Goal: Task Accomplishment & Management: Use online tool/utility

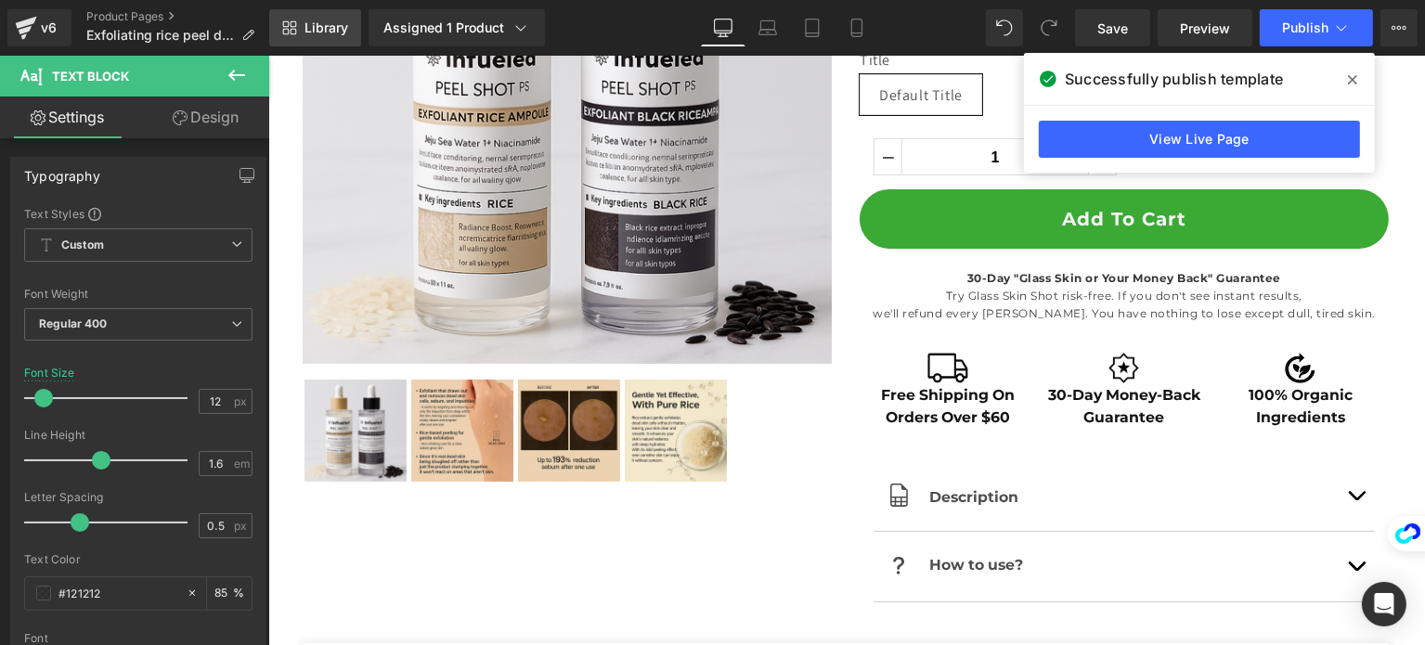
click at [308, 29] on span "Library" at bounding box center [327, 27] width 44 height 17
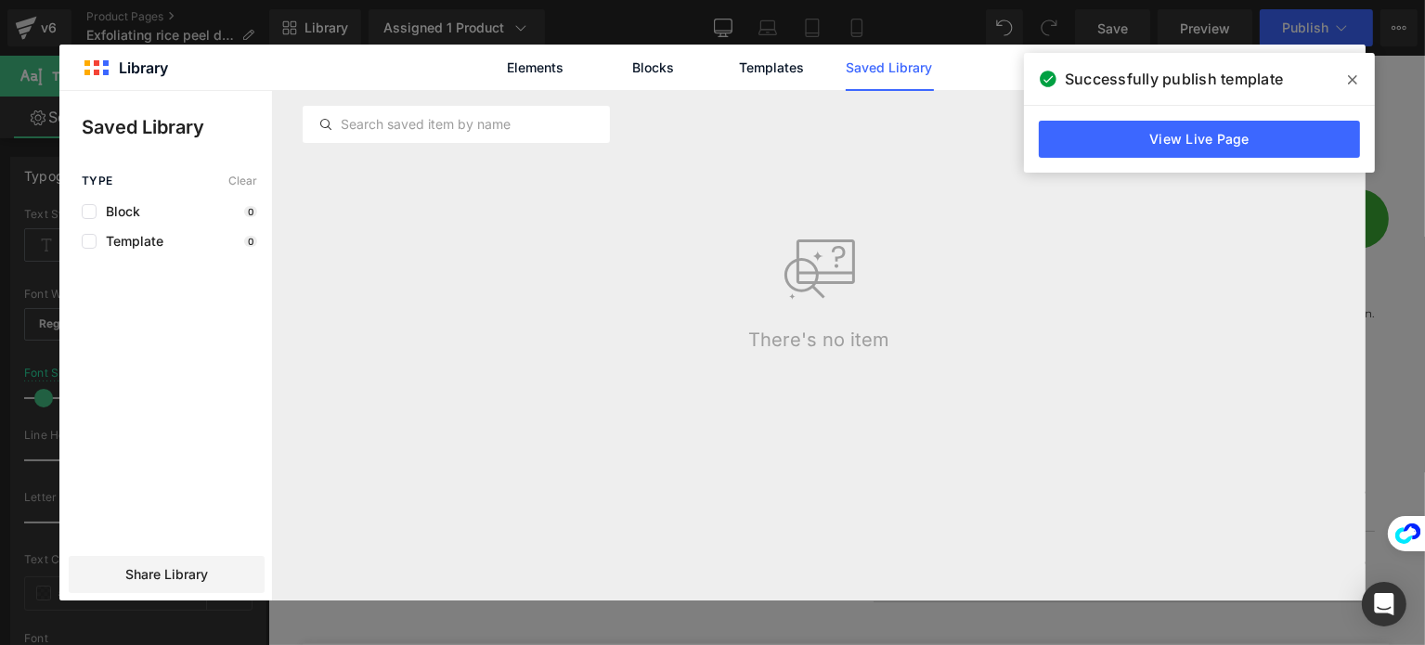
click at [1356, 91] on span at bounding box center [1353, 80] width 30 height 30
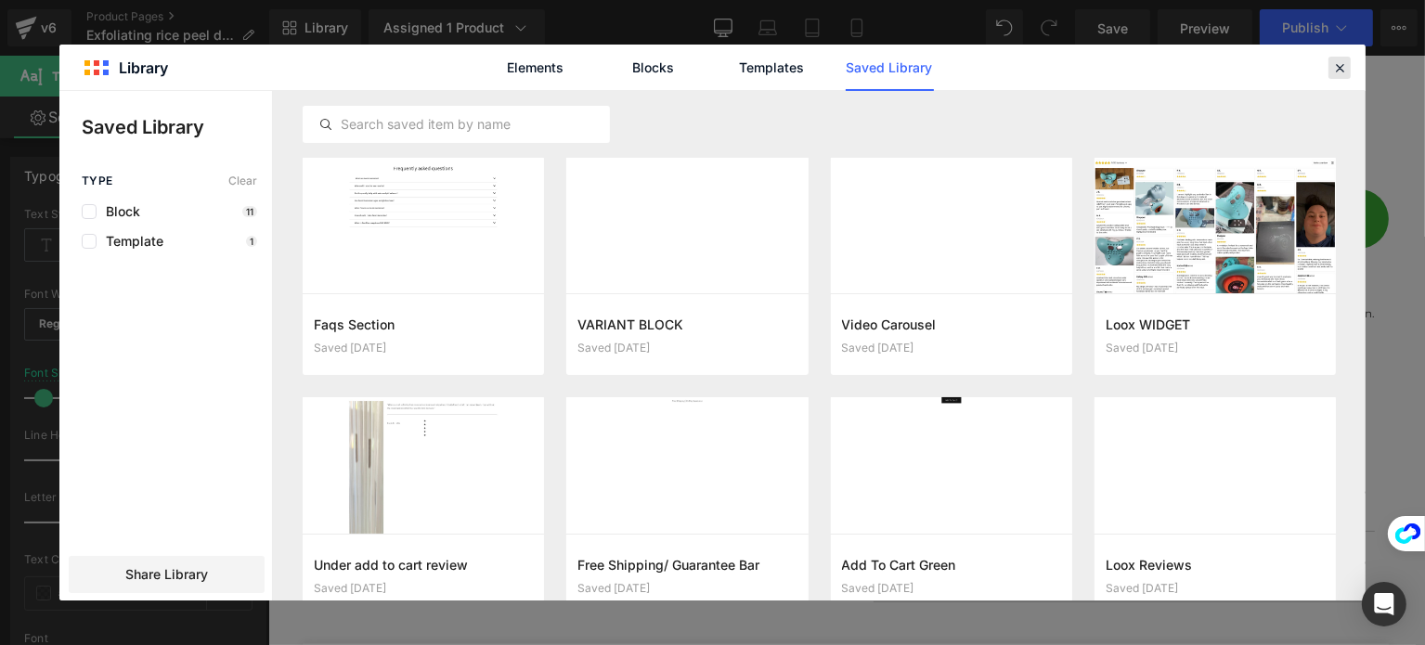
click at [0, 0] on div at bounding box center [0, 0] width 0 height 0
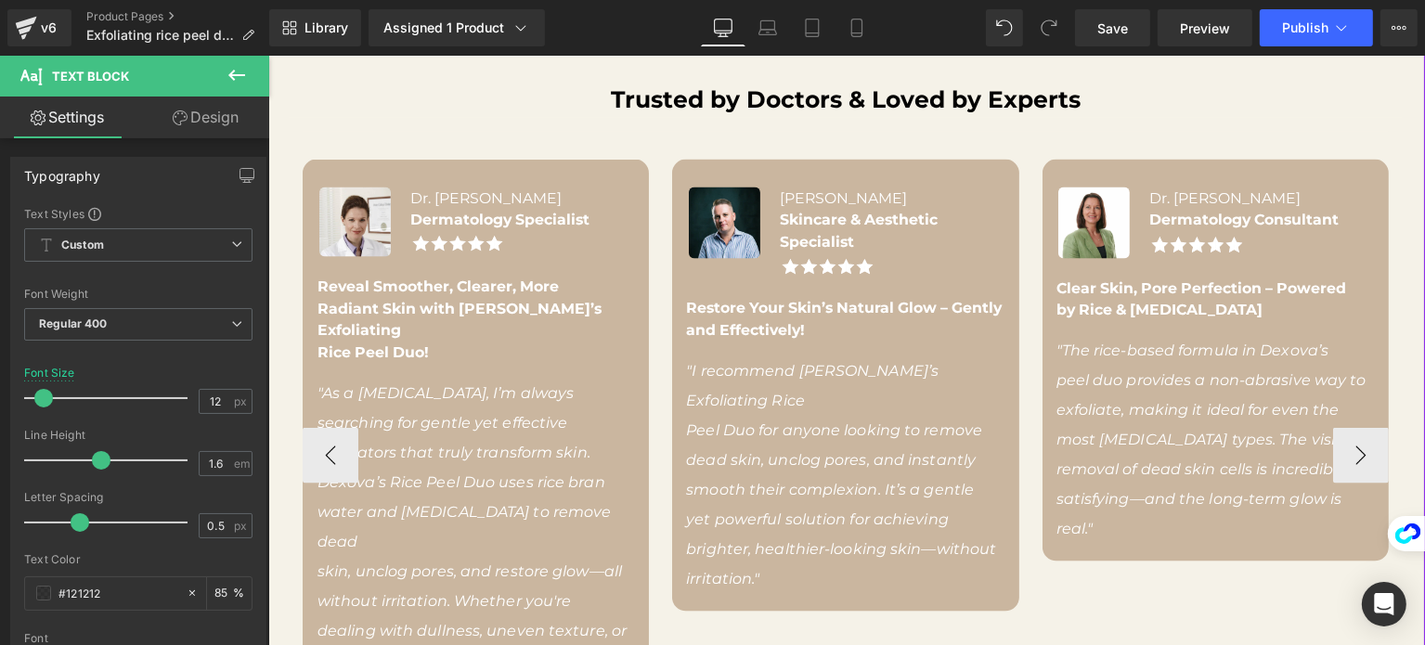
scroll to position [3343, 0]
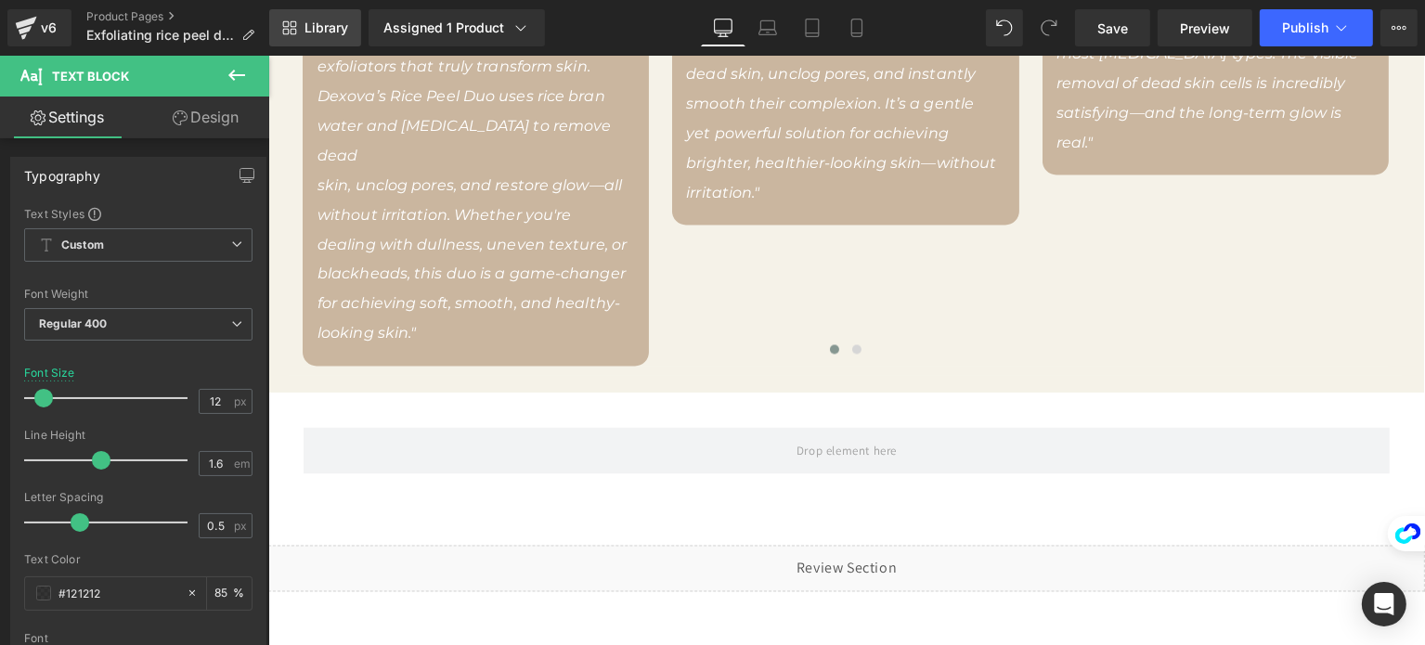
click at [317, 29] on span "Library" at bounding box center [327, 27] width 44 height 17
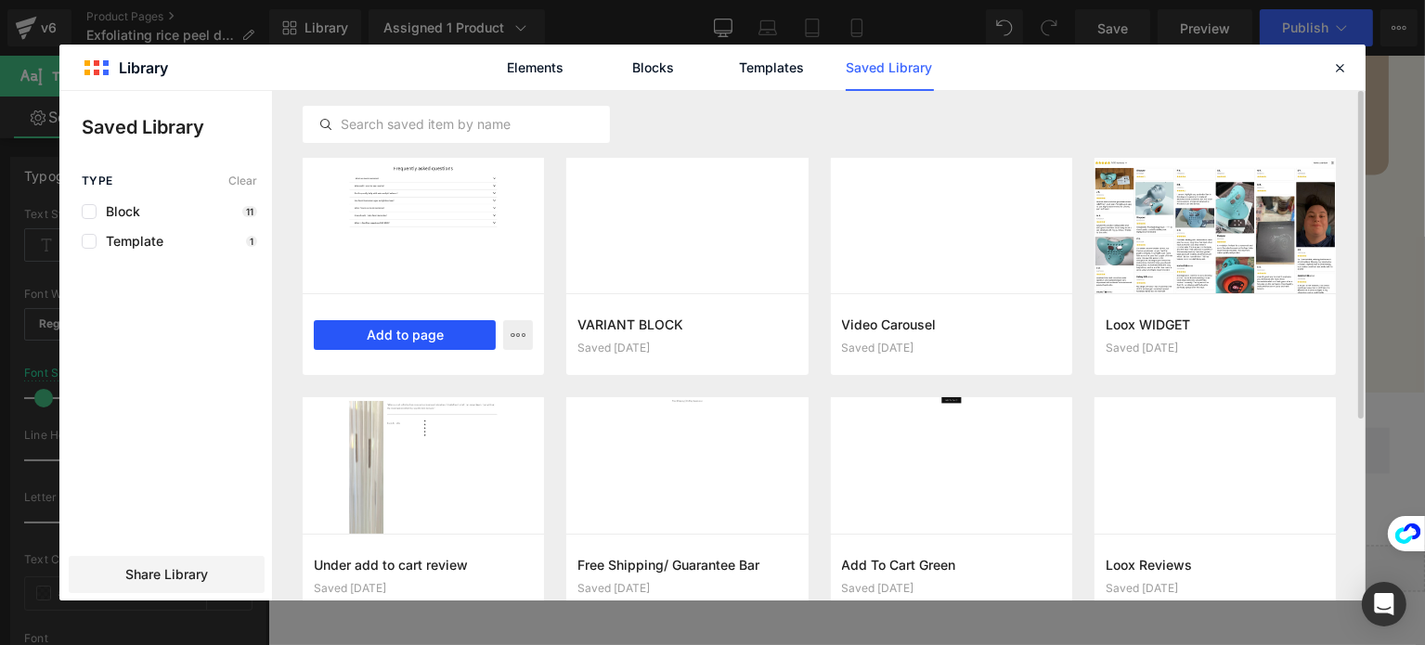
click at [406, 327] on button "Add to page" at bounding box center [405, 335] width 182 height 30
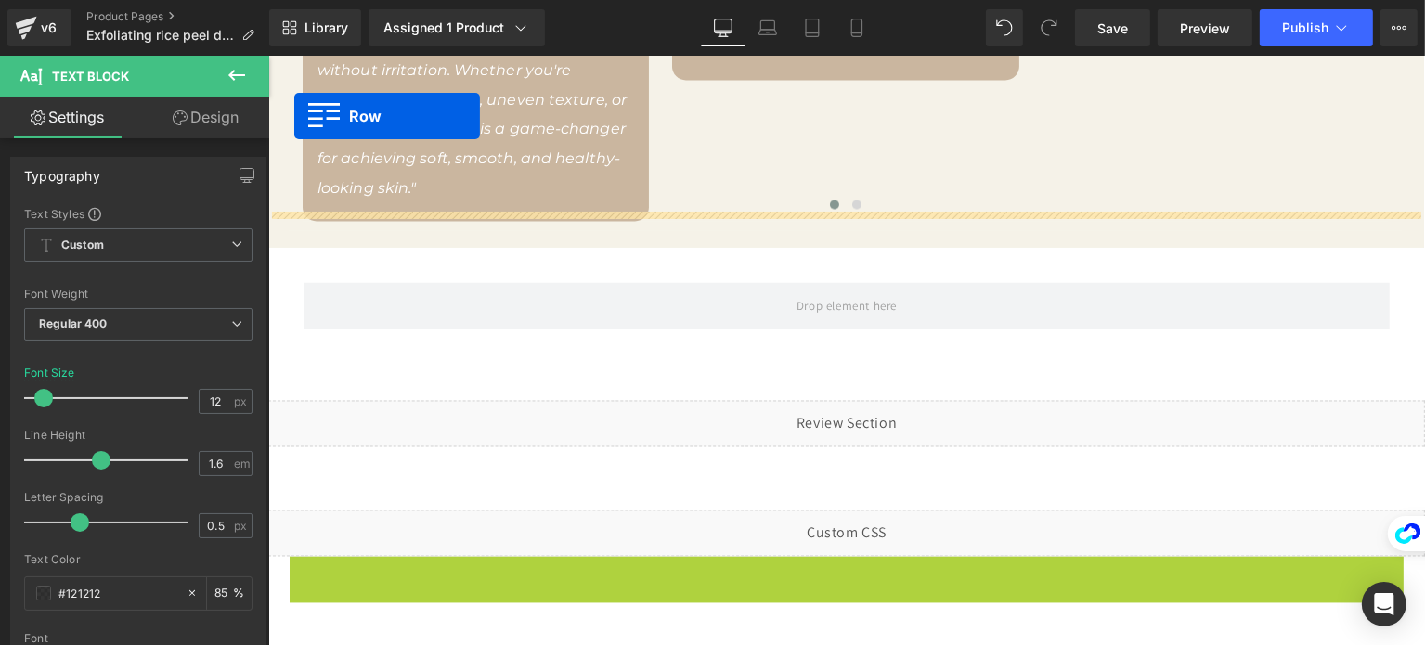
scroll to position [3413, 0]
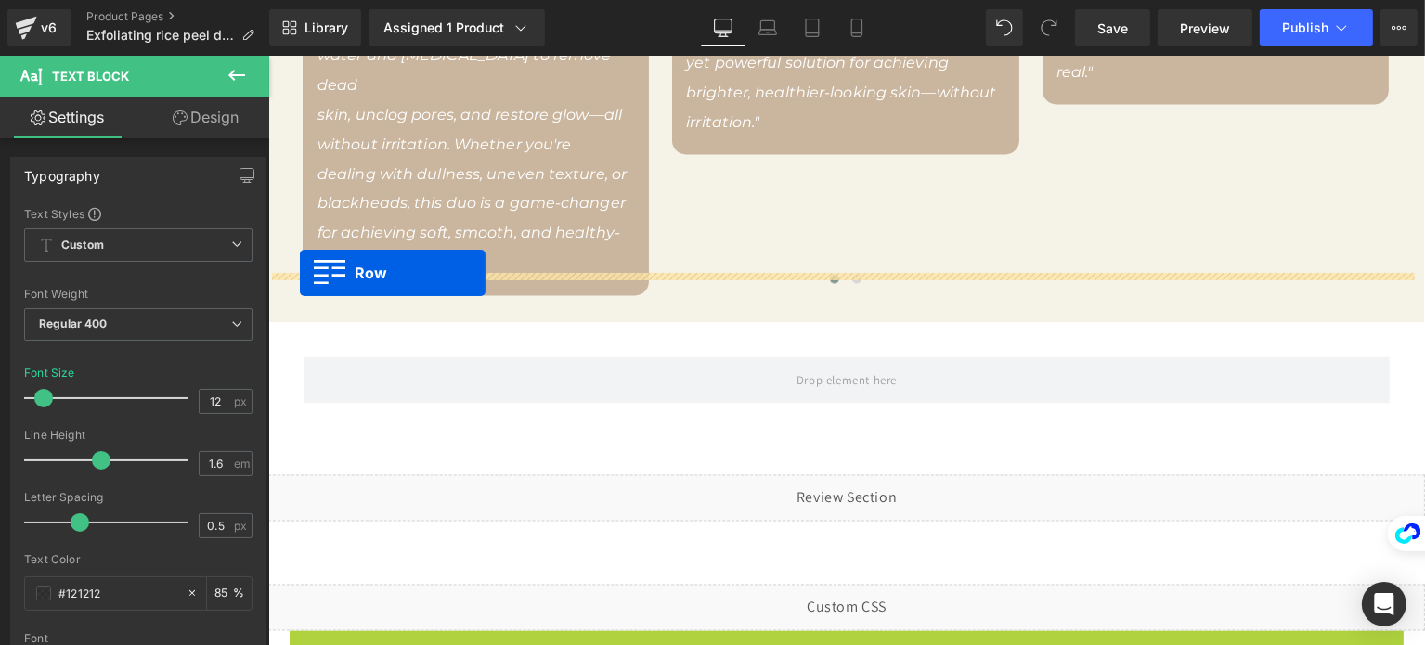
drag, startPoint x: 299, startPoint y: 162, endPoint x: 299, endPoint y: 273, distance: 110.5
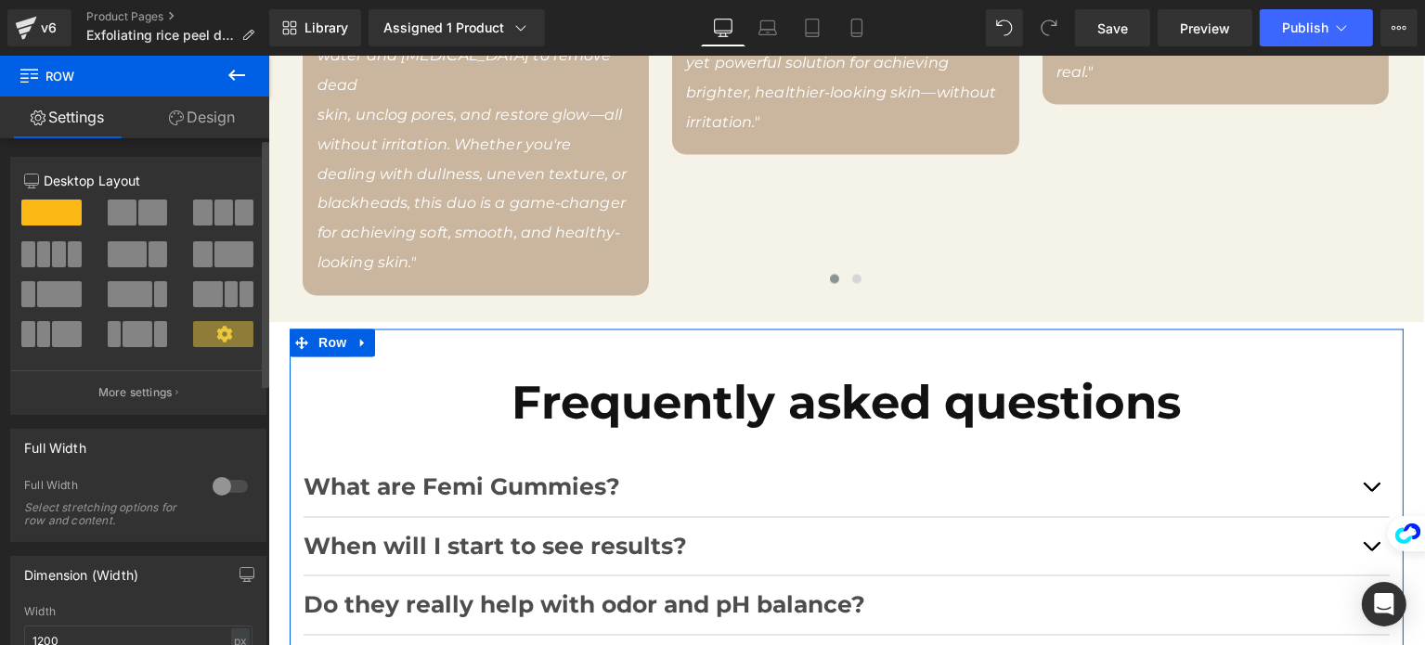
click at [218, 478] on div at bounding box center [230, 487] width 45 height 30
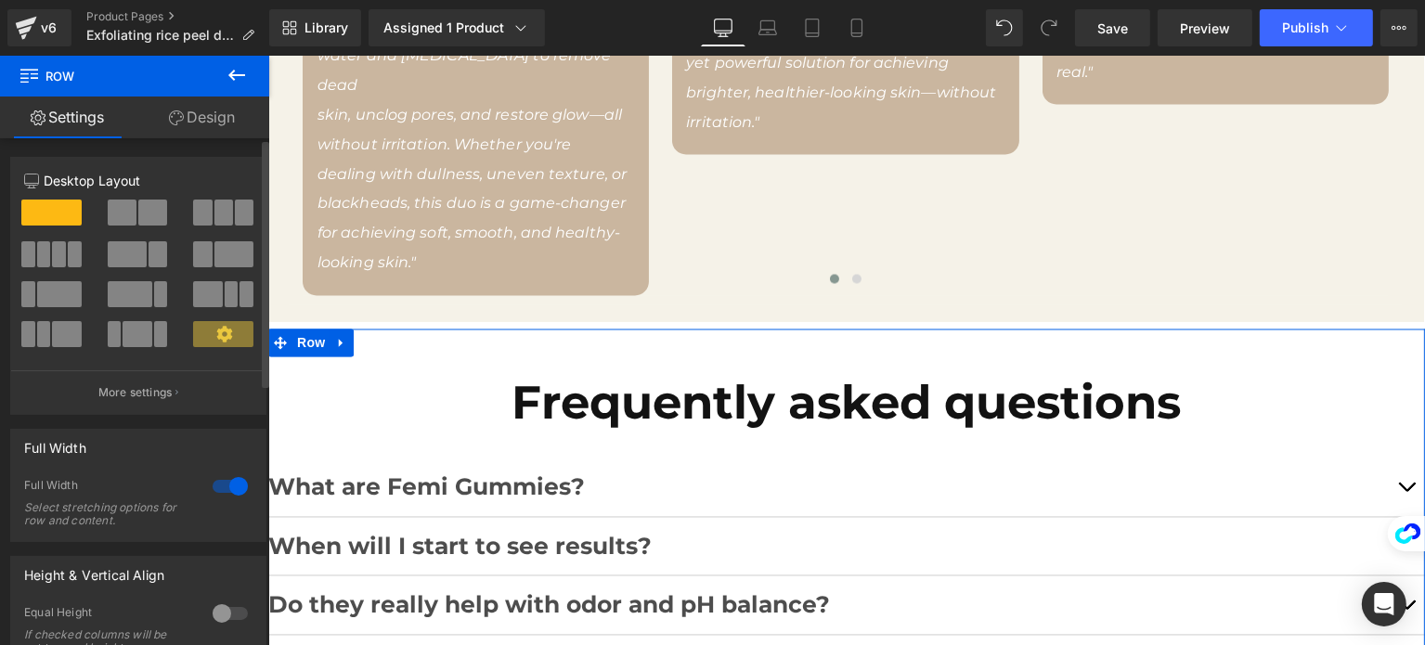
click at [218, 478] on div at bounding box center [230, 487] width 45 height 30
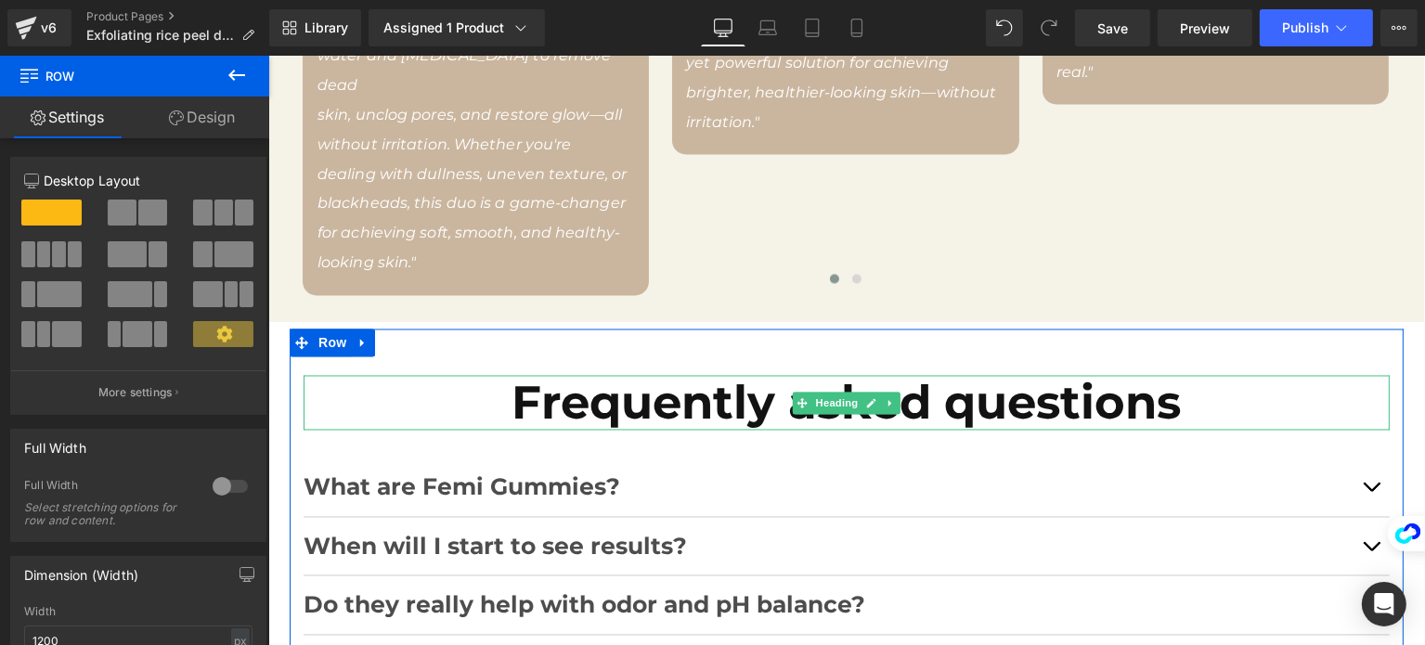
click at [962, 376] on h1 "Frequently asked questions" at bounding box center [846, 404] width 1086 height 56
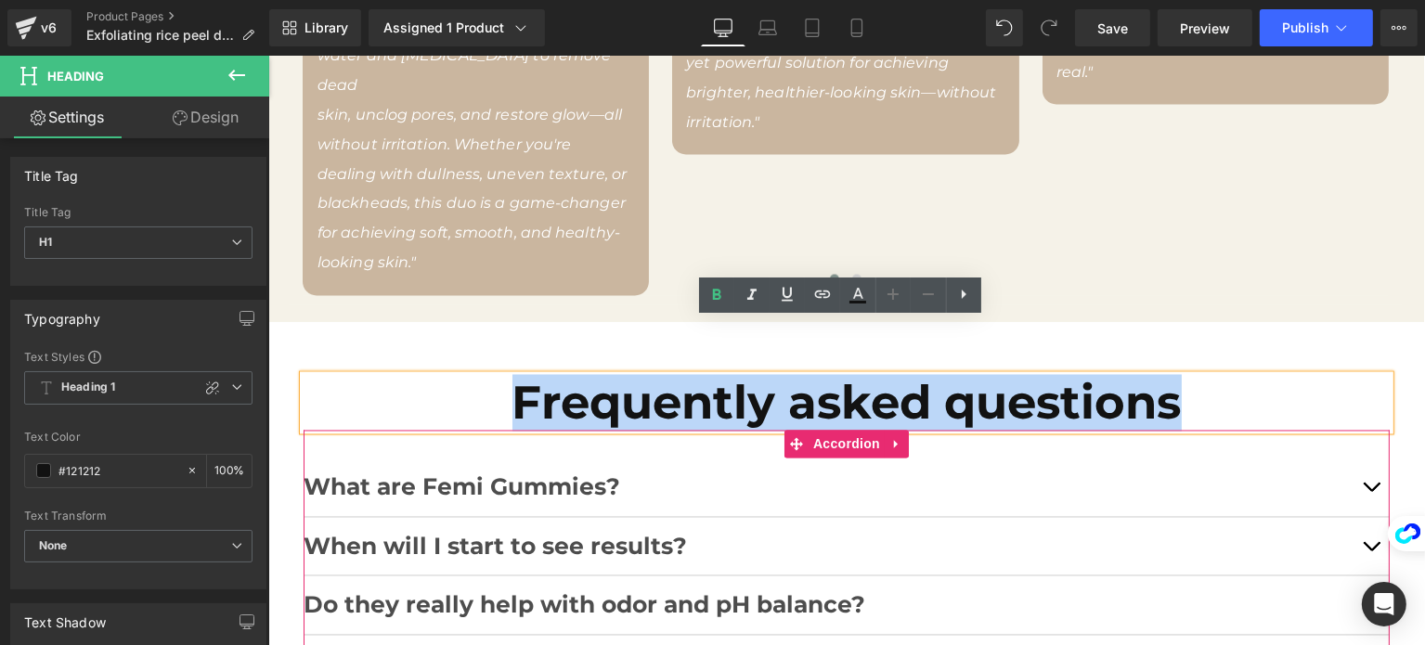
click at [555, 474] on b "What are Femi Gummies?" at bounding box center [461, 488] width 317 height 28
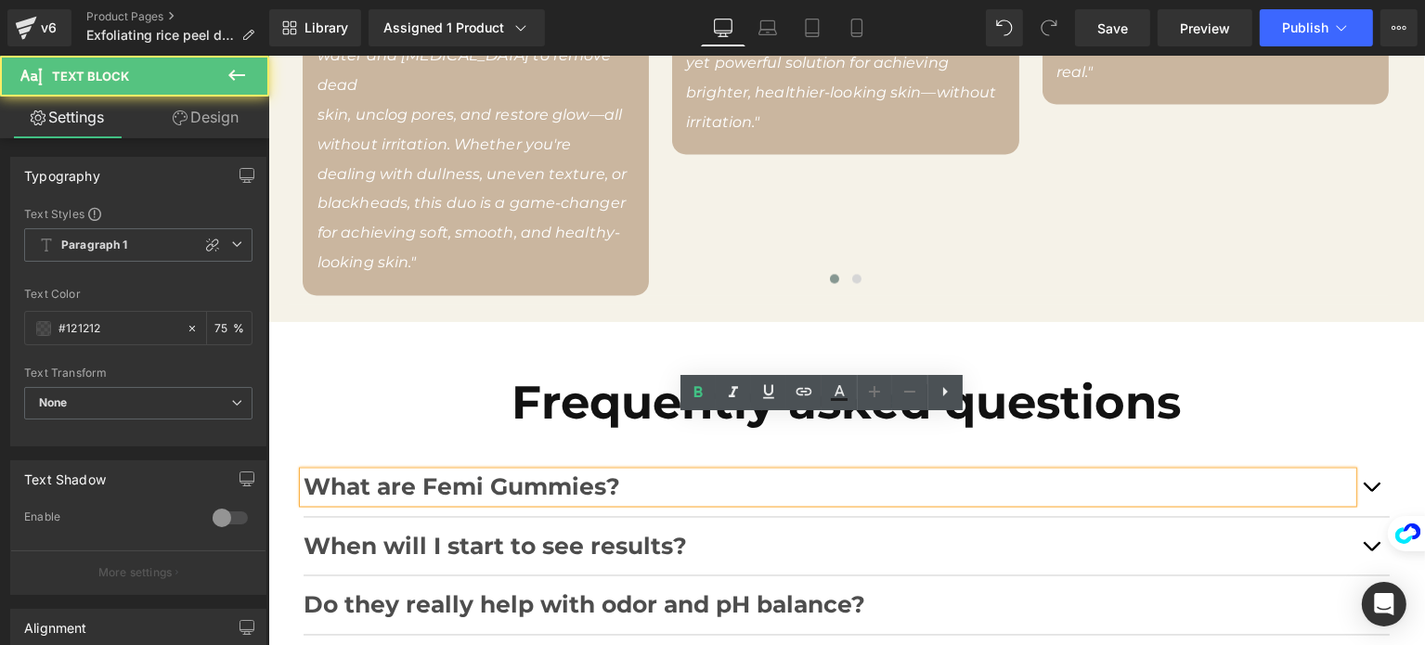
click at [575, 474] on b "What are Femi Gummies?" at bounding box center [461, 488] width 317 height 28
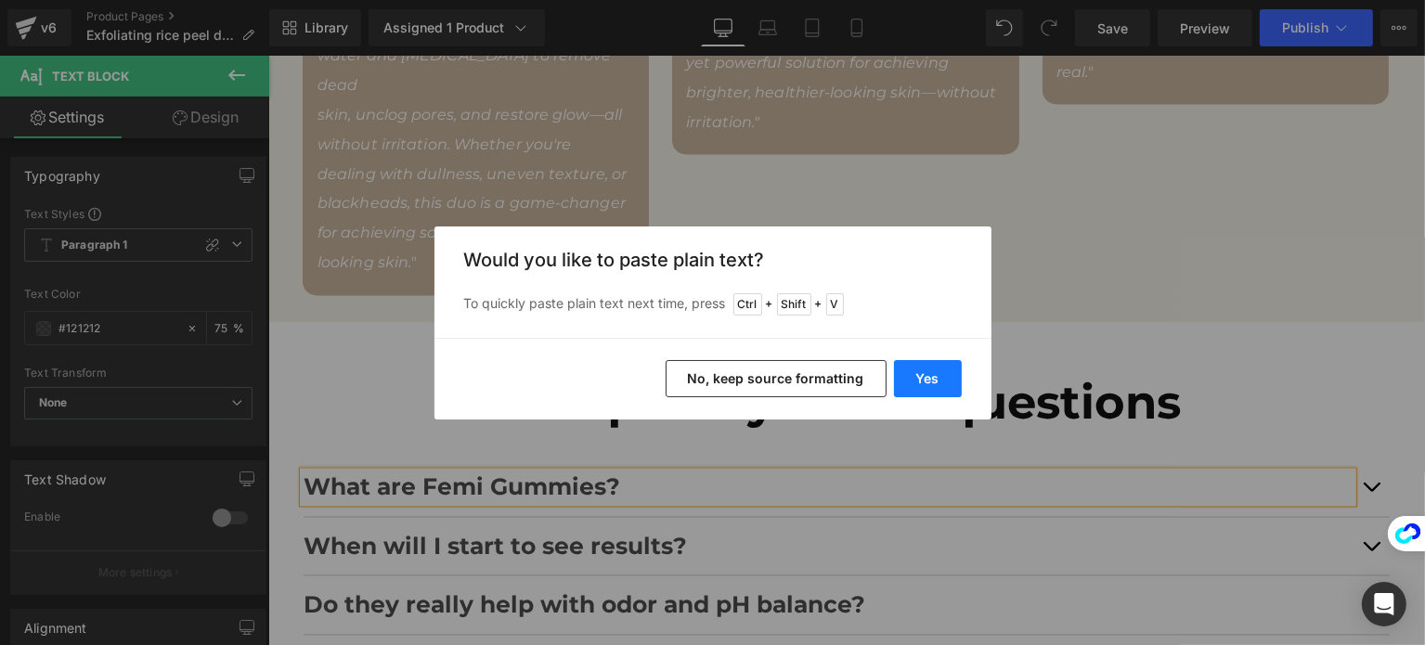
click at [955, 366] on button "Yes" at bounding box center [928, 378] width 68 height 37
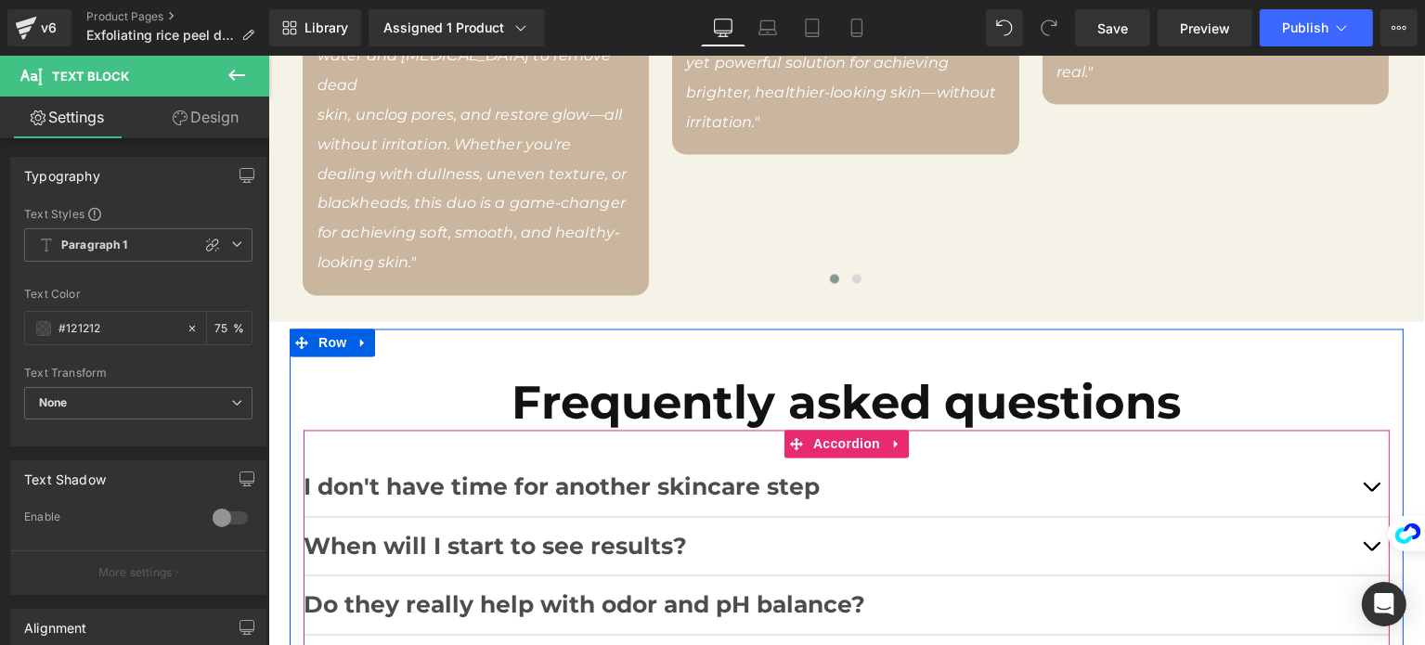
click at [1364, 459] on button "button" at bounding box center [1370, 488] width 37 height 58
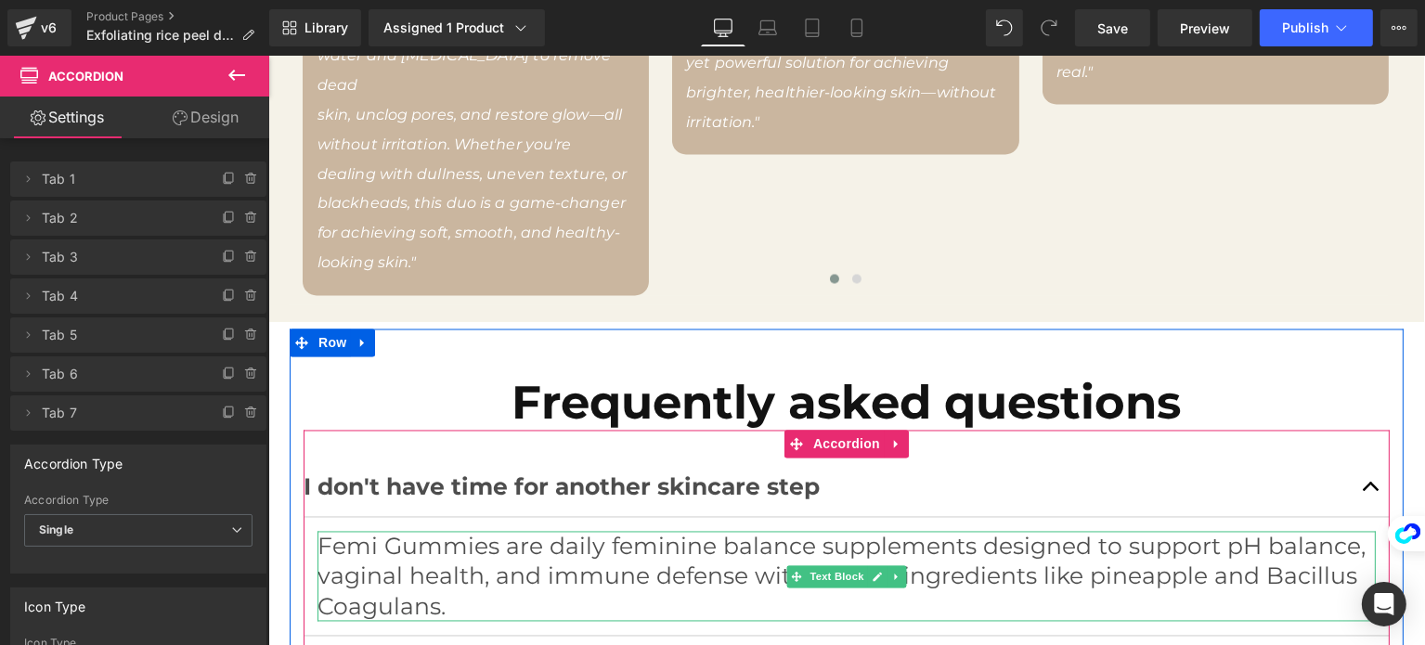
click at [614, 532] on p "Femi Gummies are daily feminine balance supplements designed to support pH bala…" at bounding box center [846, 577] width 1059 height 91
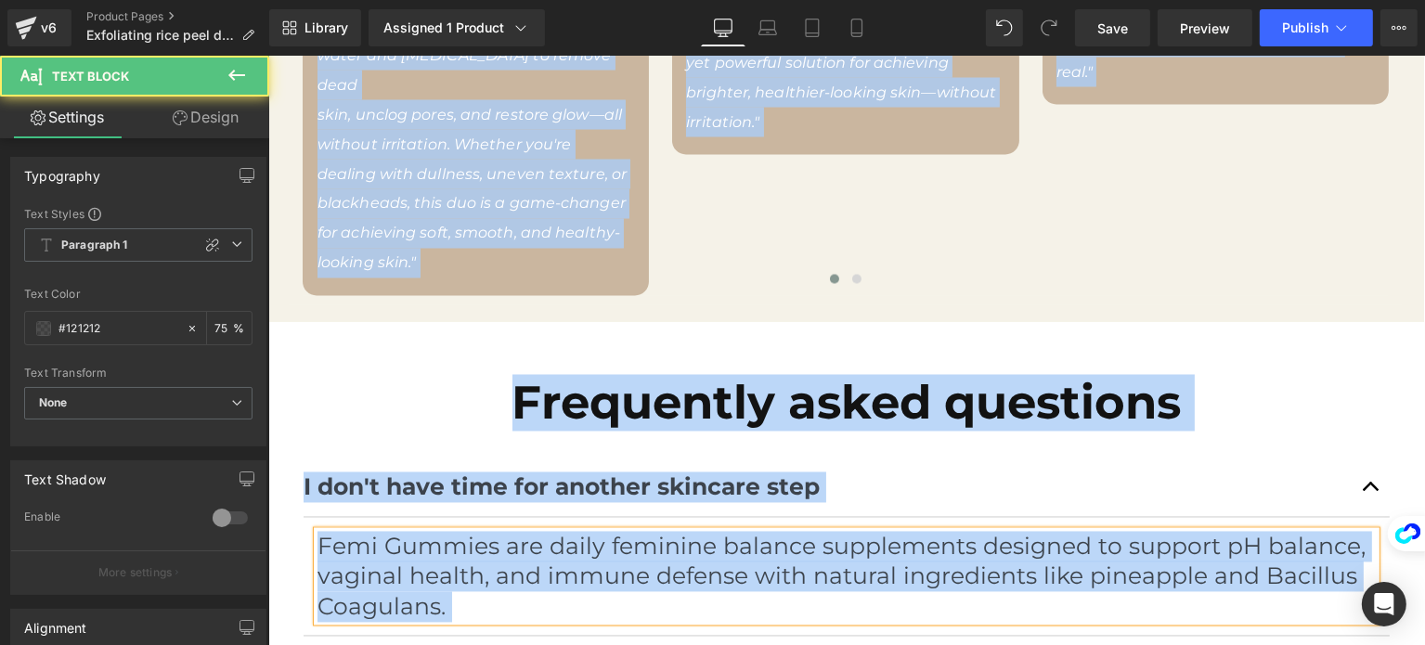
click at [604, 532] on p "Femi Gummies are daily feminine balance supplements designed to support pH bala…" at bounding box center [846, 577] width 1059 height 91
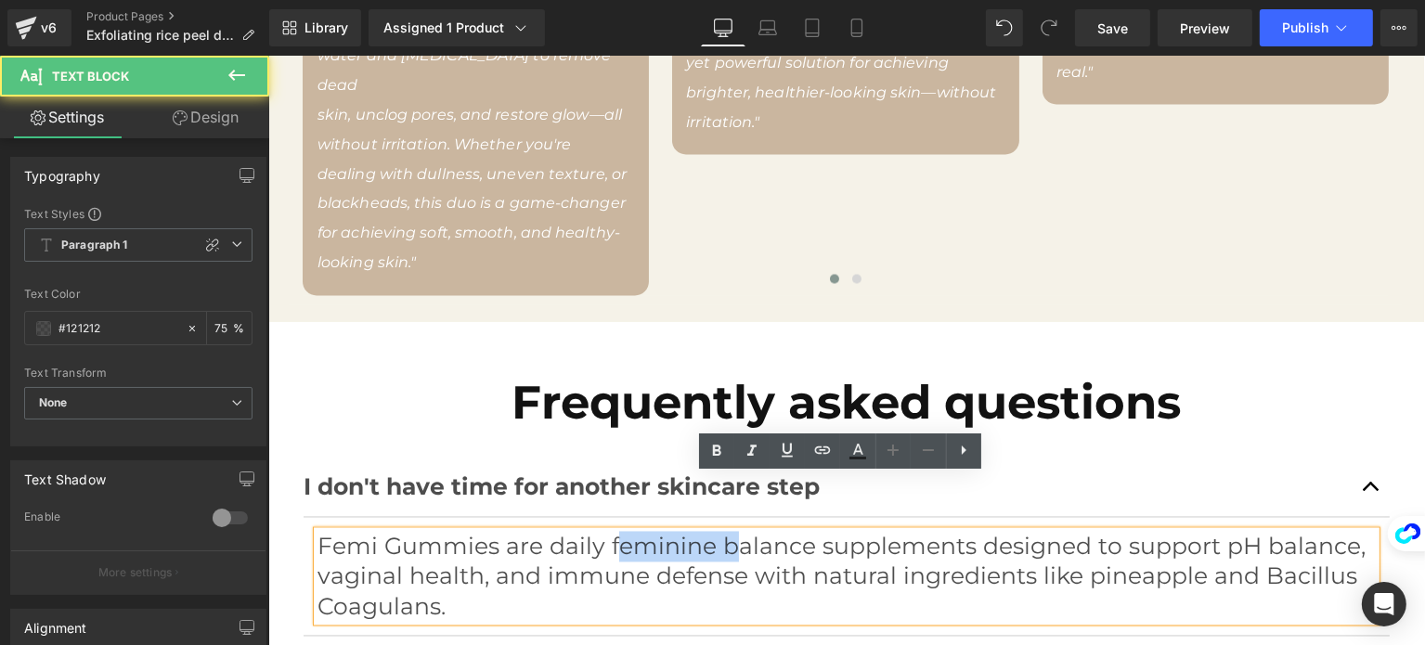
click at [604, 532] on p "Femi Gummies are daily feminine balance supplements designed to support pH bala…" at bounding box center [846, 577] width 1059 height 91
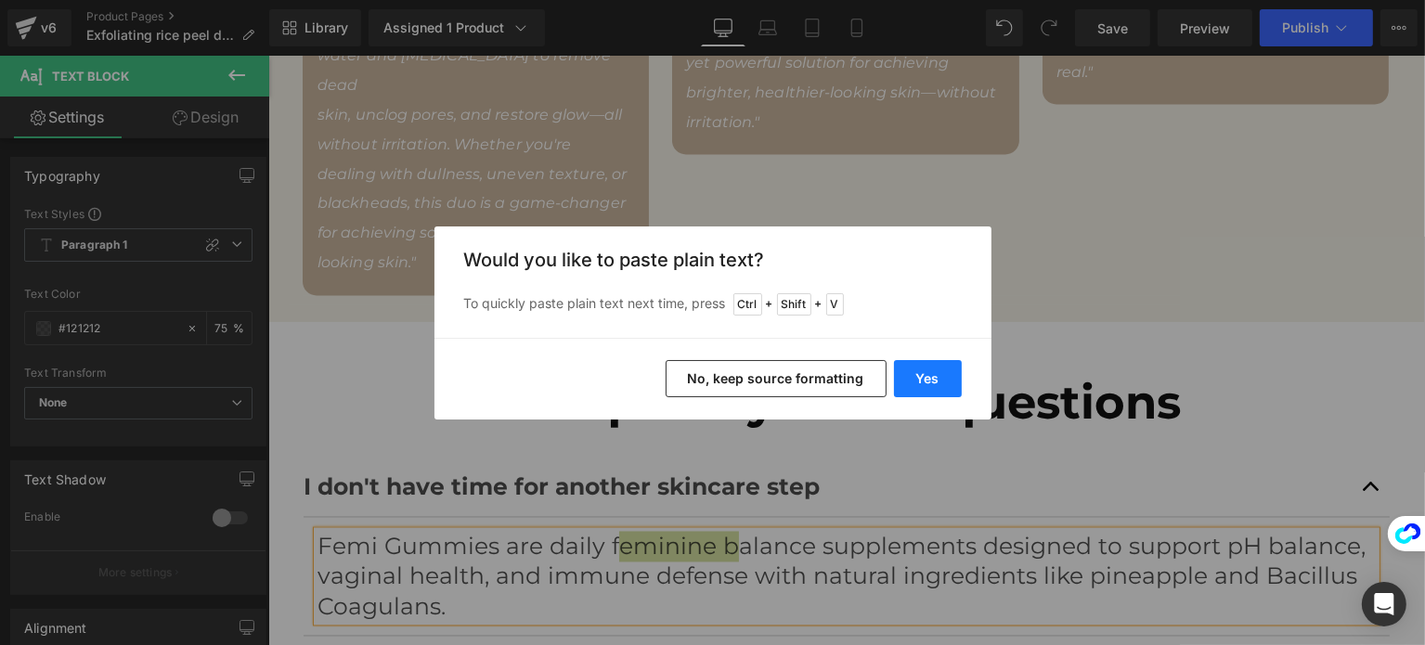
click at [915, 396] on button "Yes" at bounding box center [928, 378] width 68 height 37
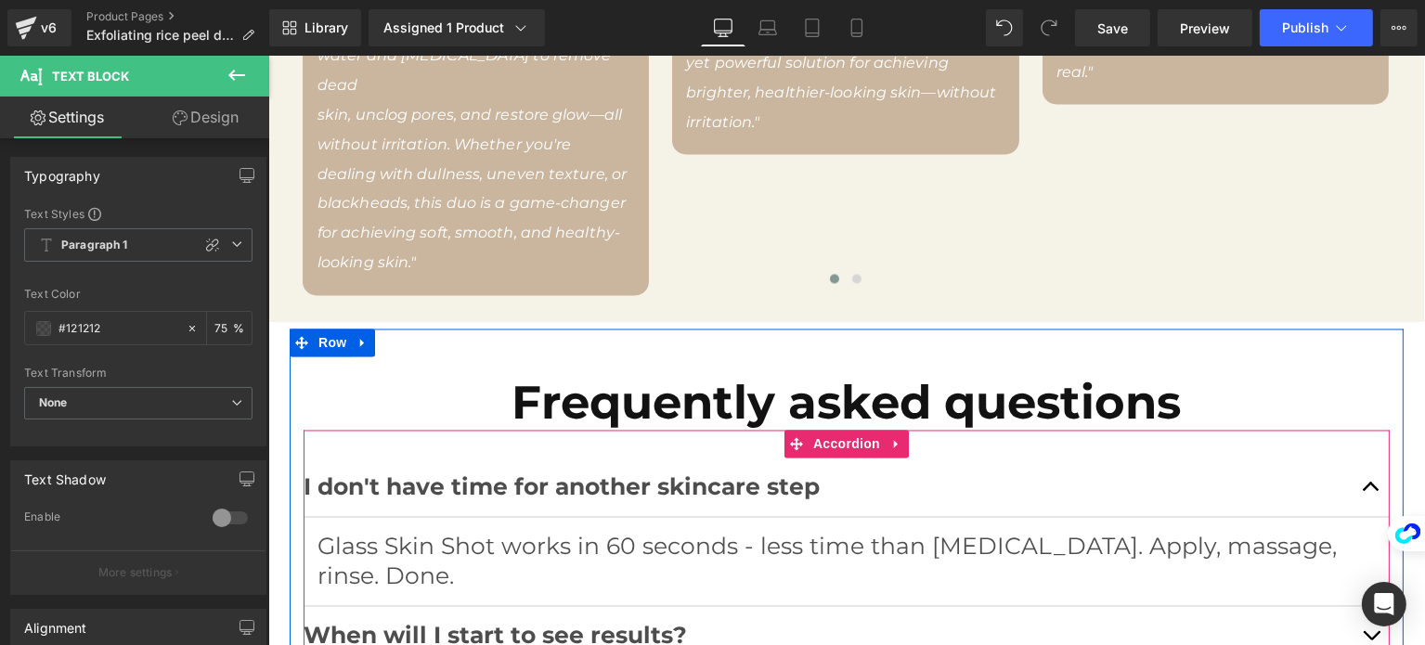
scroll to position [3785, 0]
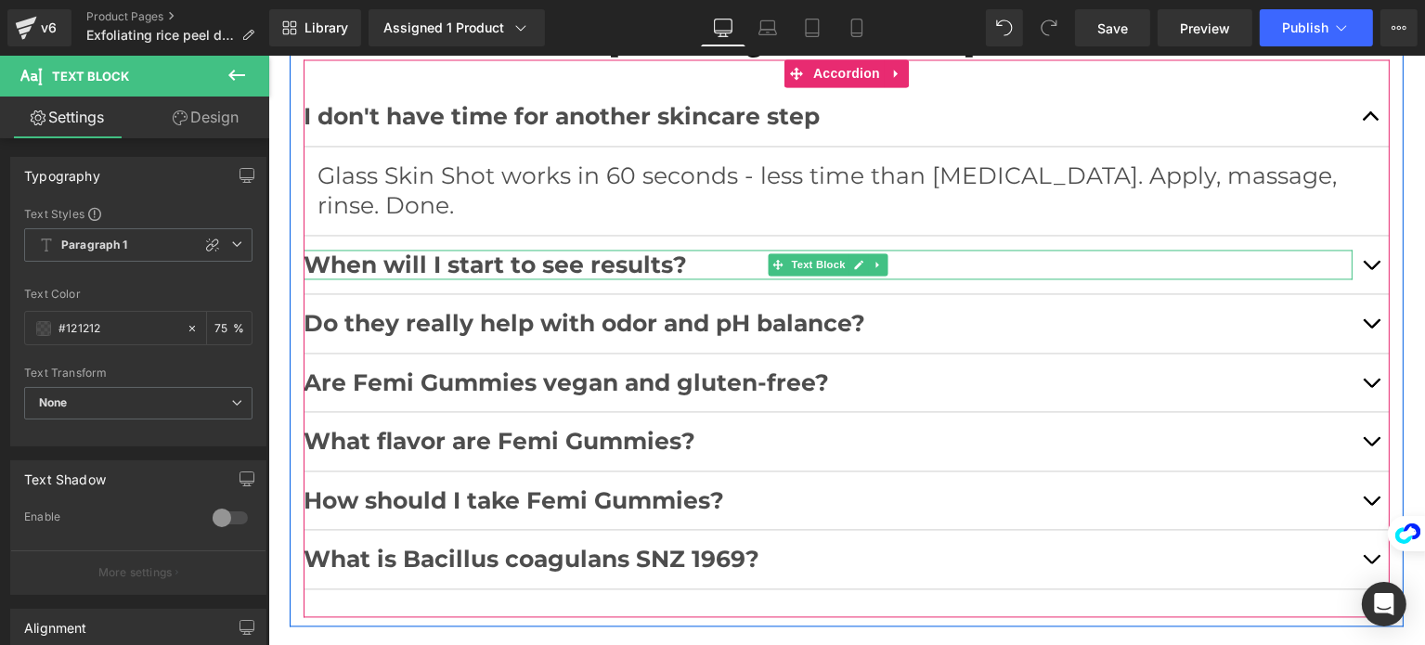
click at [411, 251] on b "When will I start to see results?" at bounding box center [494, 265] width 383 height 28
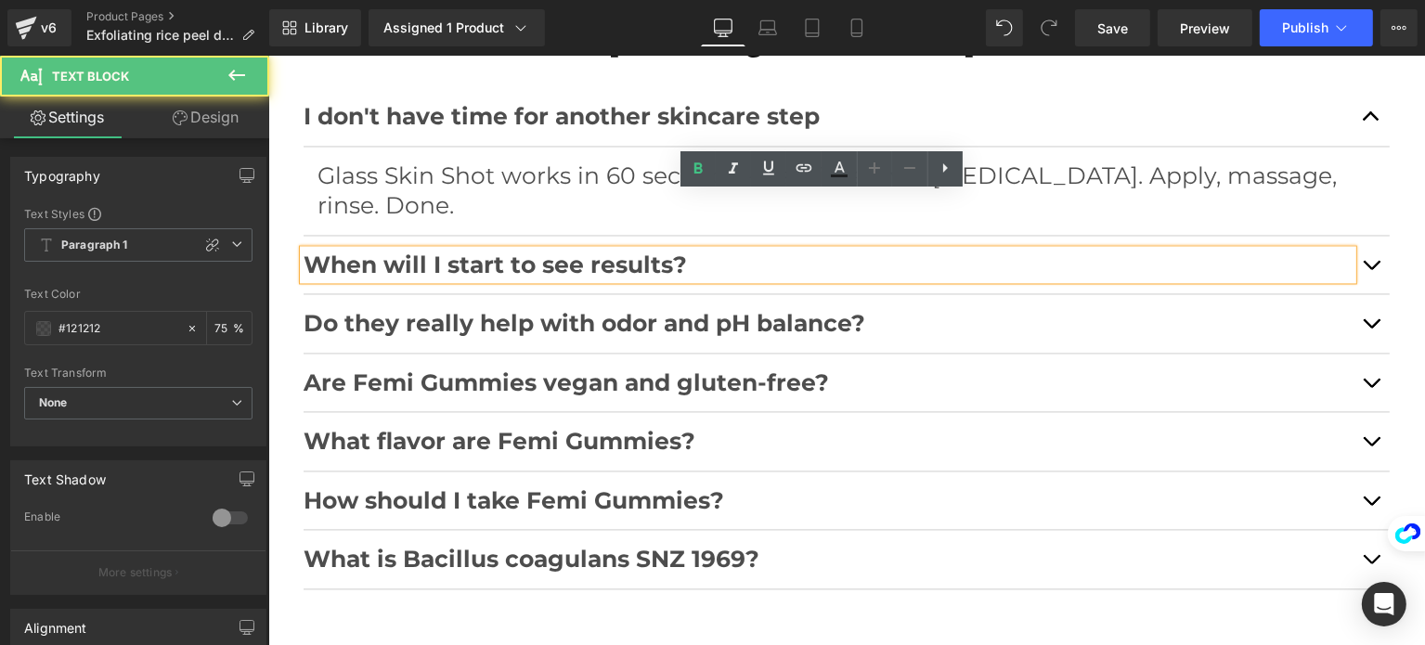
click at [631, 251] on b "When will I start to see results?" at bounding box center [494, 265] width 383 height 28
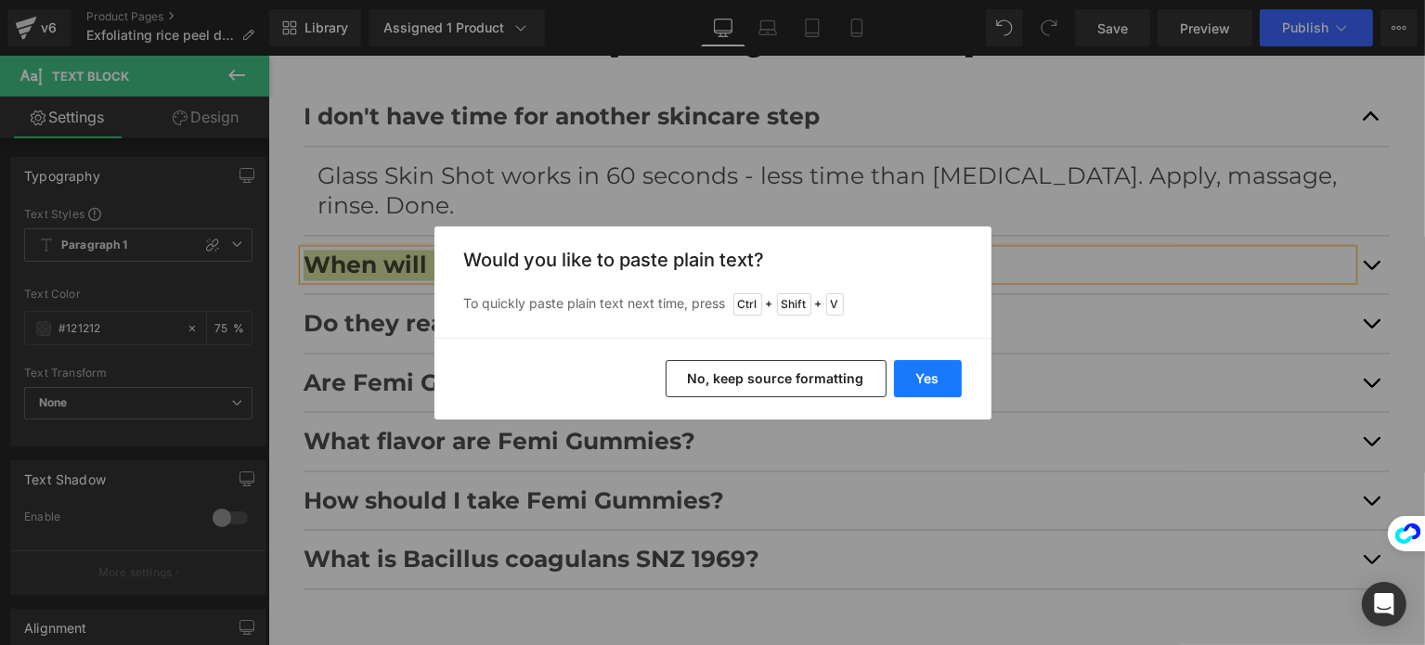
click at [917, 373] on button "Yes" at bounding box center [928, 378] width 68 height 37
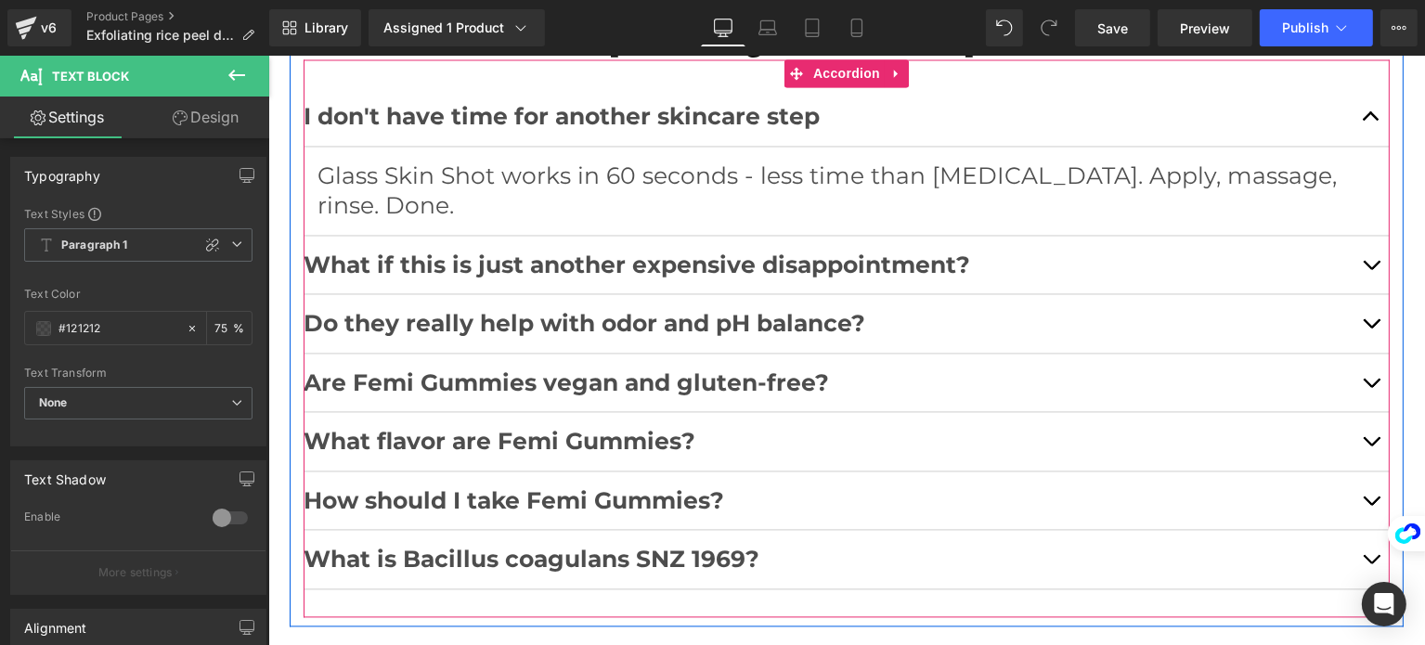
click at [1371, 269] on span "button" at bounding box center [1371, 269] width 0 height 0
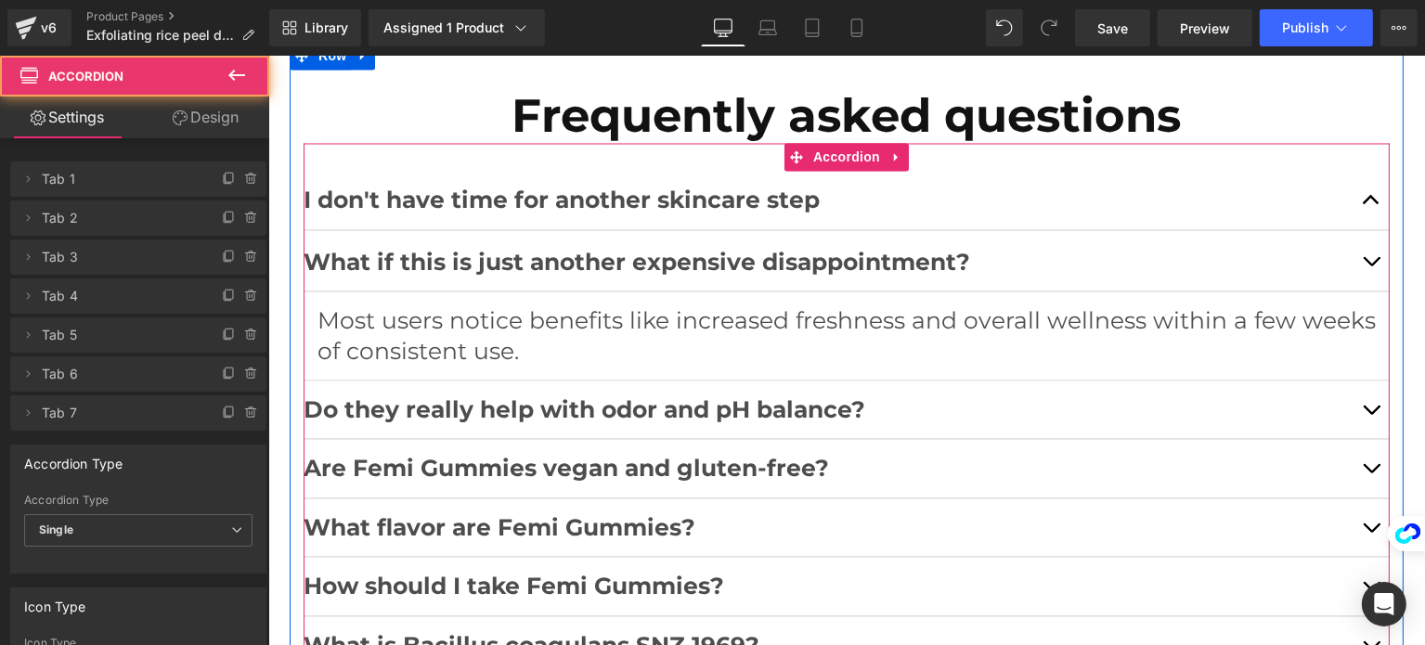
scroll to position [3696, 0]
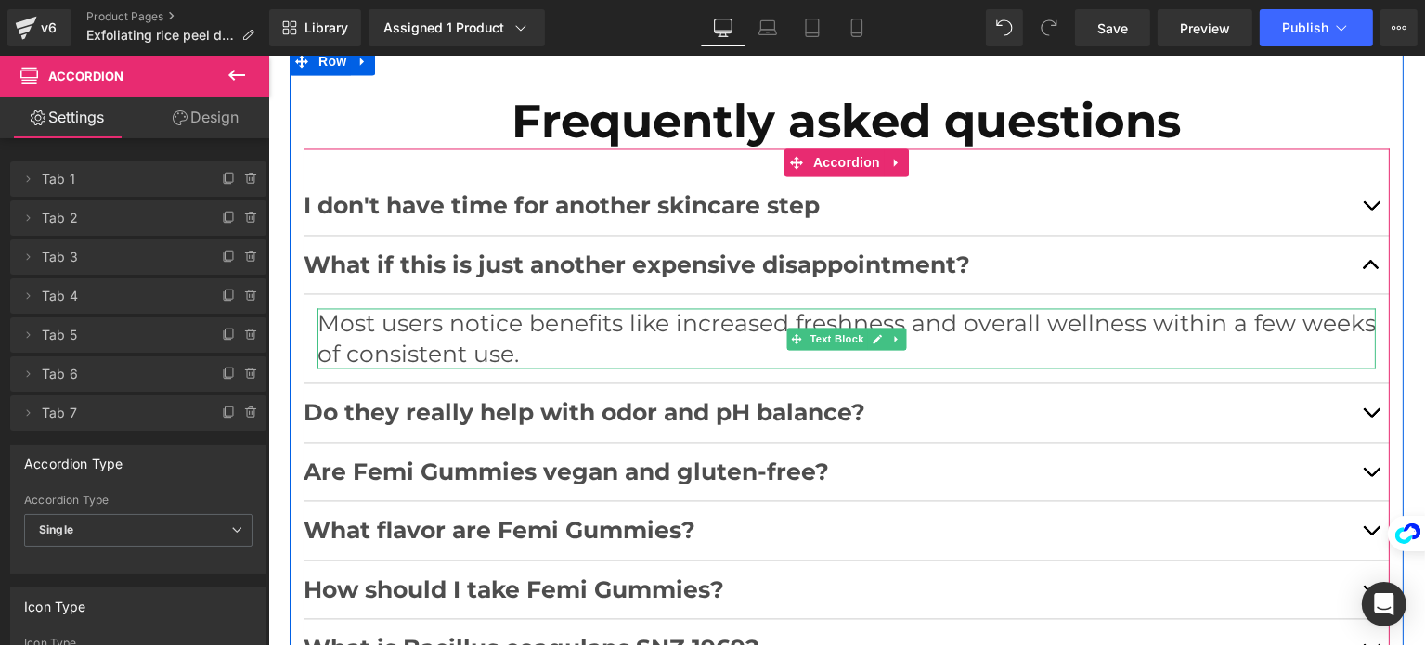
click at [500, 308] on p "Most users notice benefits like increased freshness and overall wellness within…" at bounding box center [846, 338] width 1059 height 60
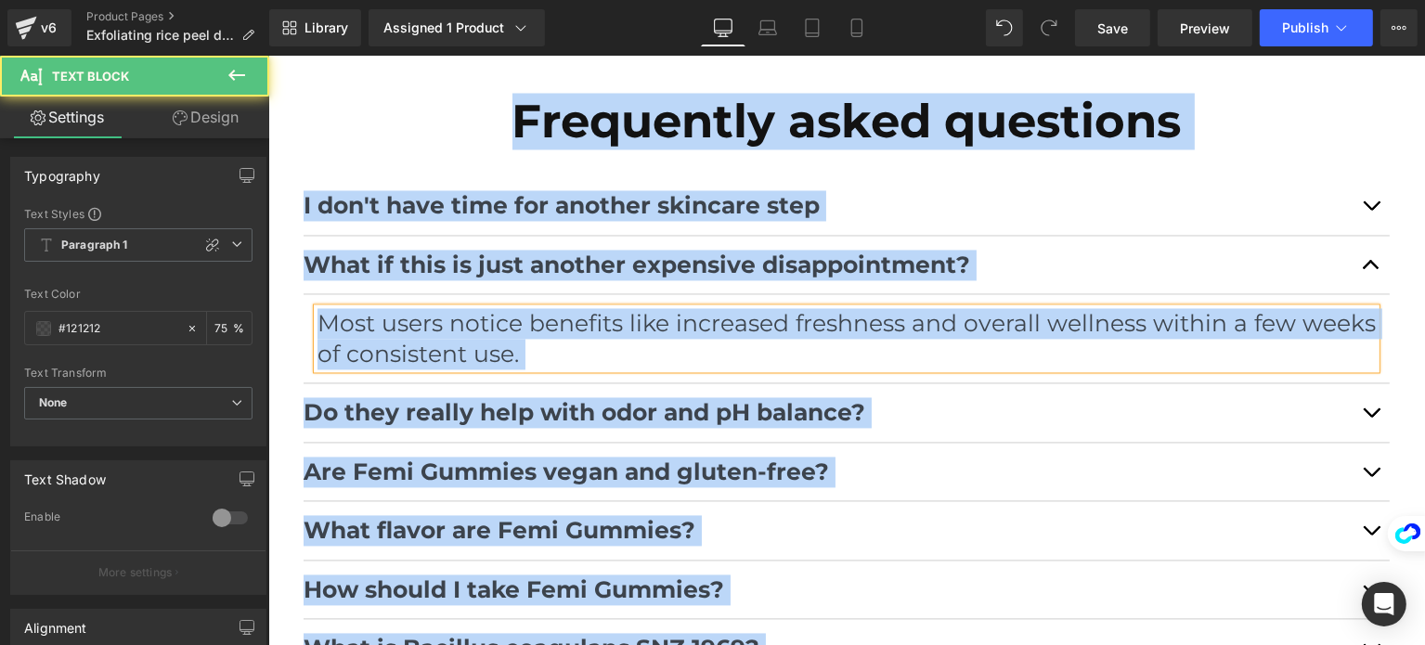
click at [478, 308] on p "Most users notice benefits like increased freshness and overall wellness within…" at bounding box center [846, 338] width 1059 height 60
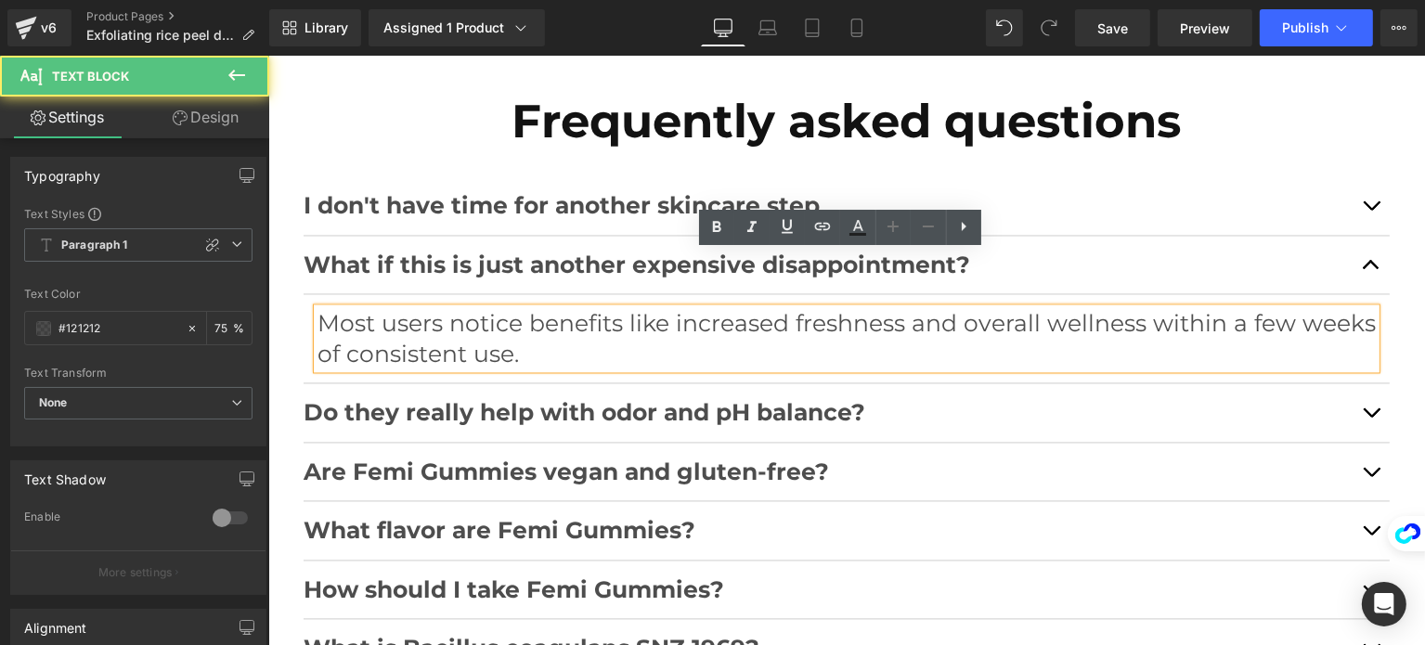
click at [478, 308] on p "Most users notice benefits like increased freshness and overall wellness within…" at bounding box center [846, 338] width 1059 height 60
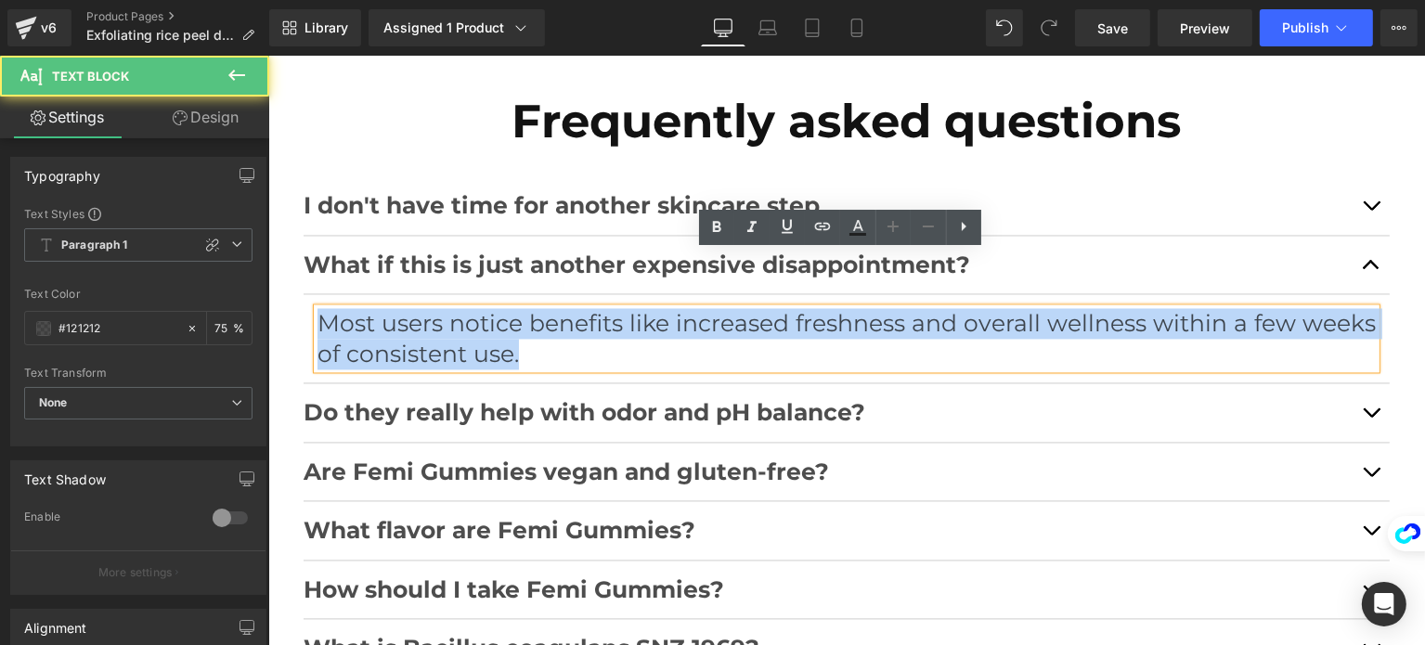
click at [478, 308] on p "Most users notice benefits like increased freshness and overall wellness within…" at bounding box center [846, 338] width 1059 height 60
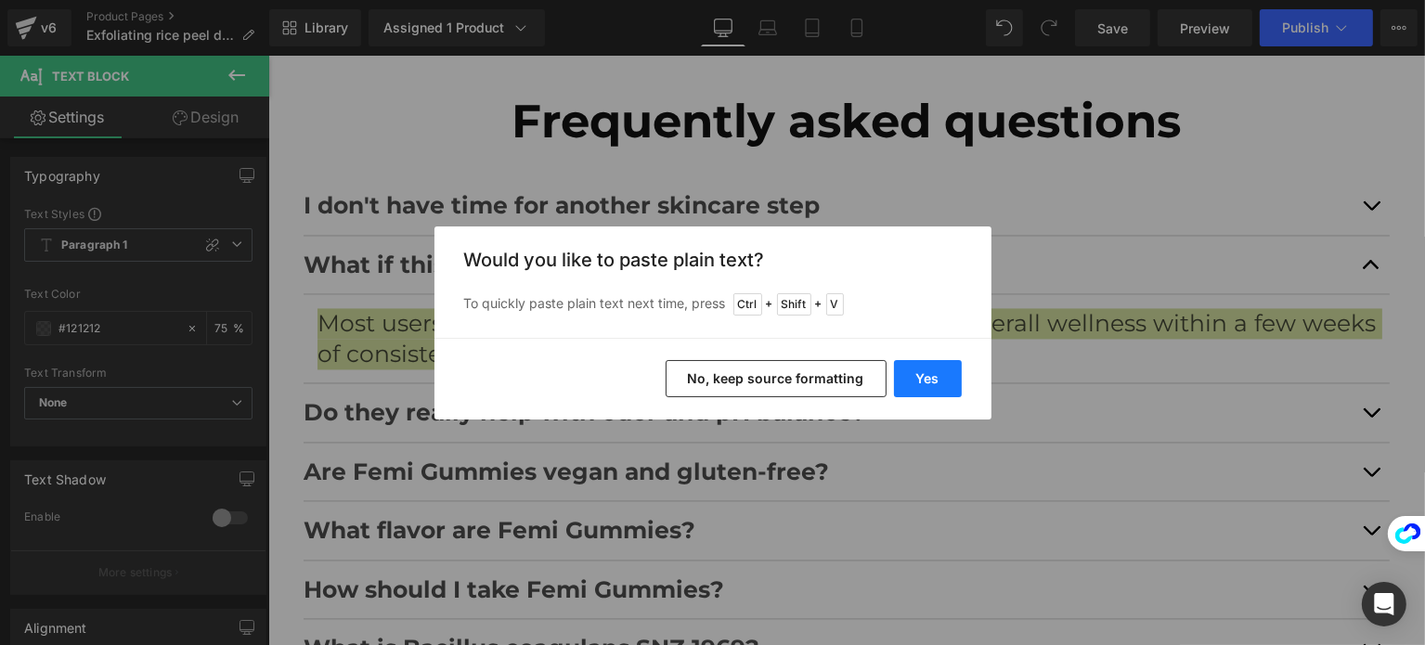
click at [956, 395] on button "Yes" at bounding box center [928, 378] width 68 height 37
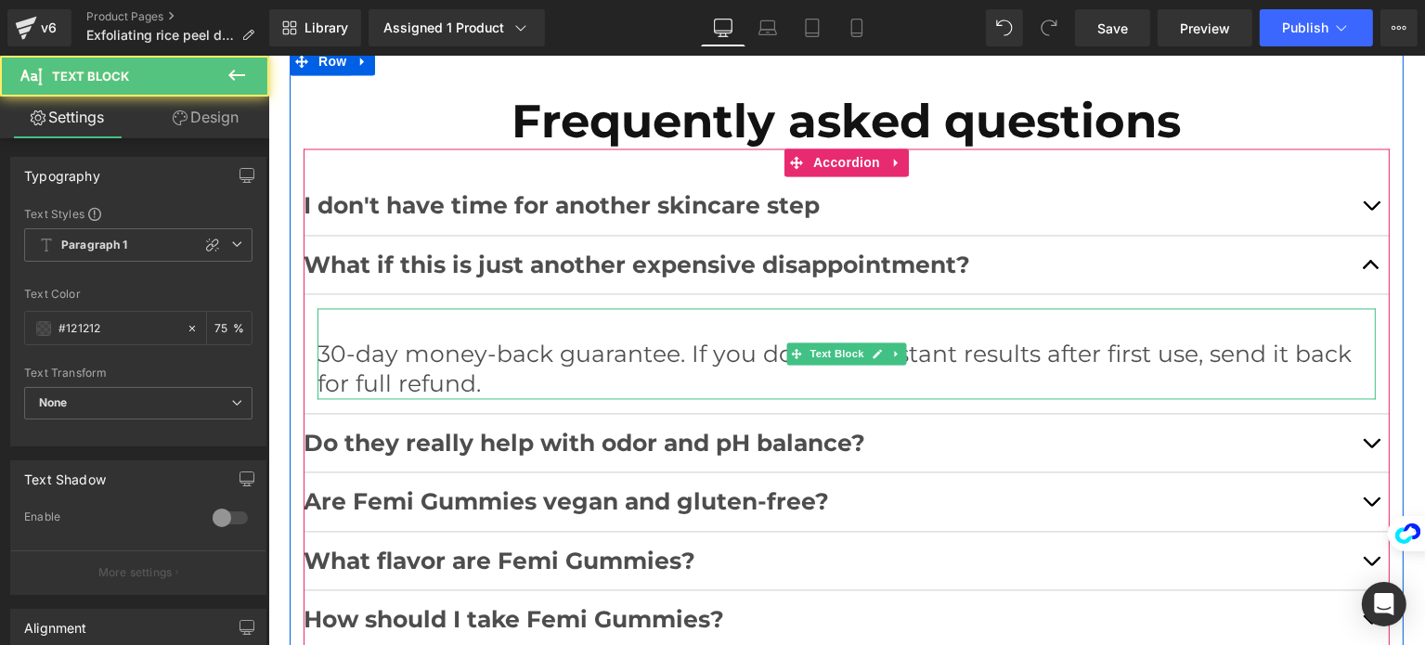
click at [568, 339] on p "30-day money-back guarantee. If you don't see instant results after first use, …" at bounding box center [846, 369] width 1059 height 60
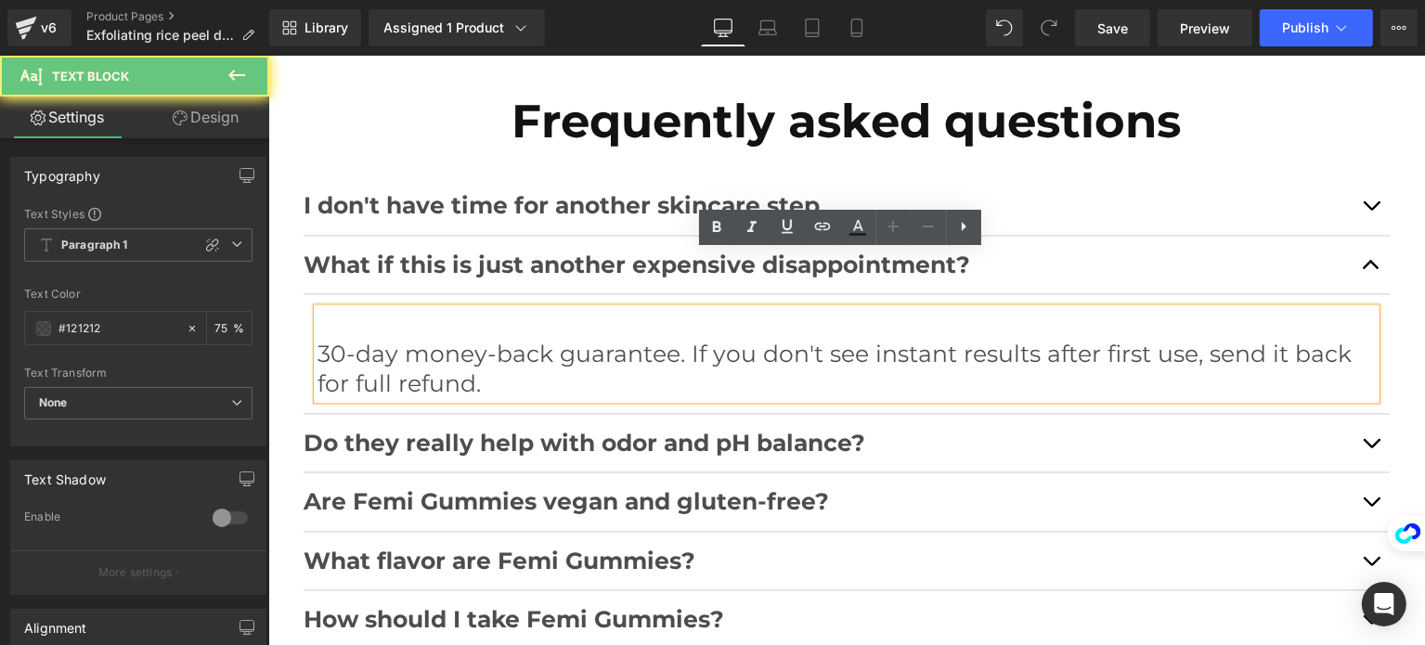
click at [320, 339] on p "30-day money-back guarantee. If you don't see instant results after first use, …" at bounding box center [846, 369] width 1059 height 60
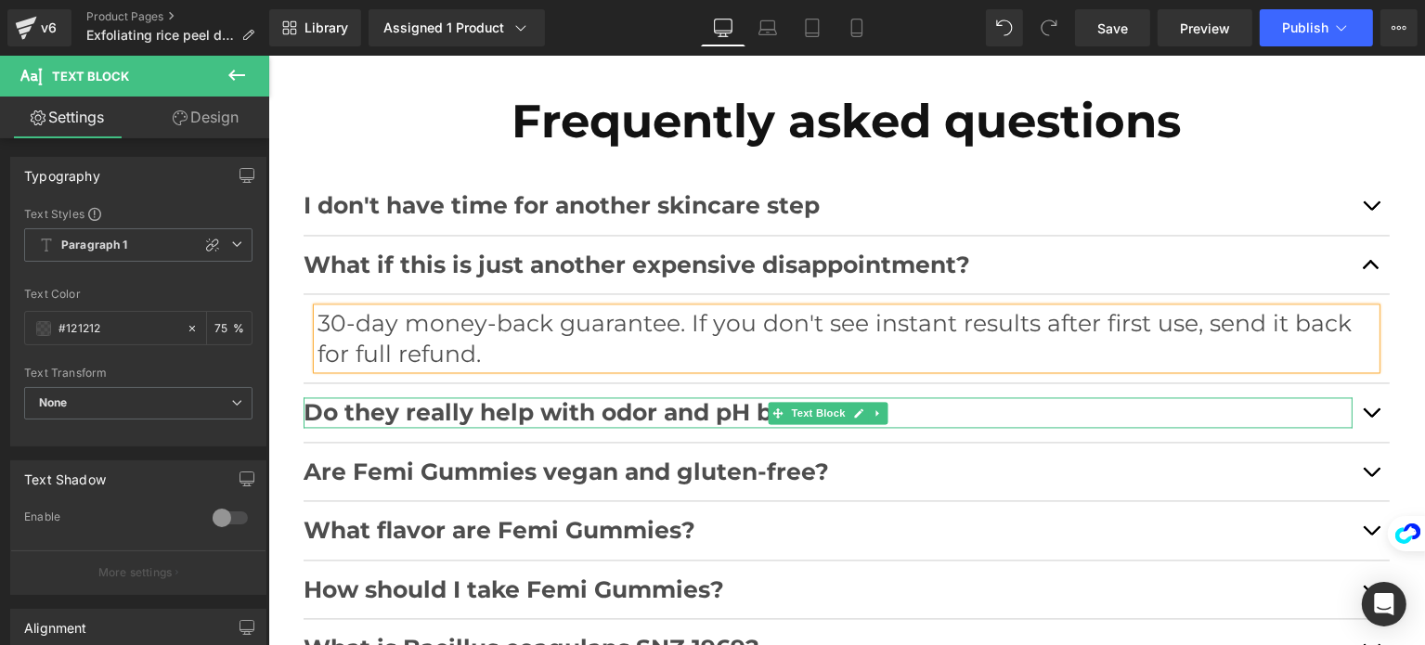
click at [908, 397] on p "Do they really help with odor and pH balance?" at bounding box center [827, 412] width 1049 height 31
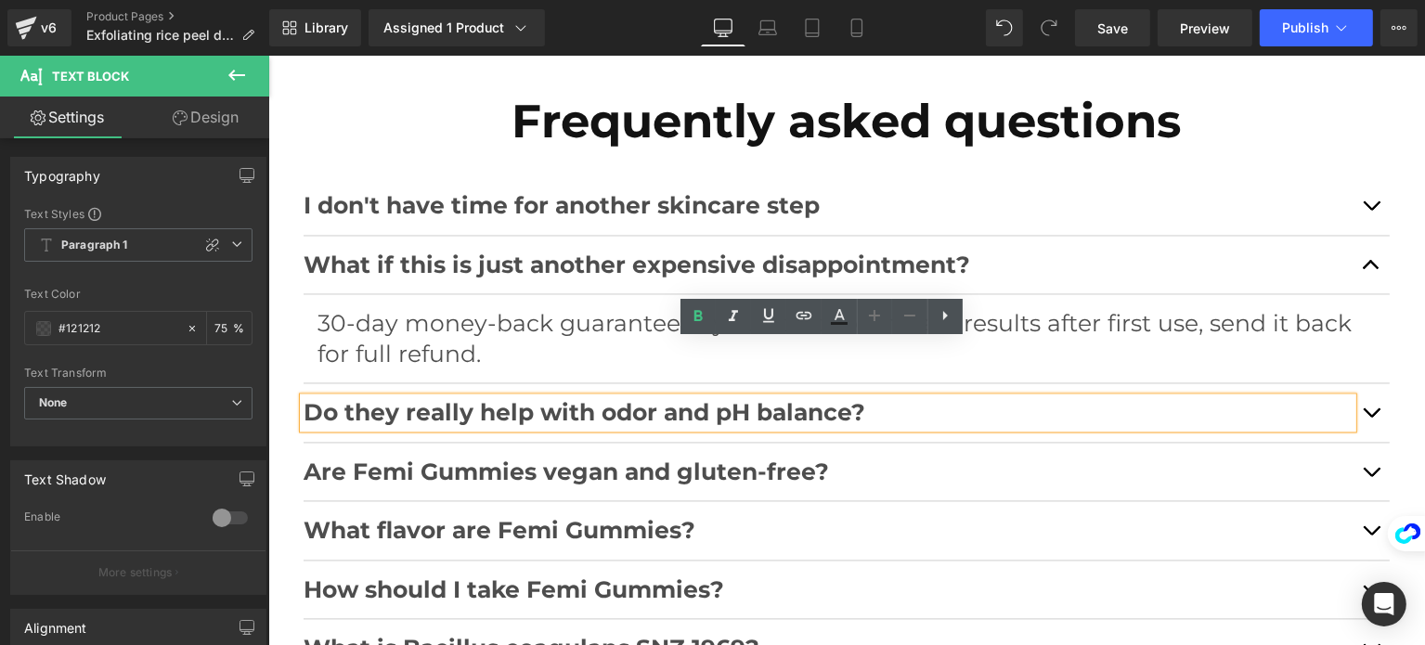
click at [689, 398] on b "Do they really help with odor and pH balance?" at bounding box center [584, 412] width 562 height 28
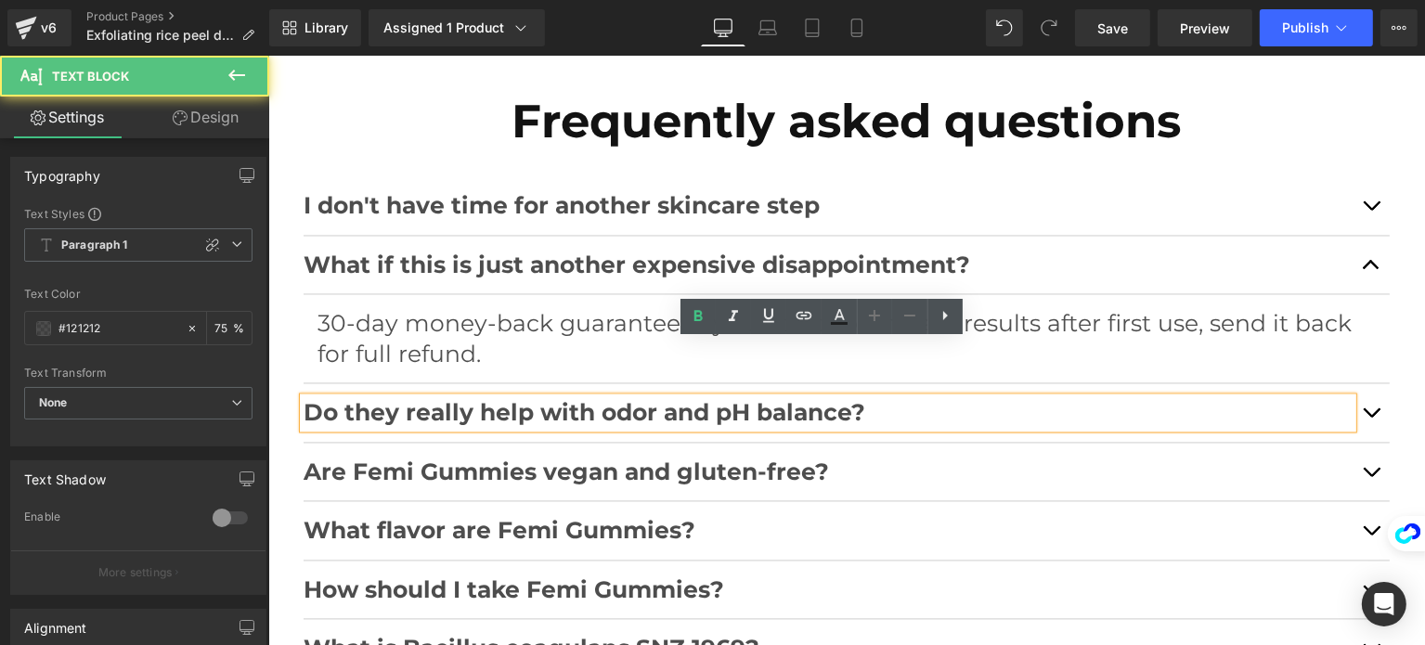
click at [689, 398] on b "Do they really help with odor and pH balance?" at bounding box center [584, 412] width 562 height 28
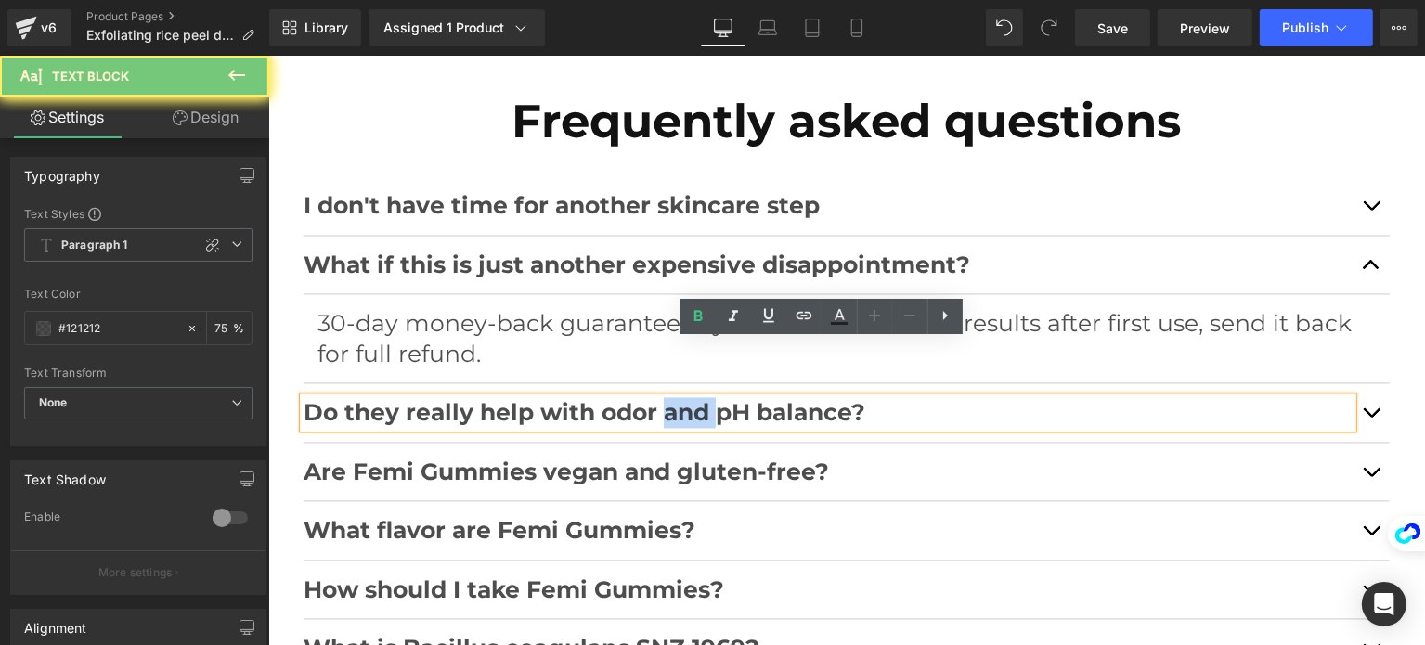
click at [689, 398] on b "Do they really help with odor and pH balance?" at bounding box center [584, 412] width 562 height 28
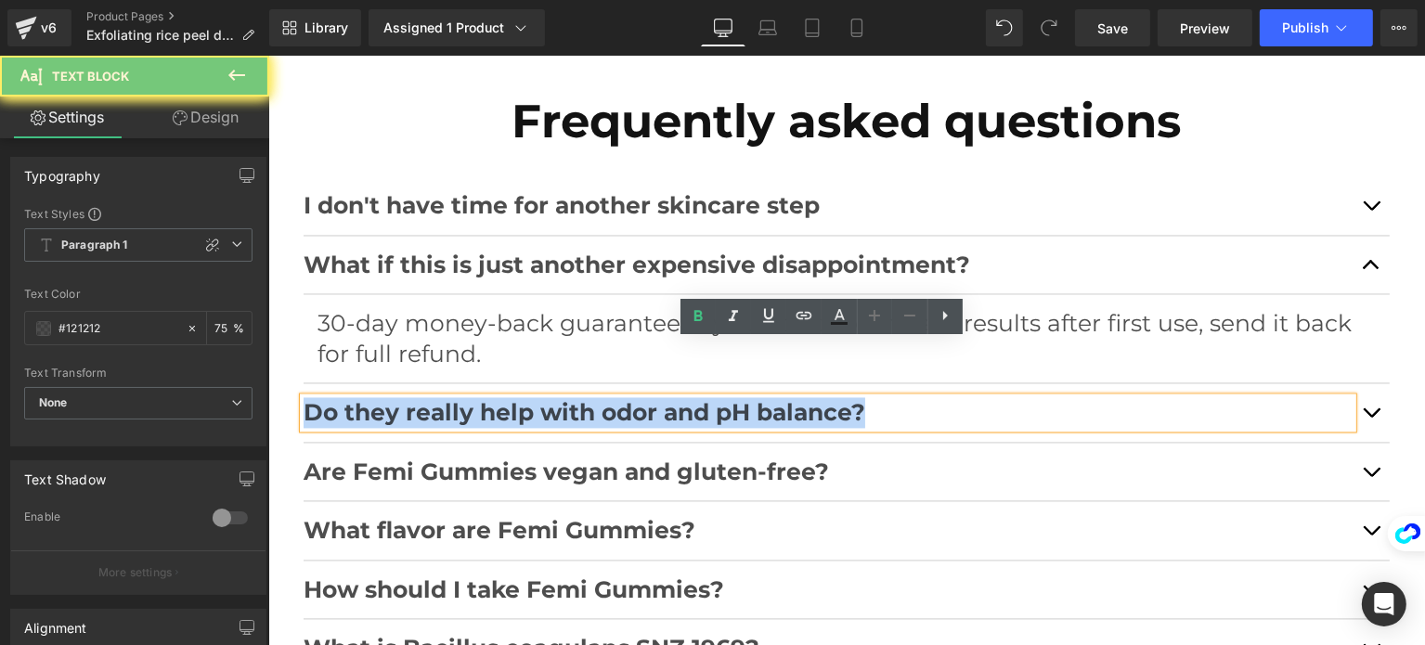
click at [689, 398] on b "Do they really help with odor and pH balance?" at bounding box center [584, 412] width 562 height 28
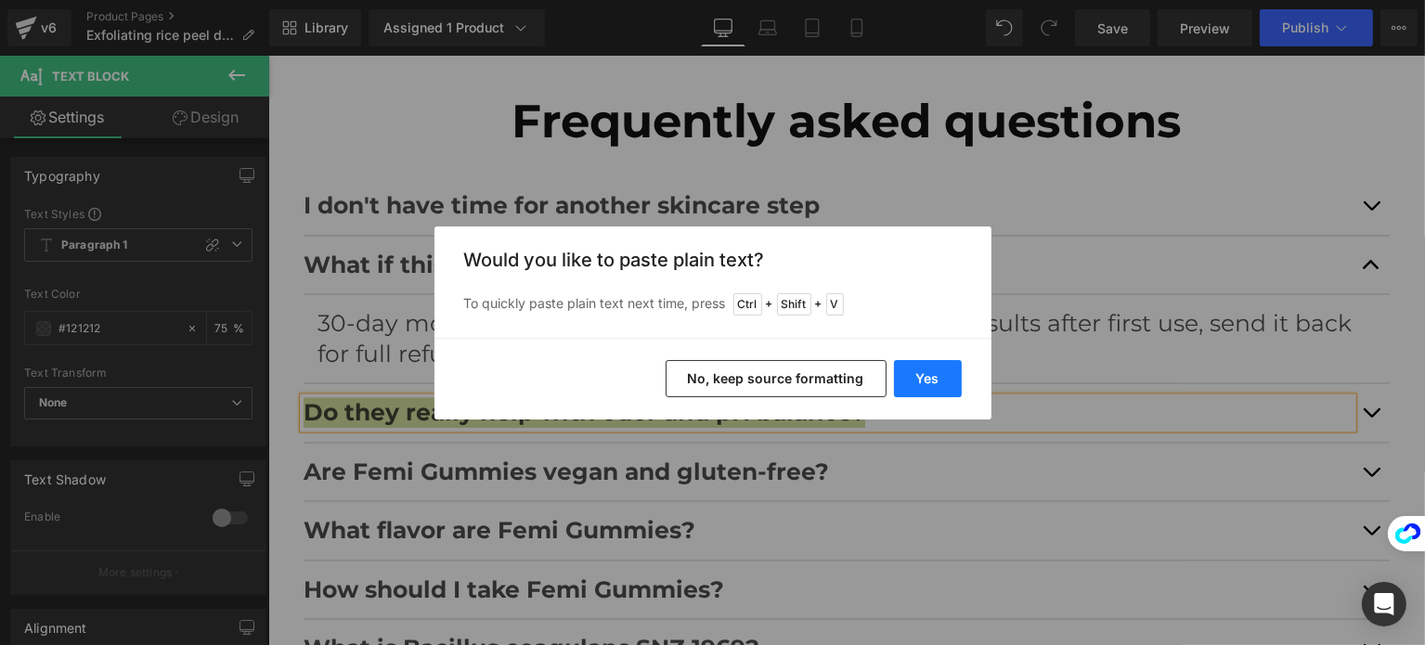
click at [906, 382] on button "Yes" at bounding box center [928, 378] width 68 height 37
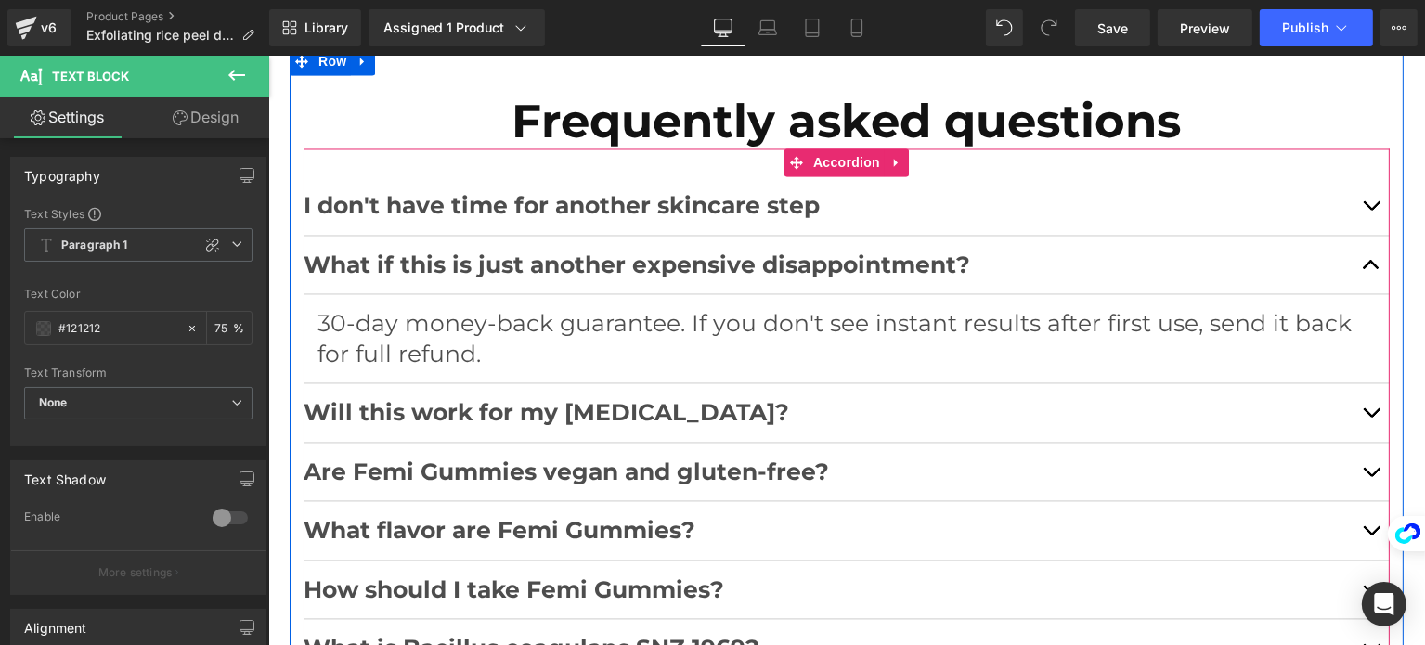
click at [1358, 383] on button "button" at bounding box center [1370, 412] width 37 height 58
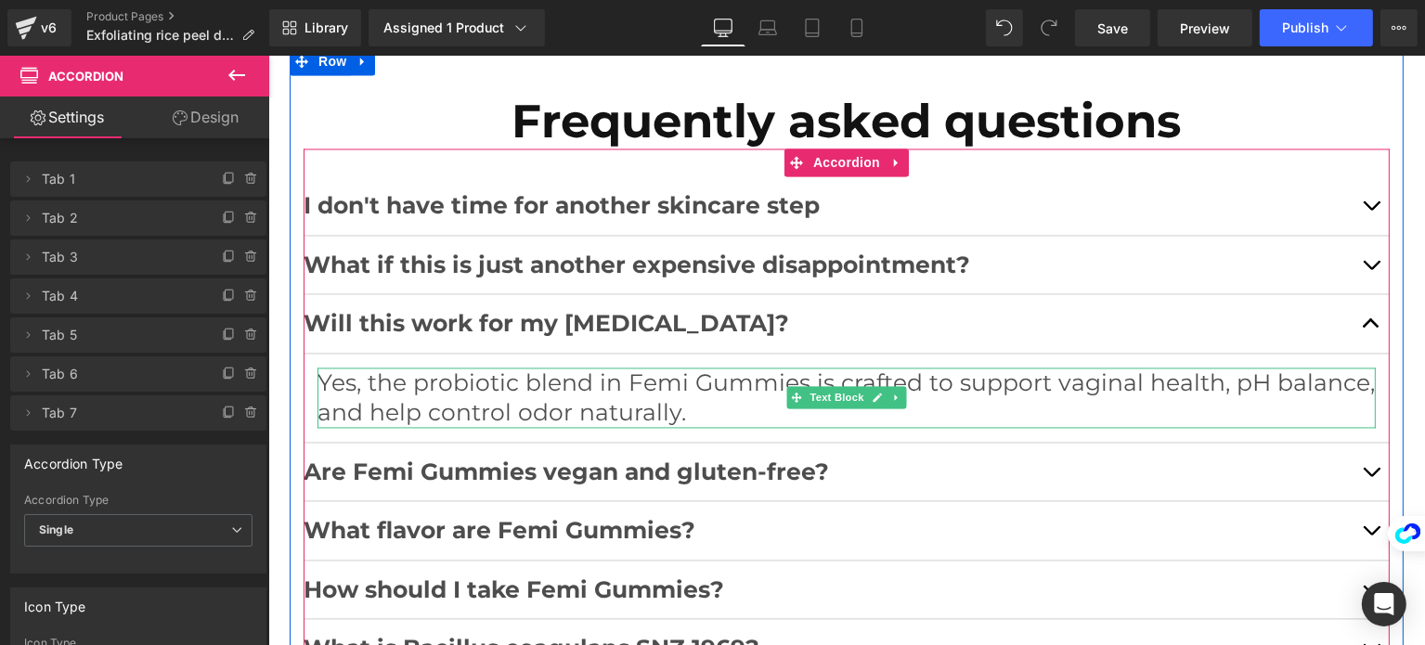
click at [626, 368] on p "Yes, the probiotic blend in Femi Gummies is crafted to support vaginal health, …" at bounding box center [846, 398] width 1059 height 60
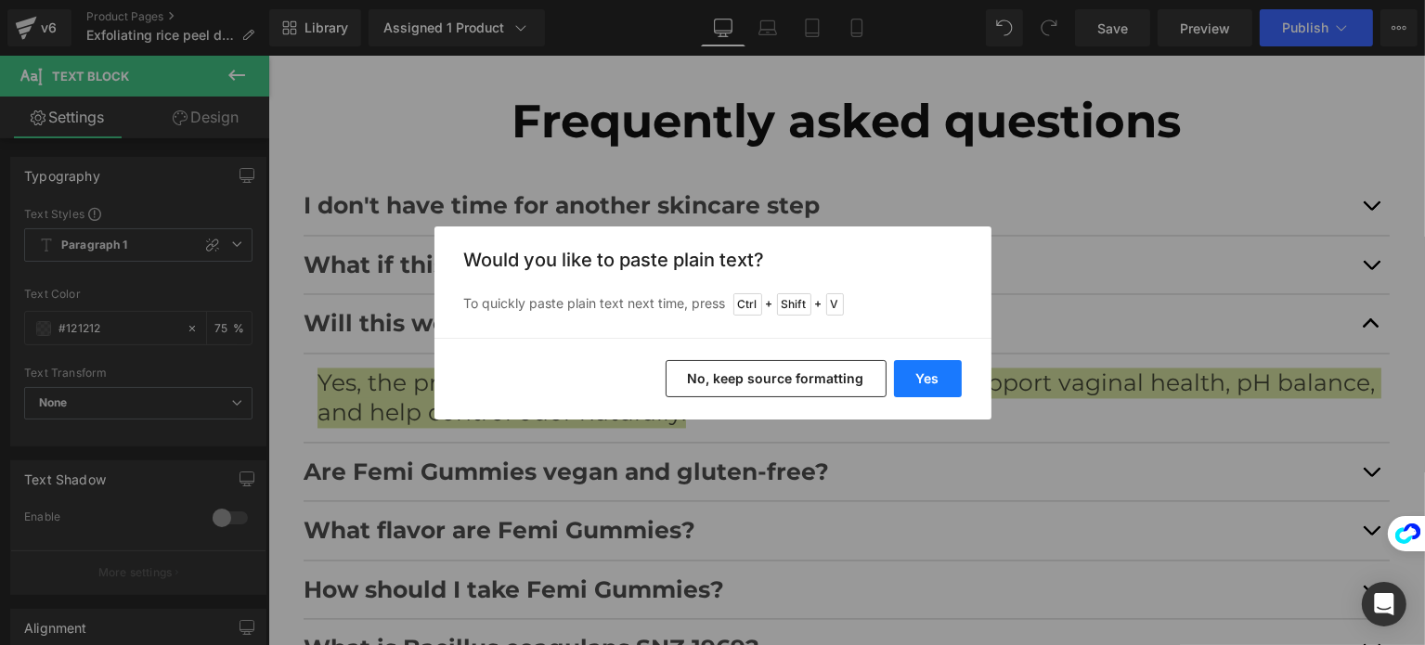
click at [928, 384] on button "Yes" at bounding box center [928, 378] width 68 height 37
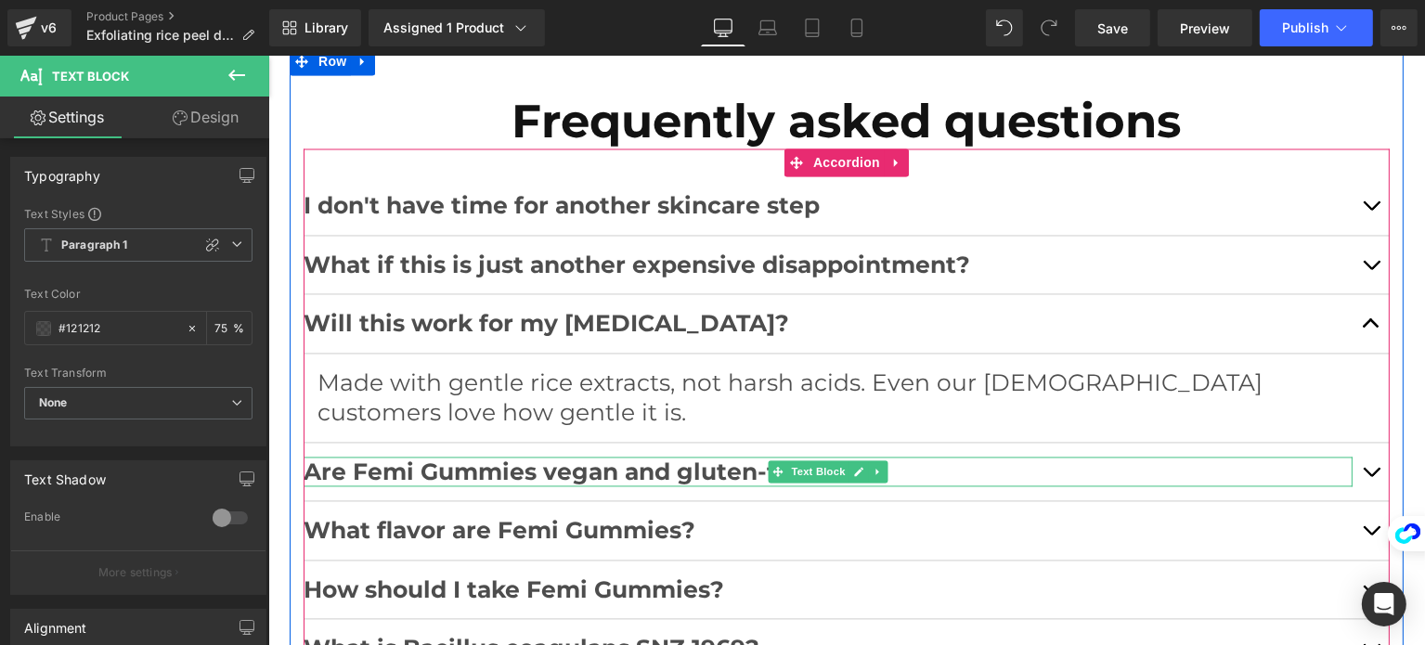
click at [715, 458] on b "Are Femi Gummies vegan and gluten-free?" at bounding box center [566, 472] width 526 height 28
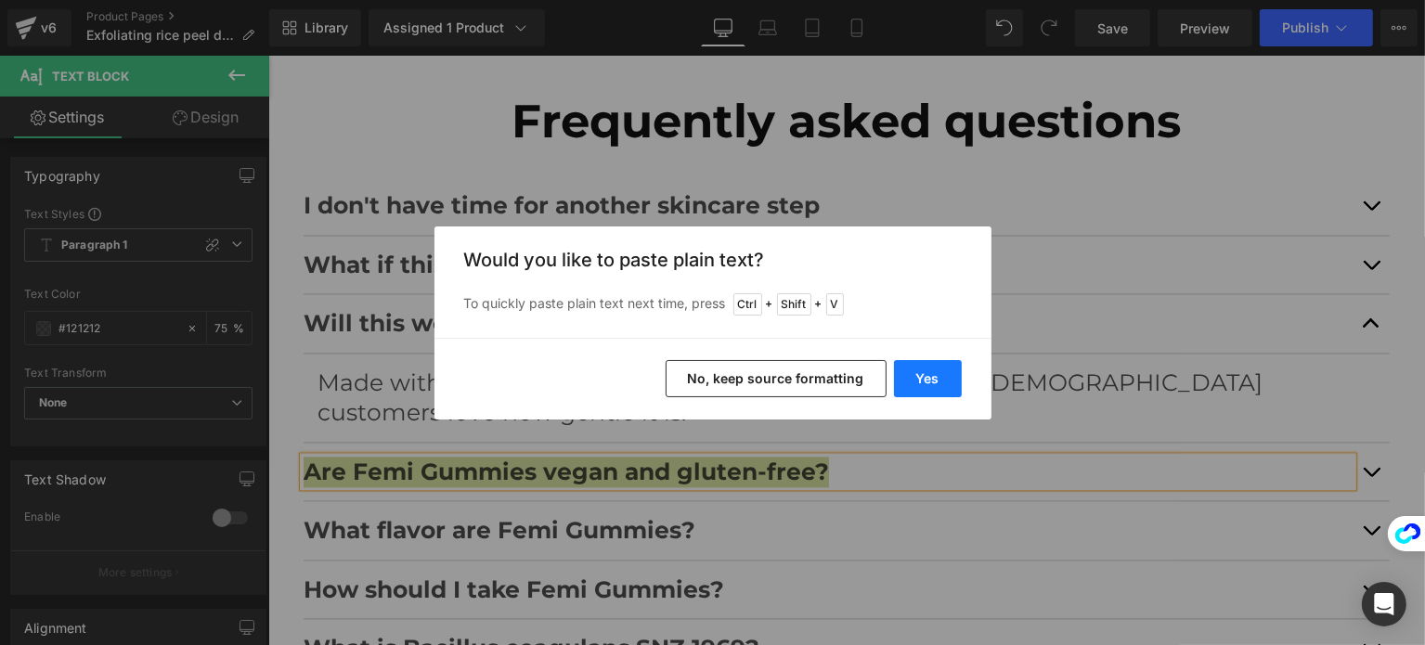
click at [930, 385] on button "Yes" at bounding box center [928, 378] width 68 height 37
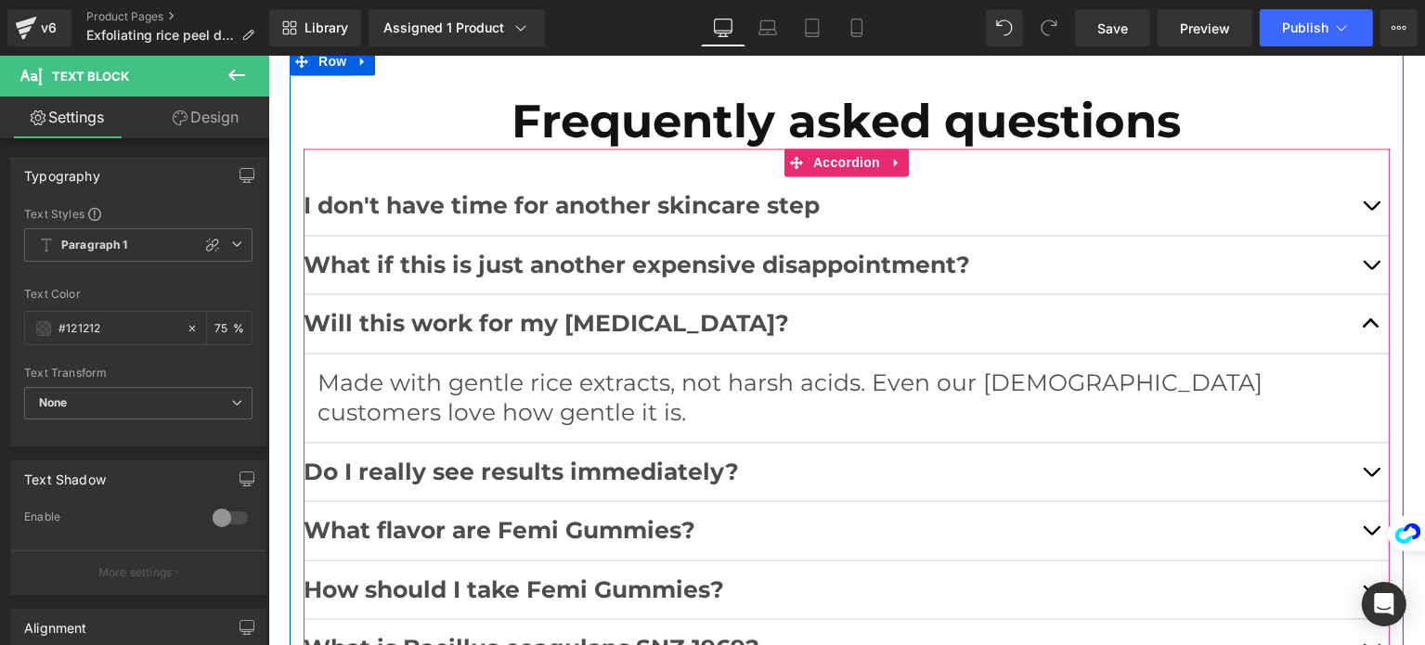
click at [1370, 443] on button "button" at bounding box center [1370, 472] width 37 height 58
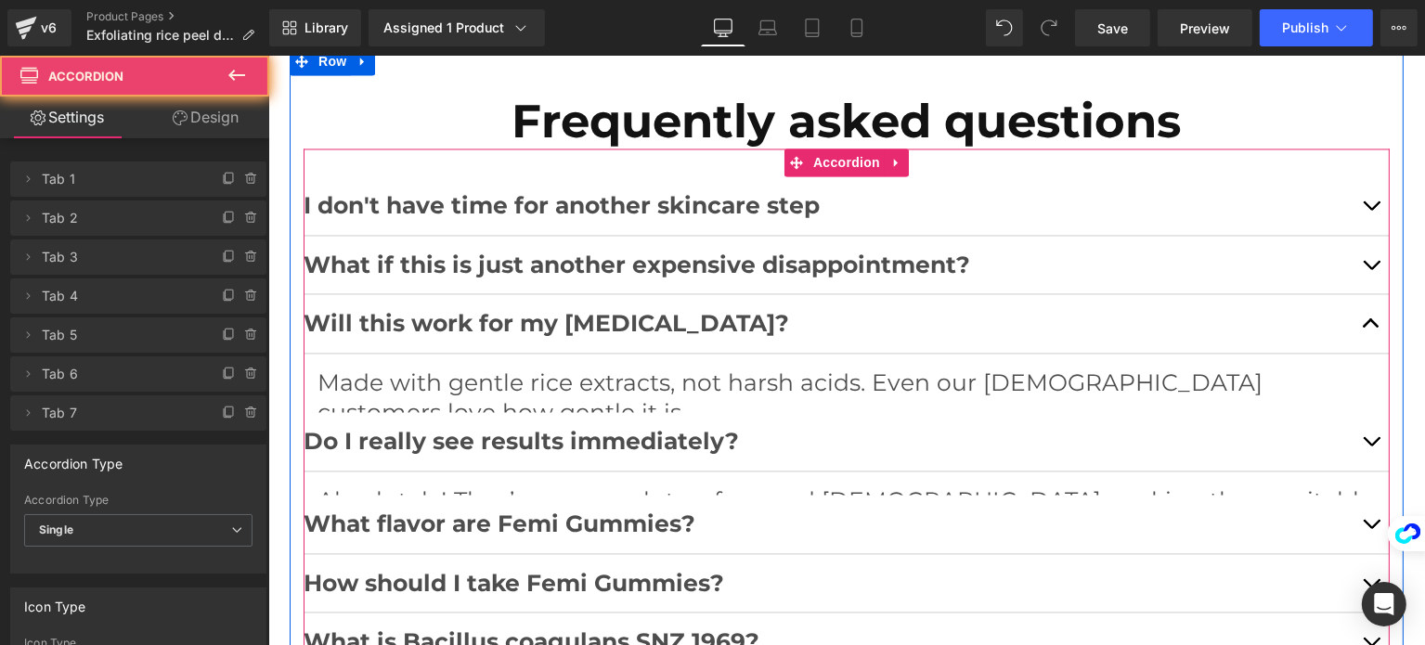
click at [1370, 472] on article "Absolutely! They’re vegan, gluten-free, and [DEMOGRAPHIC_DATA], making them sui…" at bounding box center [846, 516] width 1086 height 89
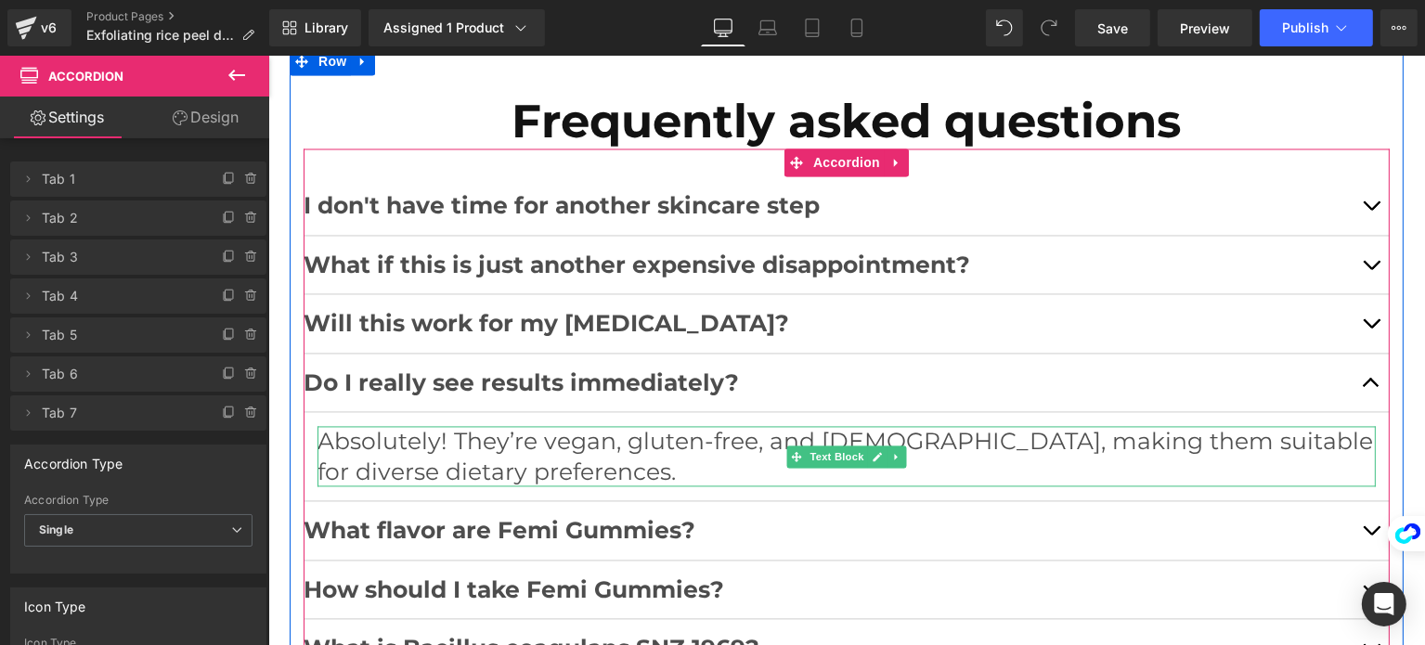
click at [749, 426] on p "Absolutely! They’re vegan, gluten-free, and [DEMOGRAPHIC_DATA], making them sui…" at bounding box center [846, 456] width 1059 height 60
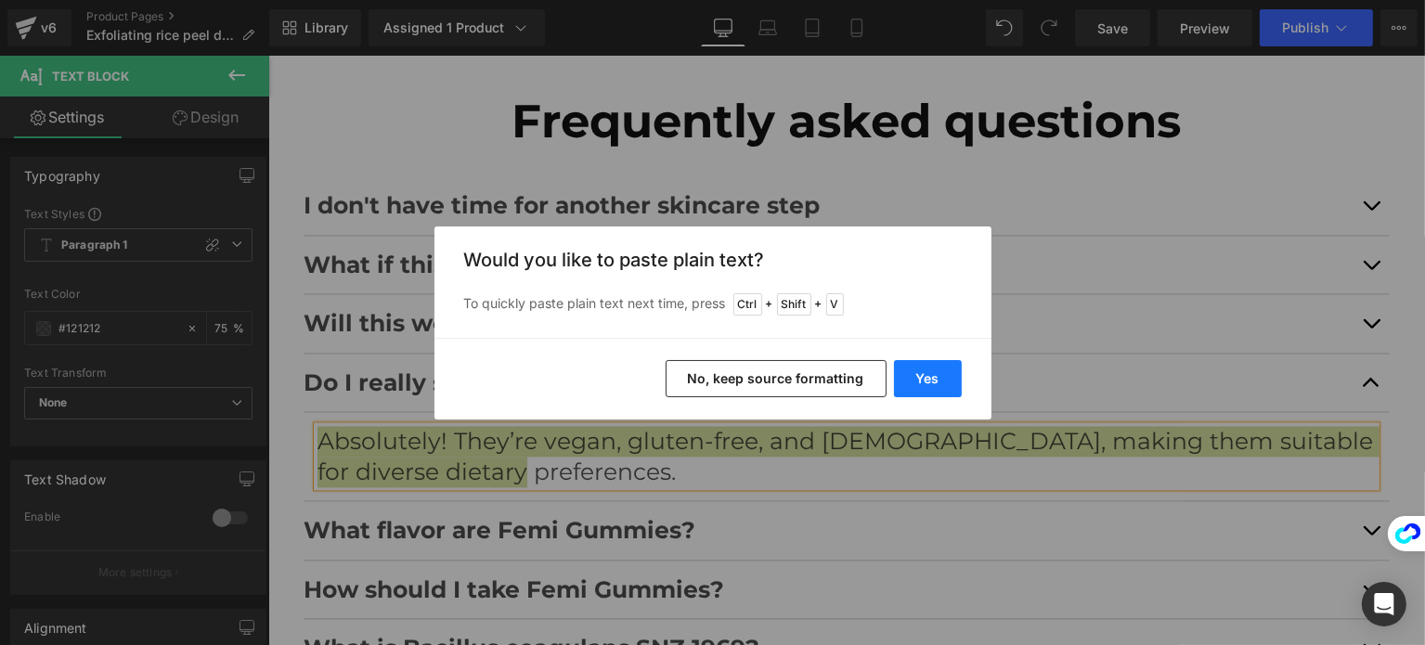
click at [929, 373] on button "Yes" at bounding box center [928, 378] width 68 height 37
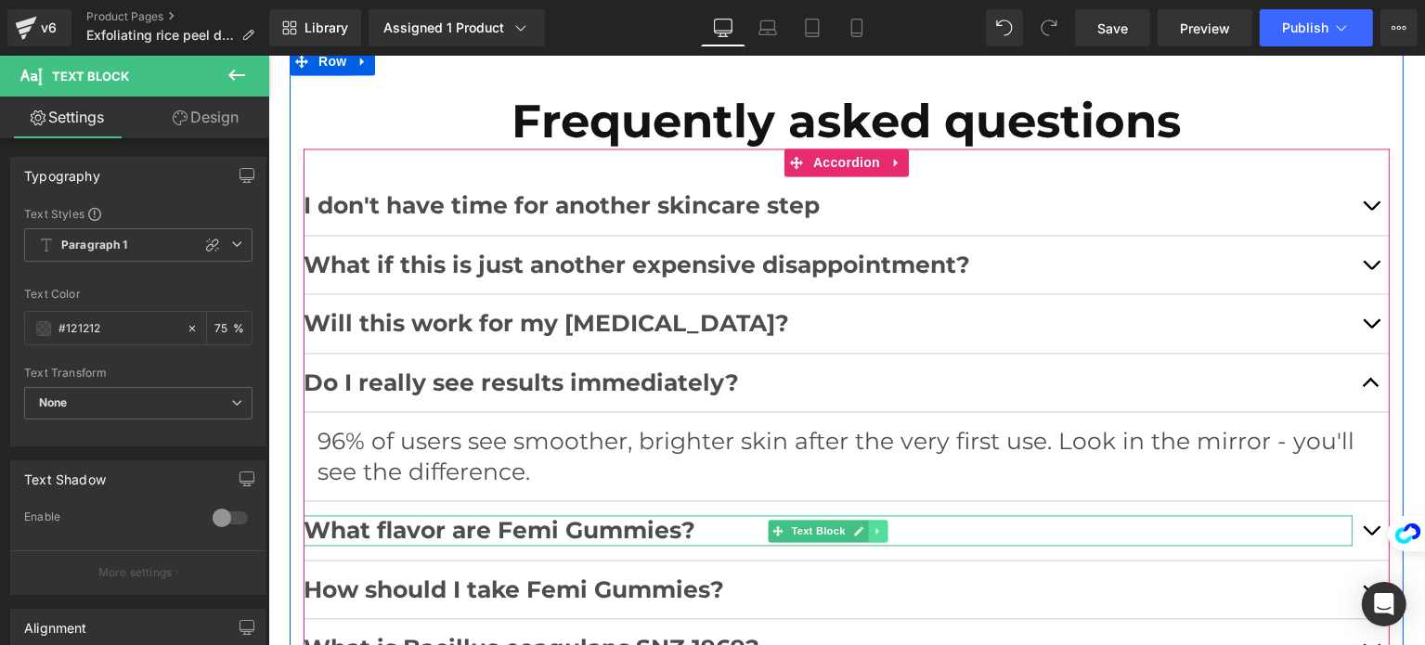
click at [868, 520] on link at bounding box center [877, 531] width 19 height 22
click at [882, 526] on icon at bounding box center [887, 531] width 10 height 10
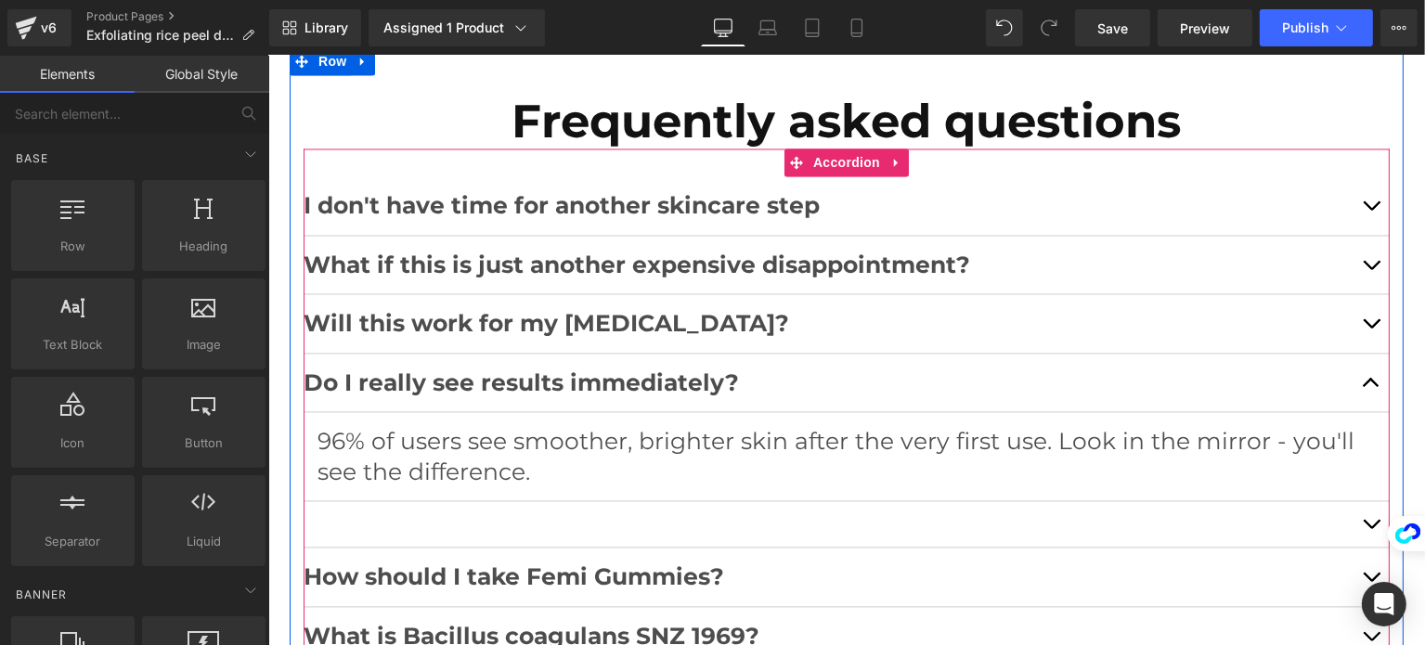
click at [457, 149] on div "I don't have time for another skincare step Text Block Glass Skin Shot works in…" at bounding box center [846, 421] width 1086 height 545
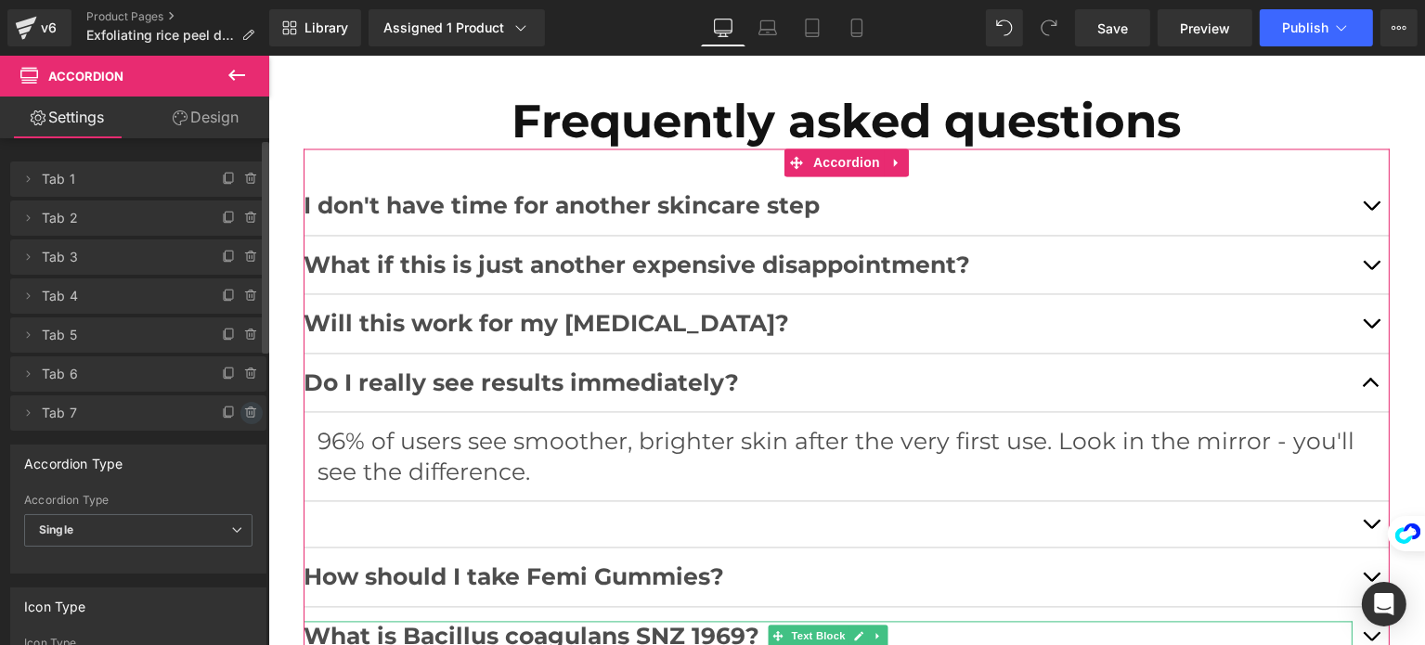
click at [244, 409] on icon at bounding box center [251, 413] width 15 height 15
click at [241, 411] on button "Delete" at bounding box center [231, 414] width 58 height 24
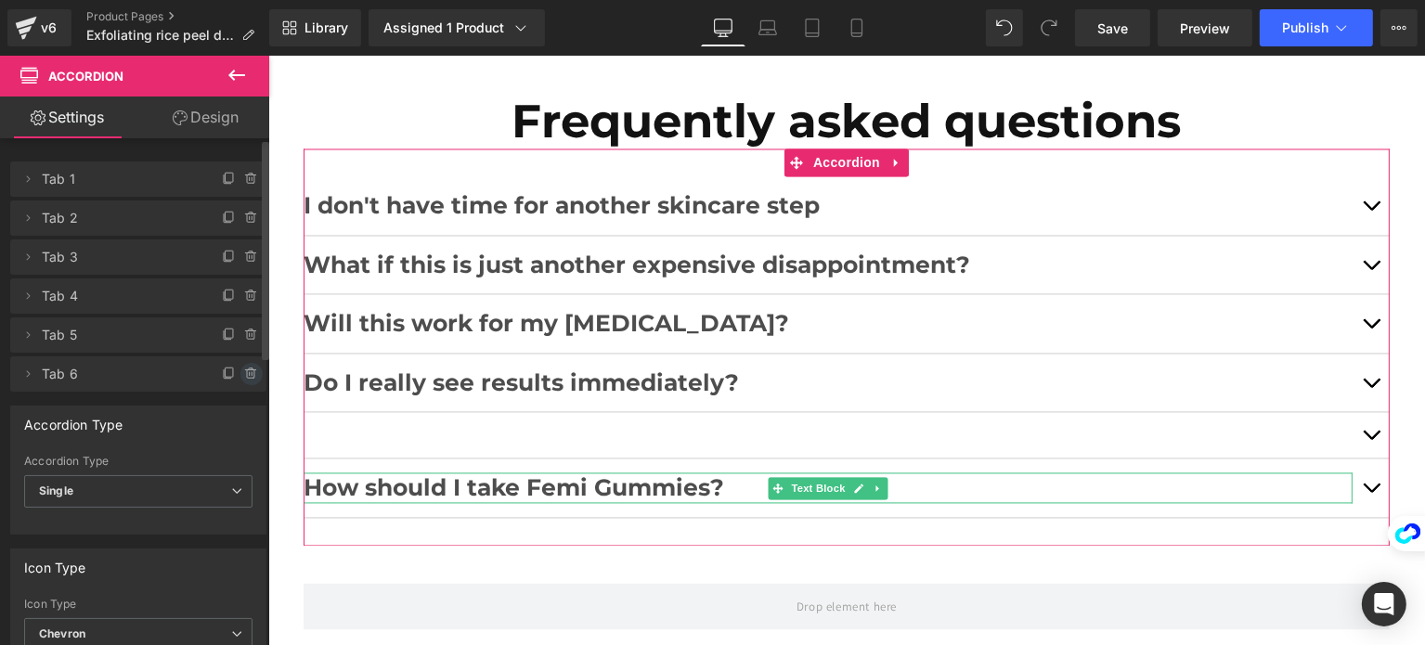
click at [244, 378] on icon at bounding box center [251, 374] width 15 height 15
click at [239, 374] on button "Delete" at bounding box center [231, 375] width 58 height 24
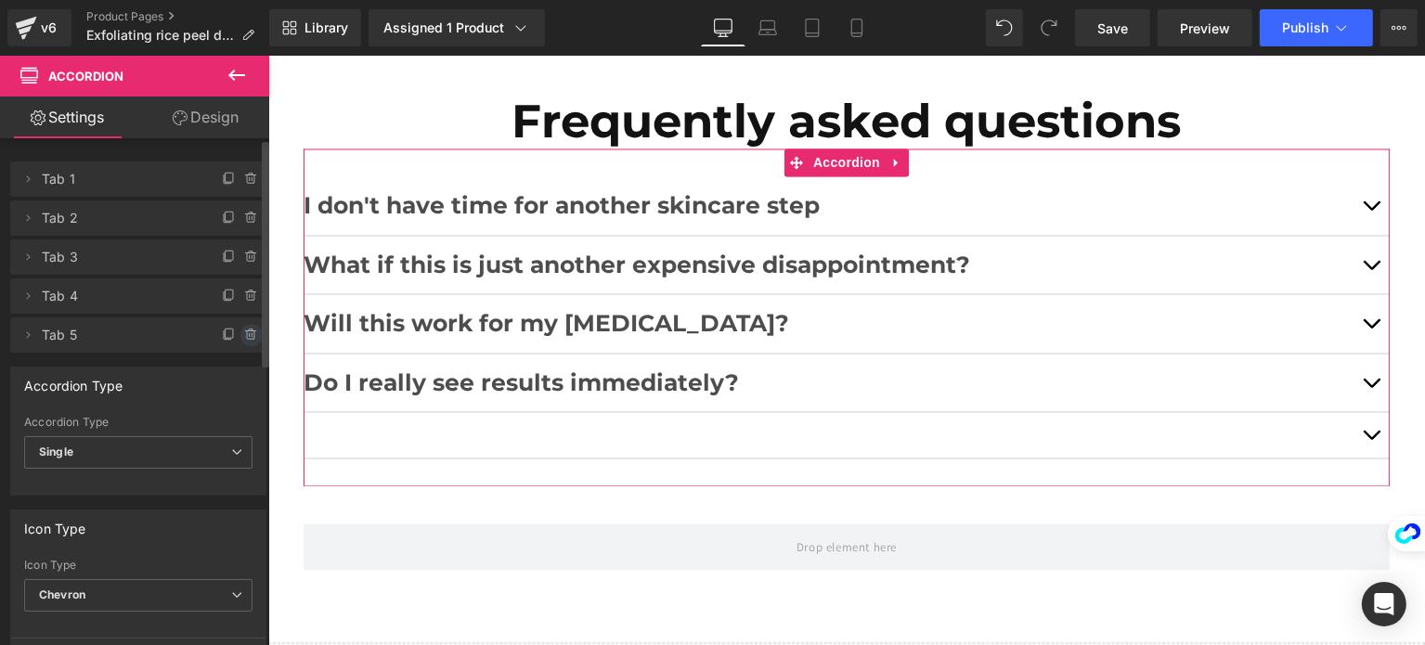
click at [244, 333] on icon at bounding box center [251, 335] width 15 height 15
click at [249, 331] on button "Delete" at bounding box center [231, 336] width 58 height 24
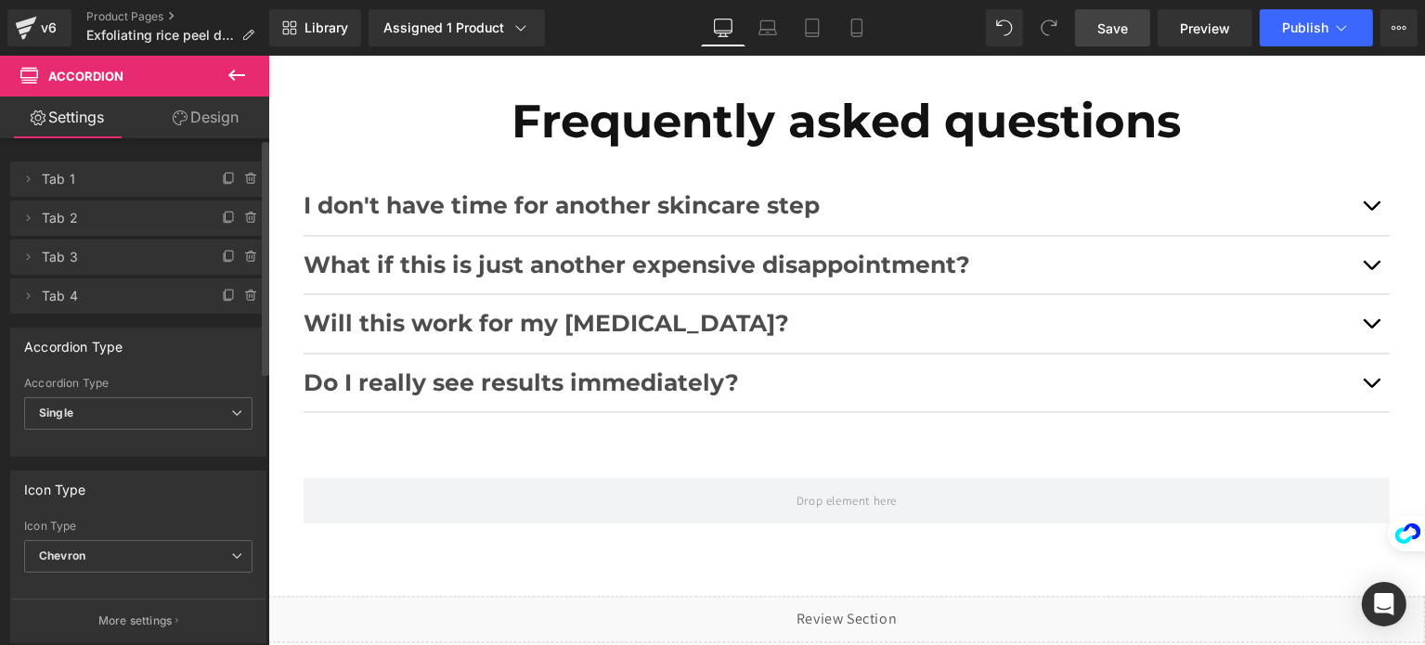
click at [1128, 31] on span "Save" at bounding box center [1113, 28] width 31 height 19
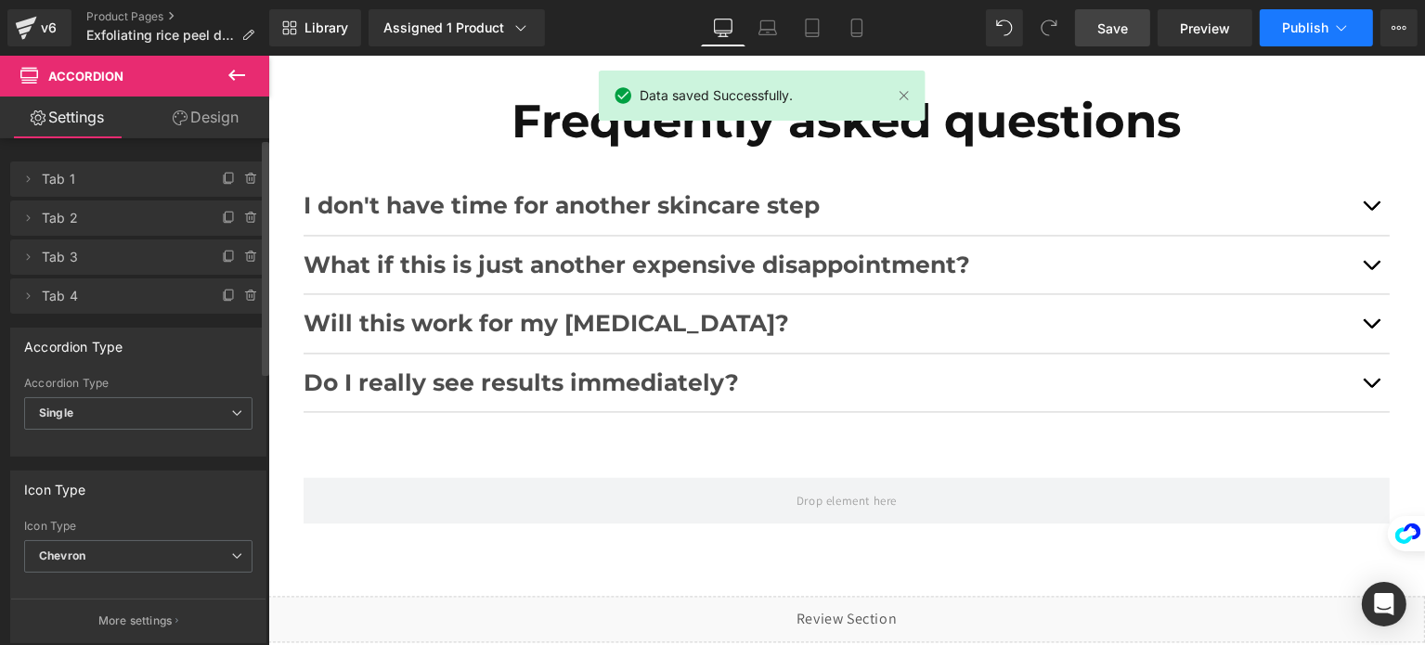
click at [1295, 29] on span "Publish" at bounding box center [1305, 27] width 46 height 15
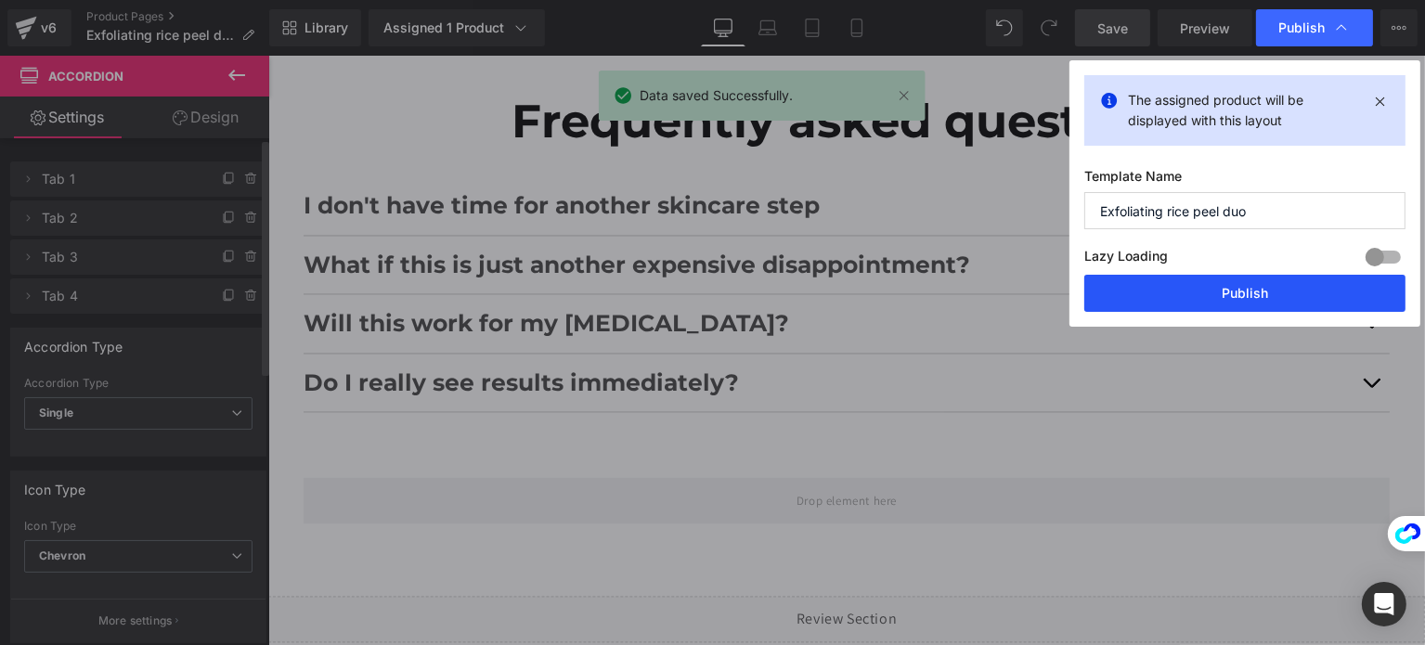
click at [1217, 282] on button "Publish" at bounding box center [1245, 293] width 321 height 37
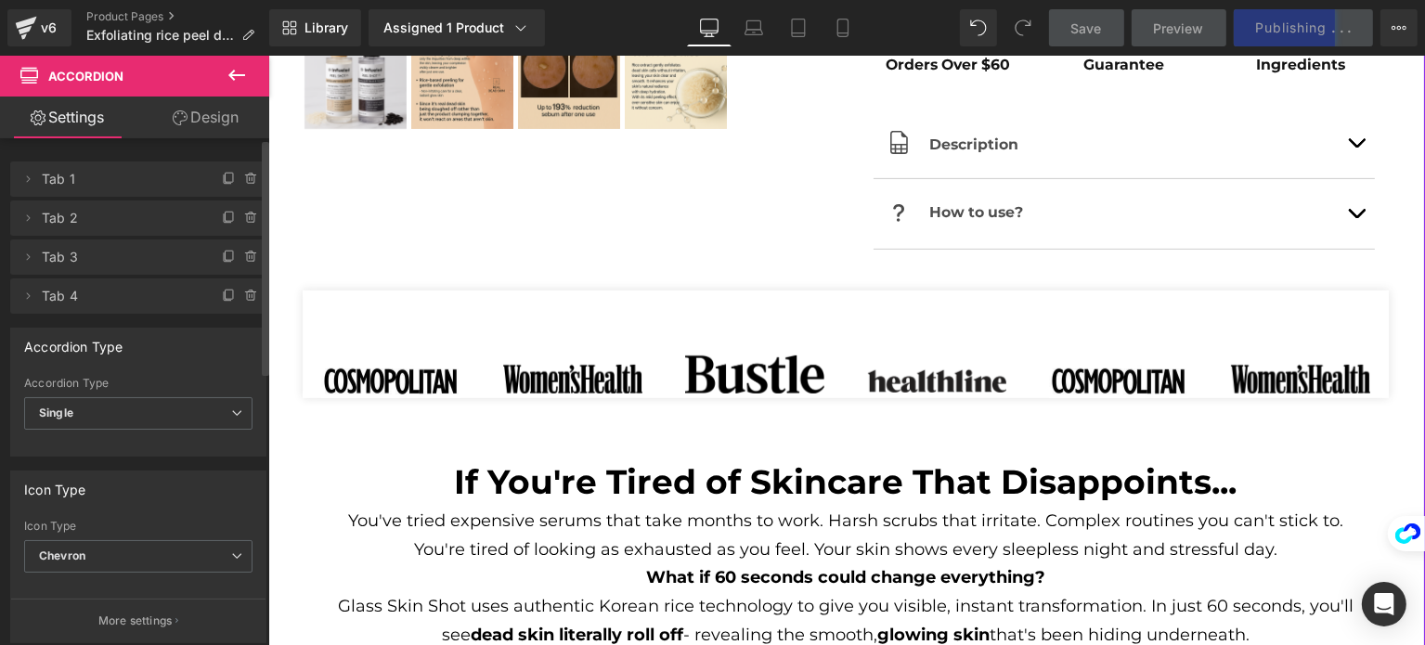
scroll to position [0, 0]
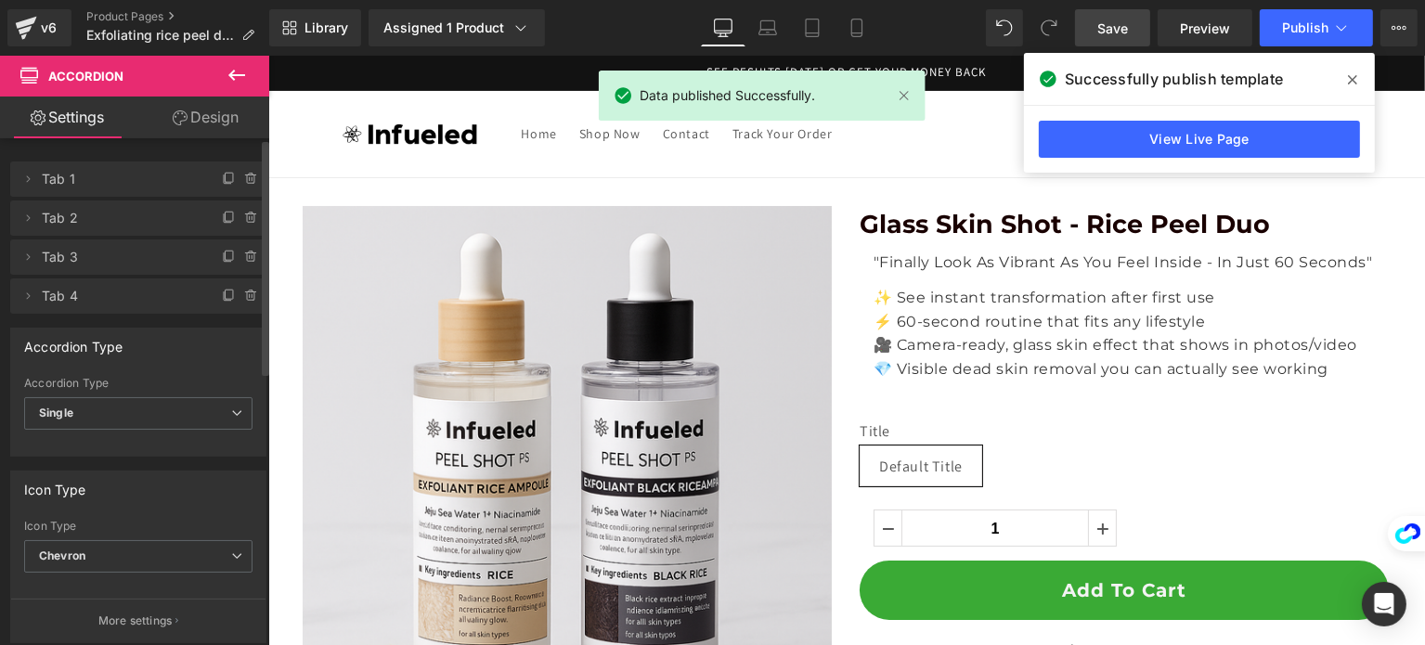
click at [244, 82] on icon at bounding box center [237, 75] width 22 height 22
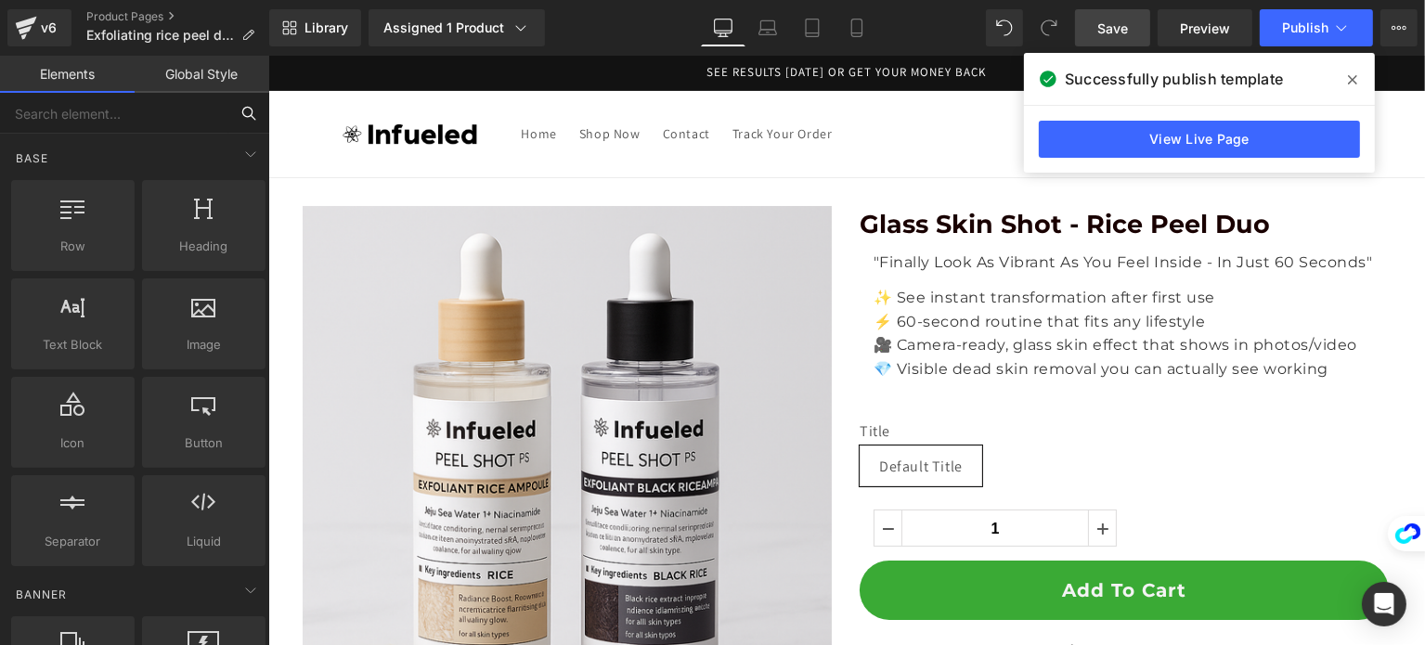
click at [136, 122] on input "text" at bounding box center [114, 113] width 228 height 41
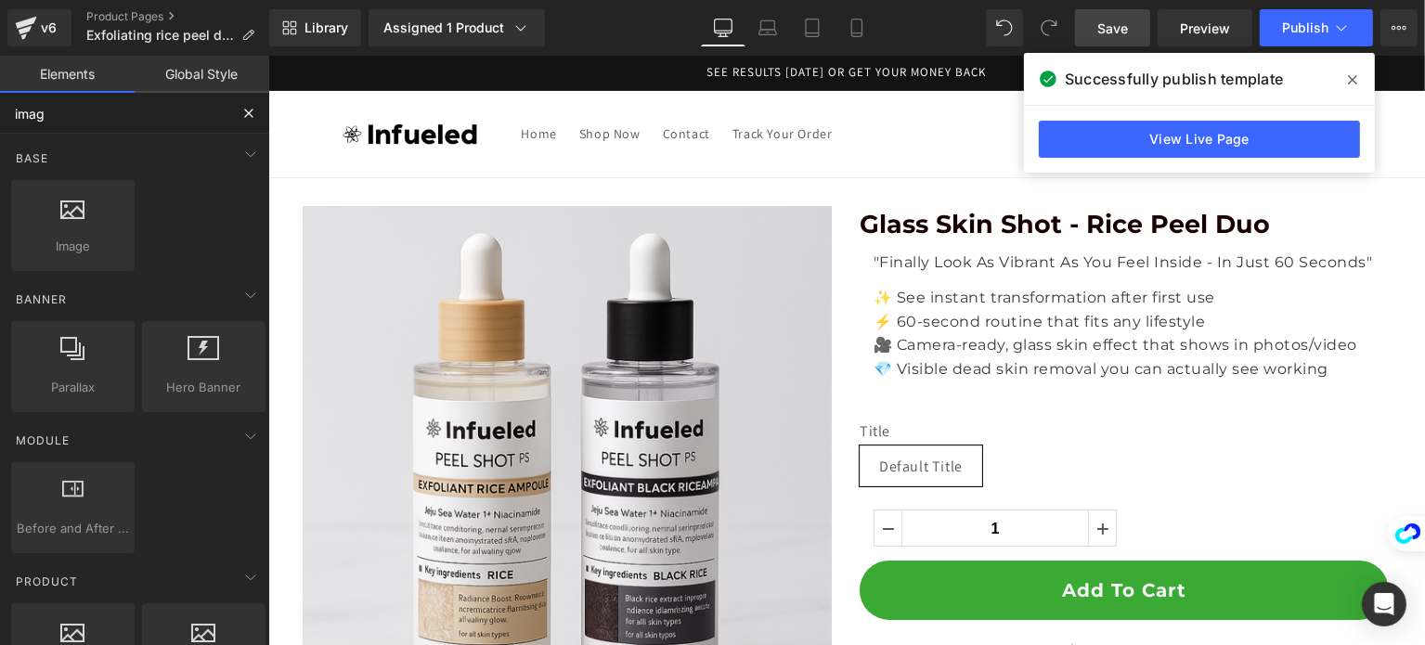
type input "image"
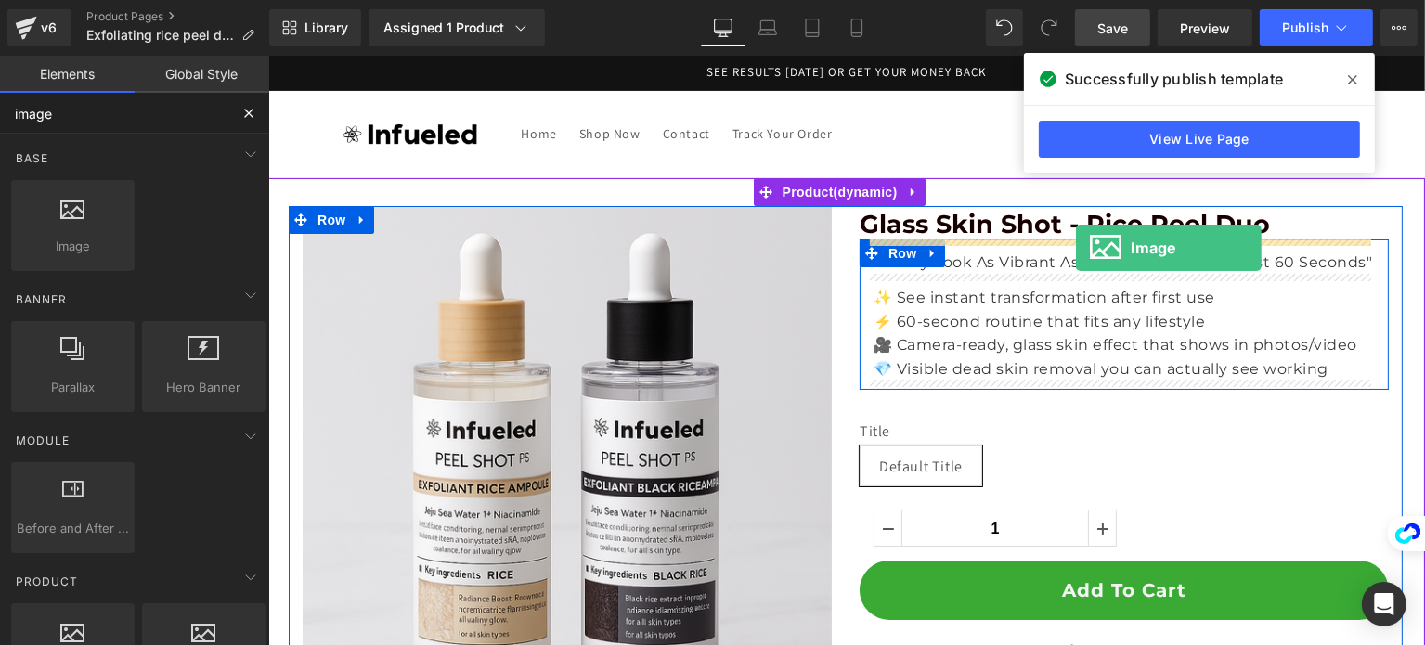
drag, startPoint x: 336, startPoint y: 281, endPoint x: 1075, endPoint y: 248, distance: 739.9
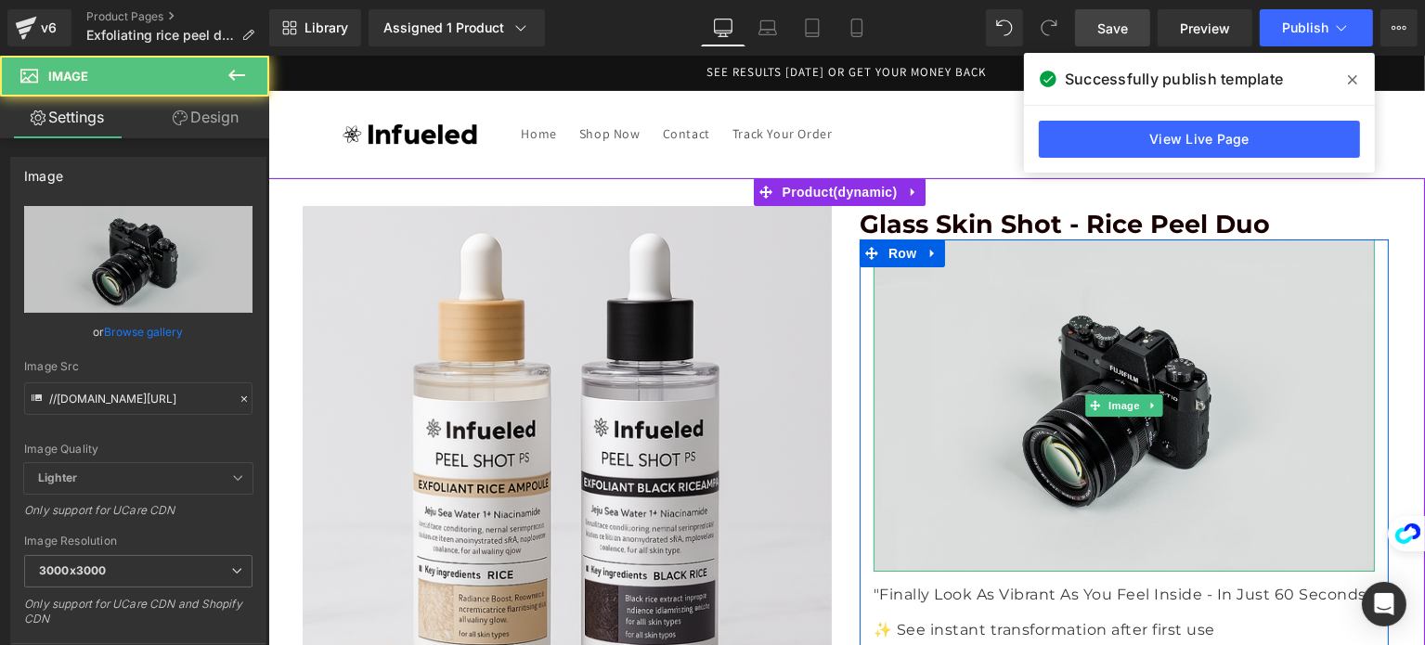
click at [990, 296] on img at bounding box center [1123, 406] width 501 height 332
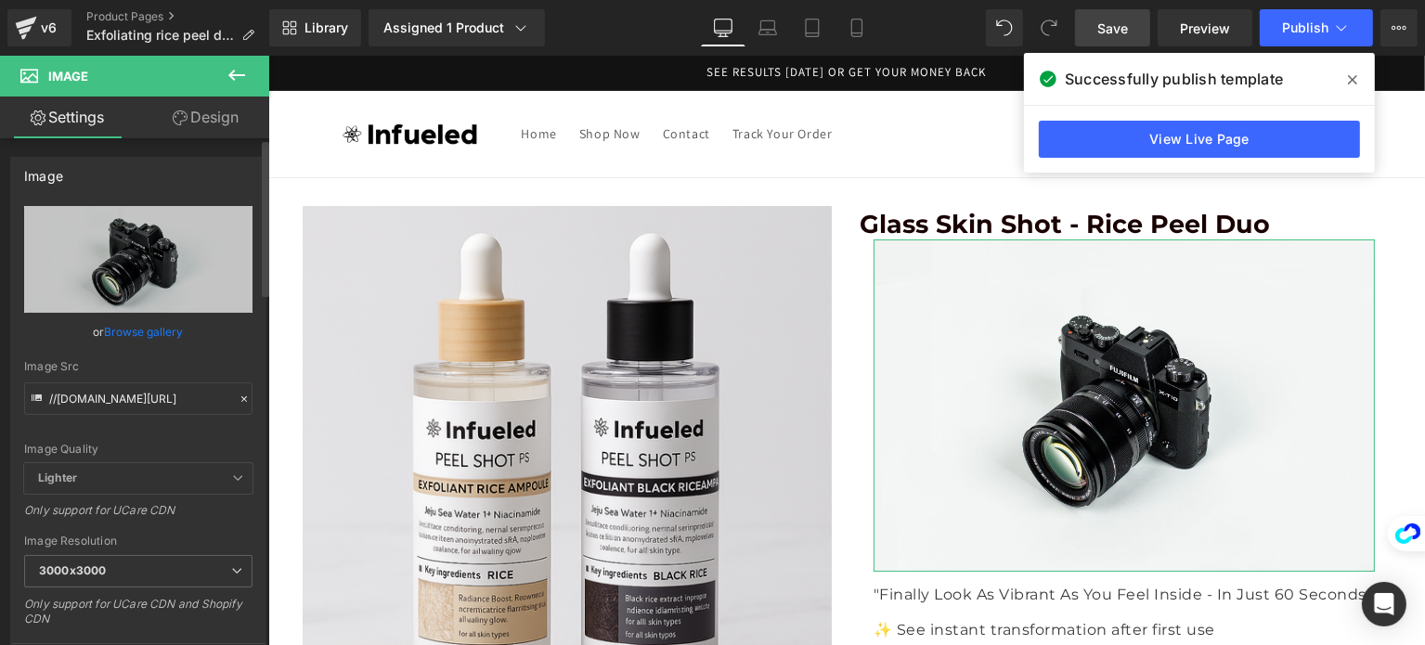
click at [126, 318] on link "Browse gallery" at bounding box center [144, 332] width 79 height 32
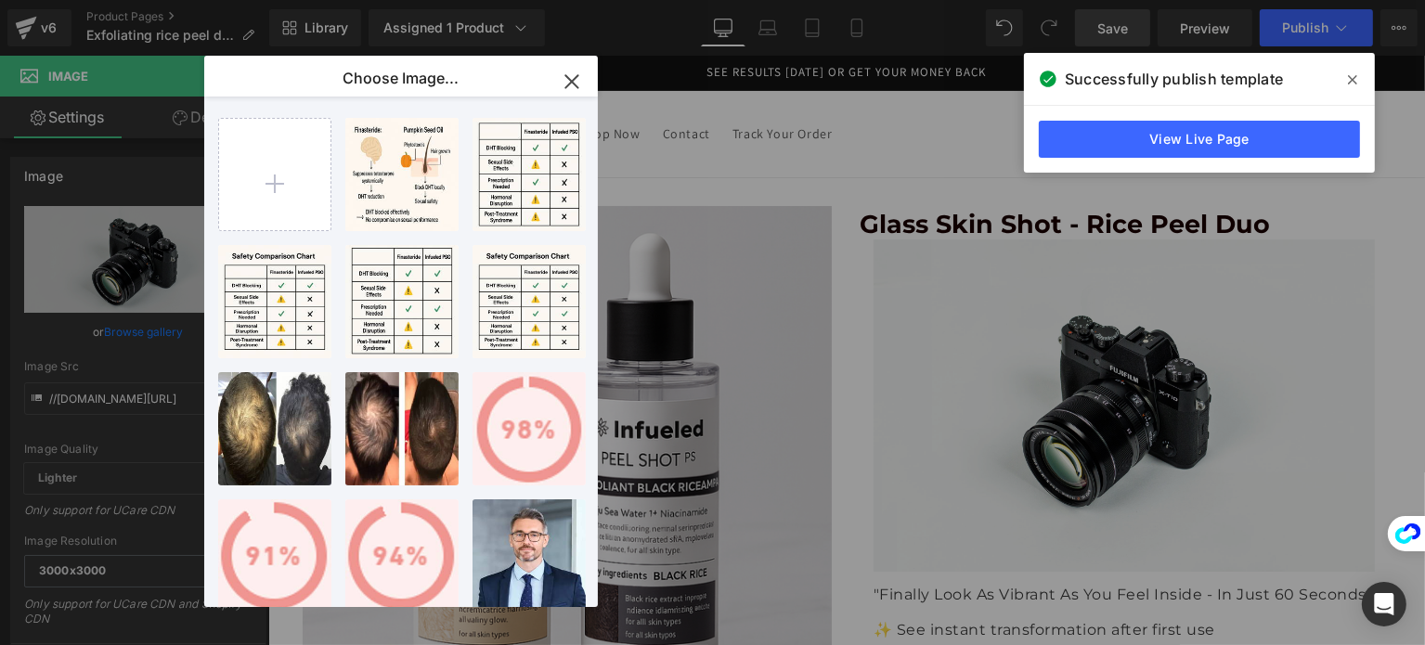
click at [569, 66] on button "button" at bounding box center [572, 82] width 52 height 52
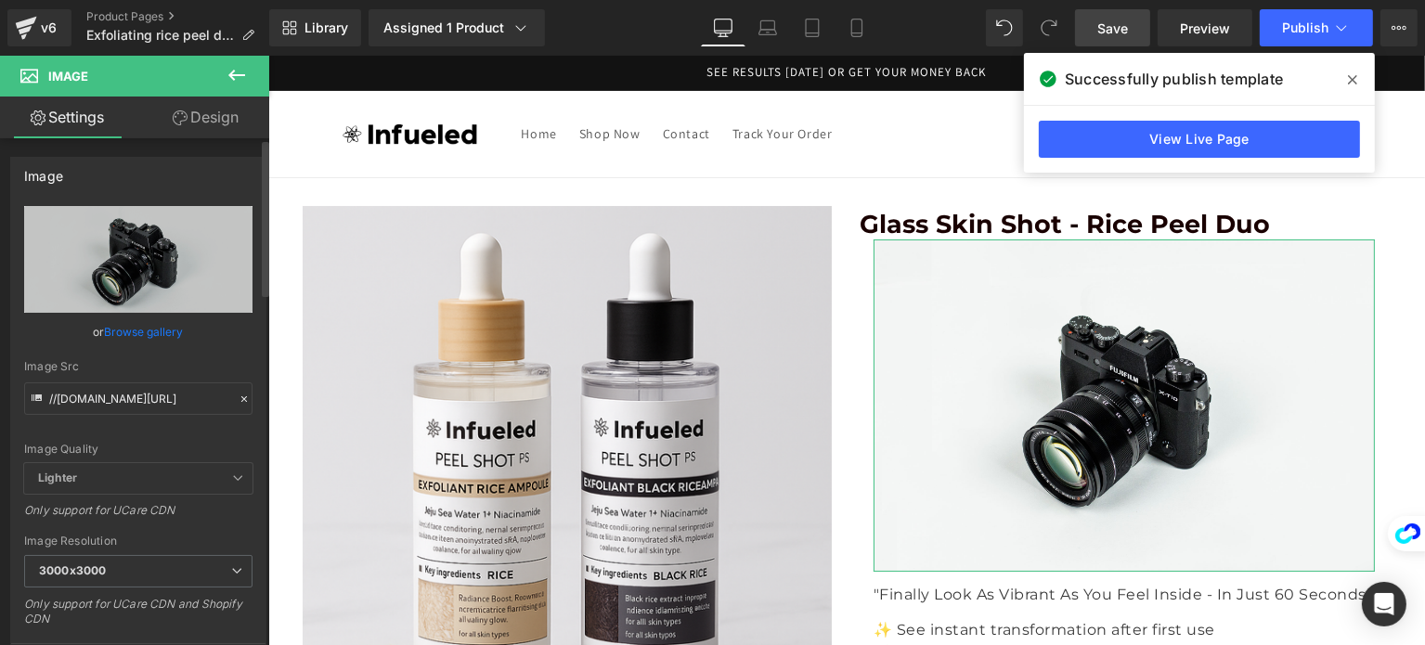
click at [141, 328] on link "Browse gallery" at bounding box center [144, 332] width 79 height 32
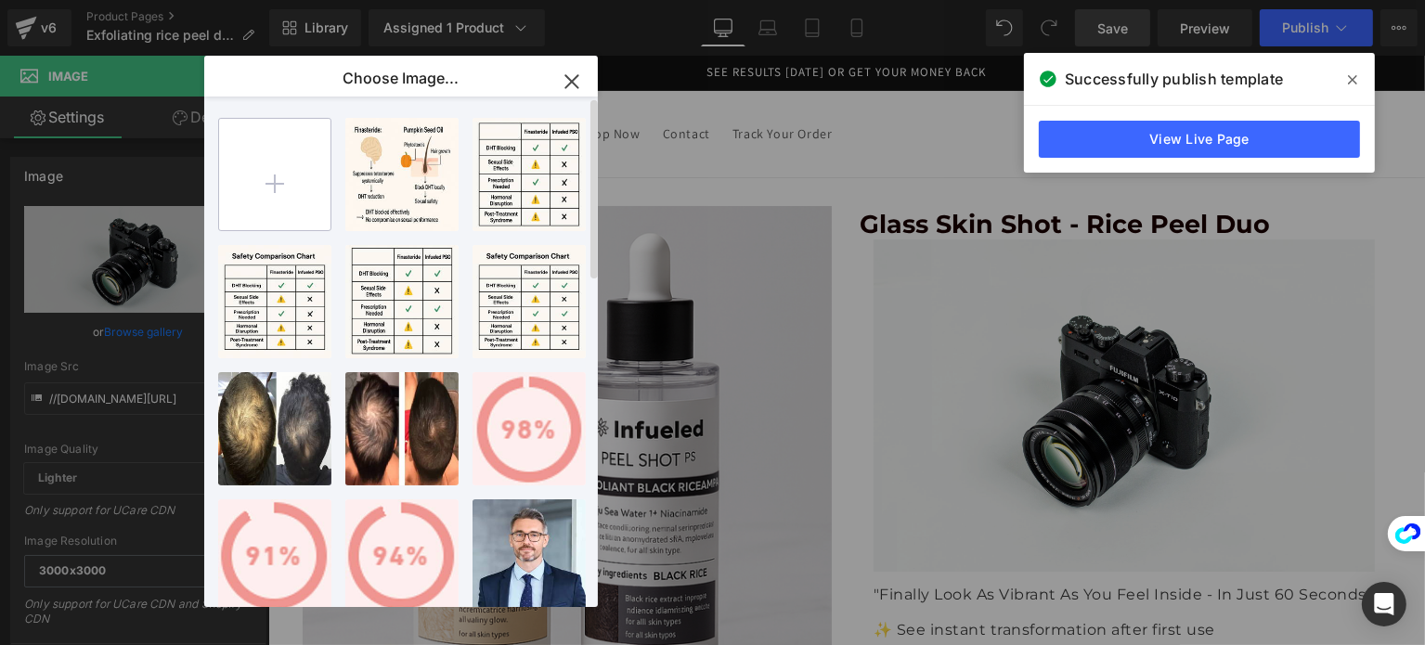
click at [287, 188] on input "file" at bounding box center [274, 174] width 111 height 111
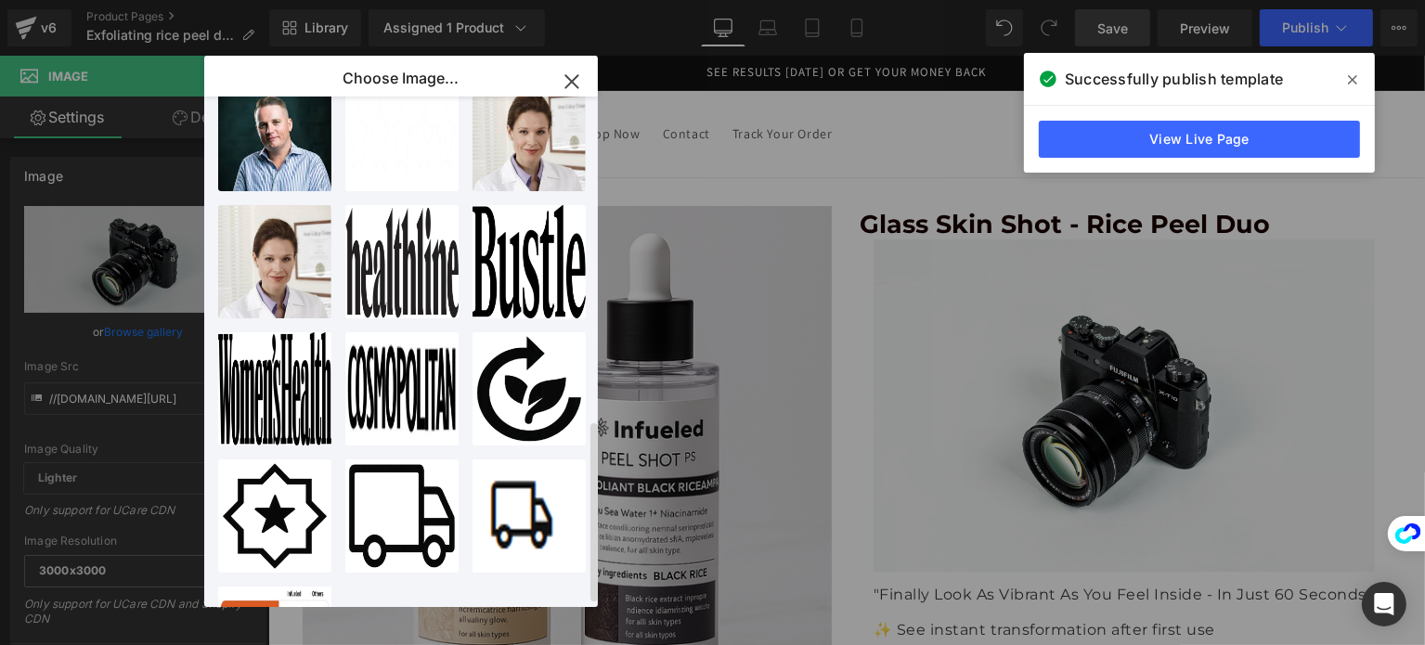
scroll to position [916, 0]
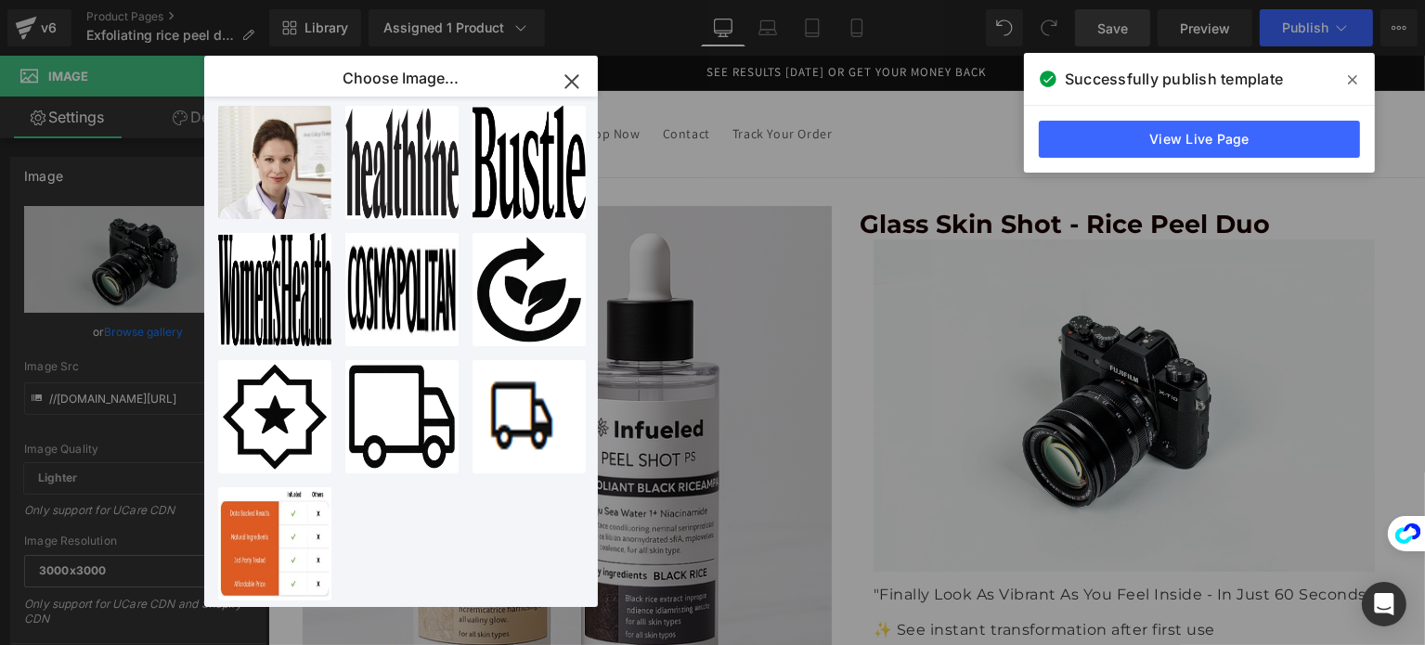
click at [566, 71] on icon "button" at bounding box center [572, 82] width 30 height 30
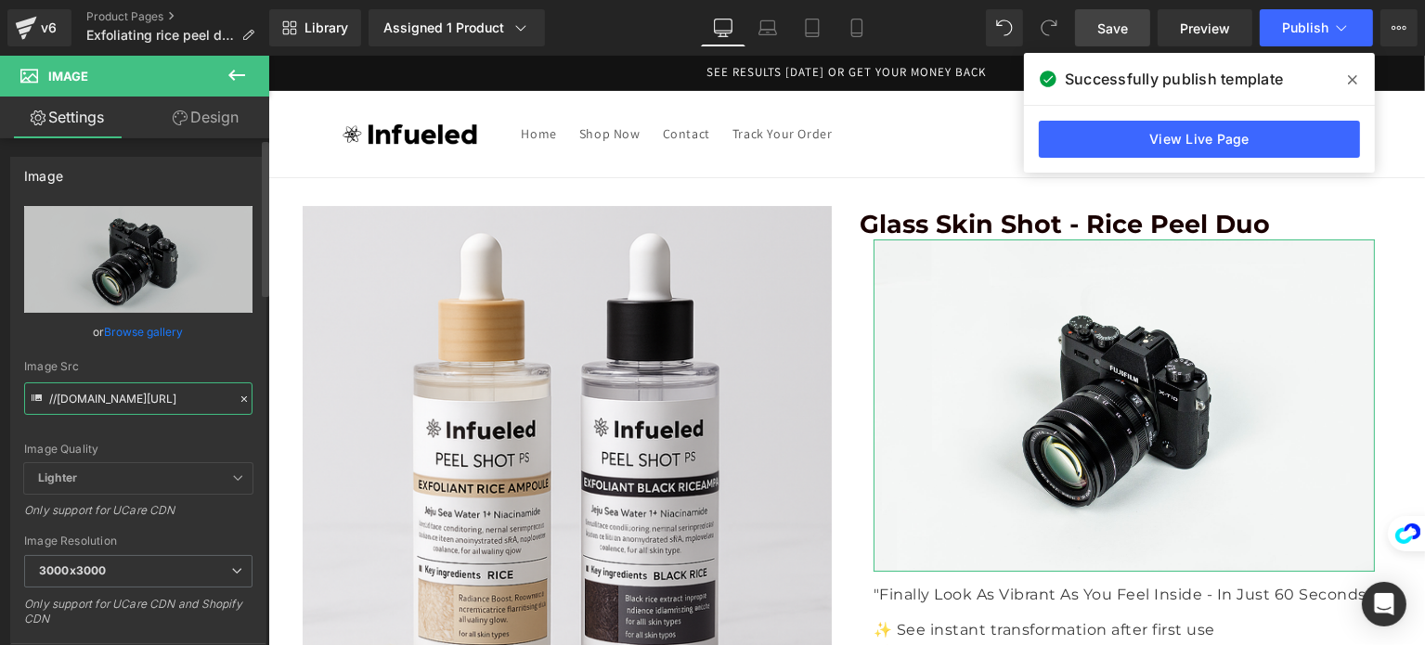
click at [156, 390] on input "//[DOMAIN_NAME][URL]" at bounding box center [138, 399] width 228 height 32
paste input "text"
click at [192, 430] on div "Image Quality Lighter Lightest Lighter Lighter Lightest Only support for UCare …" at bounding box center [138, 334] width 228 height 257
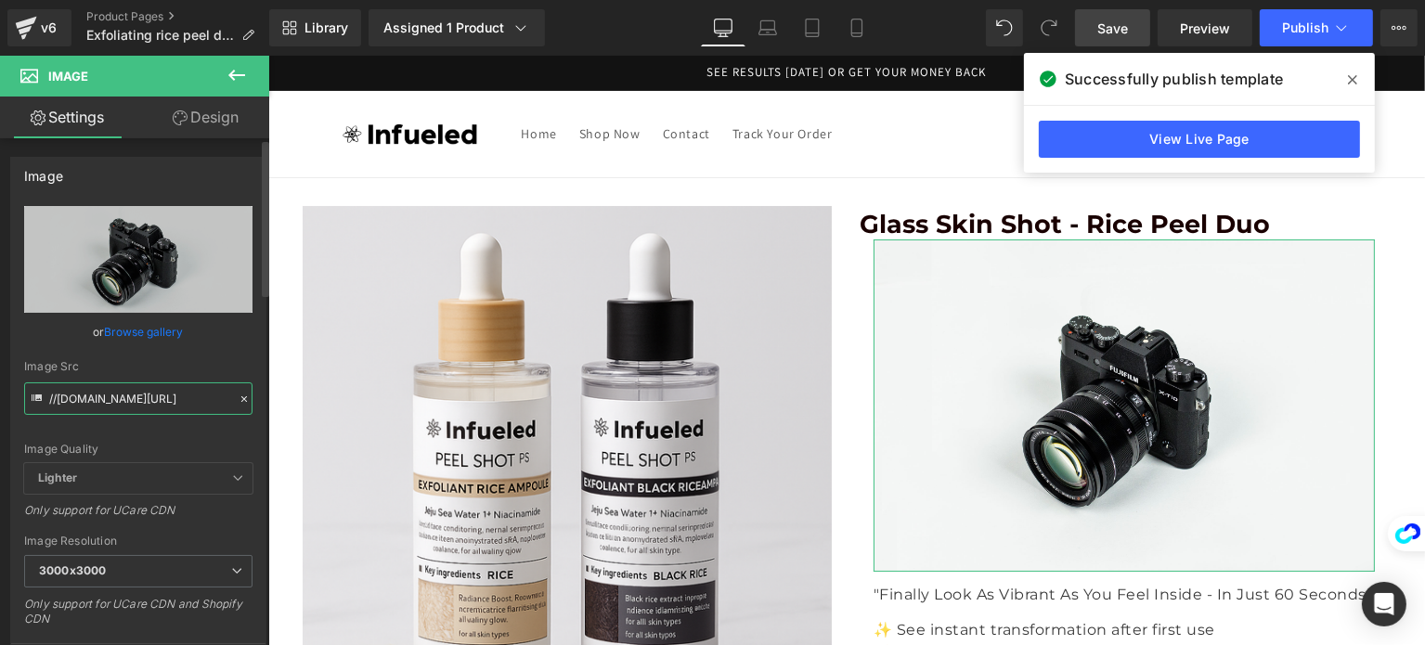
click at [165, 404] on input "//[DOMAIN_NAME][URL]" at bounding box center [138, 399] width 228 height 32
paste input "[URL][DOMAIN_NAME]"
type input "[URL][DOMAIN_NAME]"
click at [162, 440] on div "Image Quality Lighter Lightest Lighter Lighter Lightest Only support for UCare …" at bounding box center [138, 334] width 228 height 257
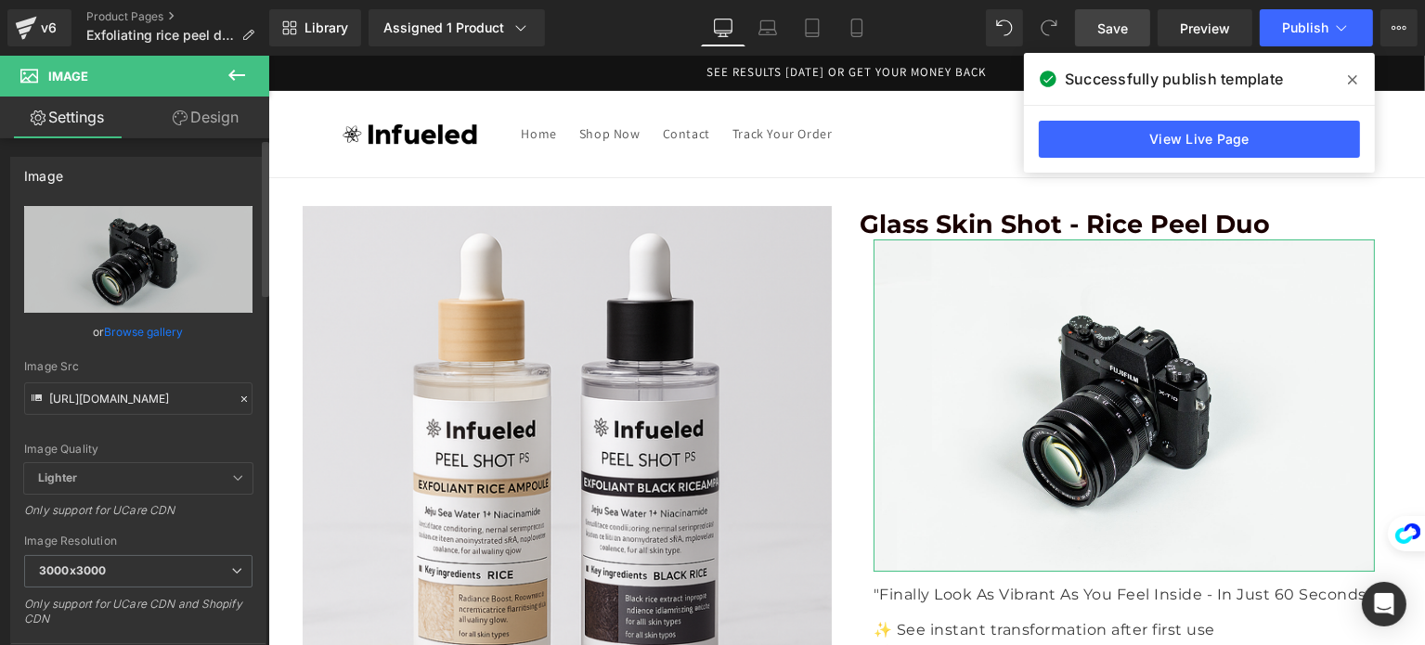
scroll to position [0, 0]
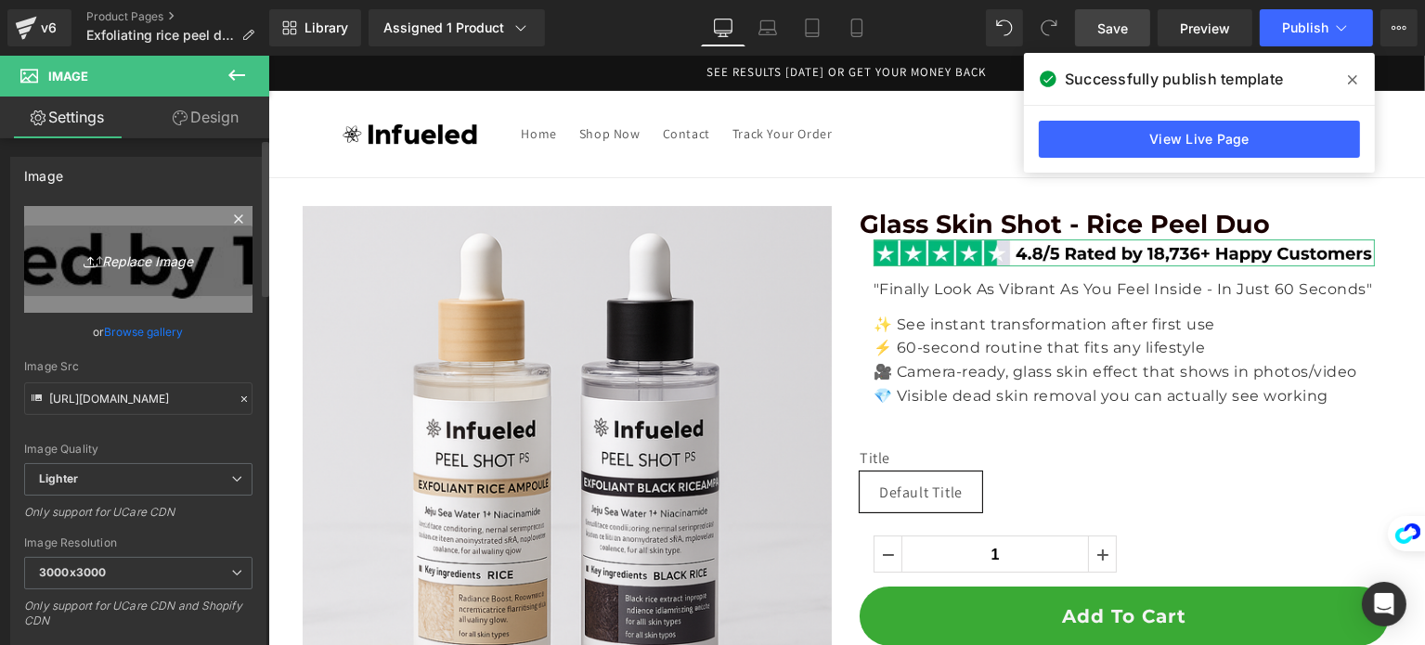
click at [136, 271] on link "Replace Image" at bounding box center [138, 259] width 228 height 107
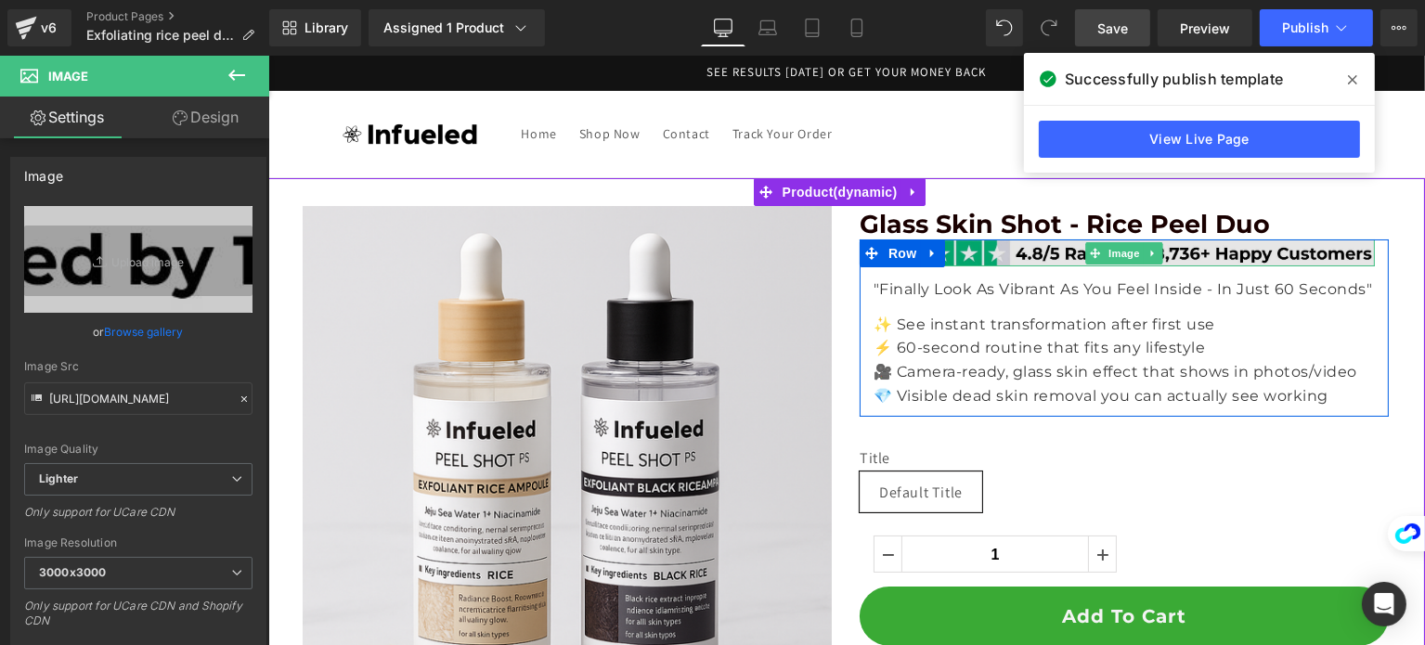
click at [1059, 253] on img at bounding box center [1123, 253] width 501 height 26
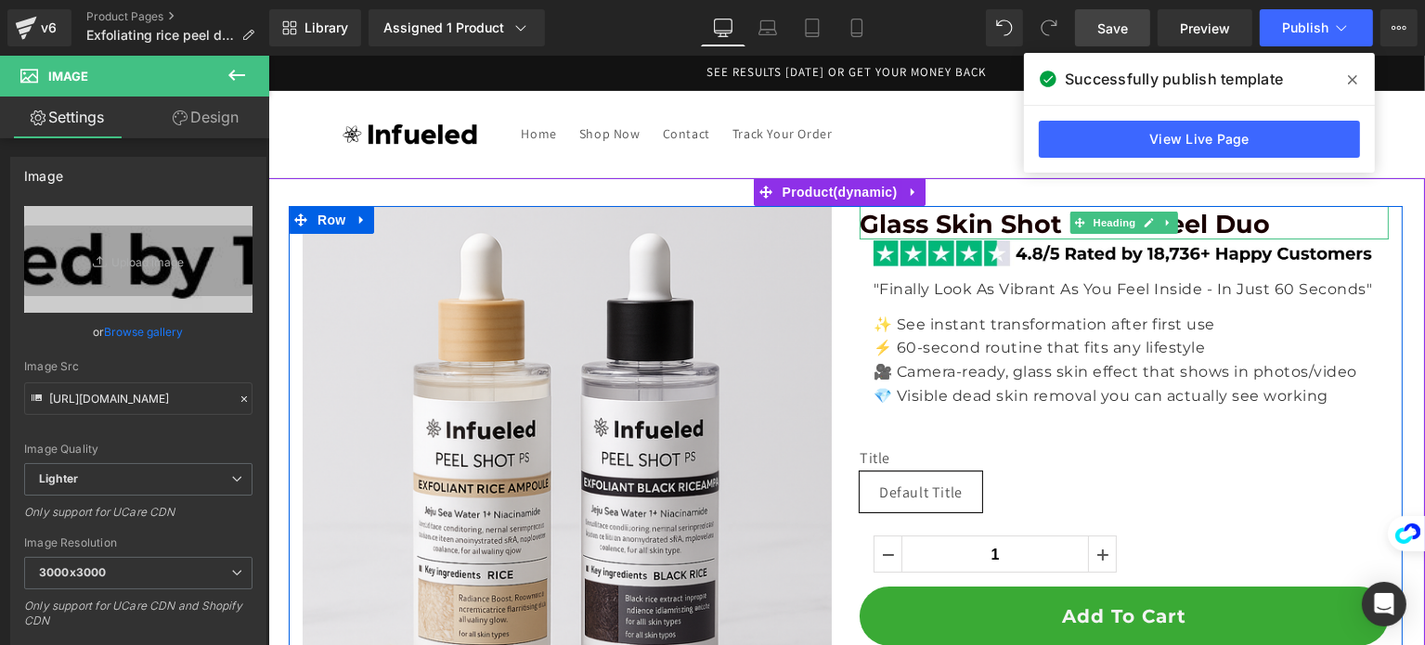
click at [859, 221] on span "Glass Skin Shot - Rice Peel Duo" at bounding box center [1064, 224] width 410 height 31
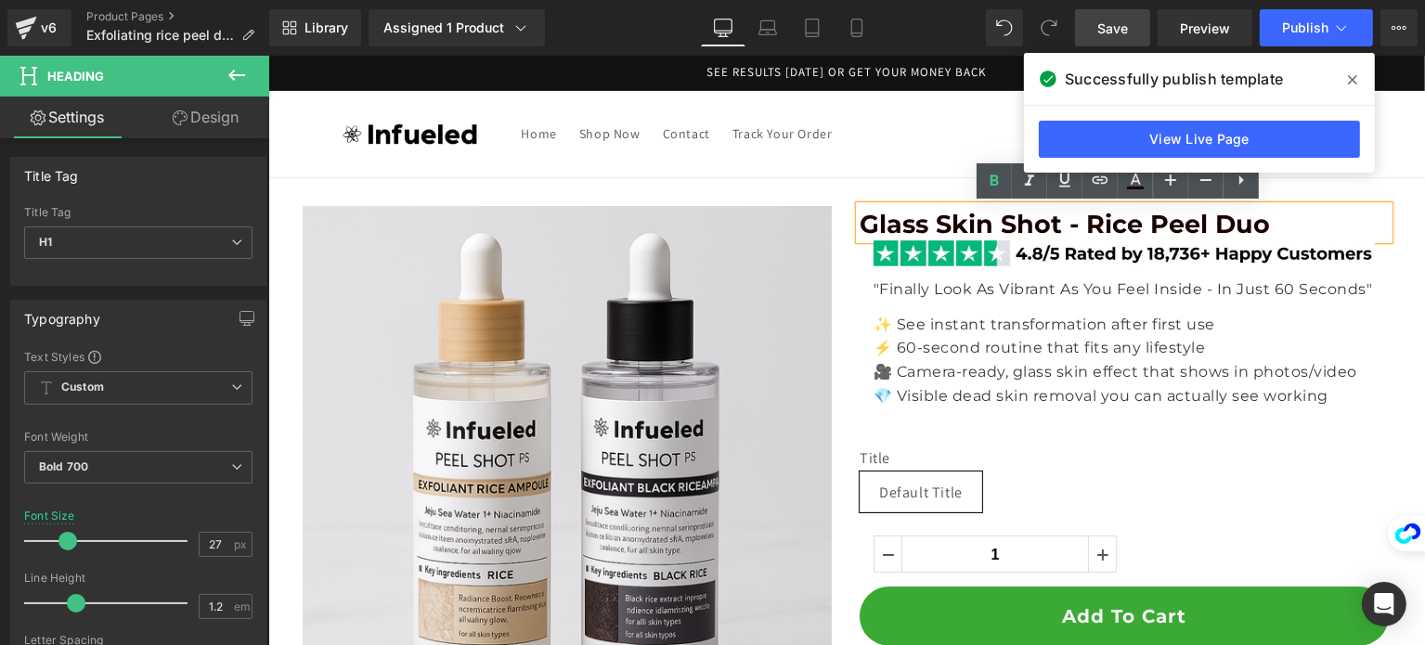
click at [1259, 229] on h1 "Glass Skin Shot - Rice Peel Duo" at bounding box center [1123, 225] width 529 height 30
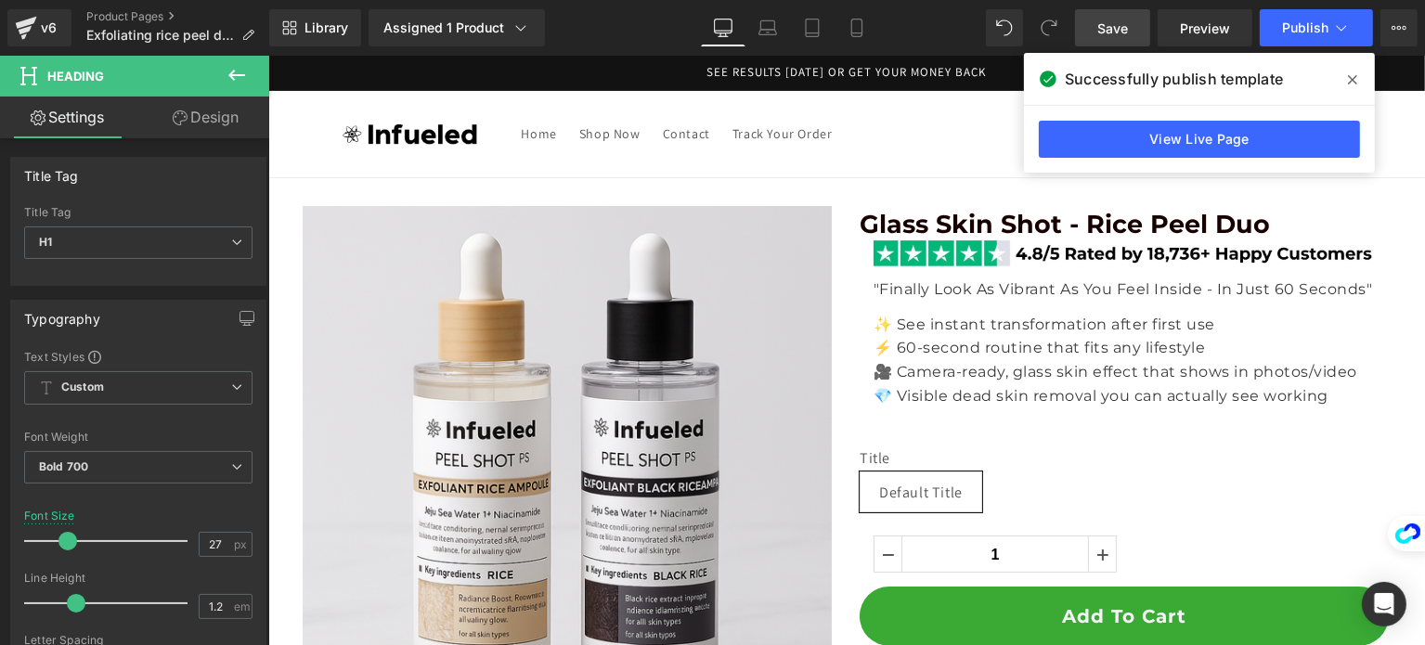
click at [216, 129] on link "Design" at bounding box center [205, 118] width 135 height 42
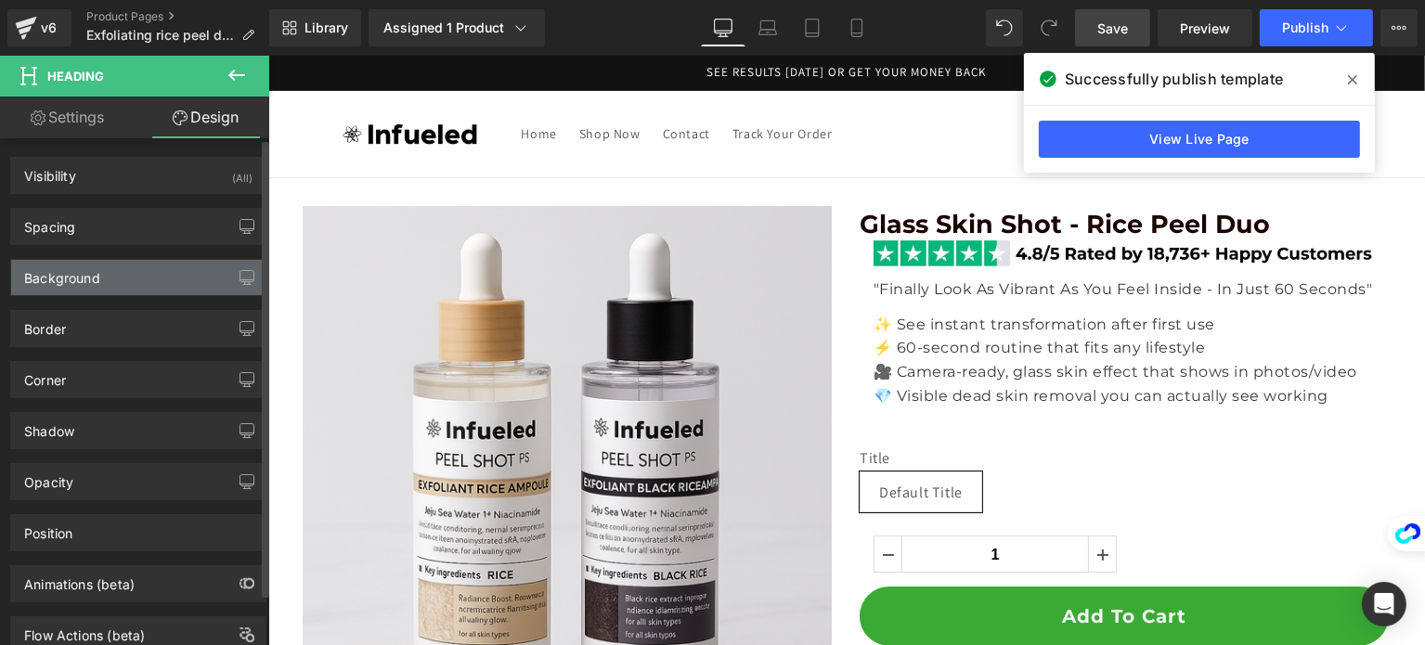
type input "0"
type input "4"
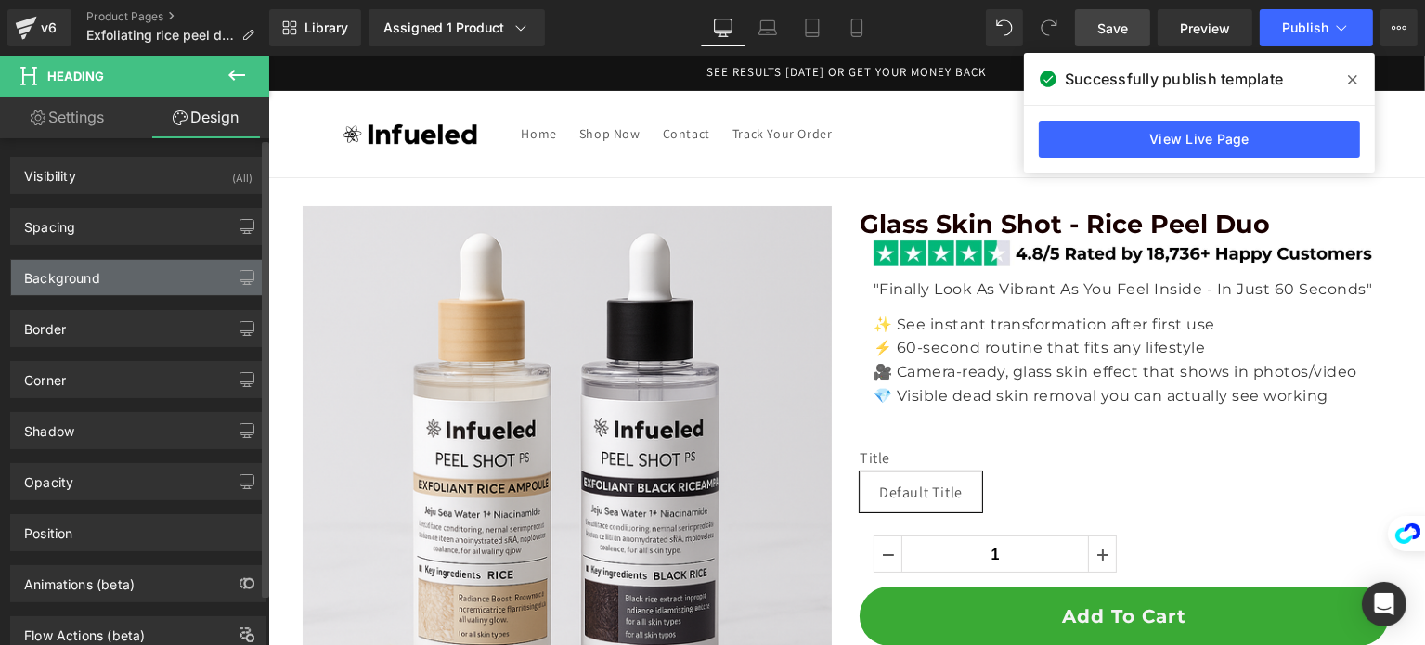
type input "0"
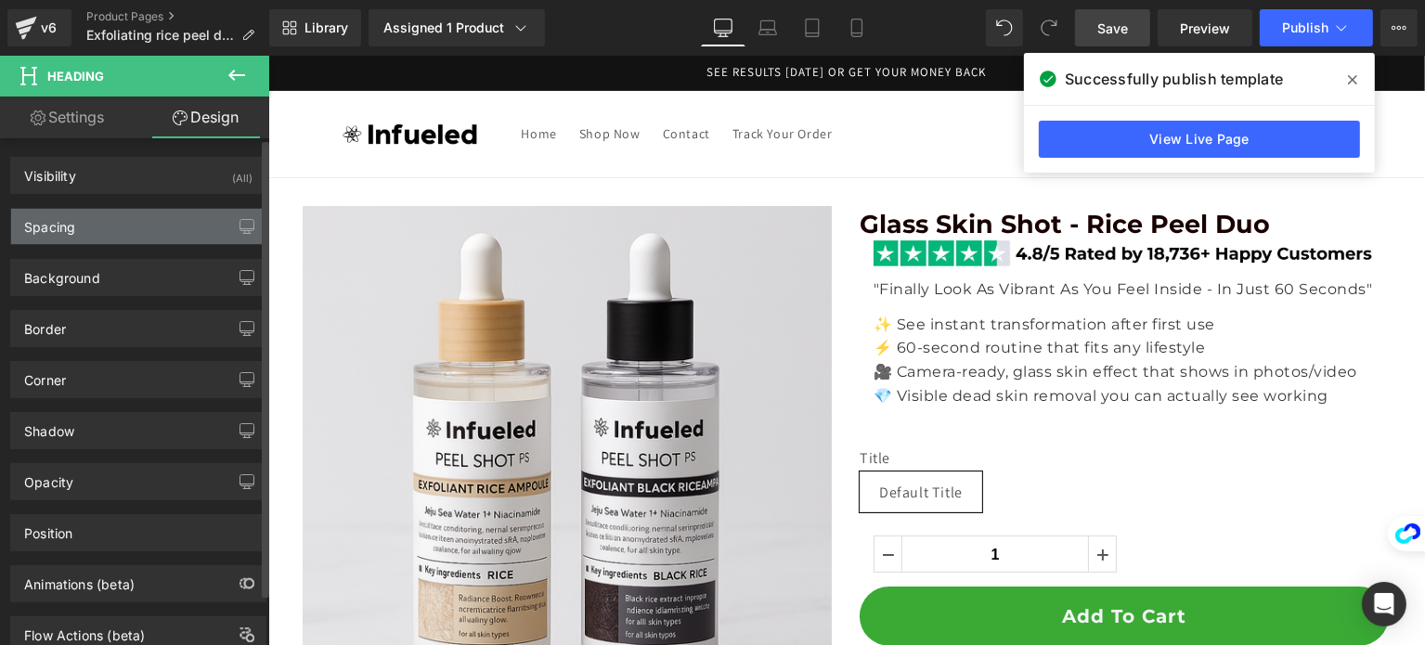
click at [136, 227] on div "Spacing" at bounding box center [138, 226] width 254 height 35
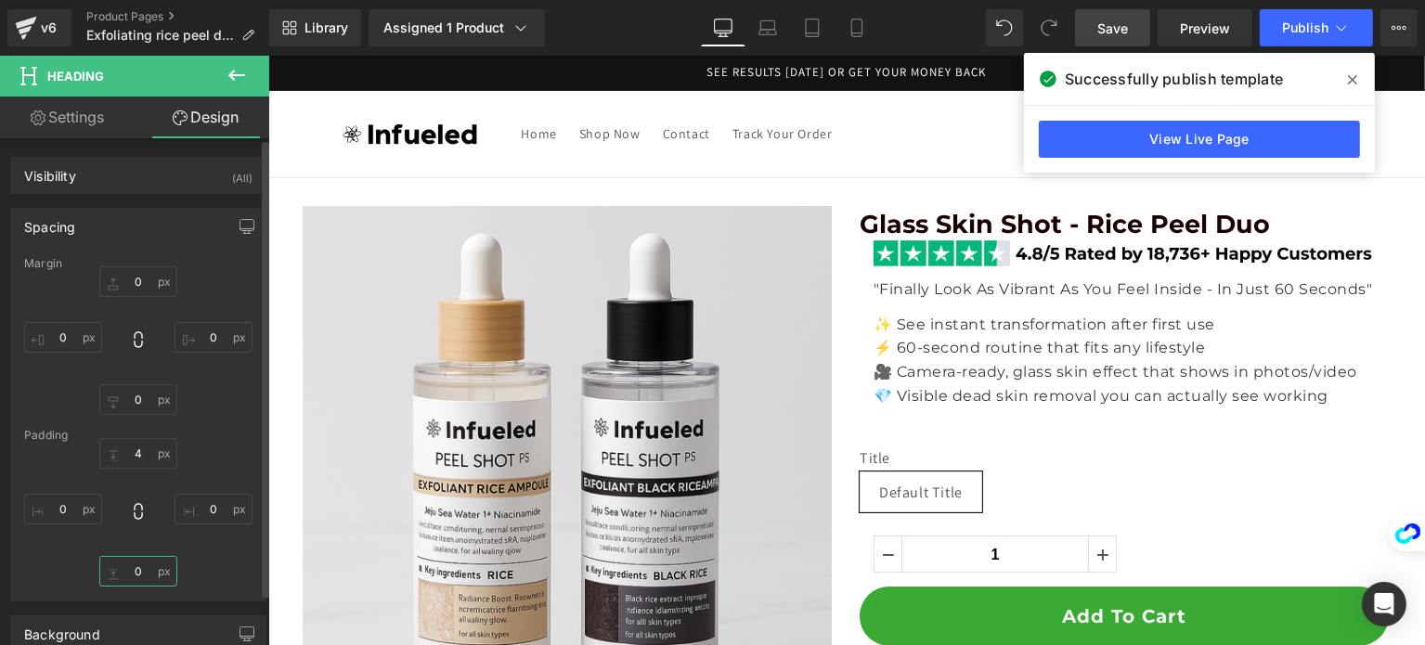
click at [132, 567] on input "0" at bounding box center [138, 571] width 78 height 31
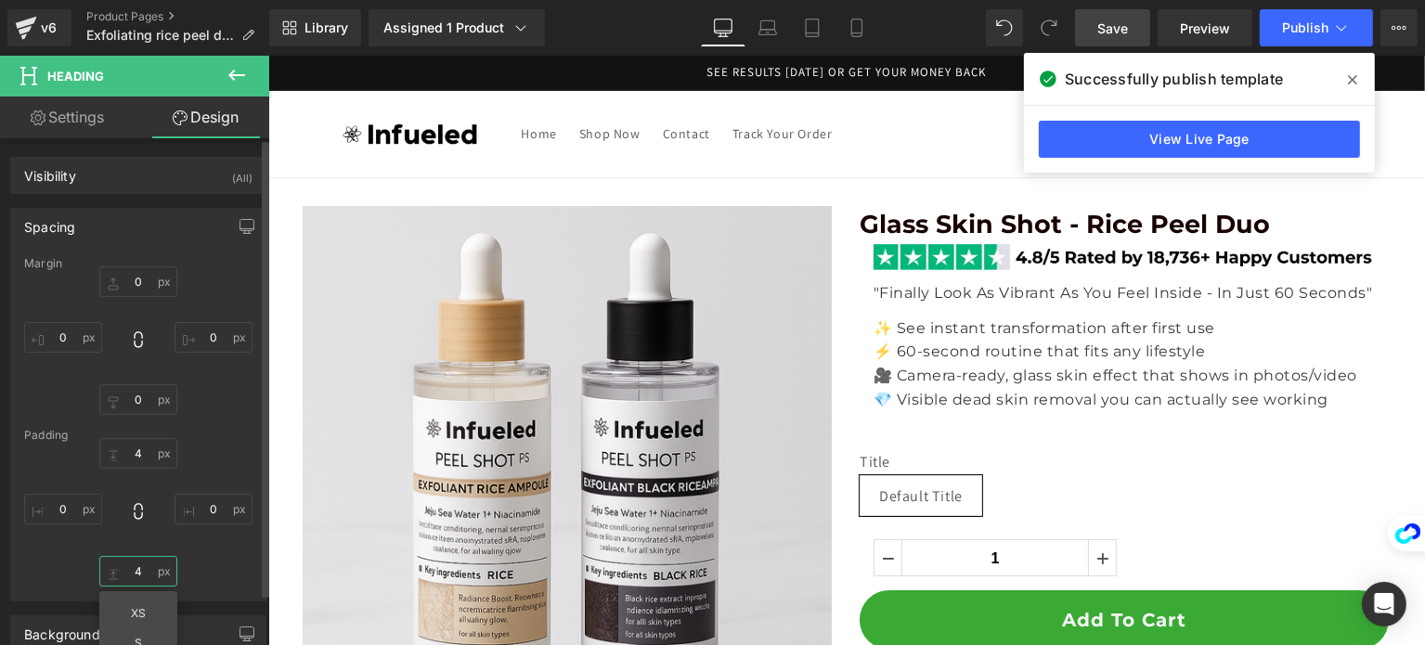
type input "5"
click at [1285, 221] on h1 "Glass Skin Shot - Rice Peel Duo" at bounding box center [1123, 225] width 529 height 30
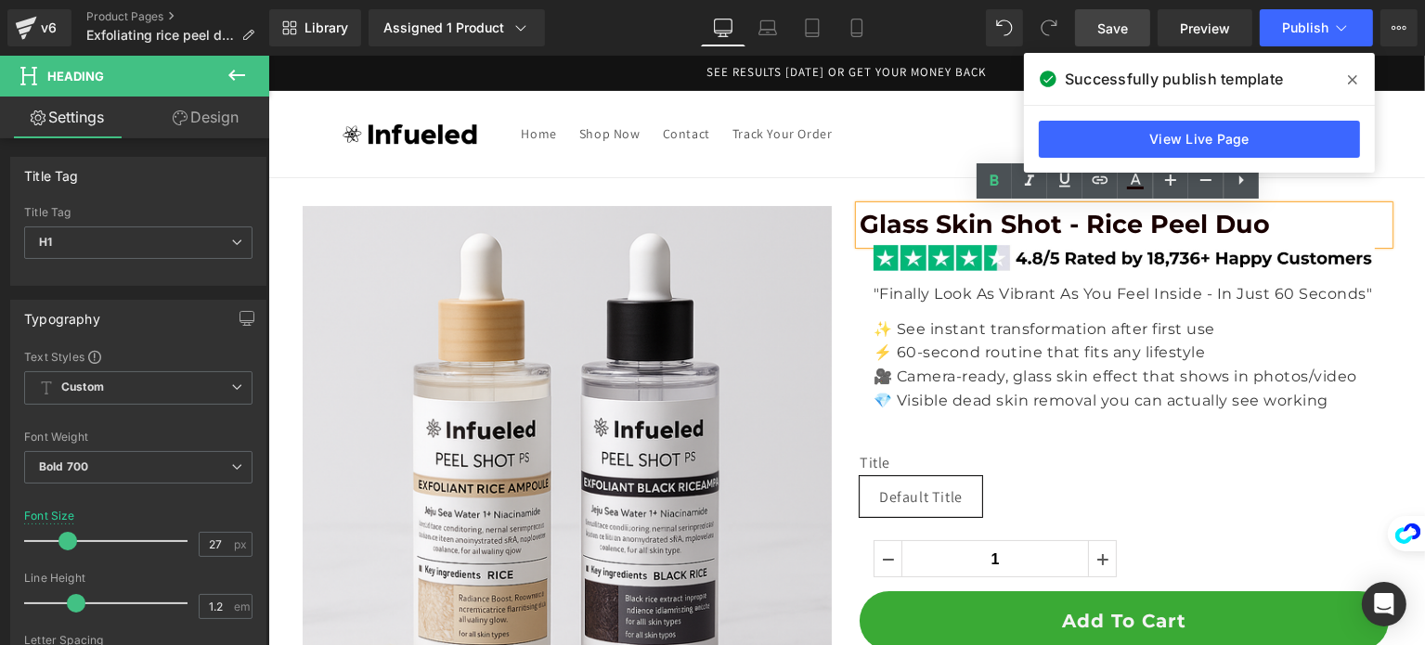
click at [859, 222] on span "Glass Skin Shot - Rice Peel Duo" at bounding box center [1064, 224] width 410 height 31
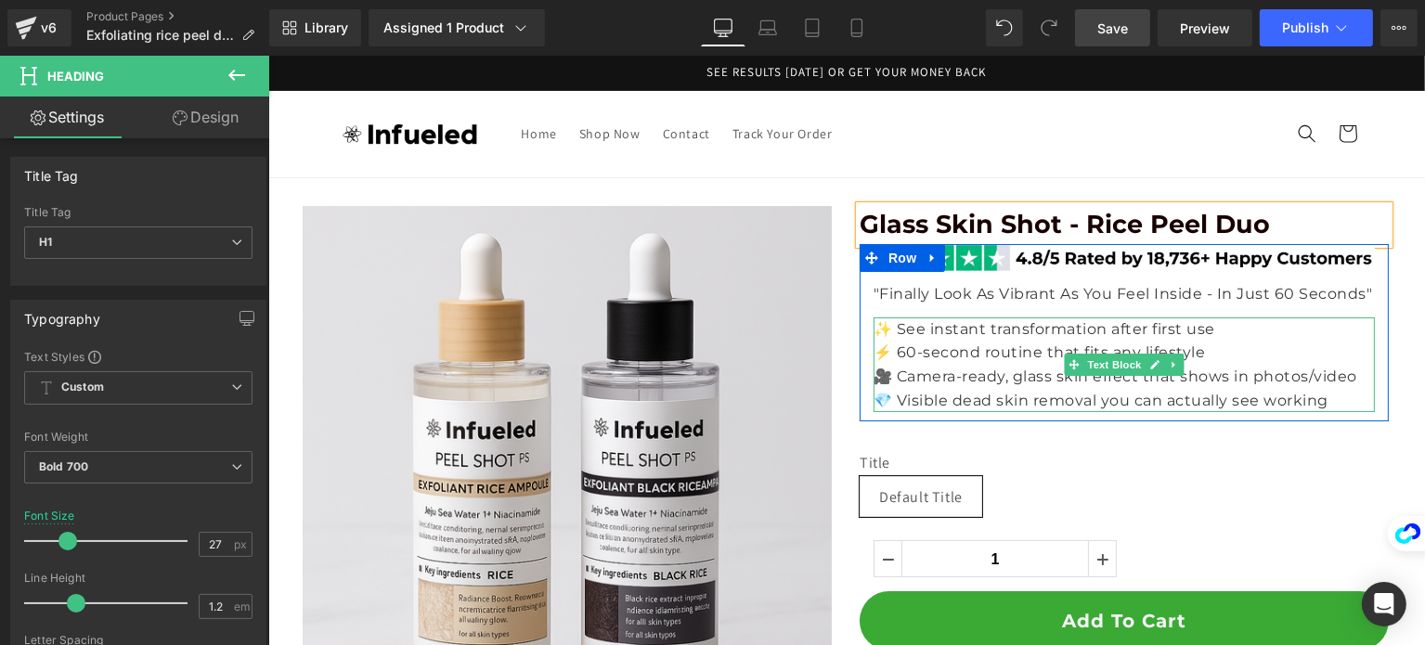
click at [1340, 377] on p "🎥 Camera-ready, glass skin effect that shows in photos/video" at bounding box center [1123, 377] width 501 height 24
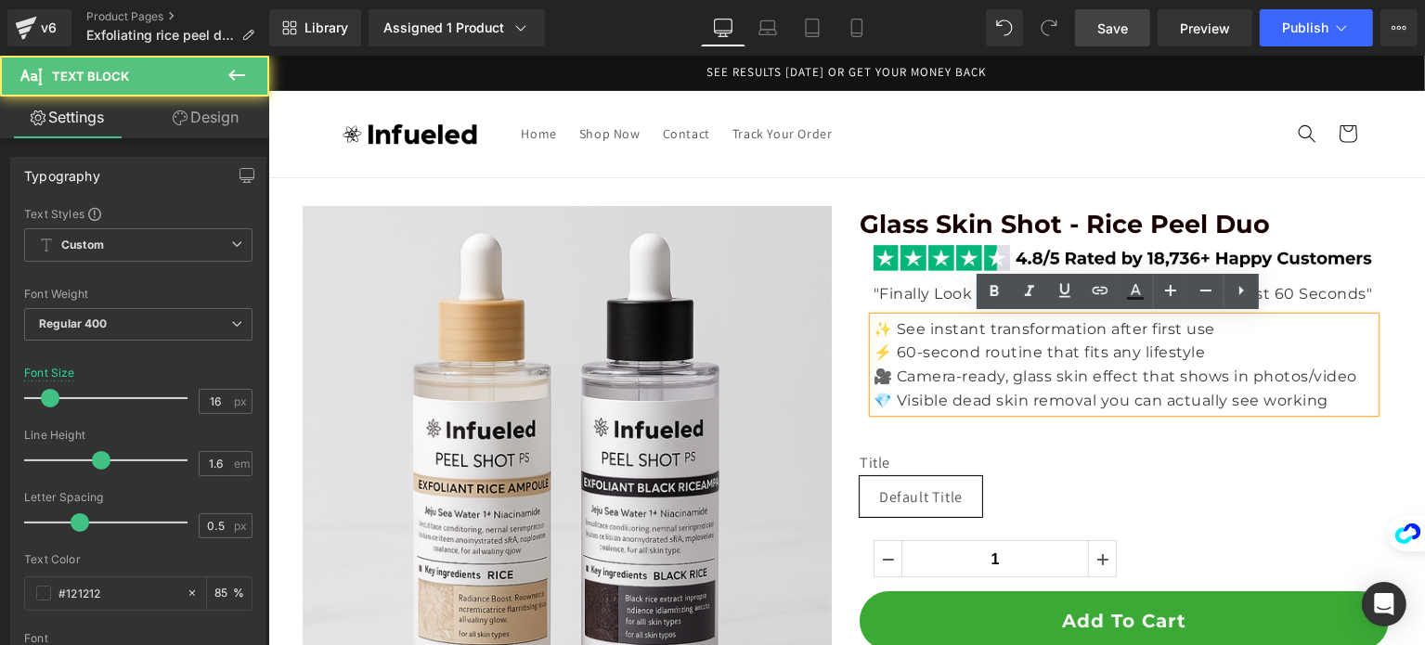
click at [1375, 489] on div "Title Default Title" at bounding box center [1123, 492] width 529 height 77
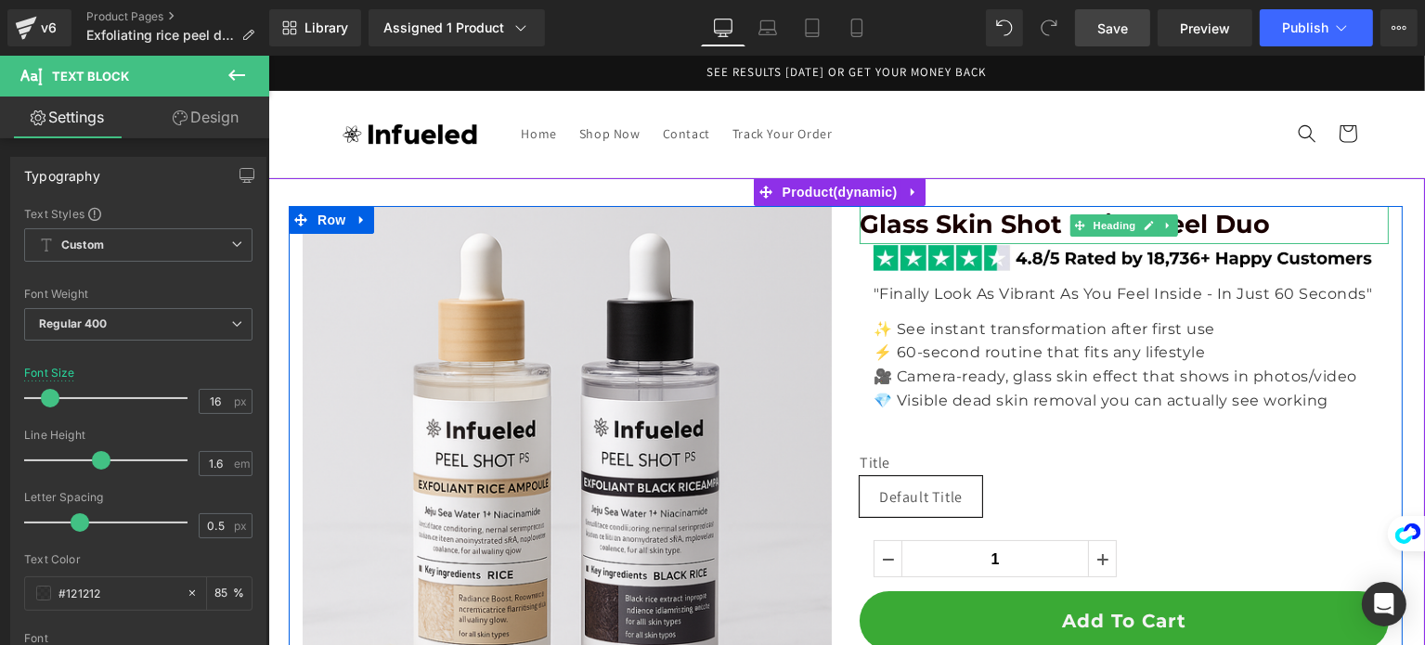
click at [862, 223] on span "Glass Skin Shot - Rice Peel Duo" at bounding box center [1064, 224] width 410 height 31
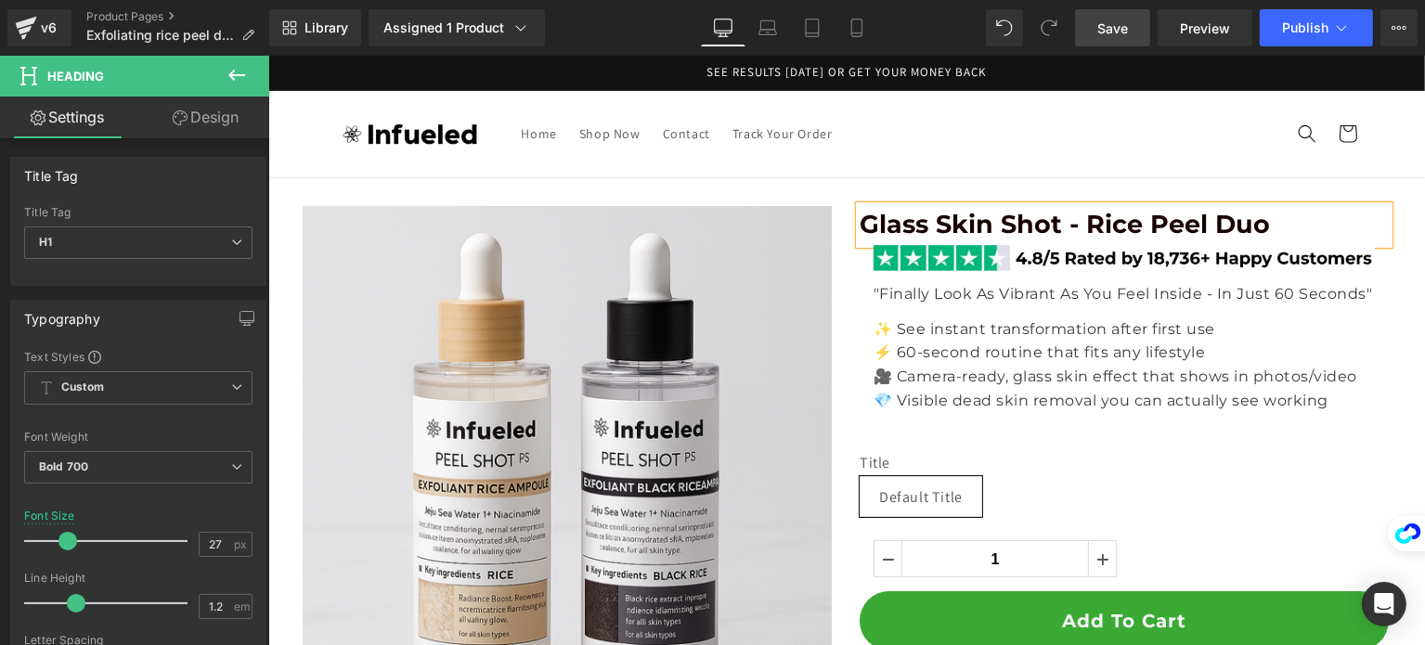
click at [1216, 211] on span "Glass Skin Shot - Rice Peel Duo" at bounding box center [1064, 224] width 410 height 31
click at [215, 111] on link "Design" at bounding box center [205, 118] width 135 height 42
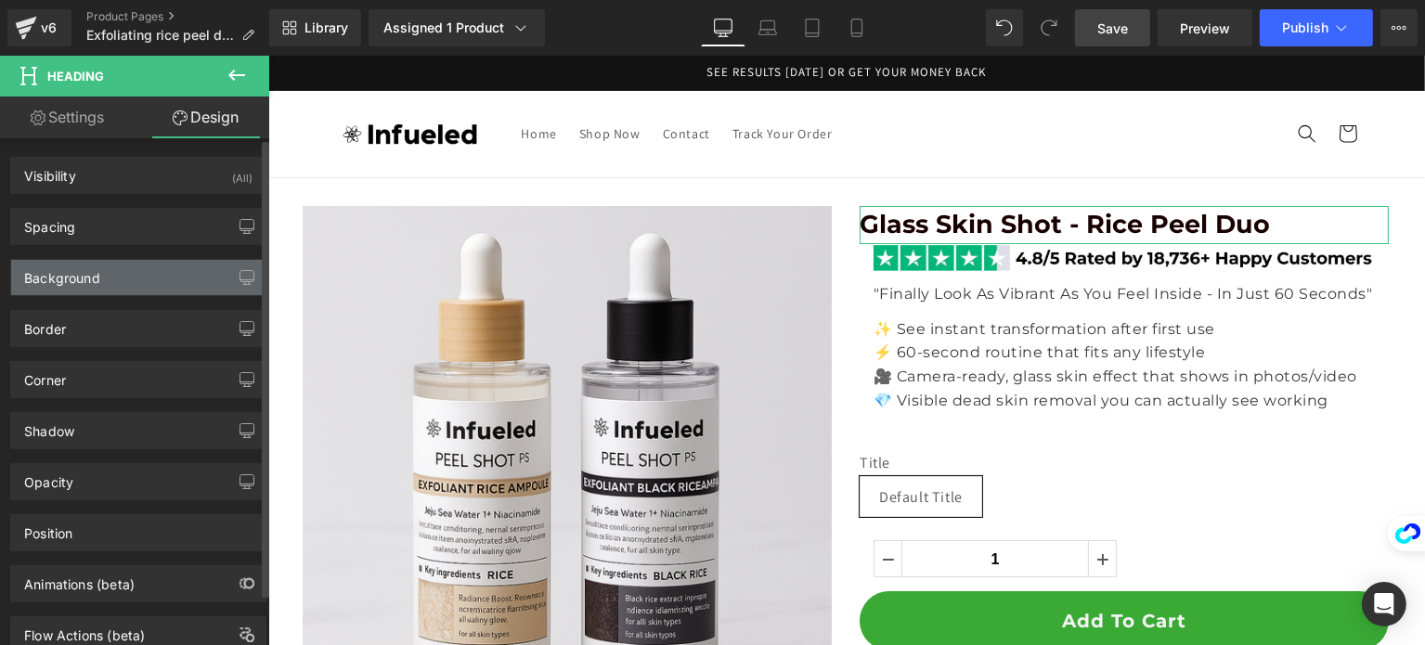
type input "0"
type input "4"
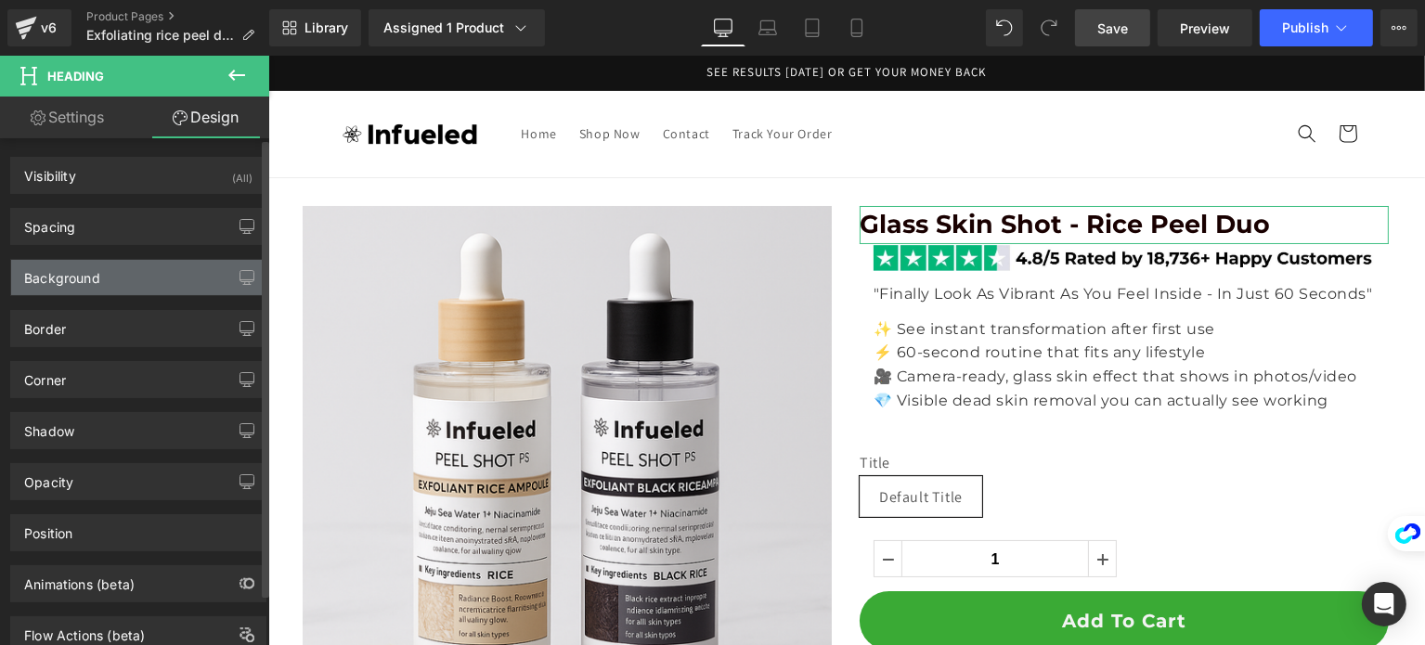
type input "0"
type input "5"
type input "0"
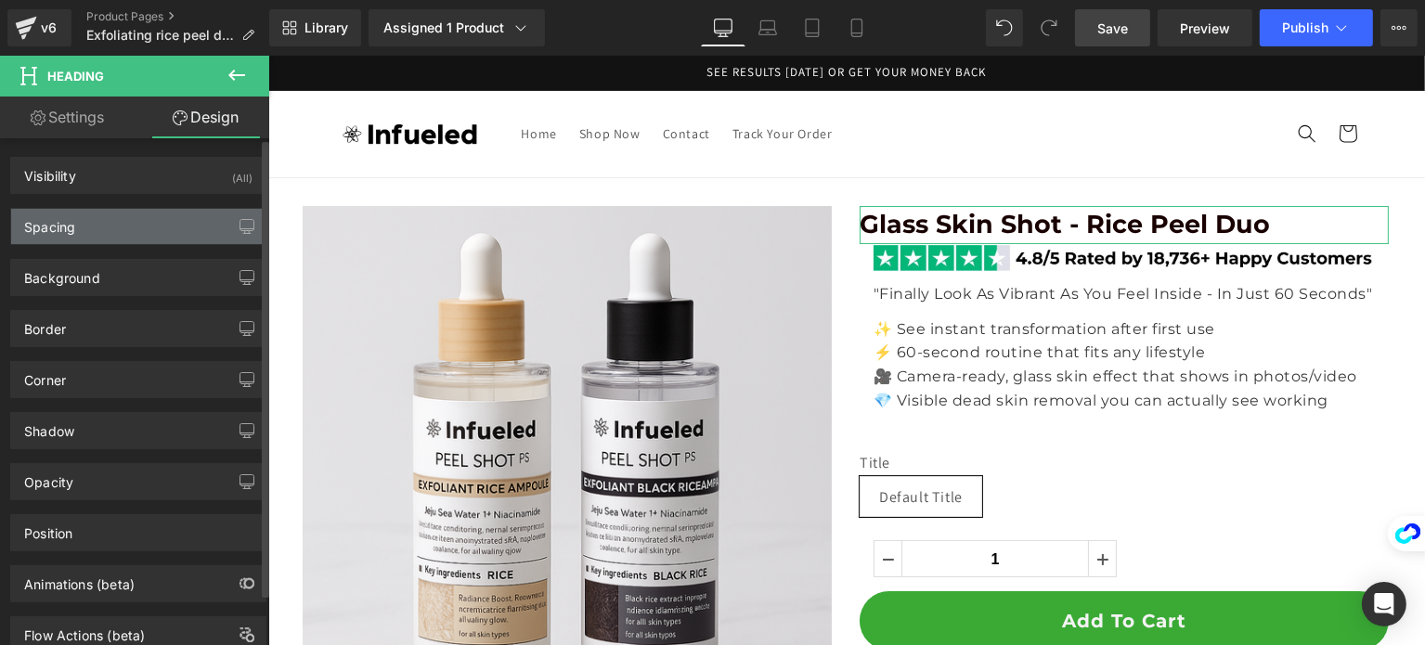
click at [123, 236] on div "Spacing" at bounding box center [138, 226] width 254 height 35
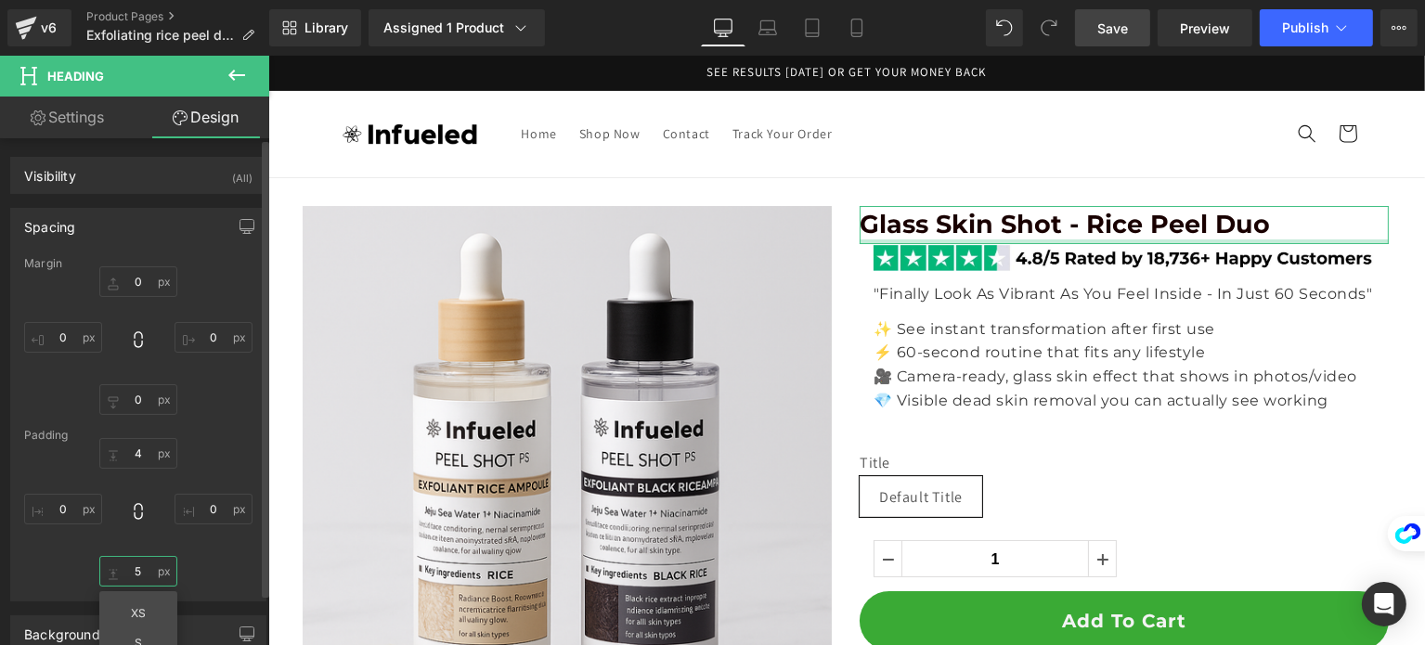
click at [141, 560] on input "5" at bounding box center [138, 571] width 78 height 31
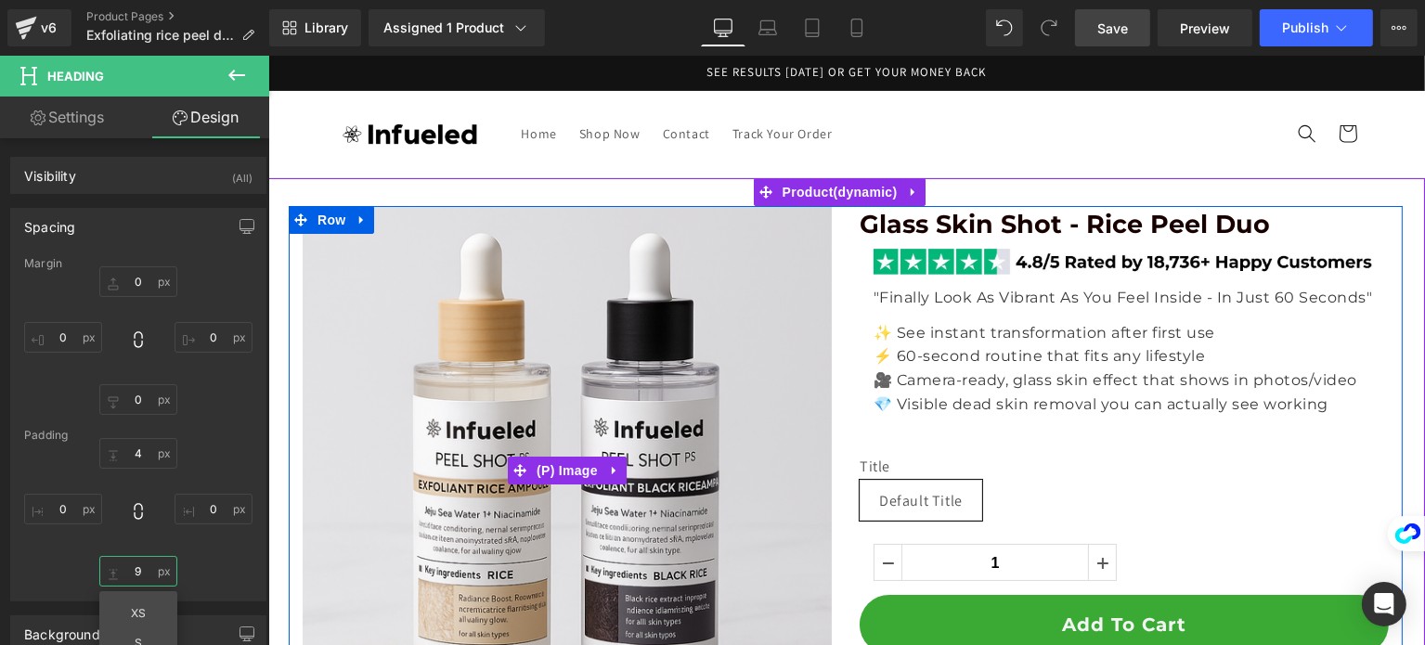
type input "10"
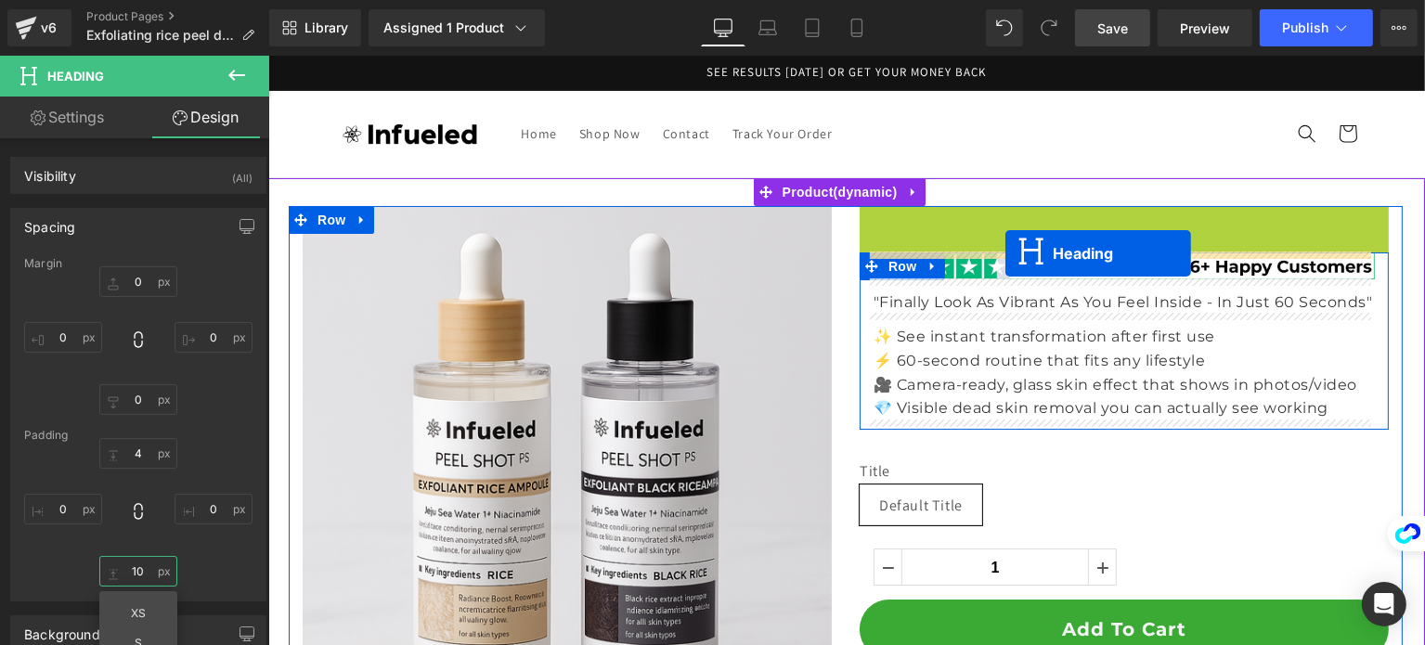
drag, startPoint x: 1067, startPoint y: 227, endPoint x: 1005, endPoint y: 253, distance: 67.8
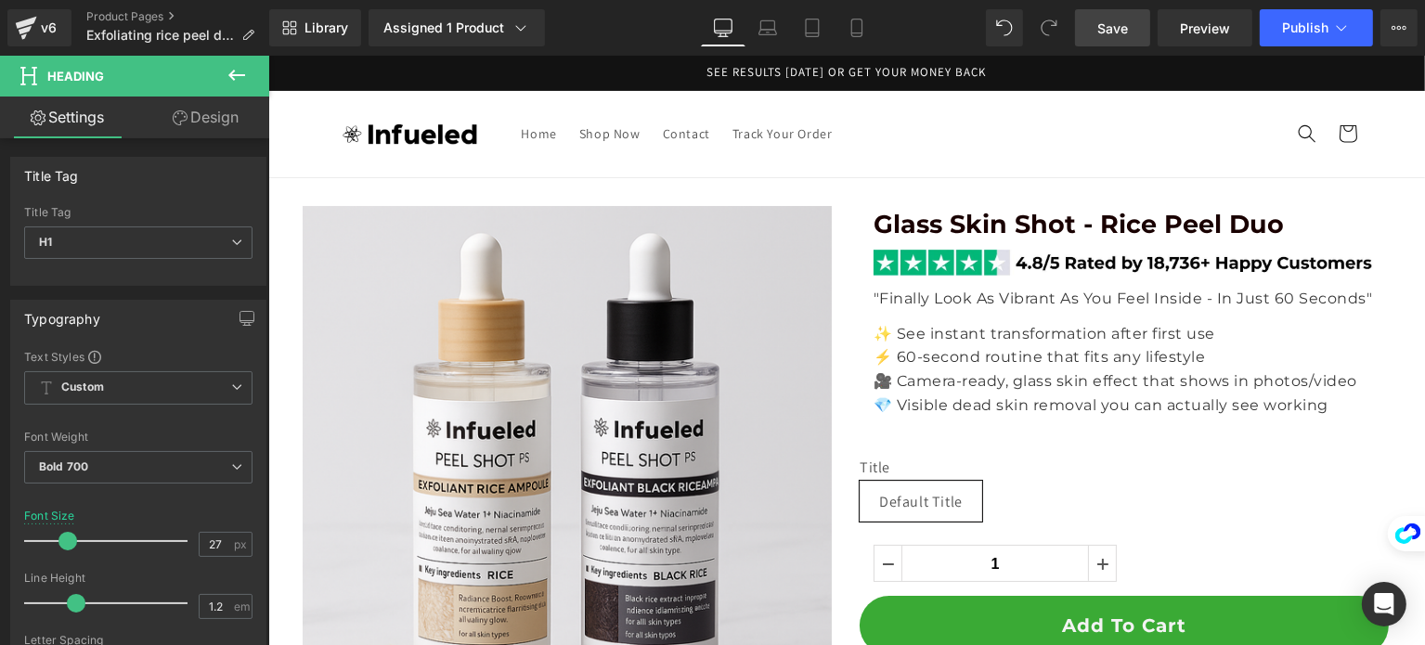
click at [1123, 23] on span "Save" at bounding box center [1113, 28] width 31 height 19
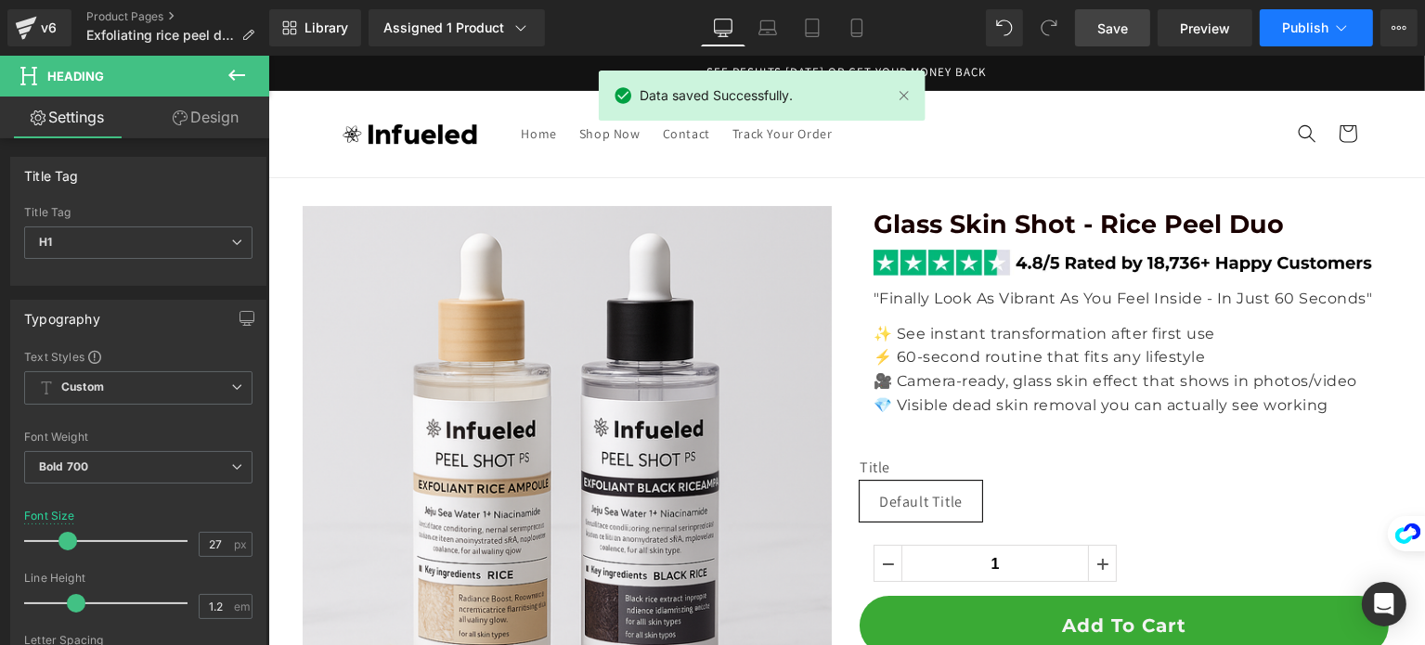
click at [1308, 25] on span "Publish" at bounding box center [1305, 27] width 46 height 15
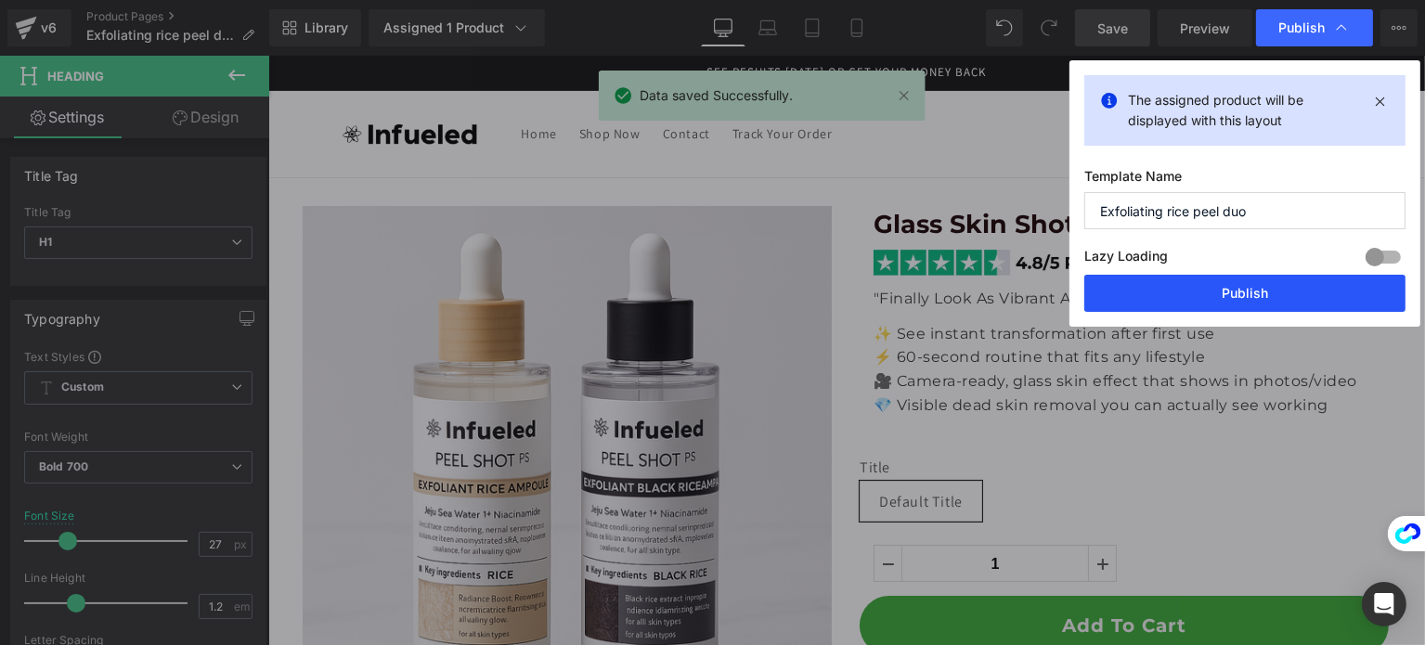
click at [1260, 275] on button "Publish" at bounding box center [1245, 293] width 321 height 37
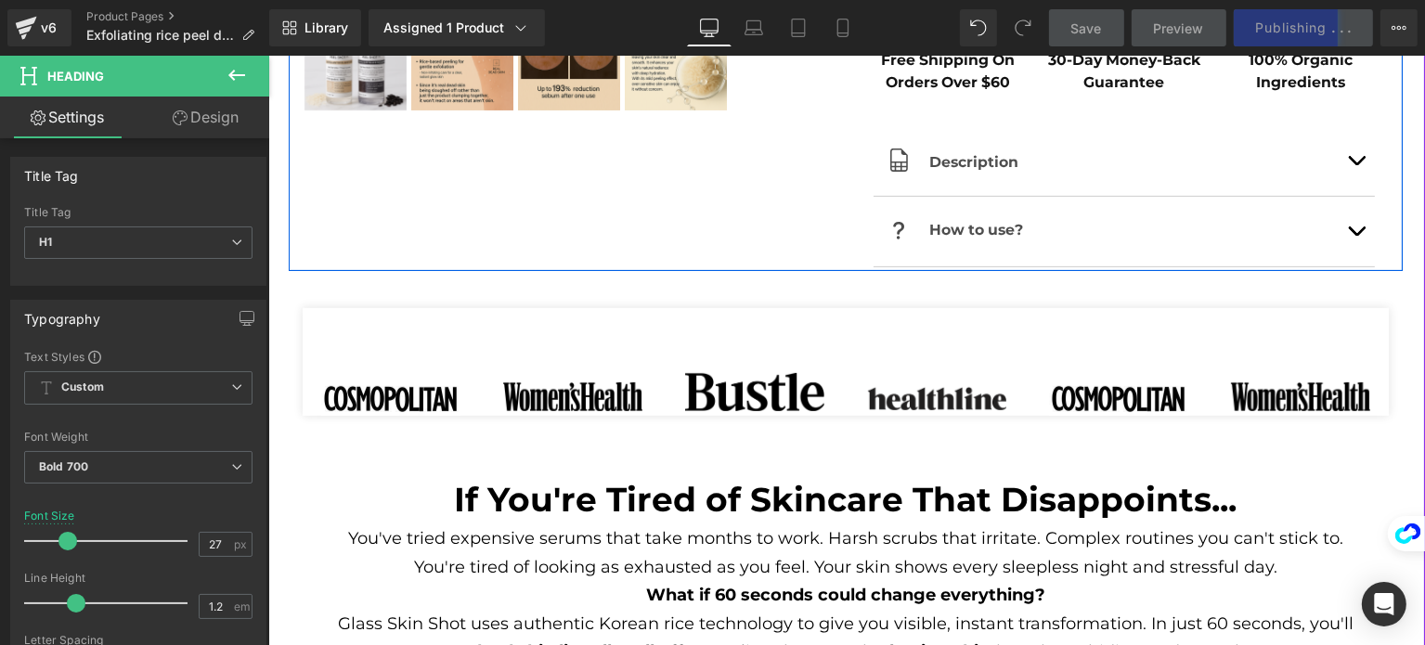
scroll to position [1114, 0]
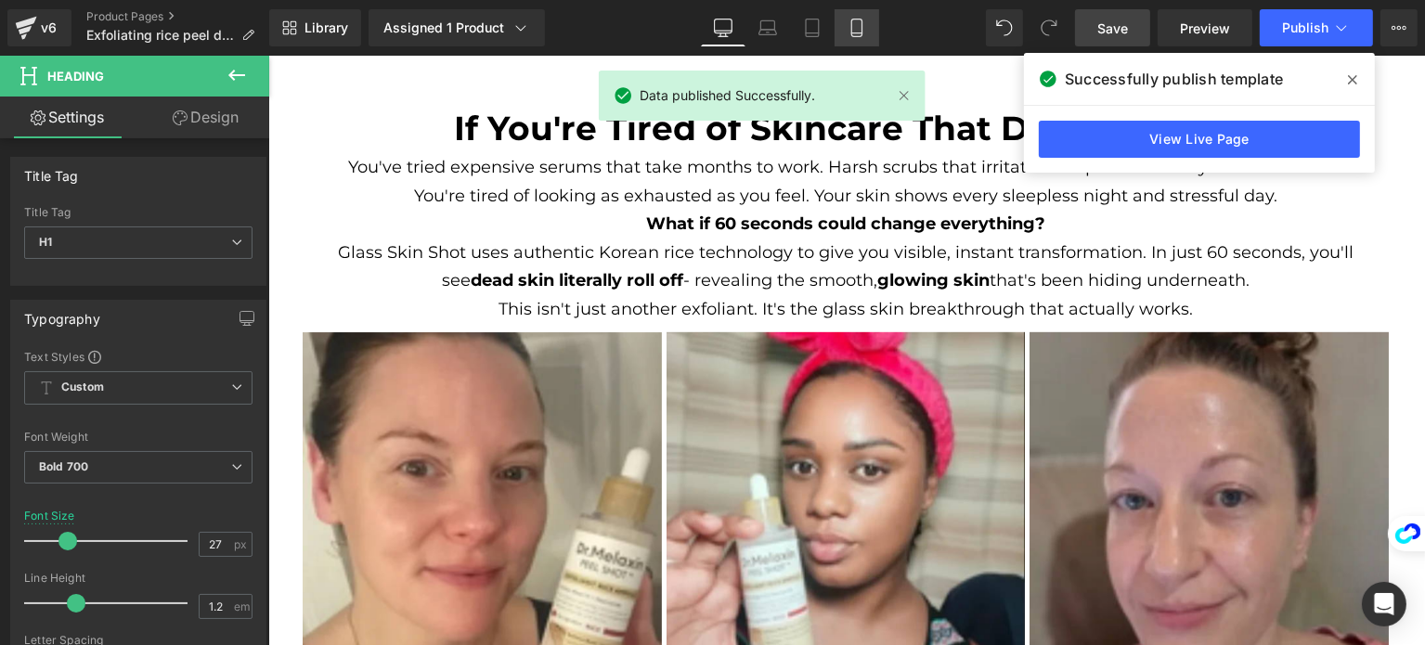
click at [842, 31] on link "Mobile" at bounding box center [857, 27] width 45 height 37
type input "25"
type input "100"
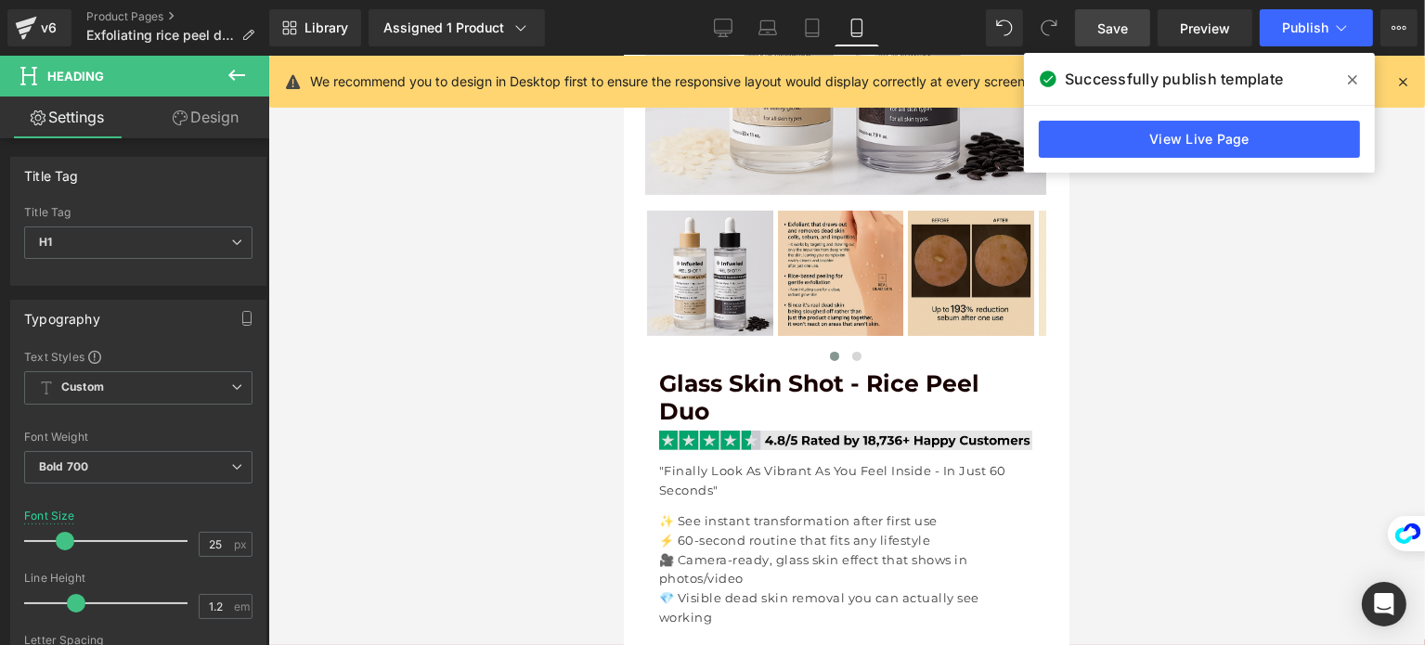
scroll to position [743, 0]
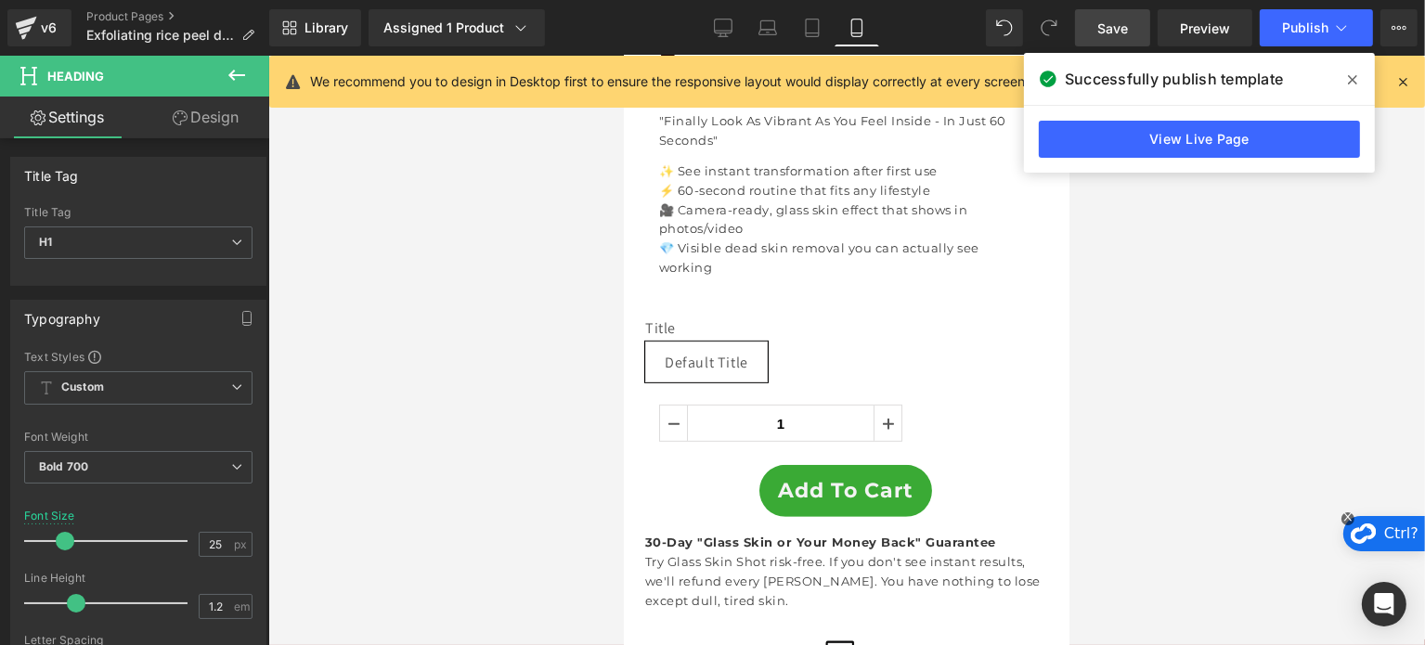
click at [1352, 519] on icon "close" at bounding box center [1348, 517] width 11 height 11
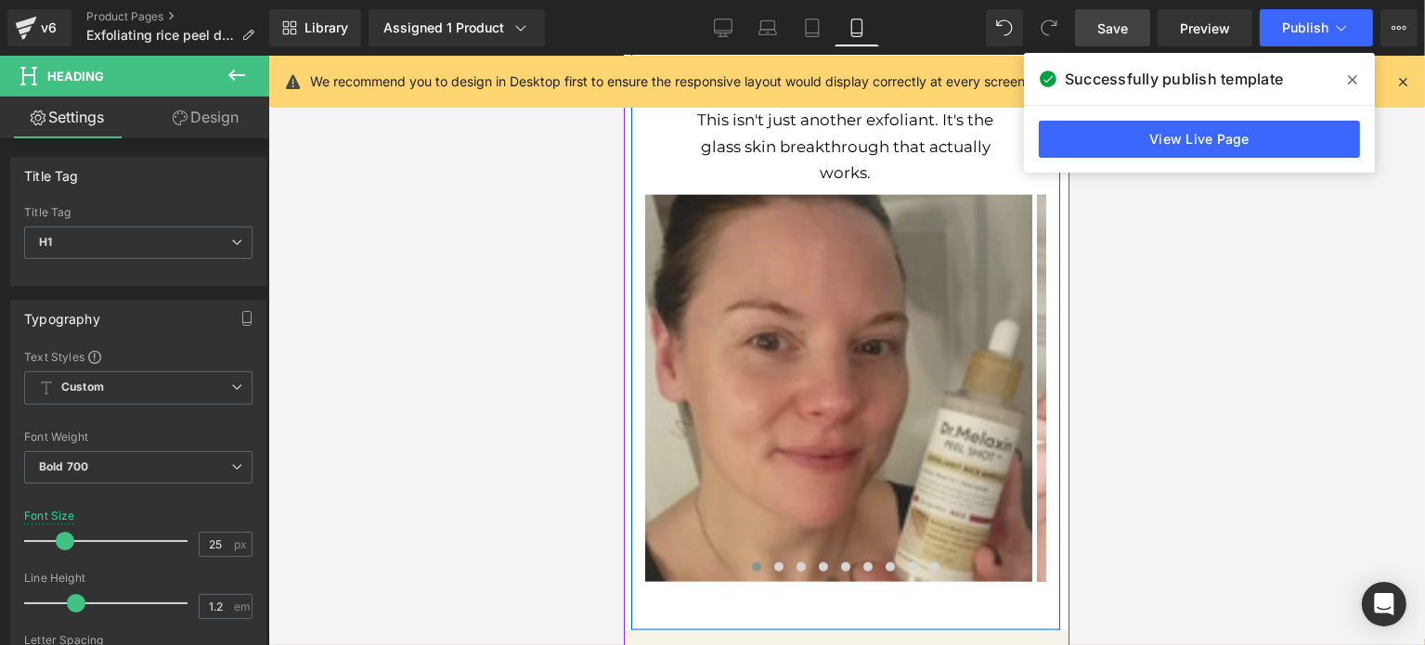
scroll to position [2600, 0]
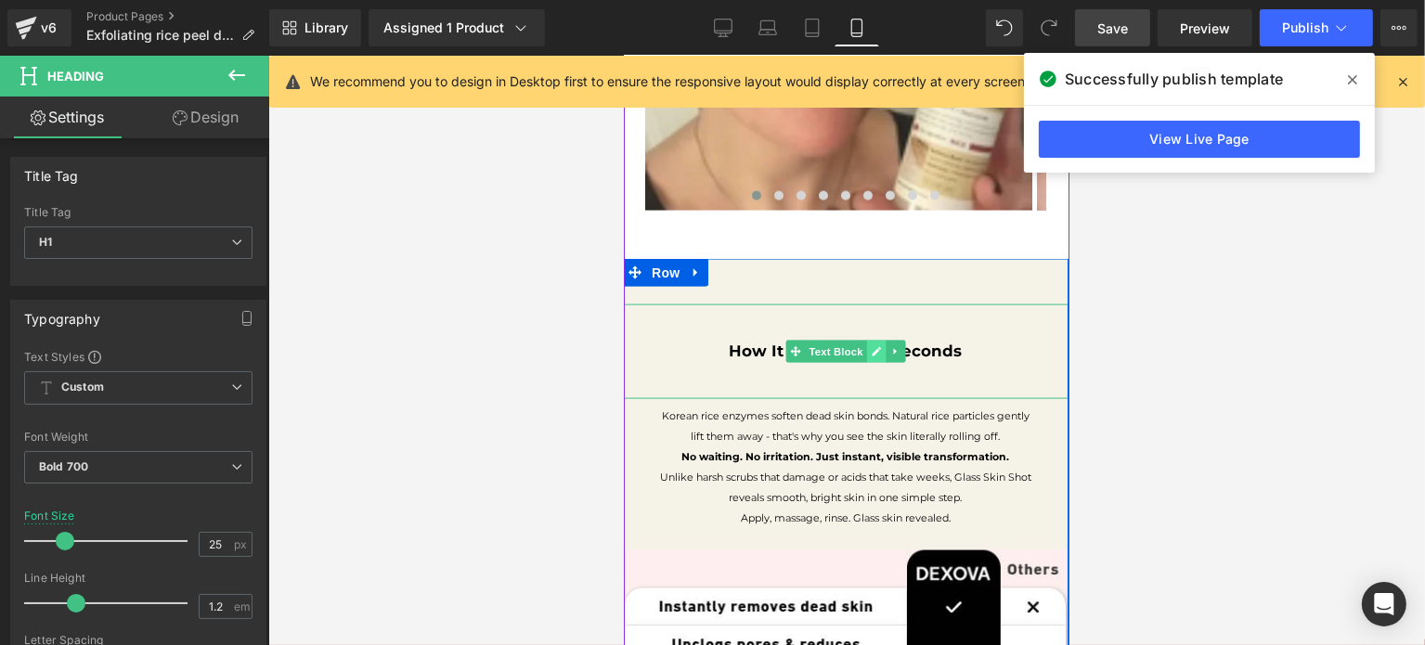
click at [875, 341] on link at bounding box center [875, 352] width 19 height 22
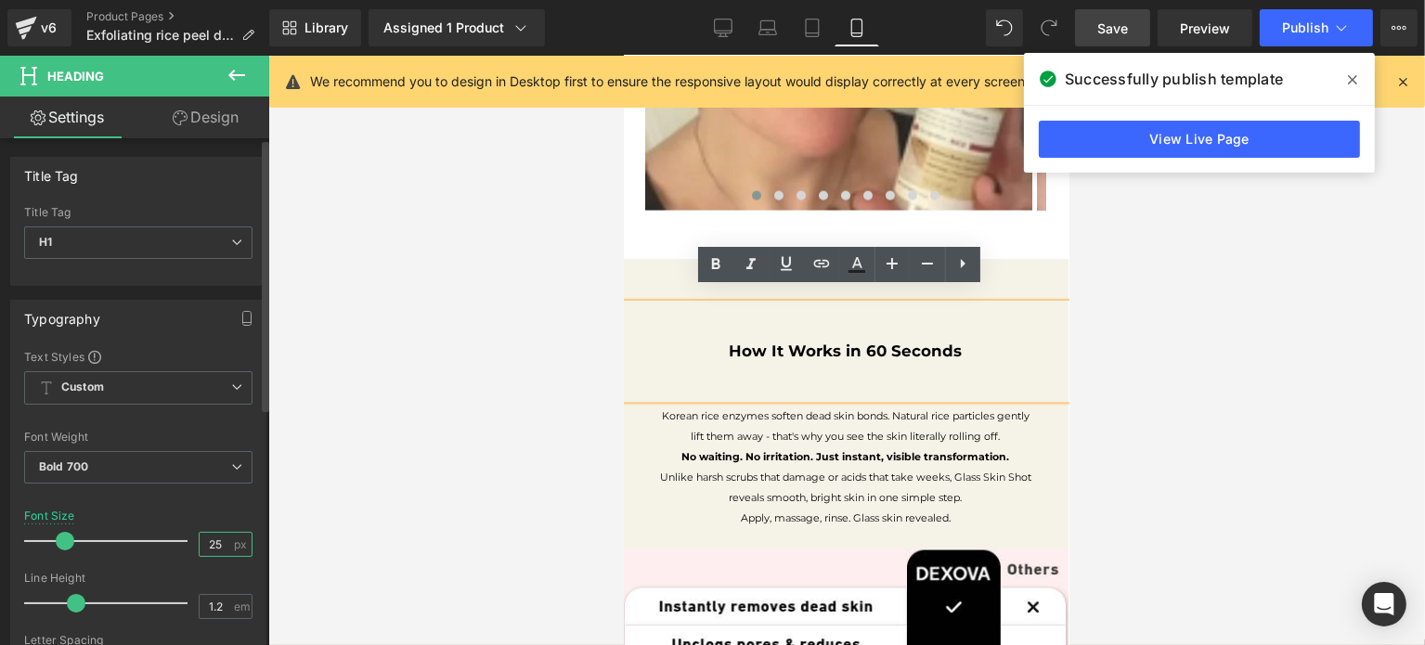
click at [214, 539] on input "25" at bounding box center [216, 544] width 32 height 23
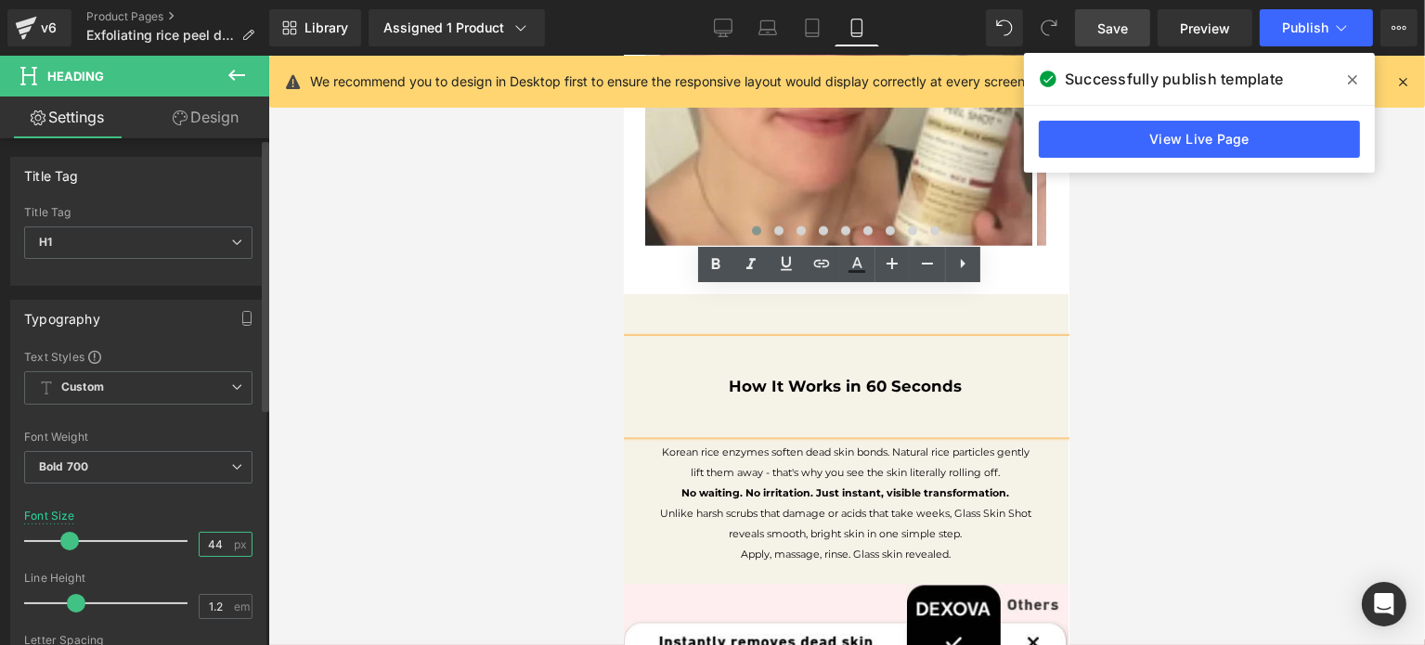
scroll to position [2642, 0]
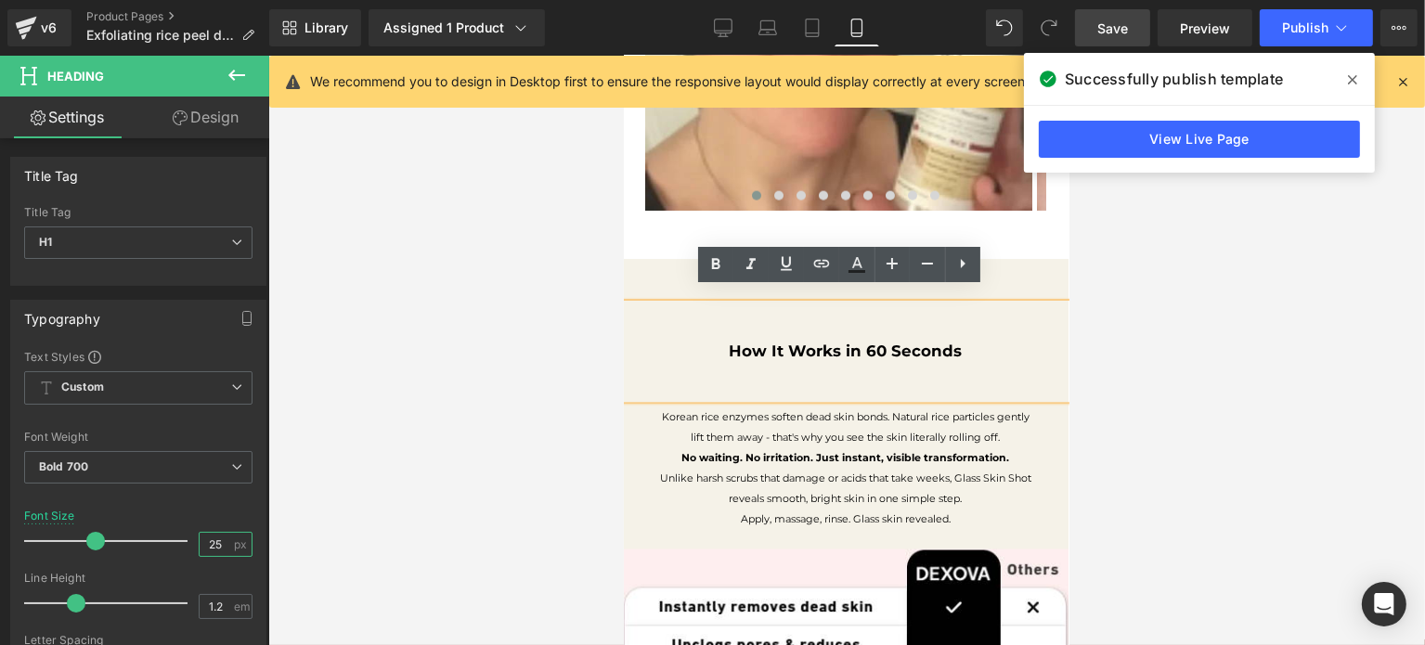
type input "24"
click at [835, 342] on b "How It Works in 60 Seconds" at bounding box center [845, 351] width 233 height 19
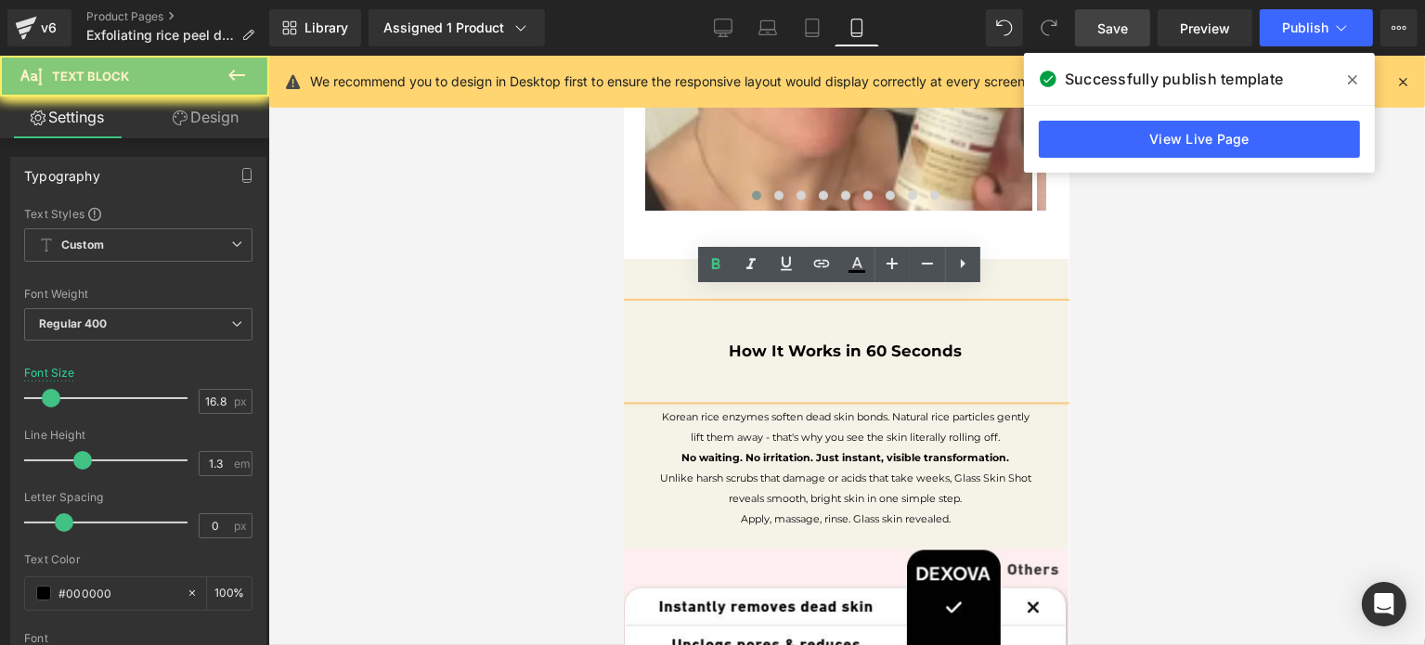
click at [835, 342] on b "How It Works in 60 Seconds" at bounding box center [845, 351] width 233 height 19
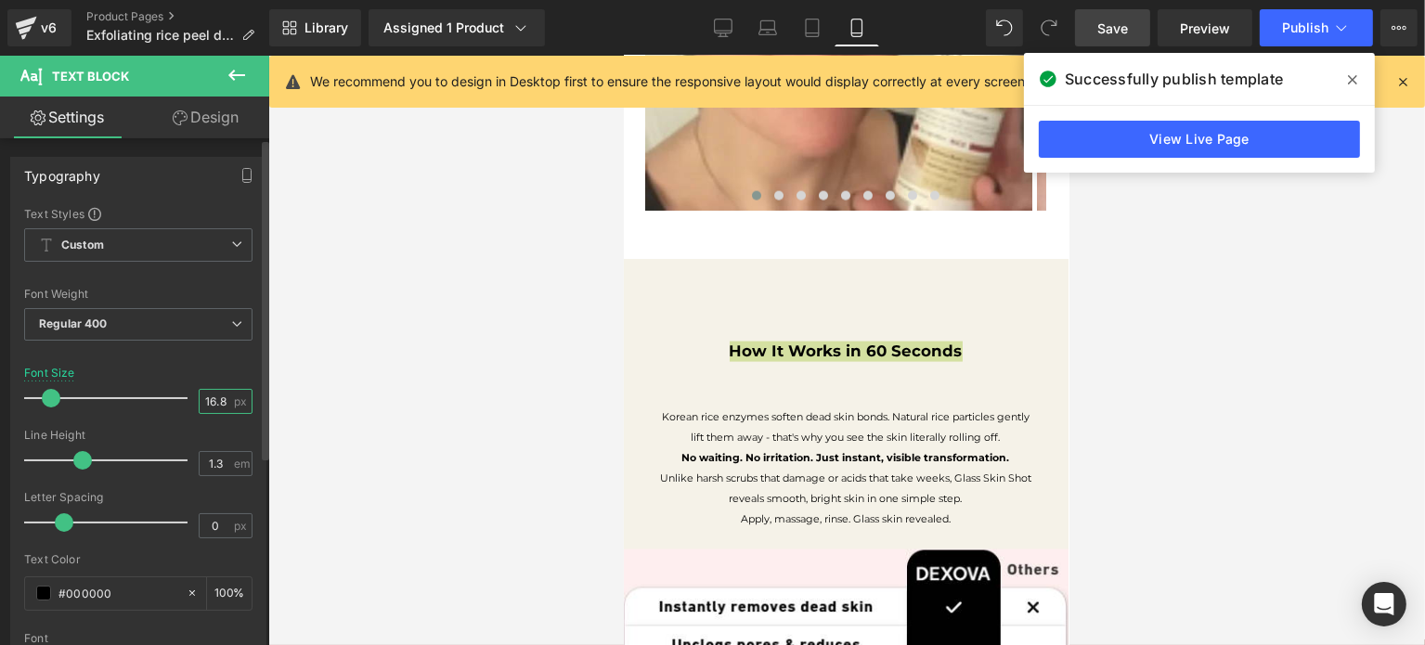
click at [218, 400] on input "16.8" at bounding box center [216, 401] width 32 height 23
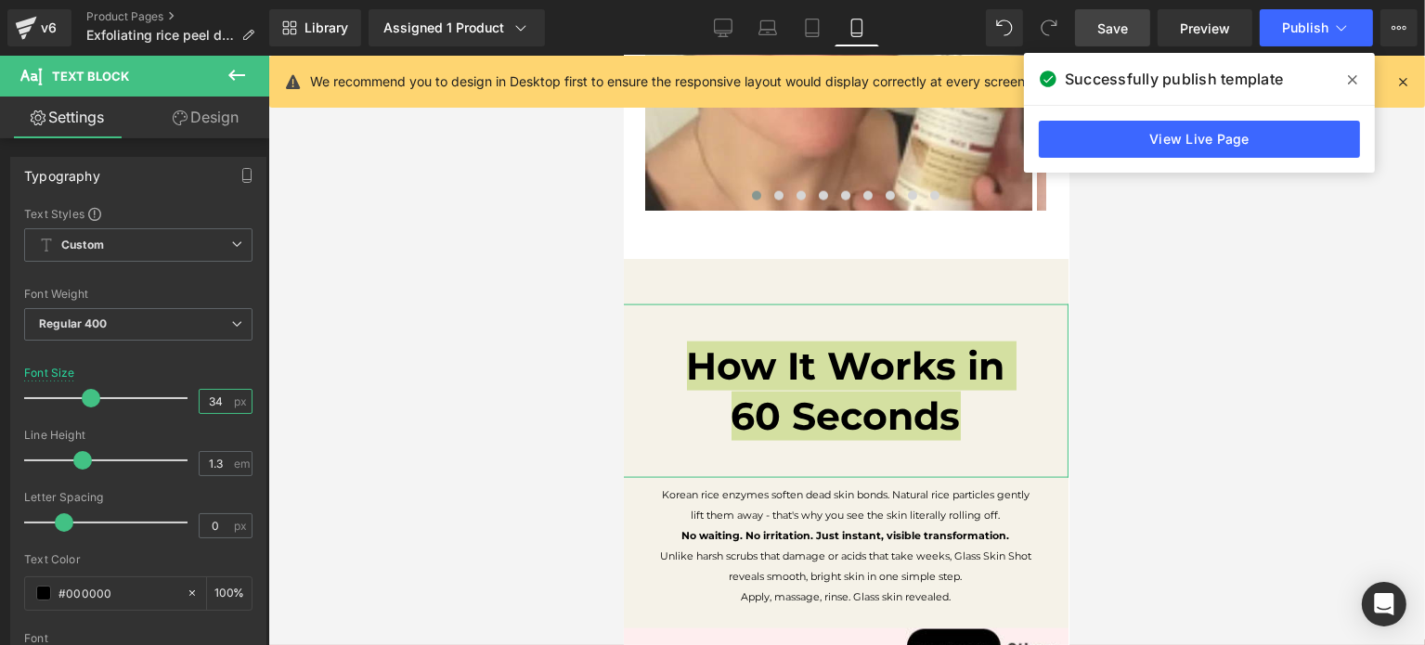
type input "33"
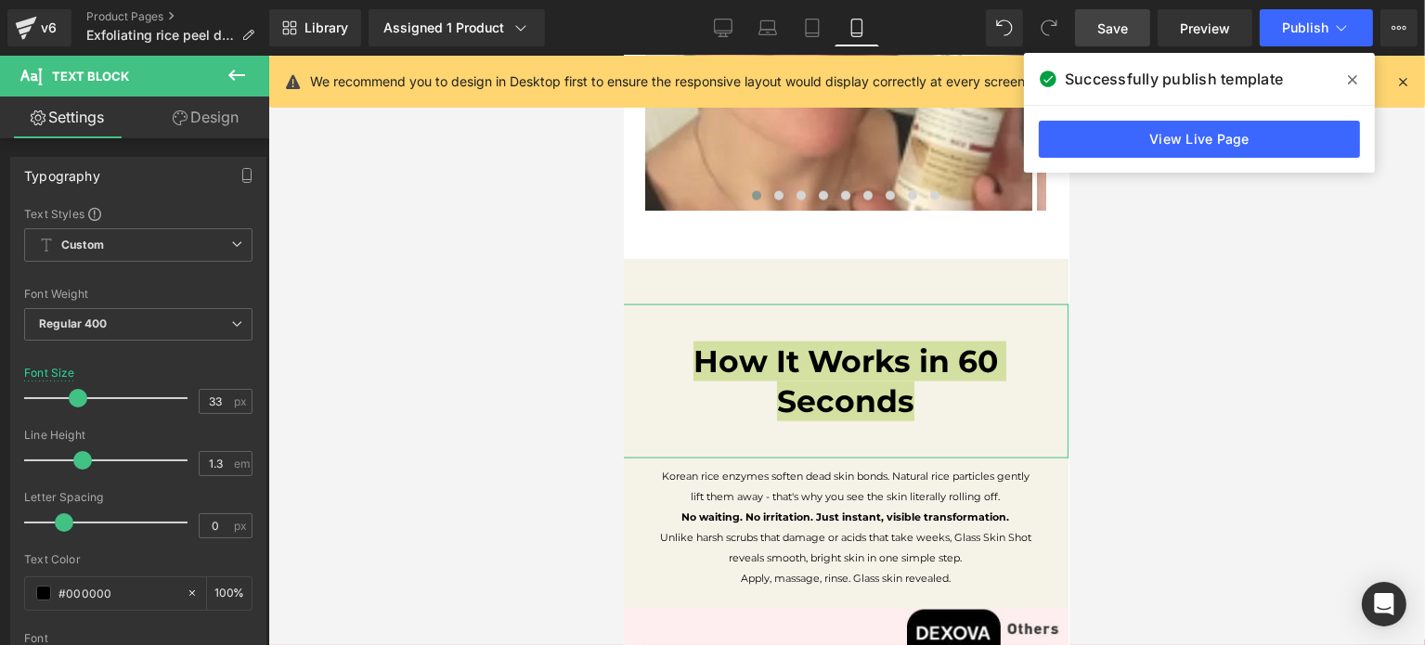
click at [215, 133] on link "Design" at bounding box center [205, 118] width 135 height 42
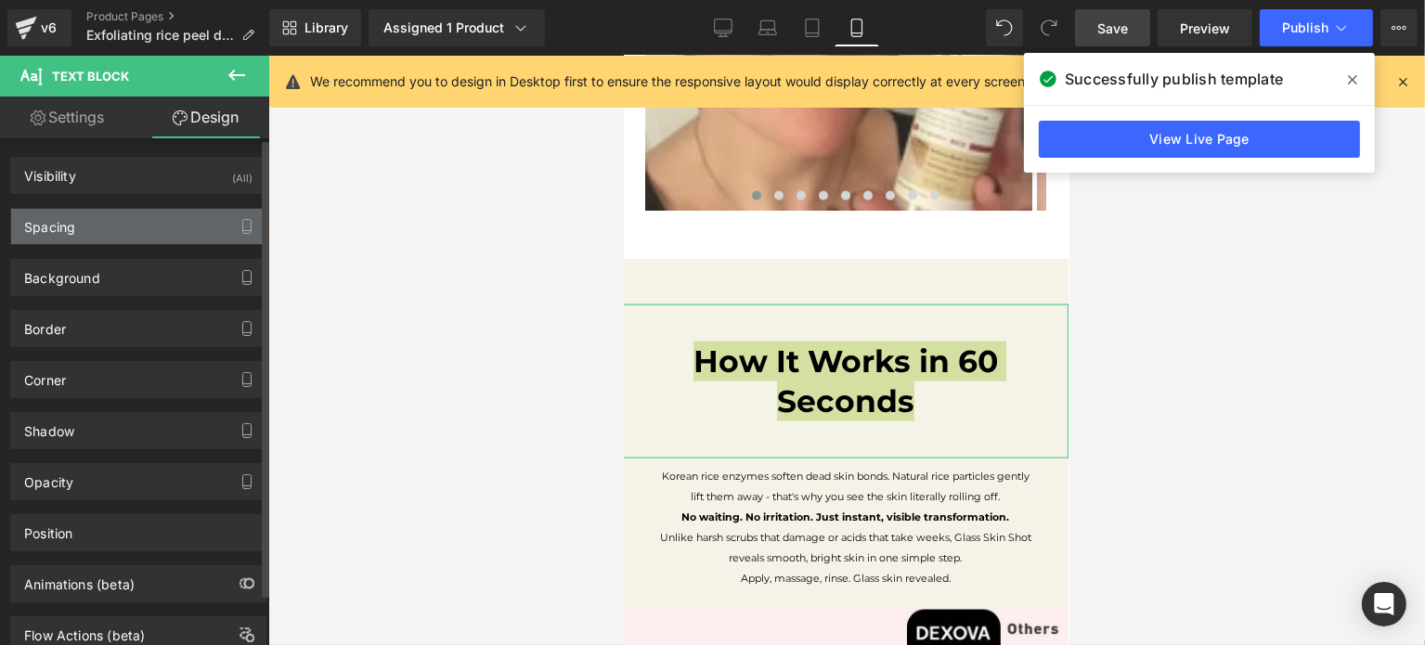
click at [135, 222] on div "Spacing" at bounding box center [138, 226] width 254 height 35
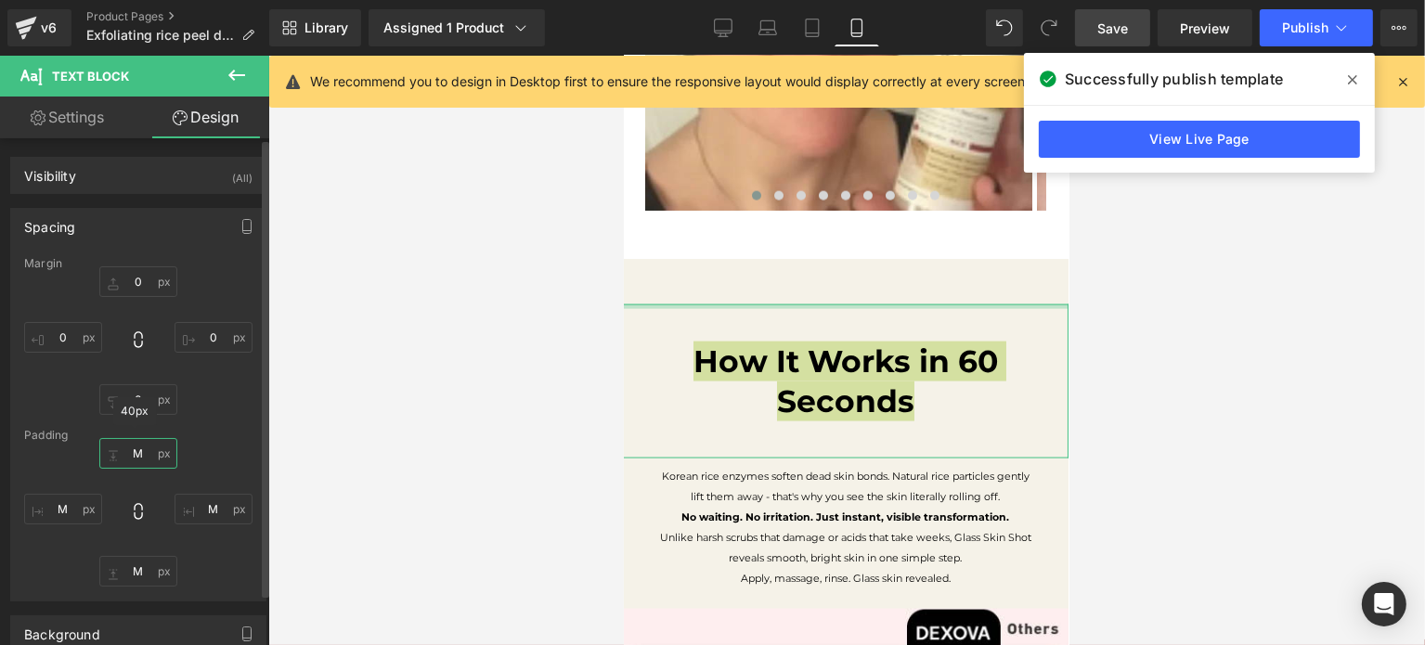
click at [149, 460] on input "M" at bounding box center [138, 453] width 78 height 31
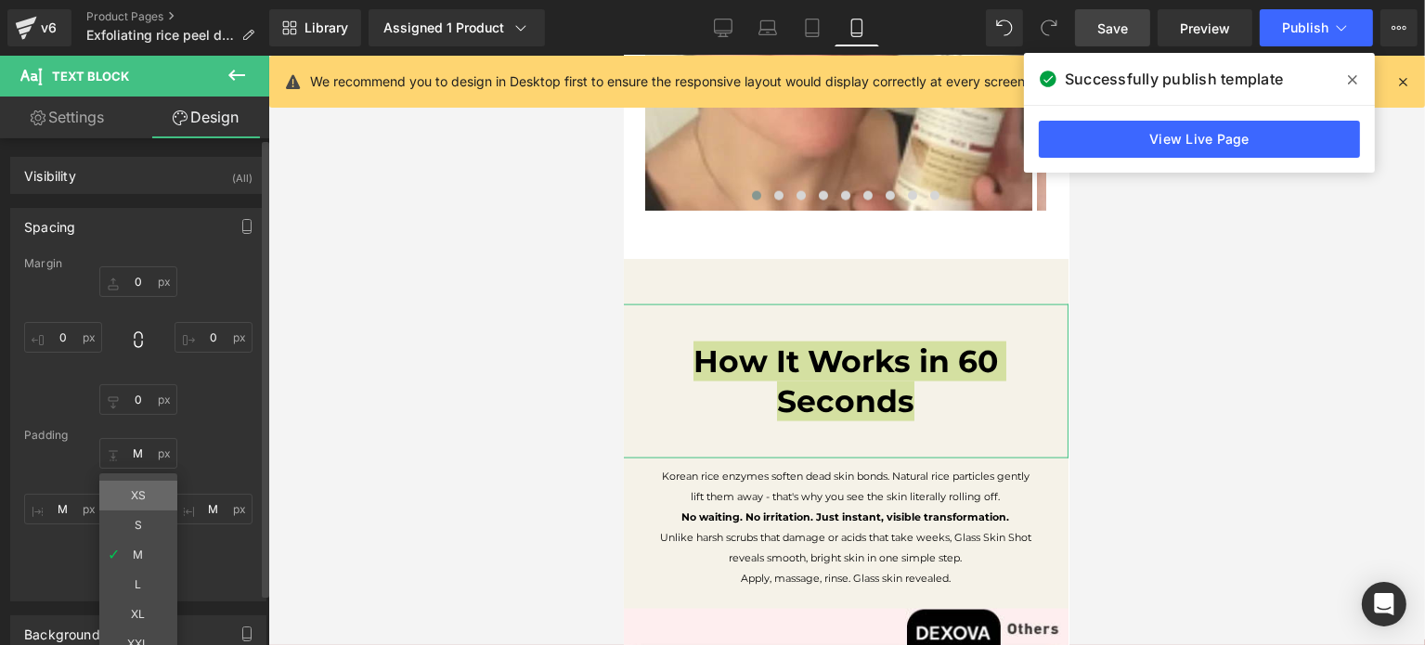
type input "XS"
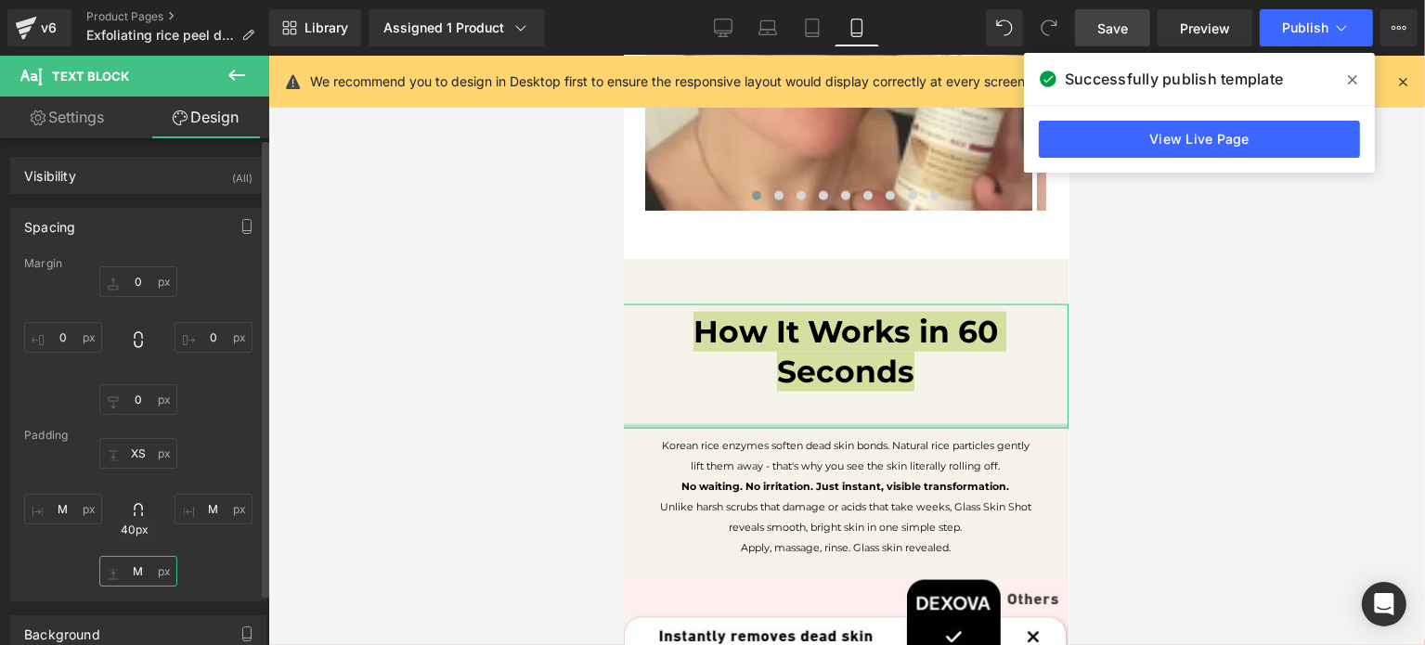
click at [146, 570] on input "M" at bounding box center [138, 571] width 78 height 31
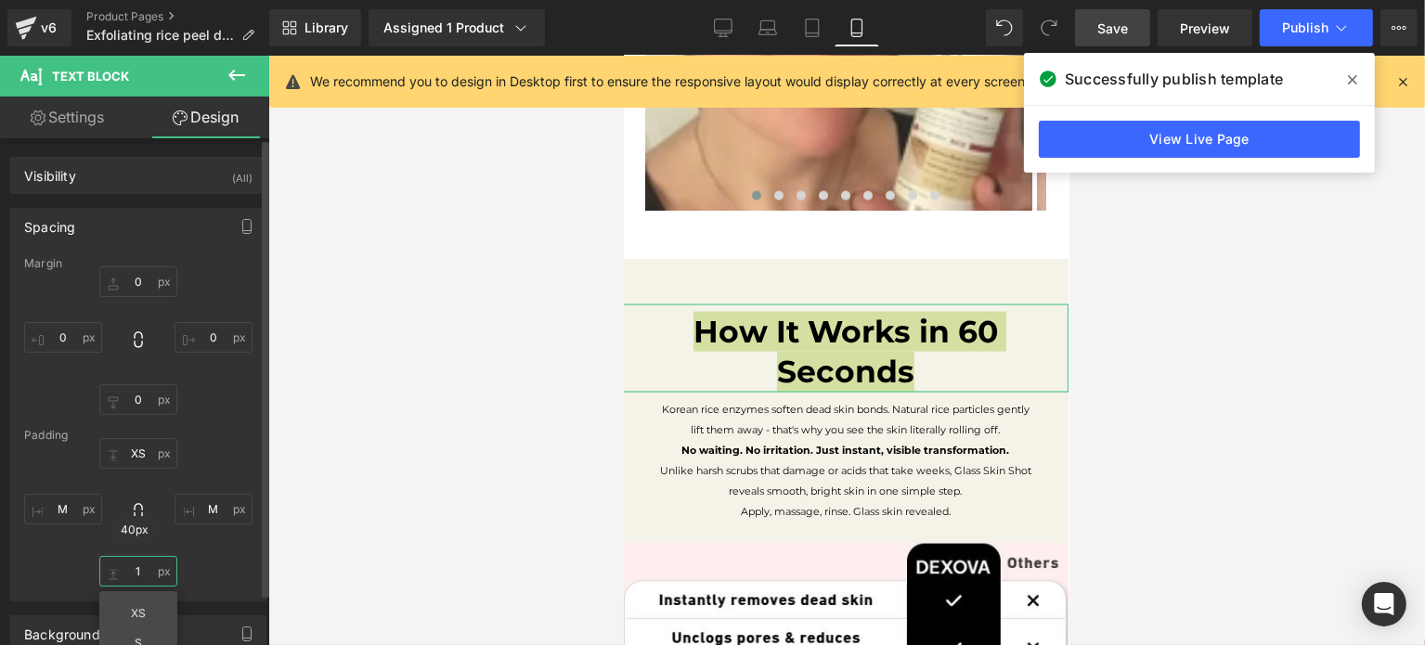
type input "0"
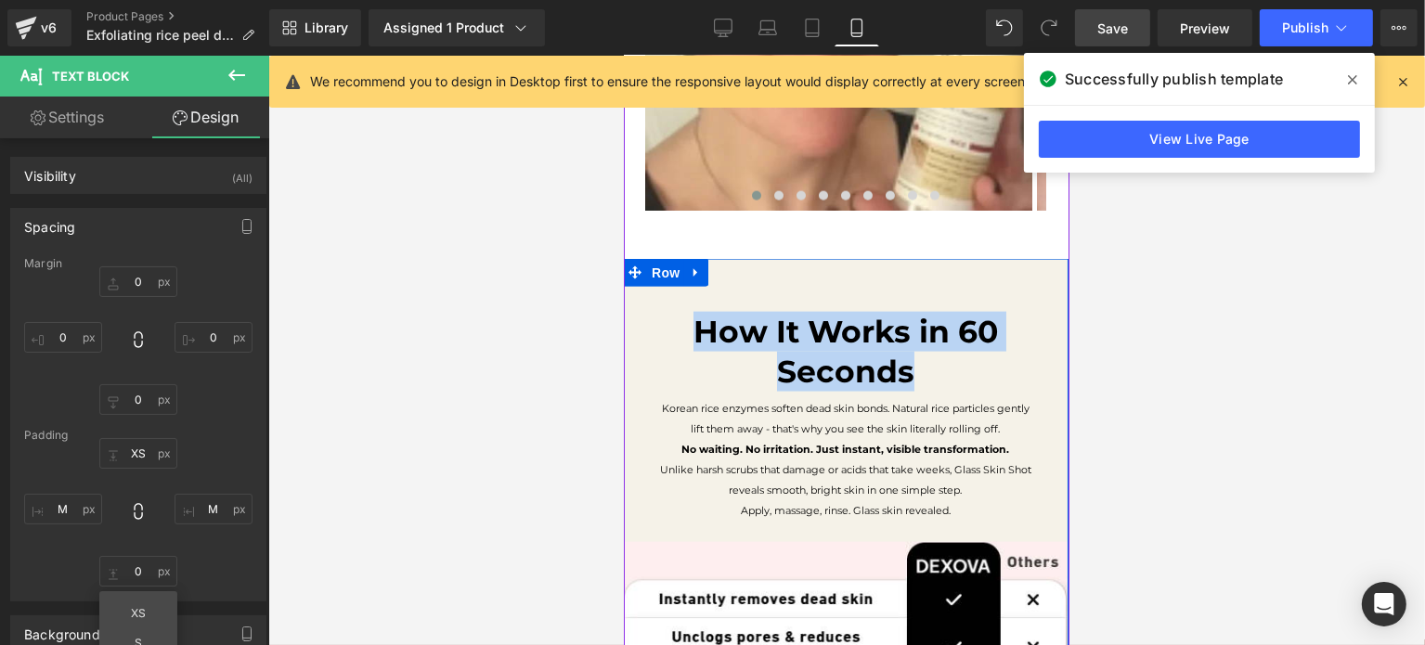
click at [825, 263] on div "How It Works in 60 Seconds Text Block Korean rice enzymes soften dead skin bond…" at bounding box center [845, 549] width 446 height 581
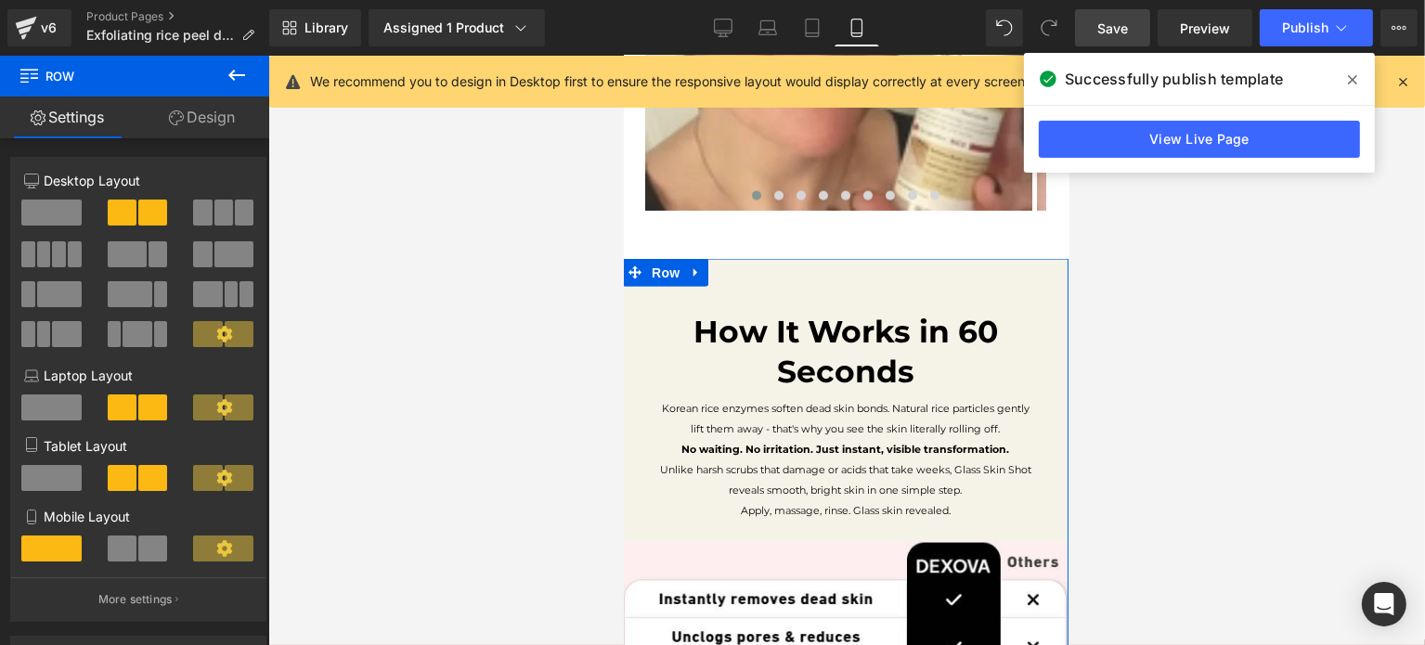
click at [208, 125] on link "Design" at bounding box center [202, 118] width 135 height 42
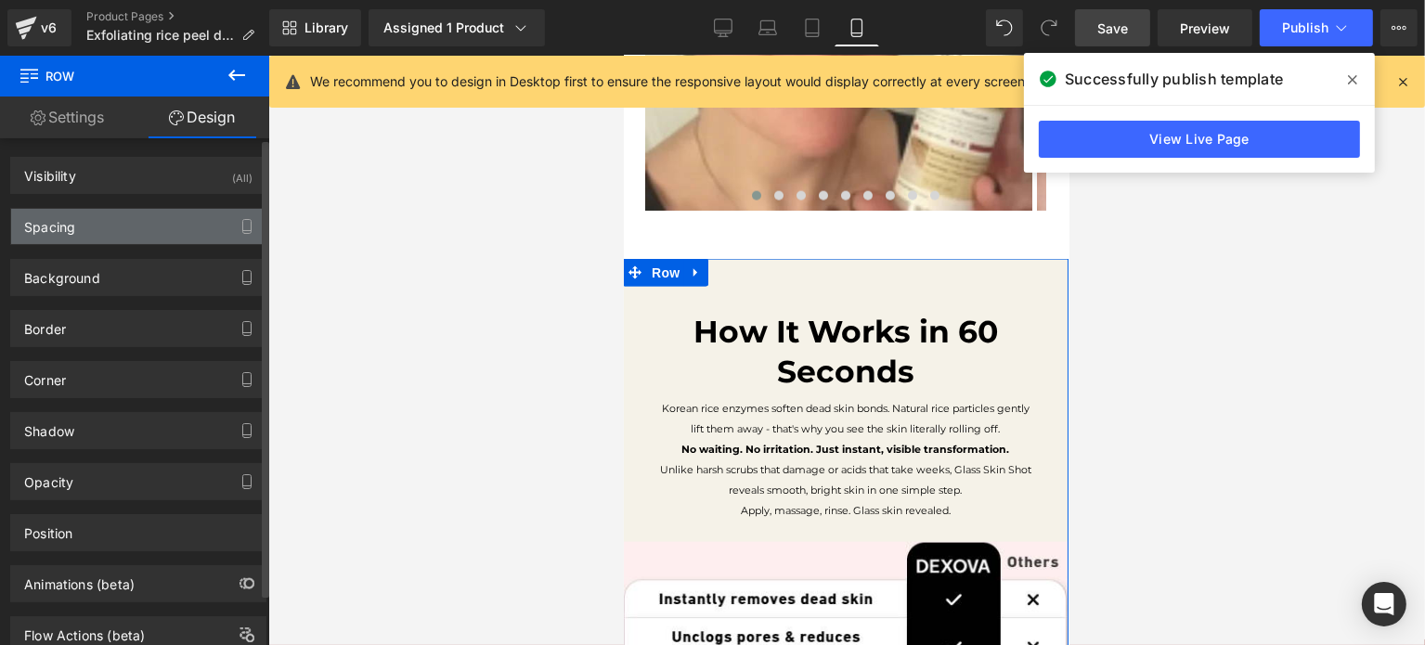
type input "0"
type input "49"
type input "0"
type input "45"
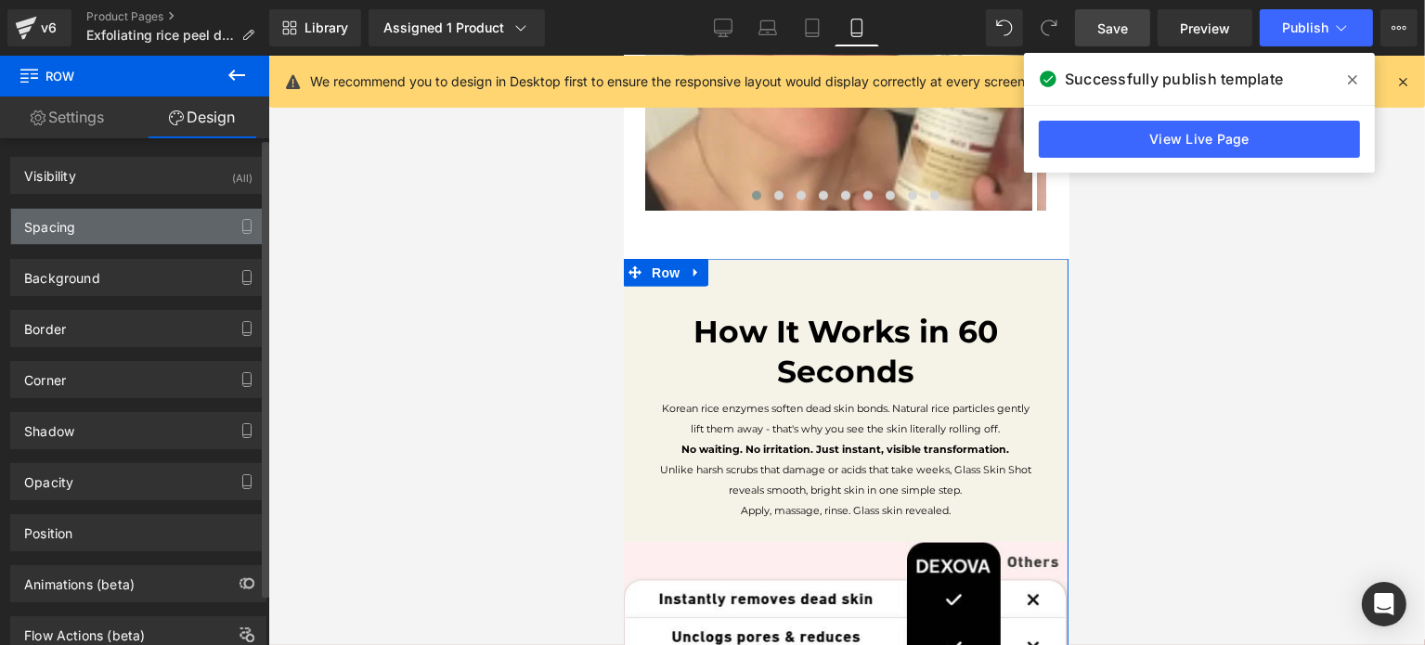
type input "0"
click at [145, 227] on div "Spacing" at bounding box center [138, 226] width 254 height 35
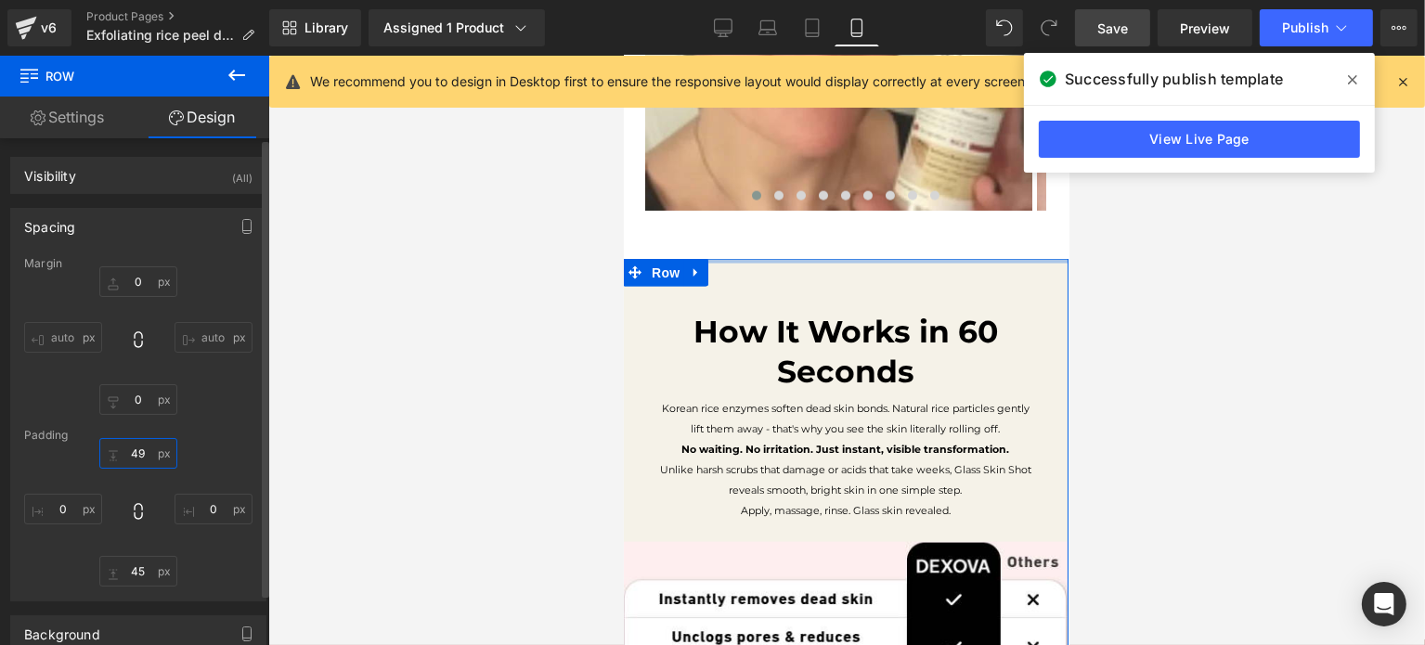
click at [130, 452] on input "49" at bounding box center [138, 453] width 78 height 31
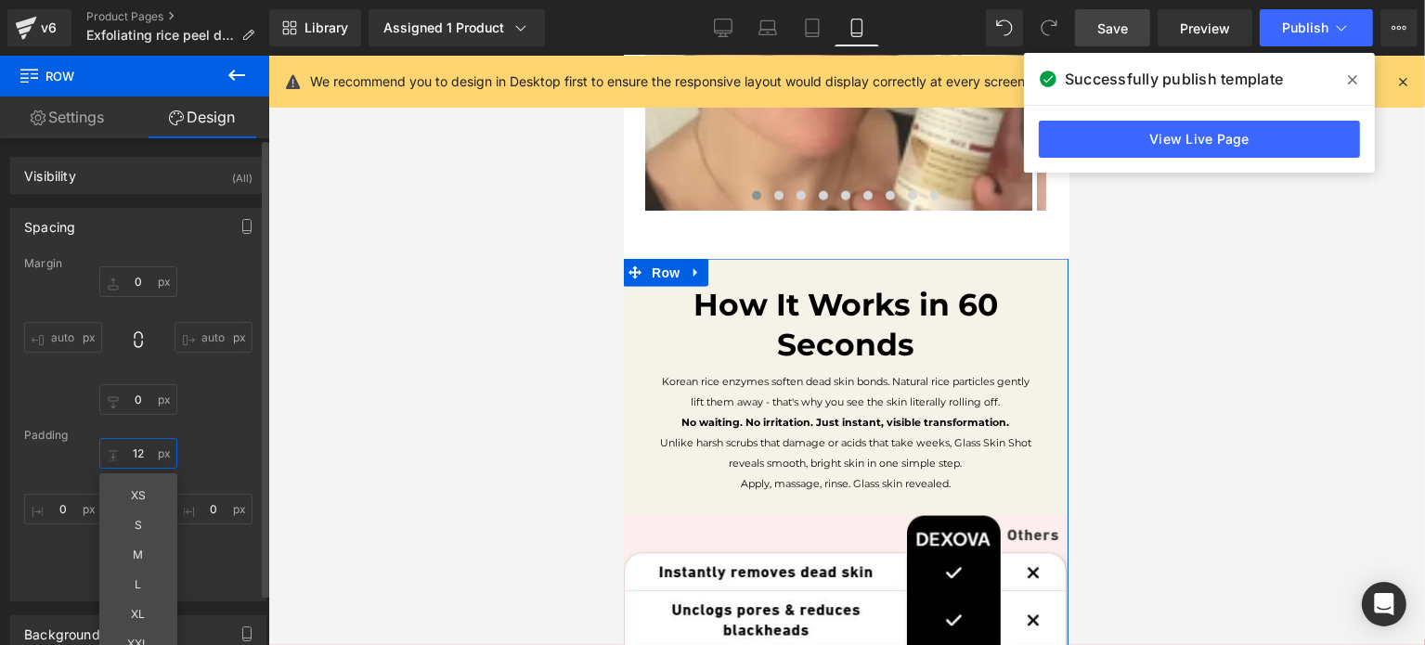
type input "11"
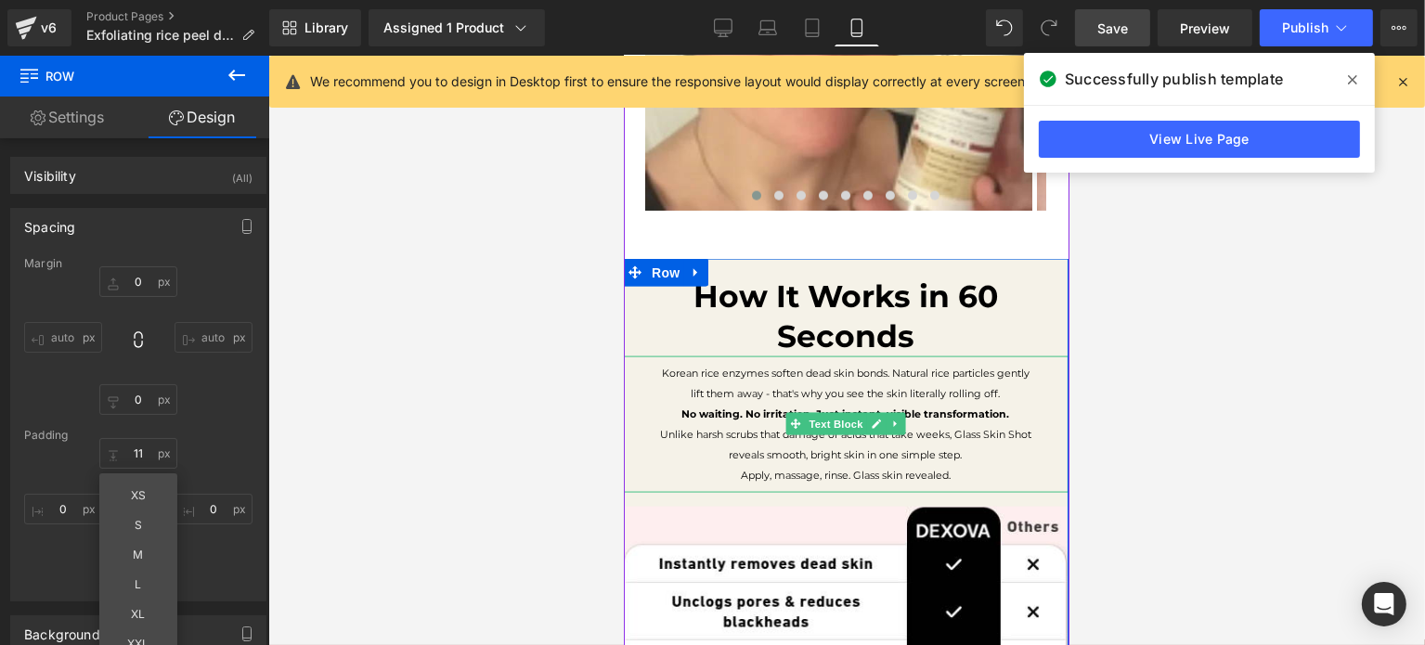
click at [766, 404] on p "No waiting. No irritation. Just instant, visible transformation." at bounding box center [844, 414] width 371 height 20
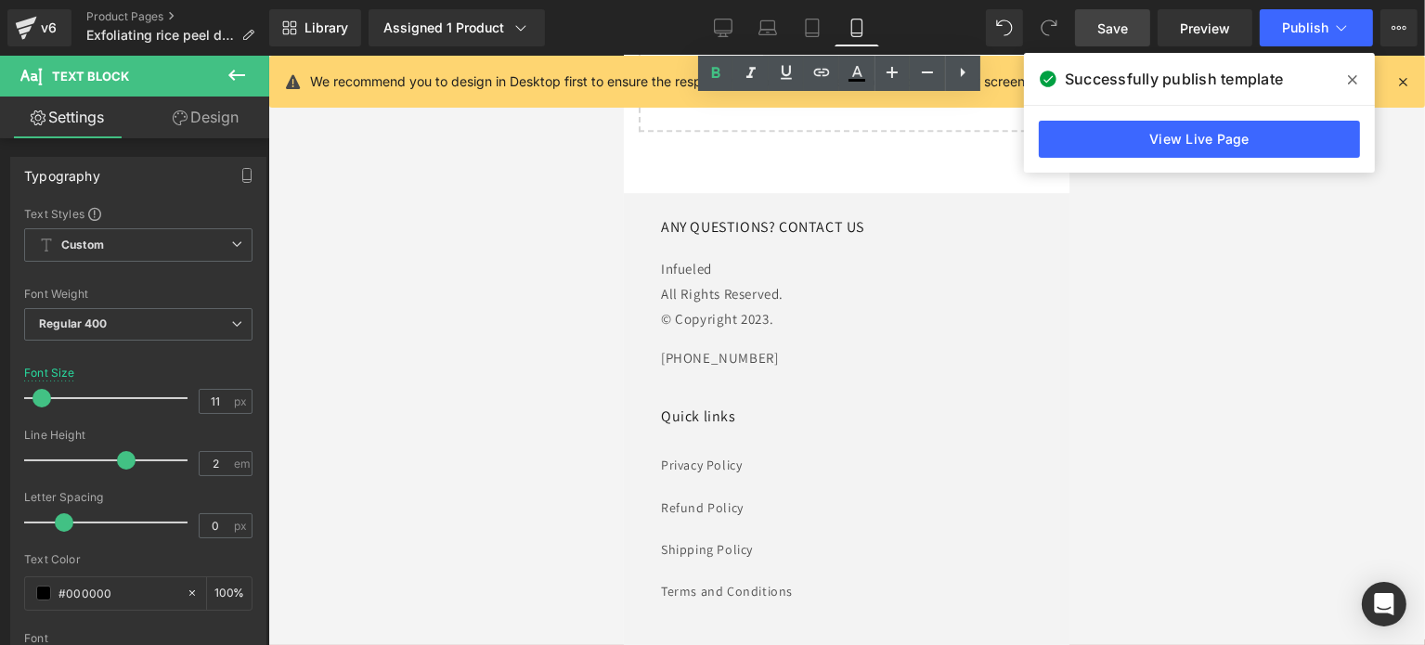
scroll to position [0, 0]
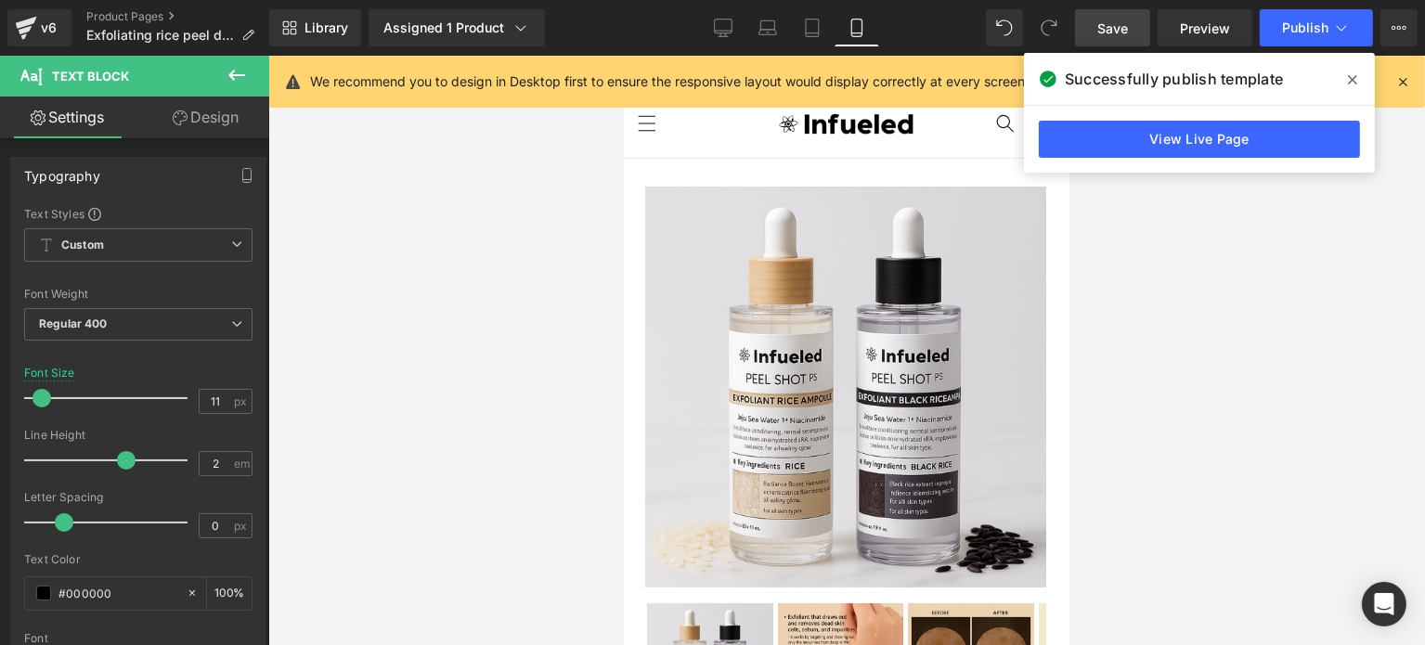
drag, startPoint x: 1068, startPoint y: 332, endPoint x: 1738, endPoint y: 80, distance: 716.4
click at [1115, 35] on span "Save" at bounding box center [1113, 28] width 31 height 19
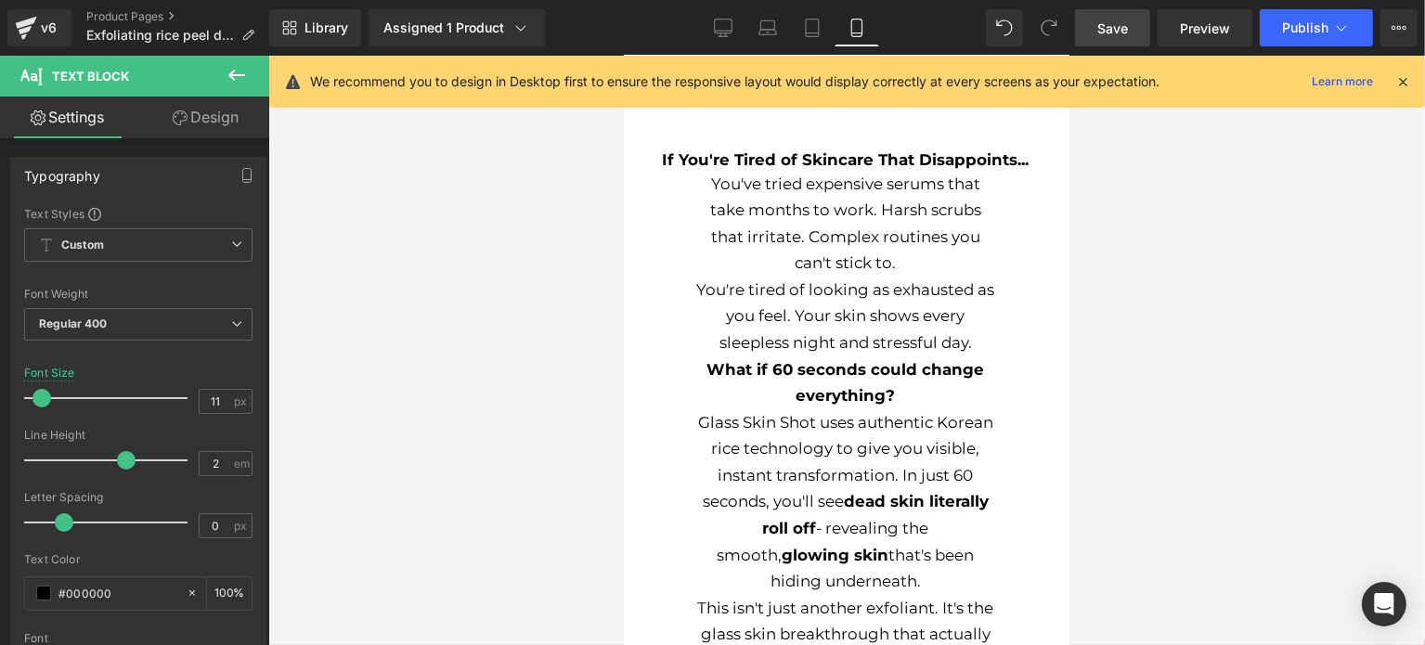
scroll to position [1677, 0]
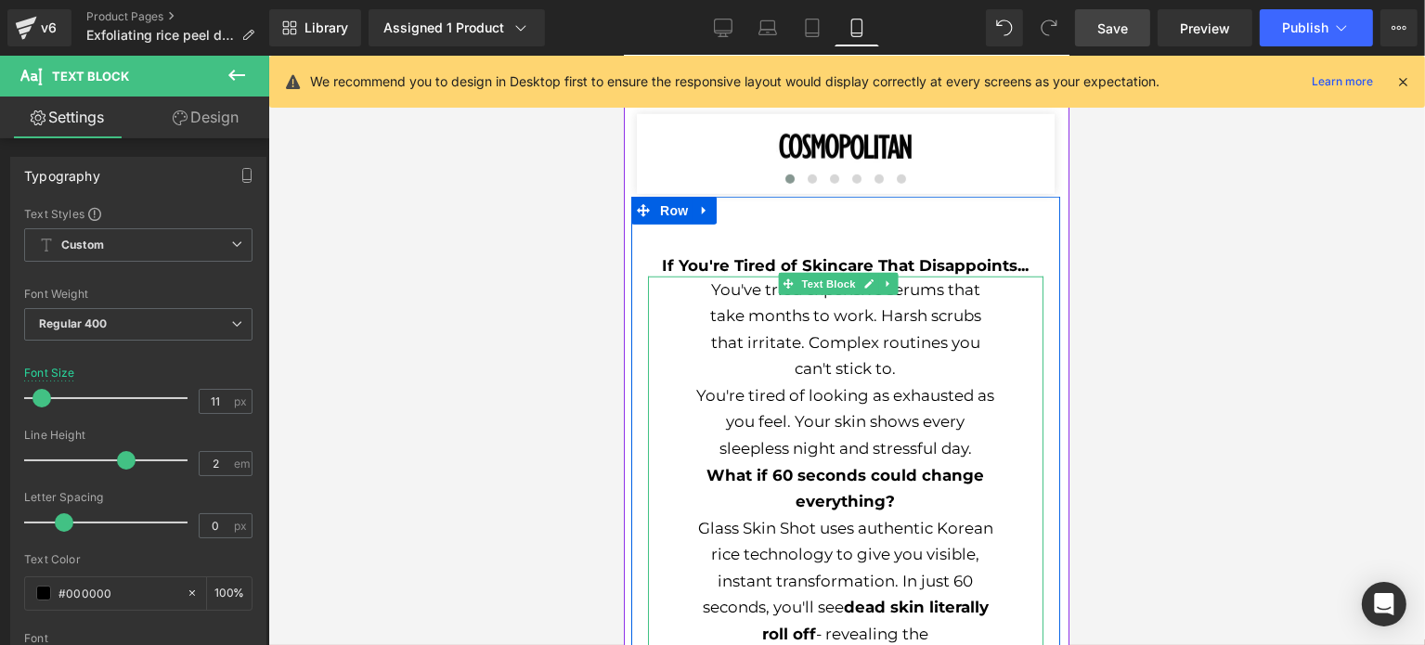
click at [885, 294] on p "You've tried expensive serums that take months to work. Harsh scrubs that irrit…" at bounding box center [845, 330] width 298 height 106
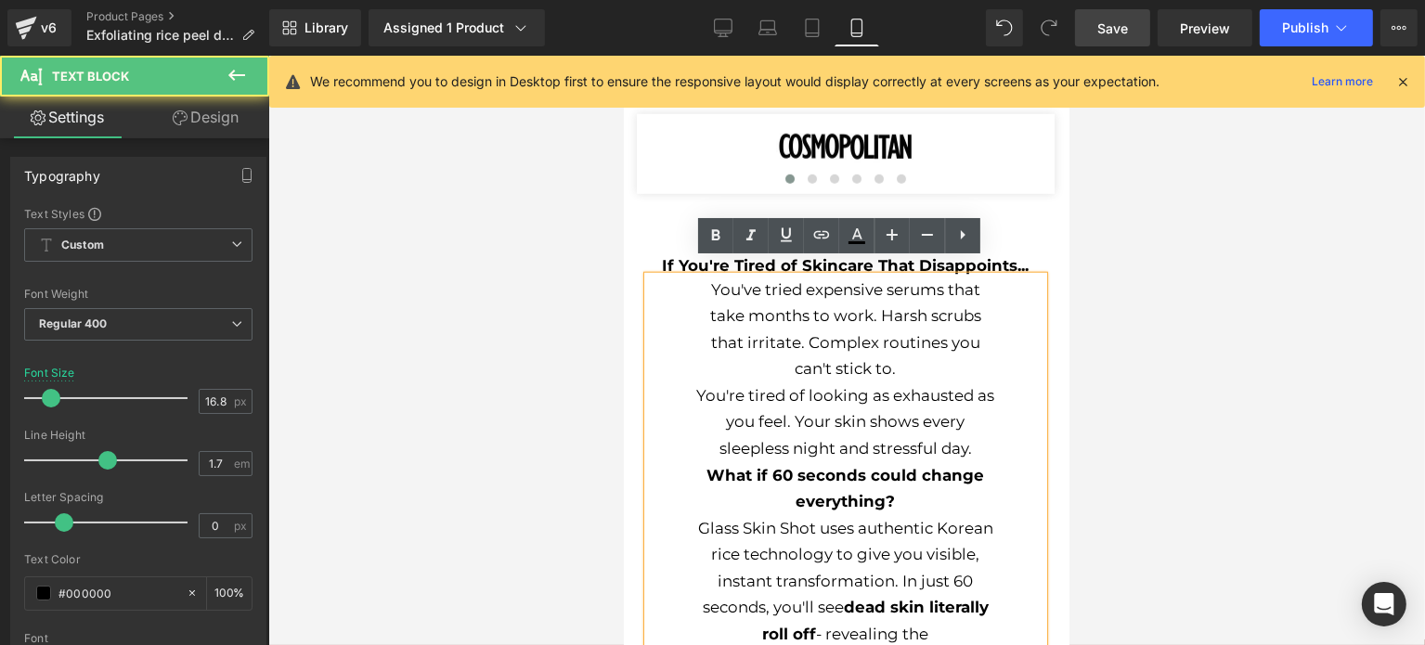
click at [900, 352] on p "You've tried expensive serums that take months to work. Harsh scrubs that irrit…" at bounding box center [845, 330] width 298 height 106
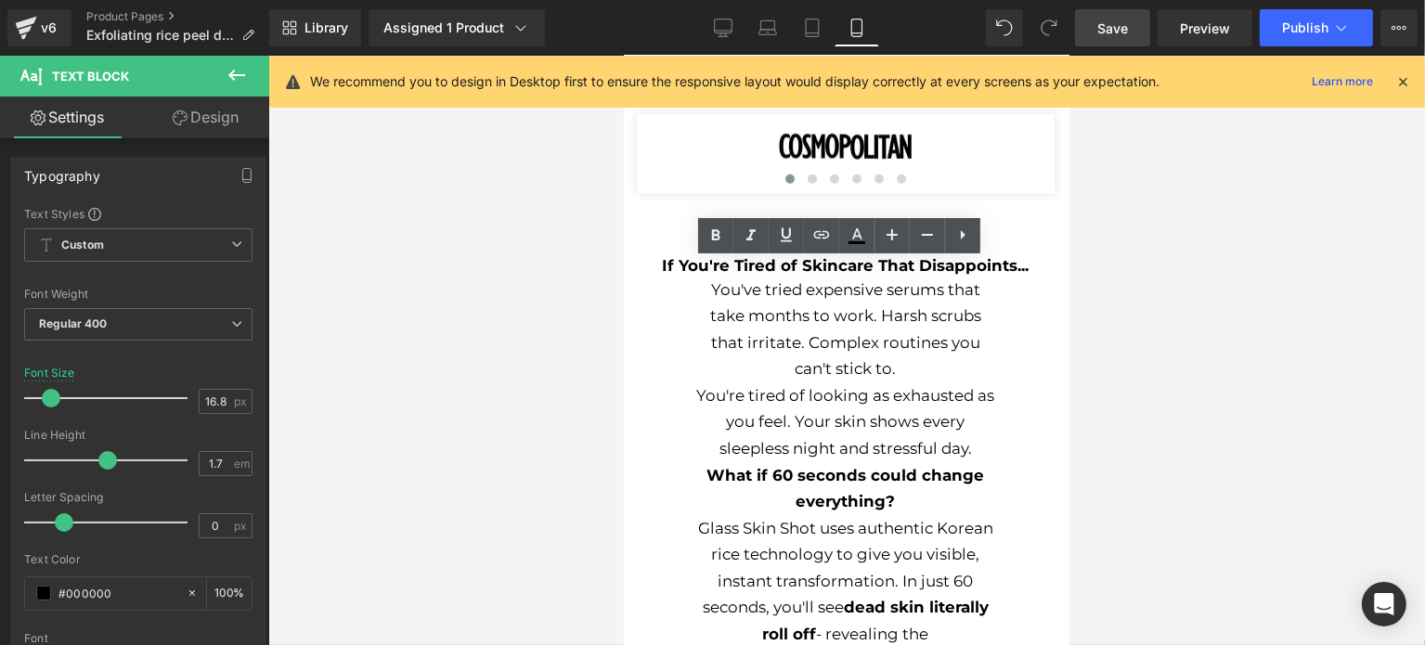
click at [1114, 44] on link "Save" at bounding box center [1112, 27] width 75 height 37
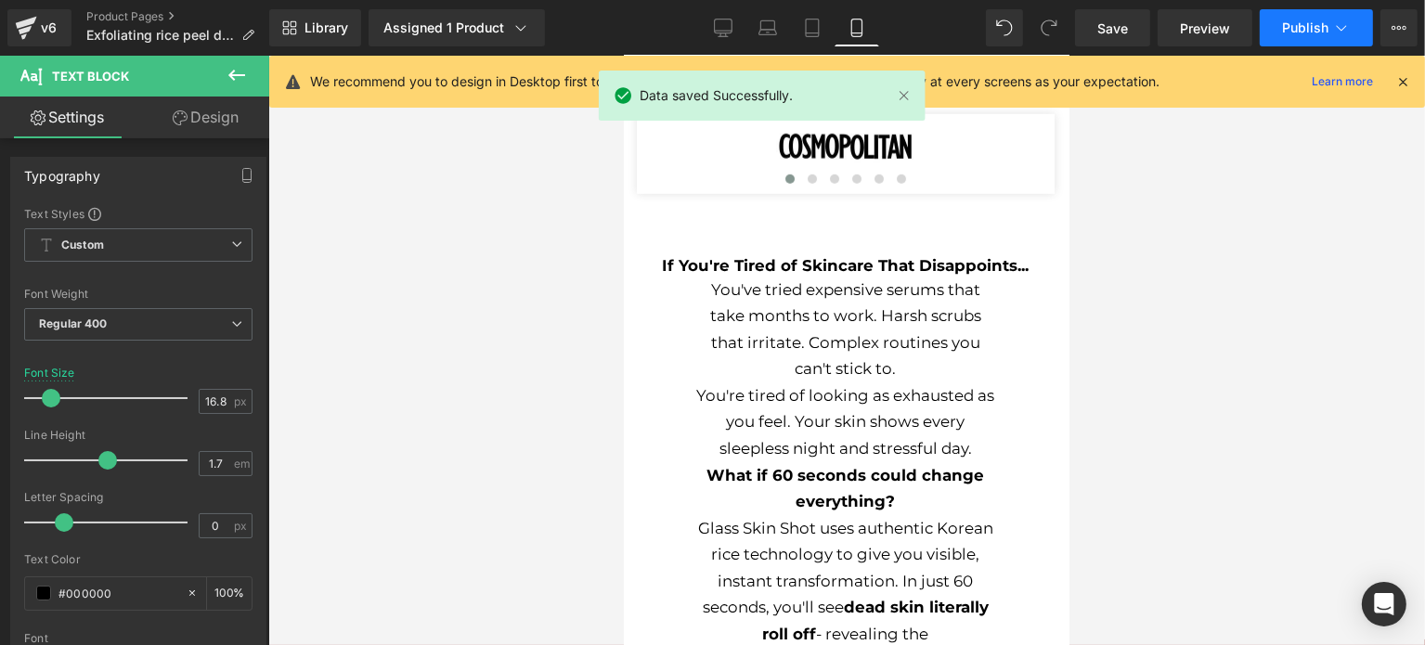
click at [1285, 22] on span "Publish" at bounding box center [1305, 27] width 46 height 15
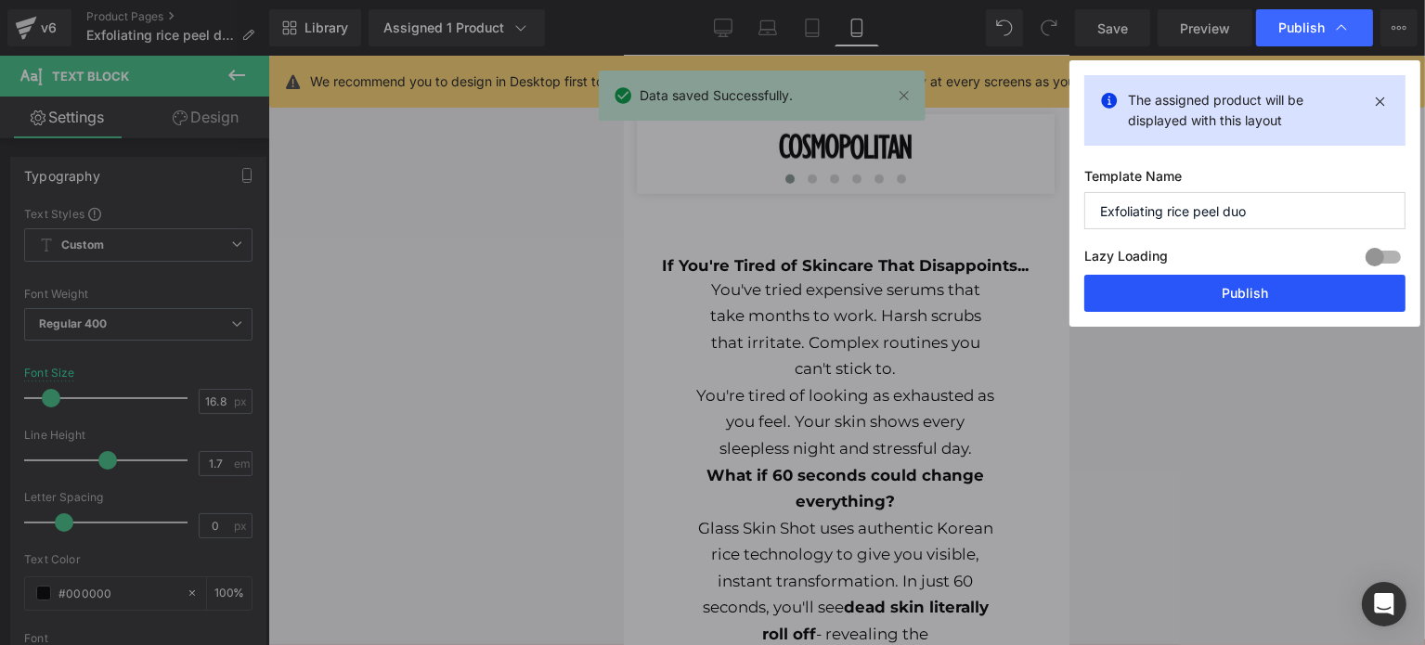
click at [1203, 305] on button "Publish" at bounding box center [1245, 293] width 321 height 37
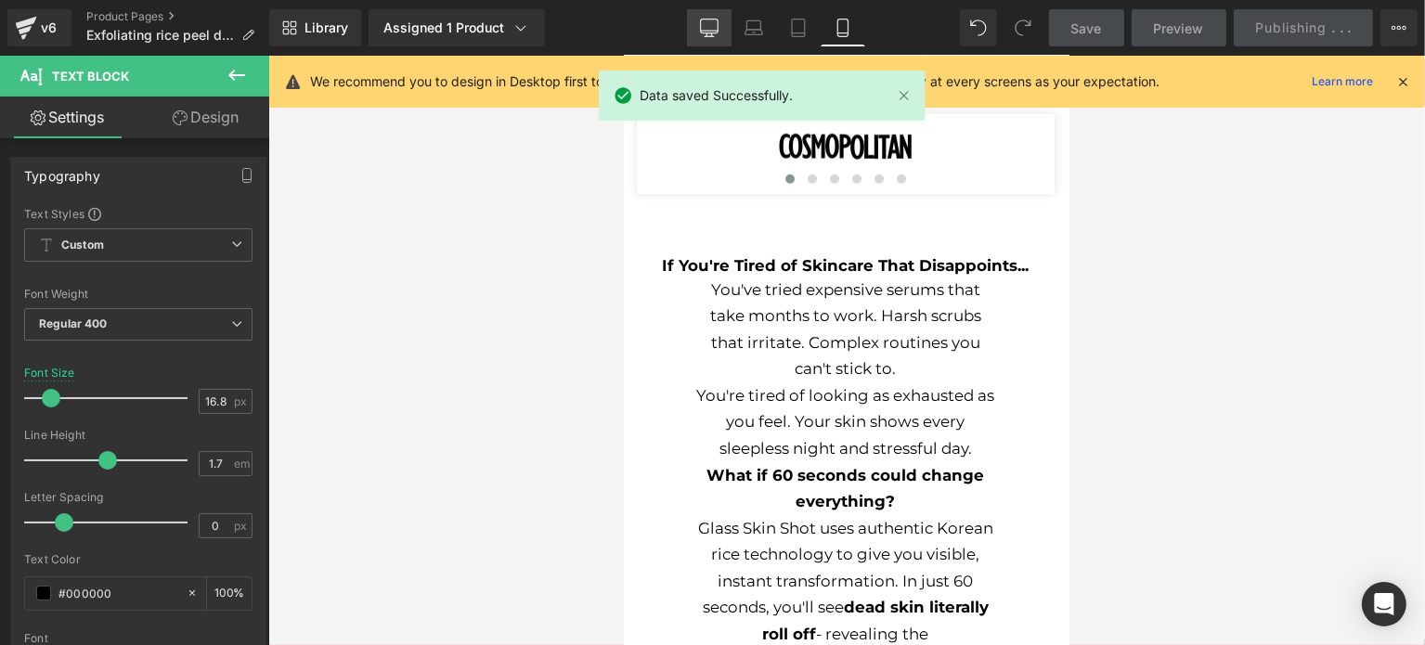
click at [694, 23] on link "Desktop" at bounding box center [709, 27] width 45 height 37
type input "18"
type input "100"
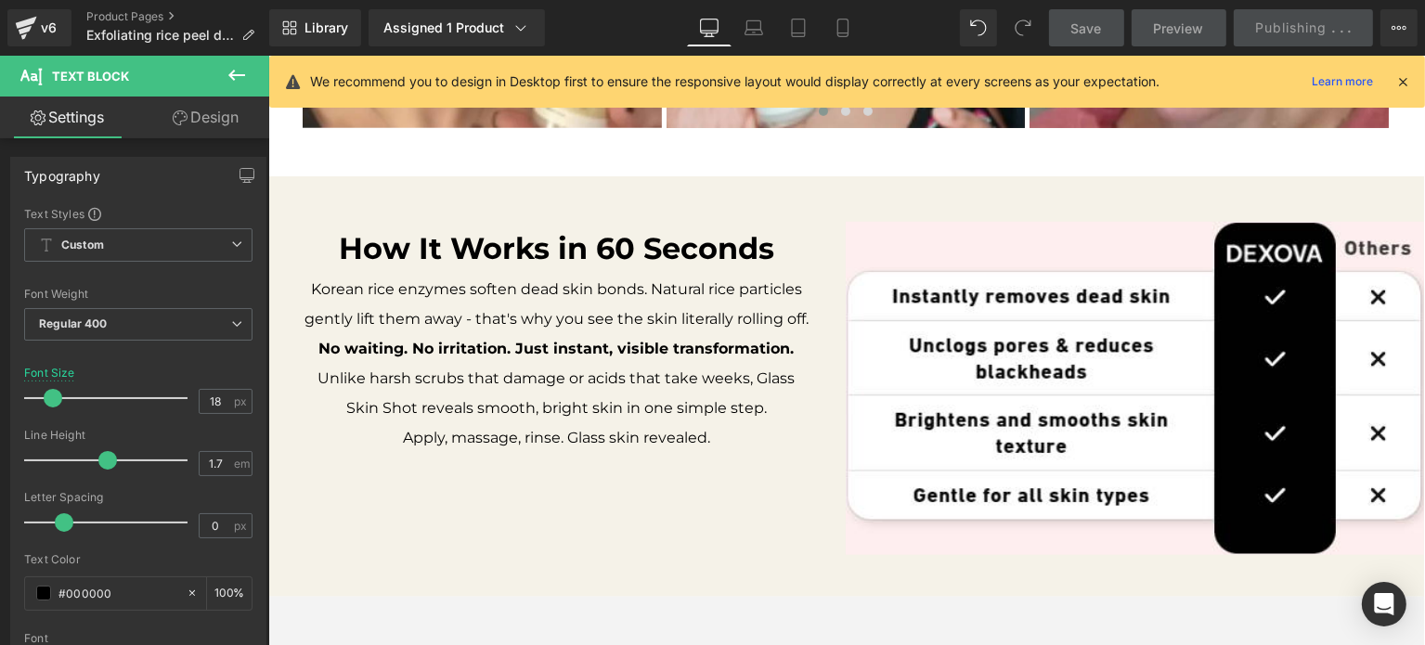
click at [699, 27] on link "Desktop" at bounding box center [709, 27] width 45 height 37
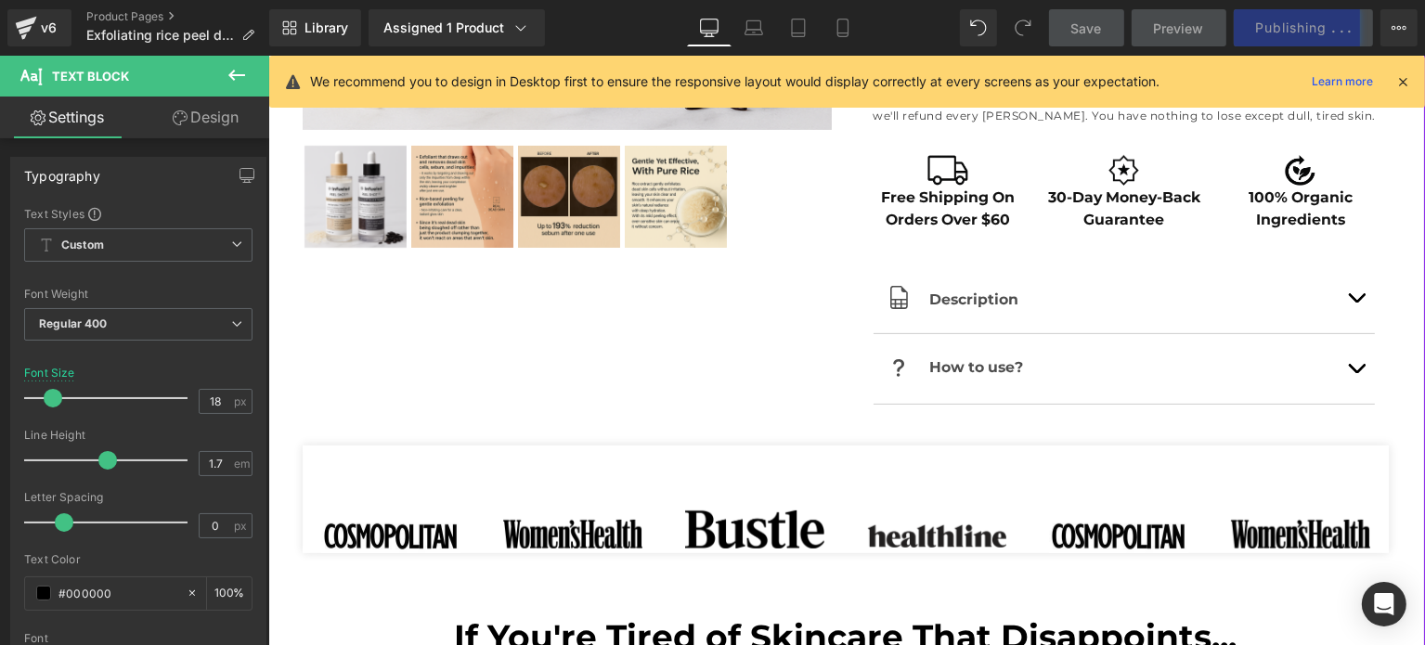
scroll to position [977, 0]
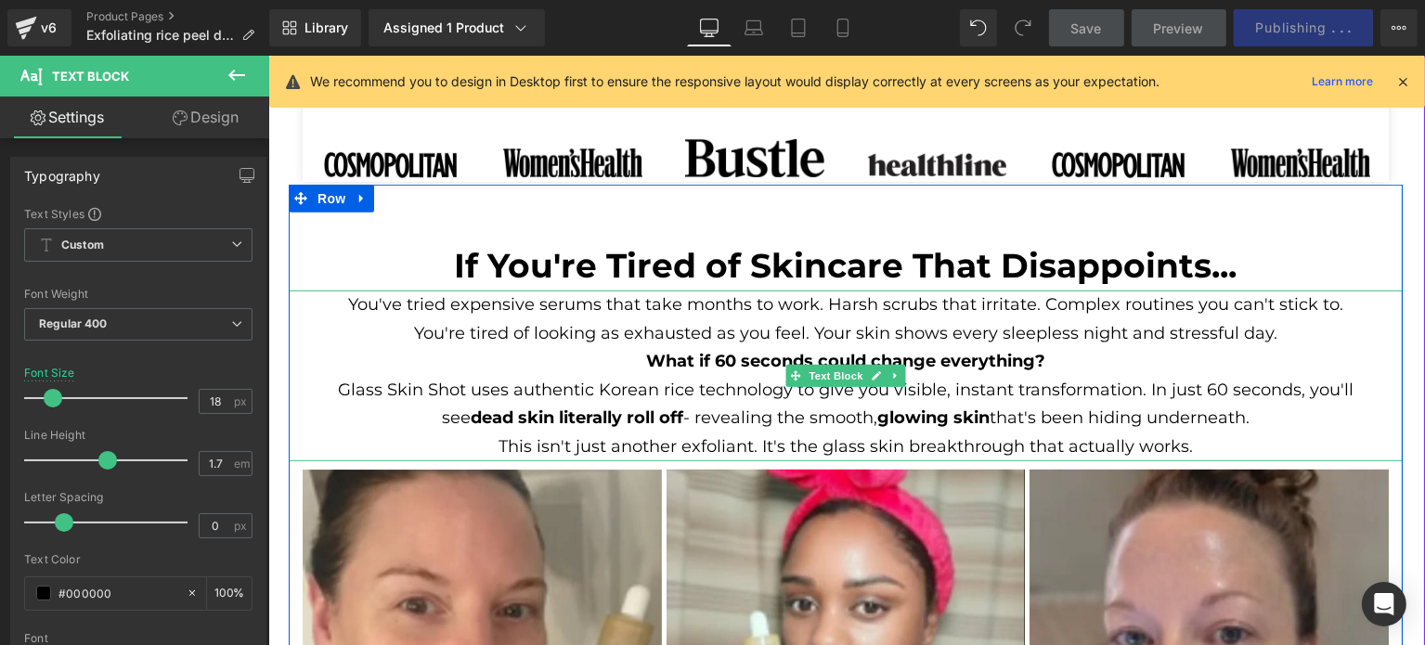
click at [885, 336] on p "You're tired of looking as exhausted as you feel. Your skin shows every sleeple…" at bounding box center [845, 333] width 1017 height 29
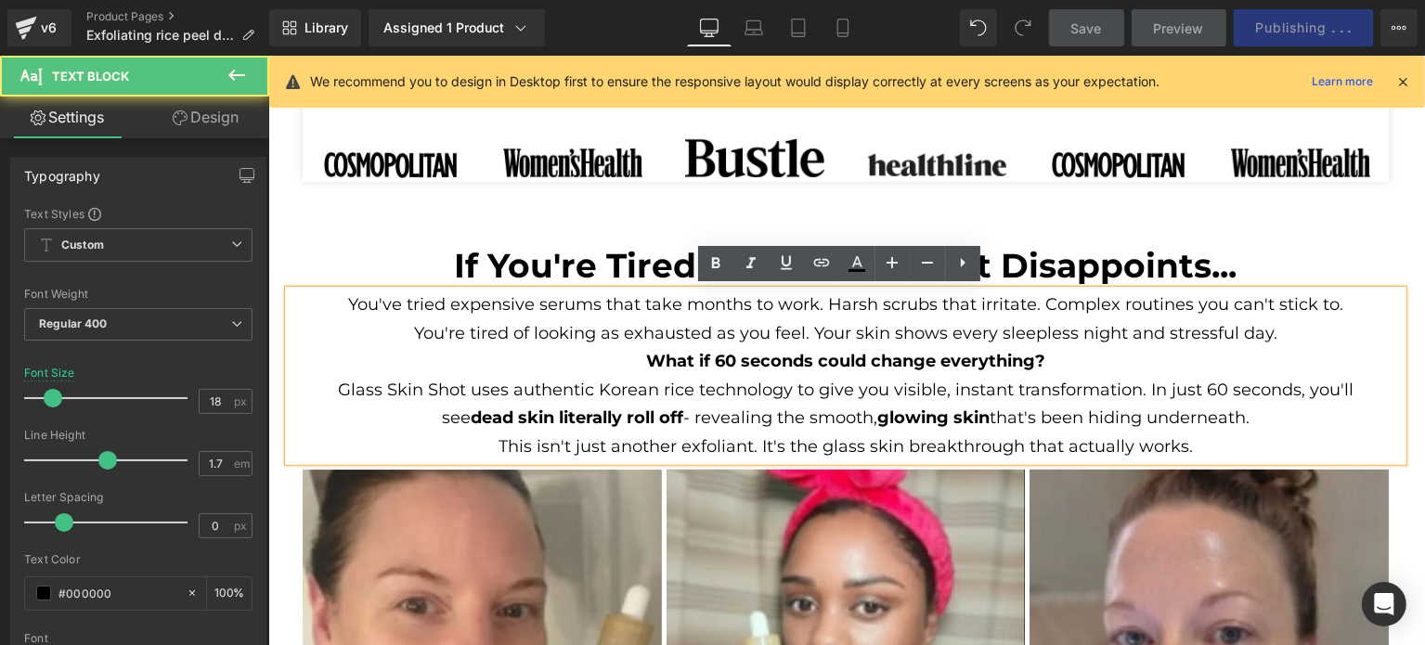
click at [885, 336] on p "You're tired of looking as exhausted as you feel. Your skin shows every sleeple…" at bounding box center [845, 333] width 1017 height 29
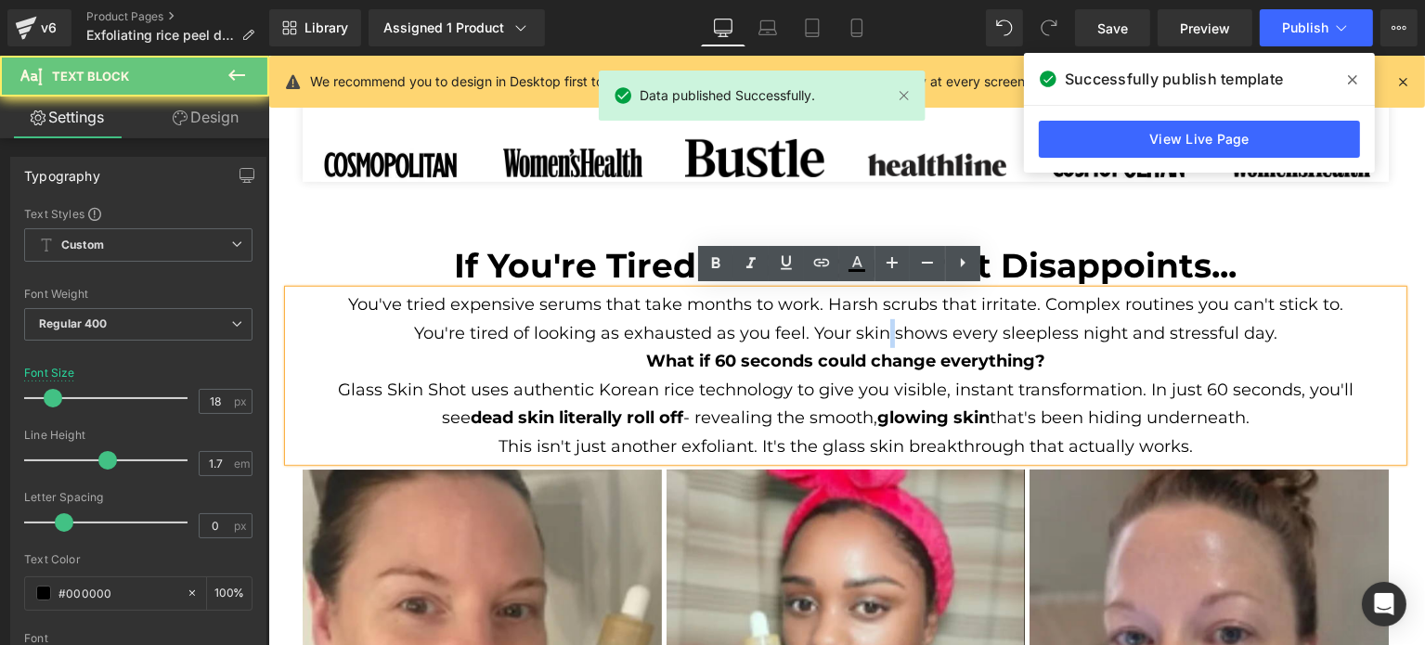
click at [885, 336] on p "You're tired of looking as exhausted as you feel. Your skin shows every sleeple…" at bounding box center [845, 333] width 1017 height 29
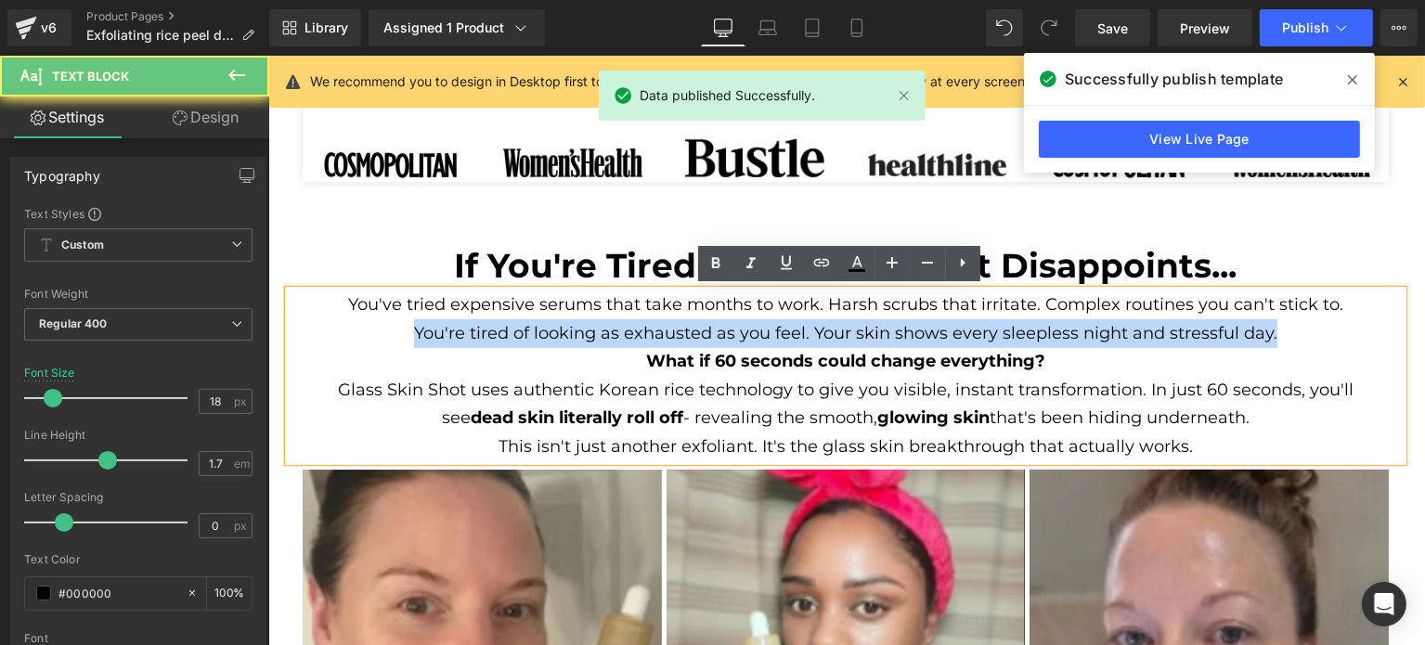
click at [885, 336] on p "You're tired of looking as exhausted as you feel. Your skin shows every sleeple…" at bounding box center [845, 333] width 1017 height 29
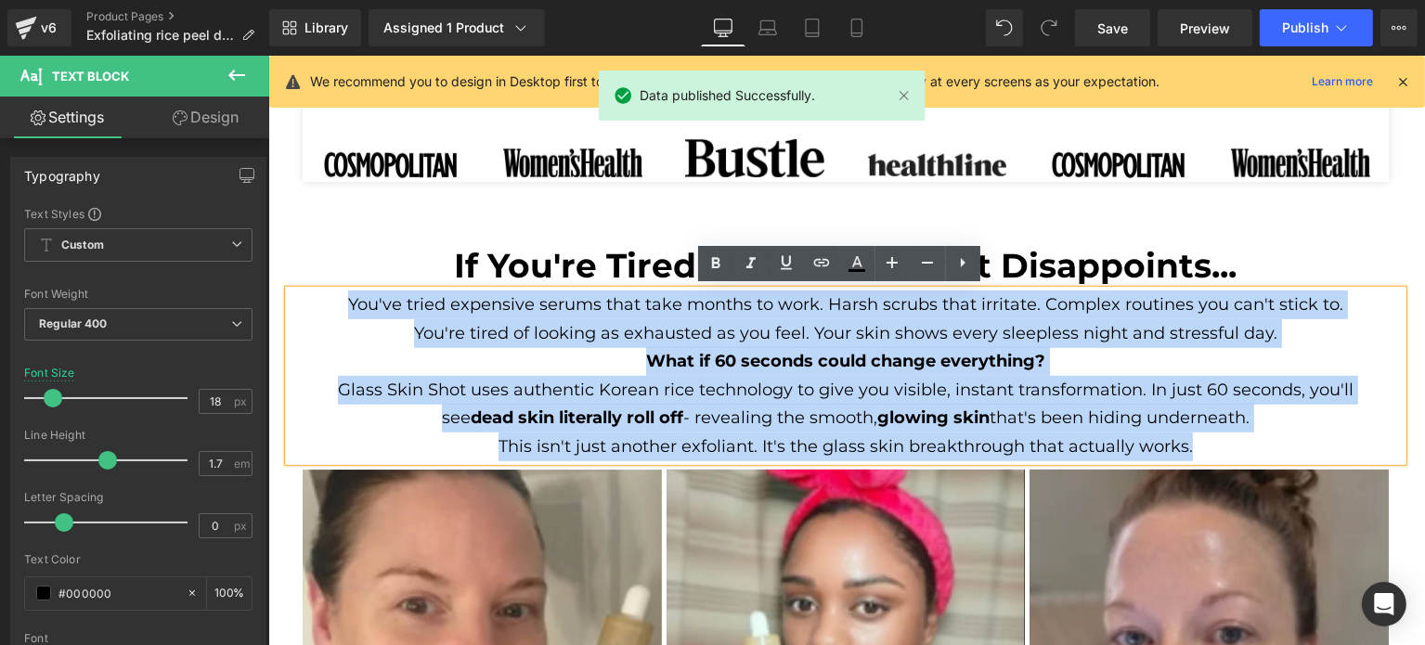
copy div "You've tried expensive serums that take months to work. Harsh scrubs that irrit…"
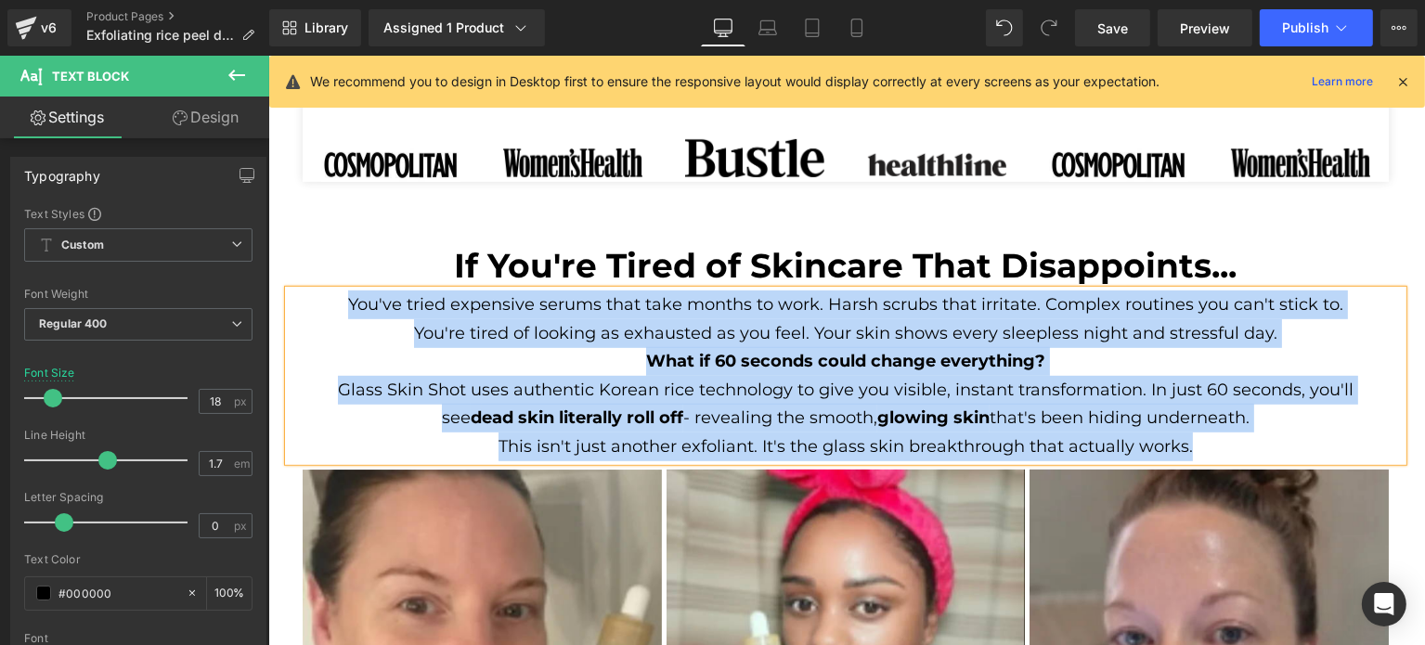
click at [623, 347] on p "What if 60 seconds could change everything?" at bounding box center [845, 361] width 1017 height 29
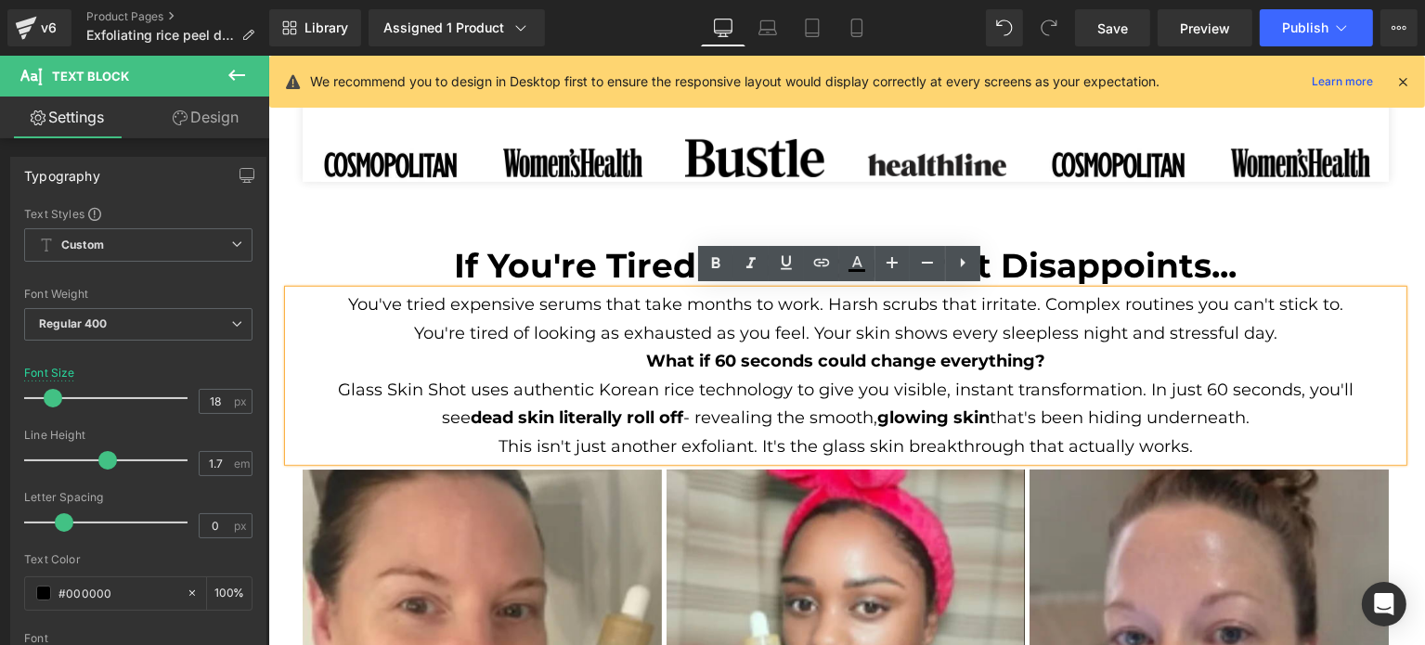
click at [1020, 320] on p "You're tired of looking as exhausted as you feel. Your skin shows every sleeple…" at bounding box center [845, 333] width 1017 height 29
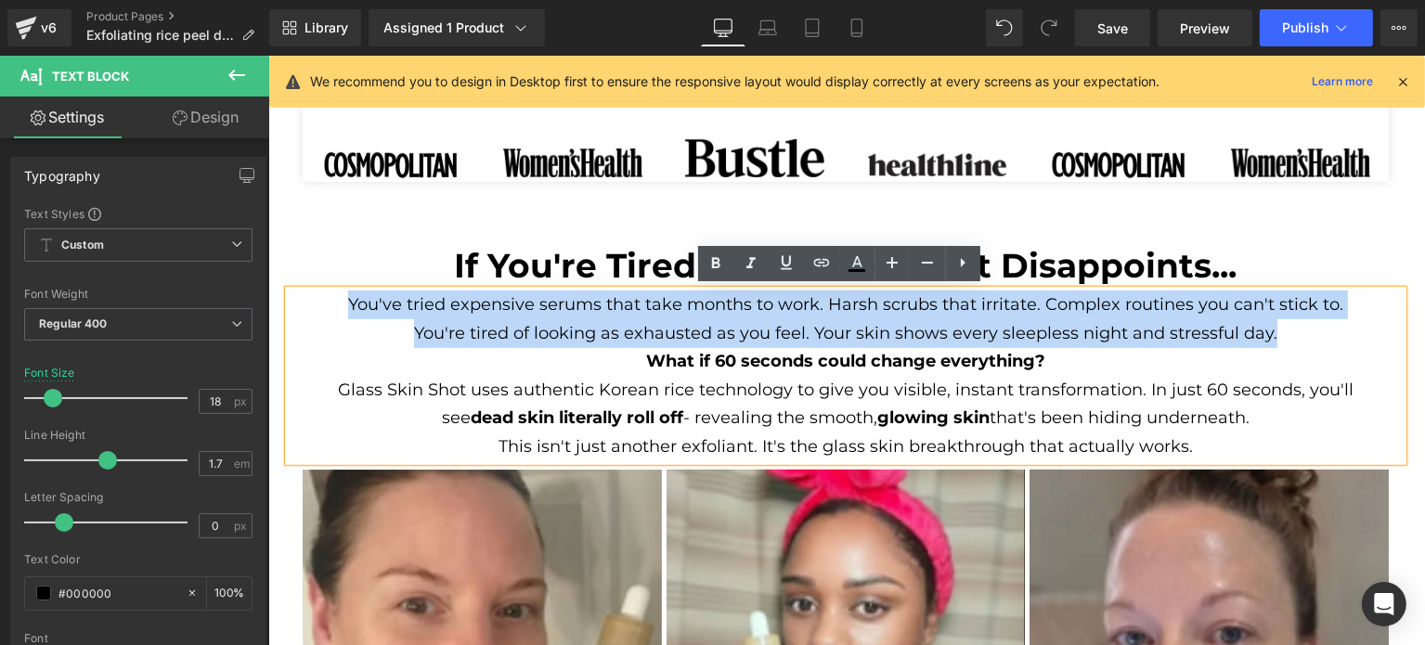
drag, startPoint x: 1267, startPoint y: 336, endPoint x: 275, endPoint y: 308, distance: 993.0
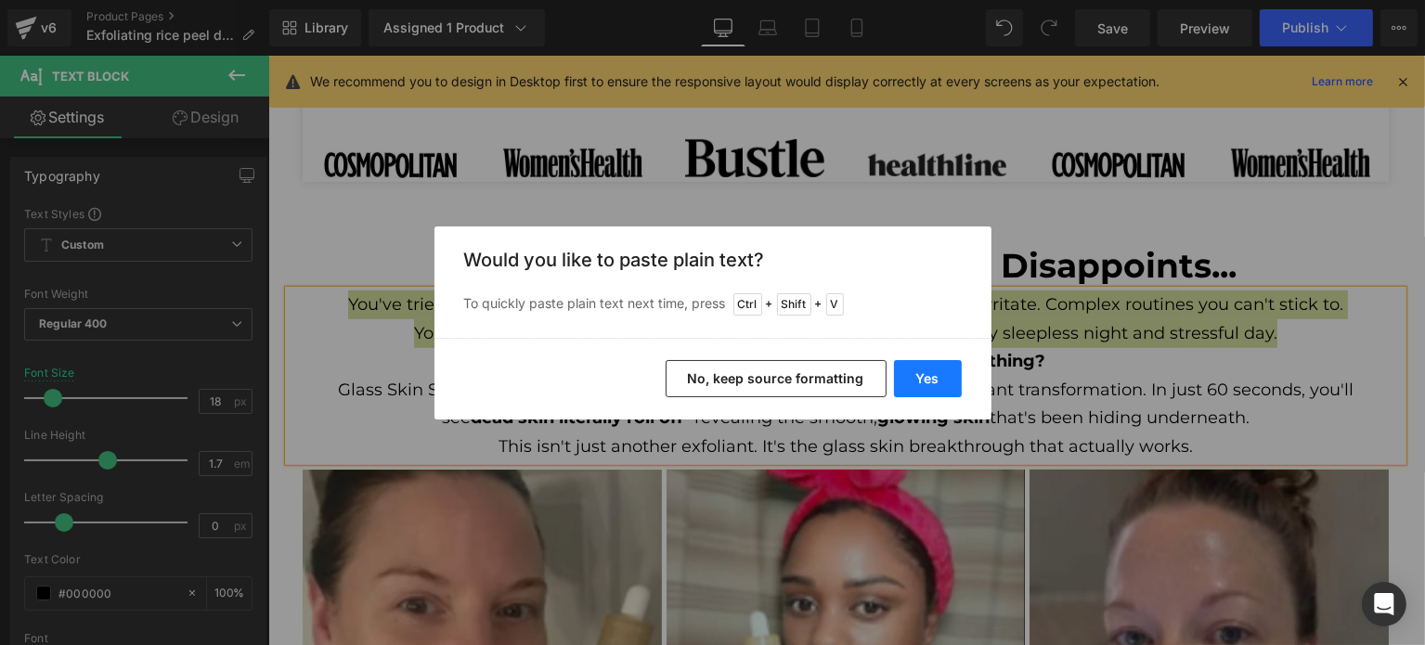
click at [921, 383] on button "Yes" at bounding box center [928, 378] width 68 height 37
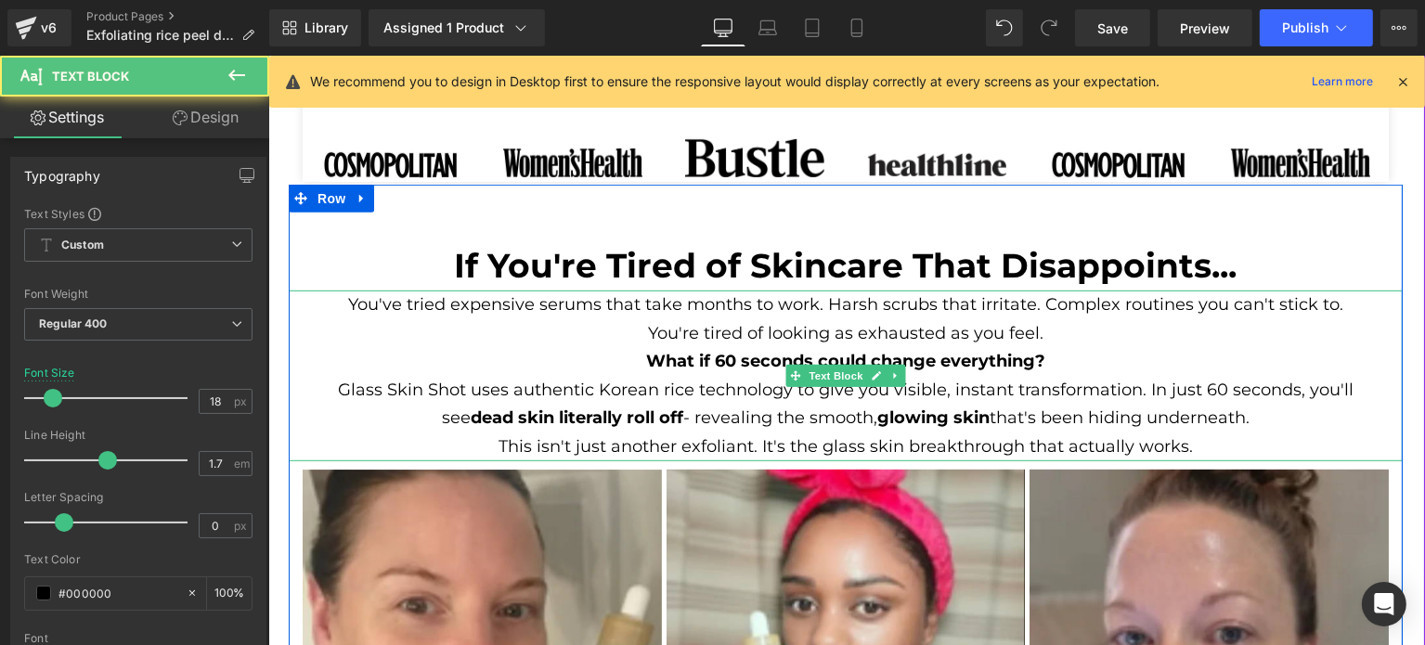
click at [1103, 419] on p "Glass Skin Shot uses authentic Korean rice technology to give you visible, inst…" at bounding box center [845, 404] width 1017 height 57
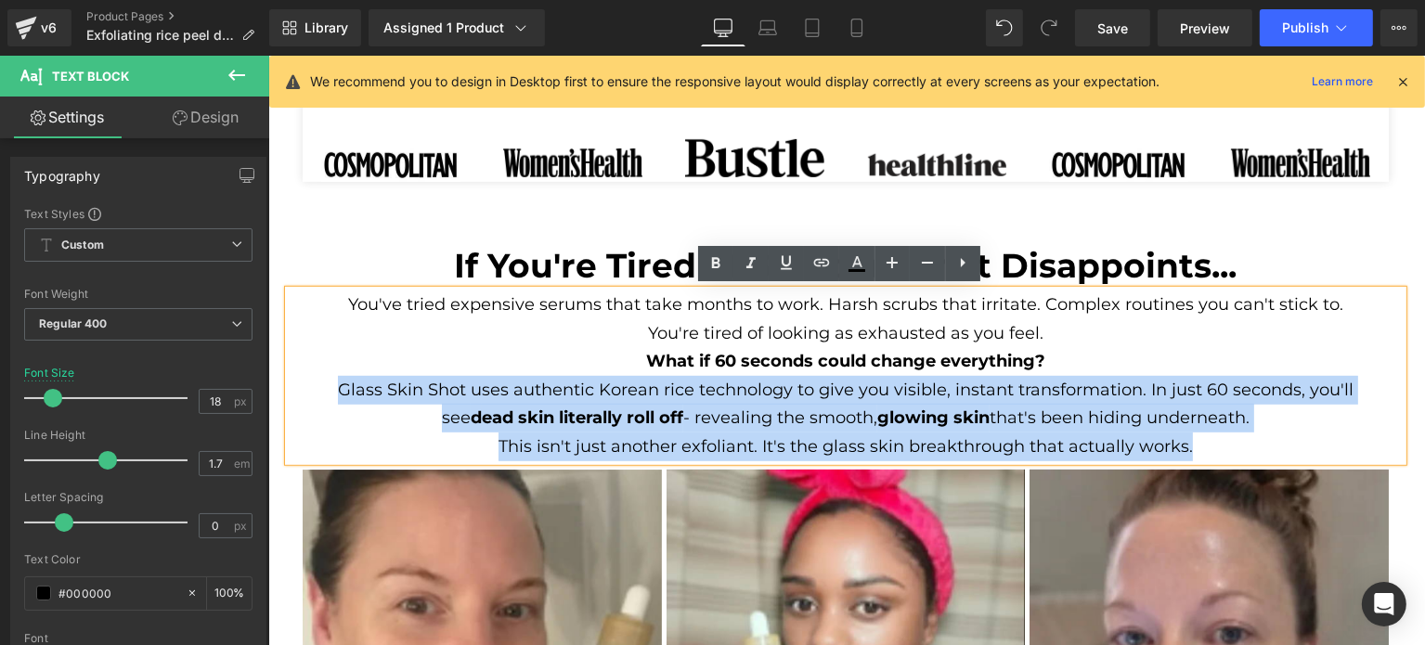
drag, startPoint x: 1222, startPoint y: 445, endPoint x: 288, endPoint y: 395, distance: 935.5
click at [288, 395] on div "You've tried expensive serums that take months to work. Harsh scrubs that irrit…" at bounding box center [845, 376] width 1114 height 171
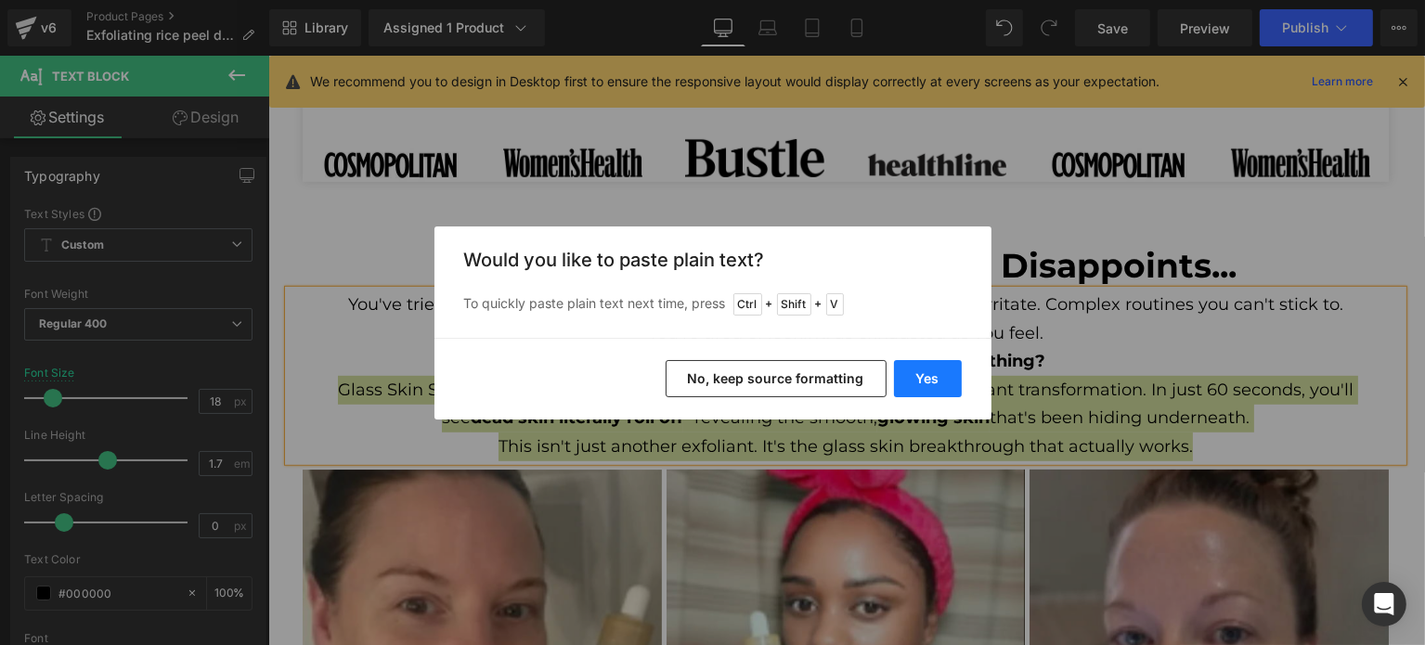
click at [918, 367] on button "Yes" at bounding box center [928, 378] width 68 height 37
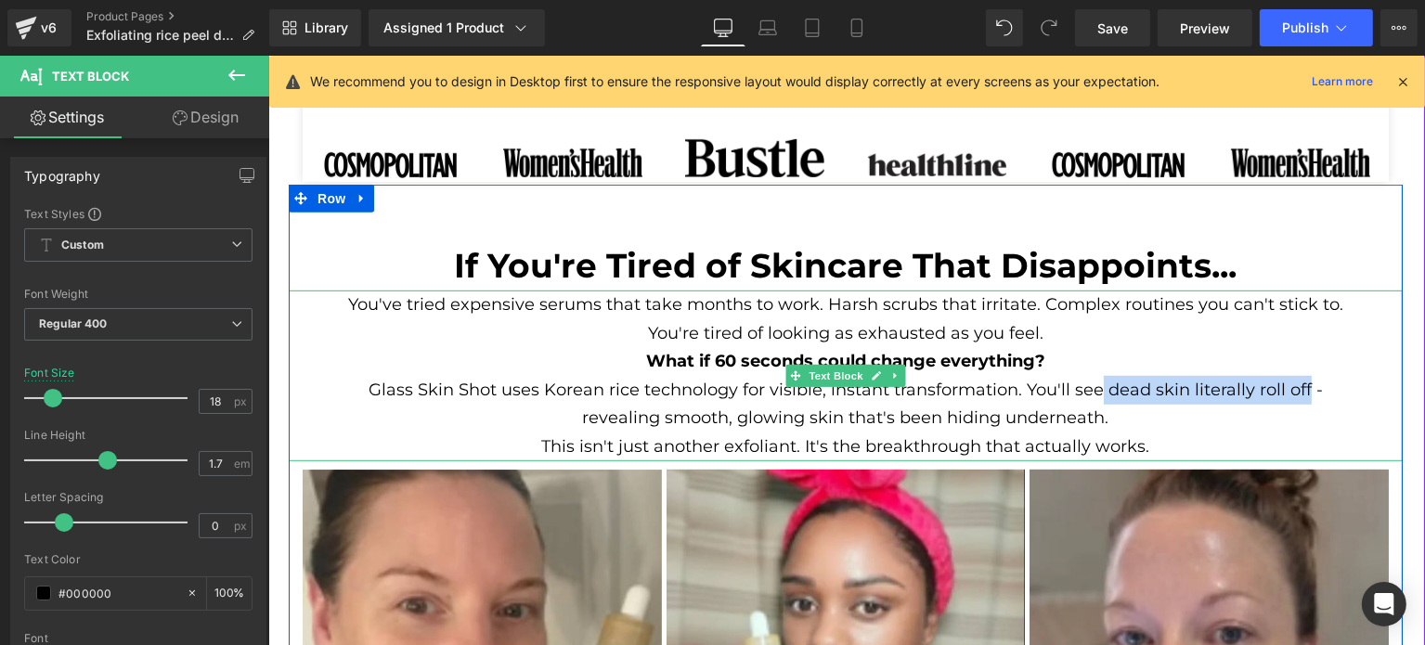
drag, startPoint x: 1096, startPoint y: 391, endPoint x: 1298, endPoint y: 385, distance: 202.5
click at [1298, 385] on p "Glass Skin Shot uses Korean rice technology for visible, instant transformation…" at bounding box center [845, 404] width 1017 height 57
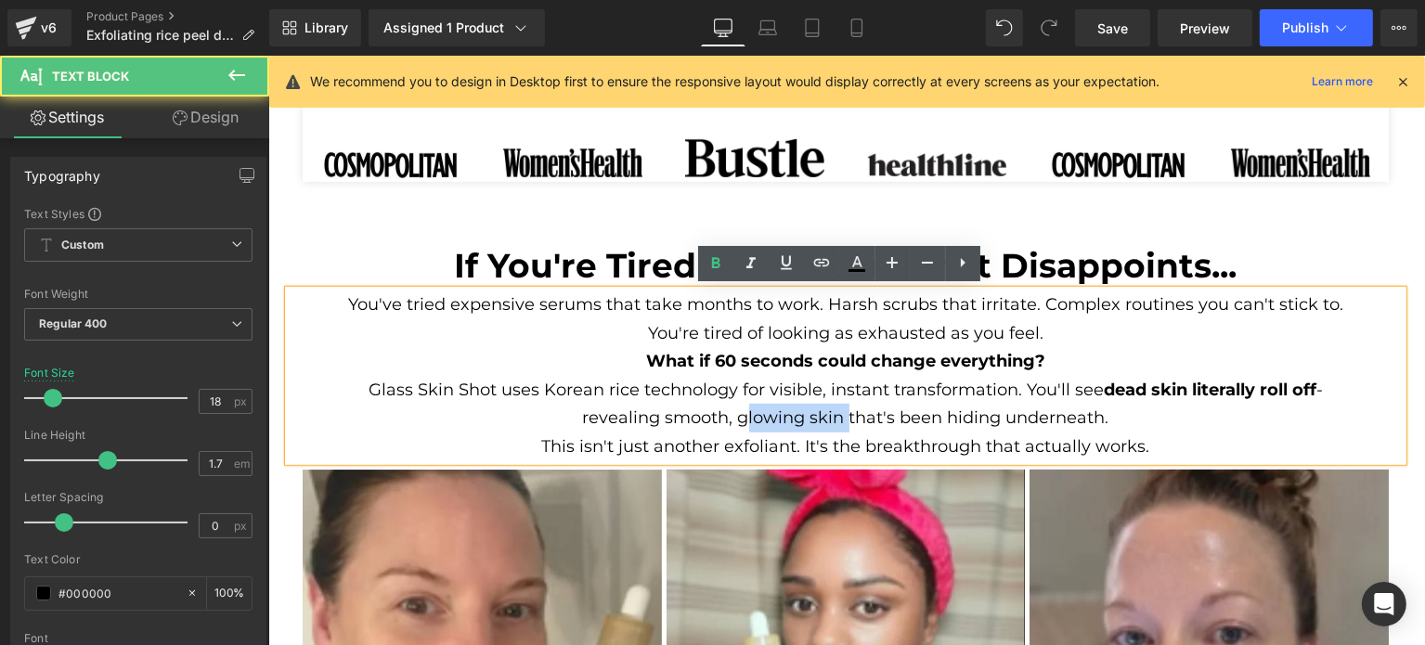
drag, startPoint x: 733, startPoint y: 413, endPoint x: 832, endPoint y: 415, distance: 99.4
click at [832, 415] on p "Glass Skin Shot uses Korean rice technology for visible, instant transformation…" at bounding box center [845, 404] width 1017 height 57
click at [968, 351] on strong "What if 60 seconds could change everything?" at bounding box center [844, 361] width 399 height 20
click at [1042, 338] on p "You're tired of looking as exhausted as you feel." at bounding box center [845, 333] width 1017 height 29
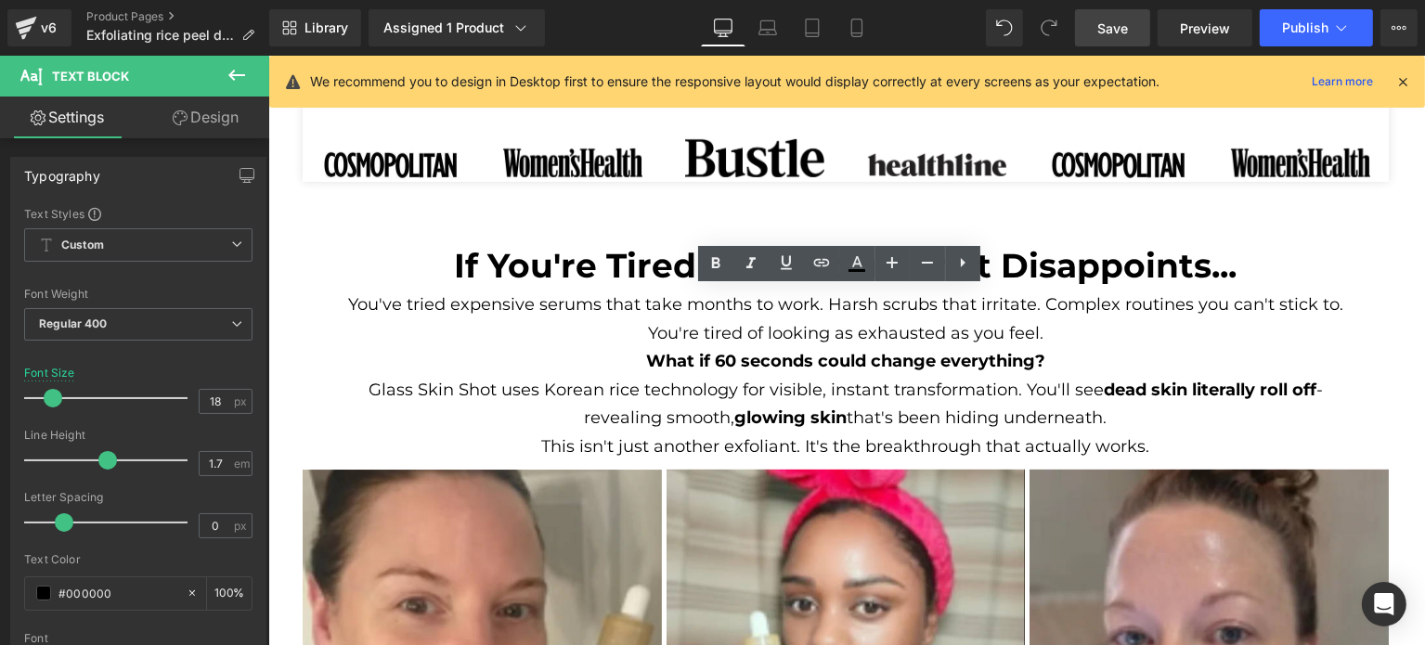
click at [1105, 27] on span "Save" at bounding box center [1113, 28] width 31 height 19
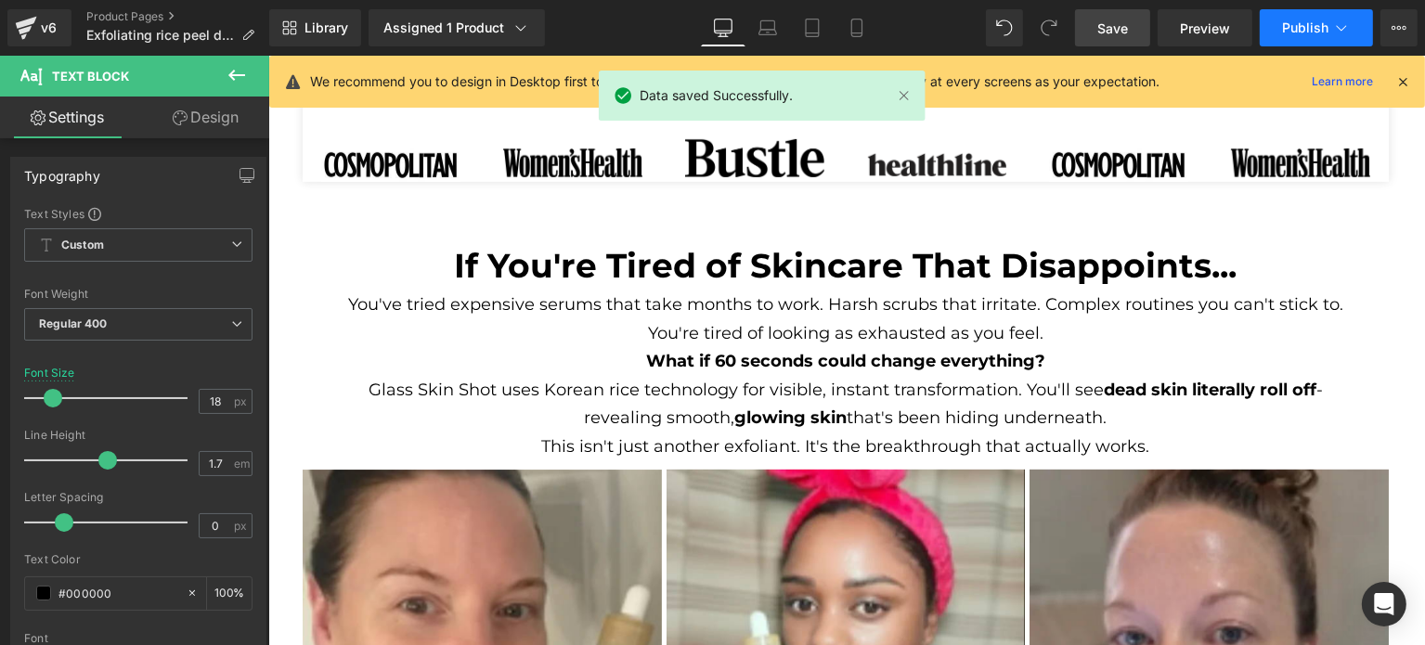
click at [1306, 25] on span "Publish" at bounding box center [1305, 27] width 46 height 15
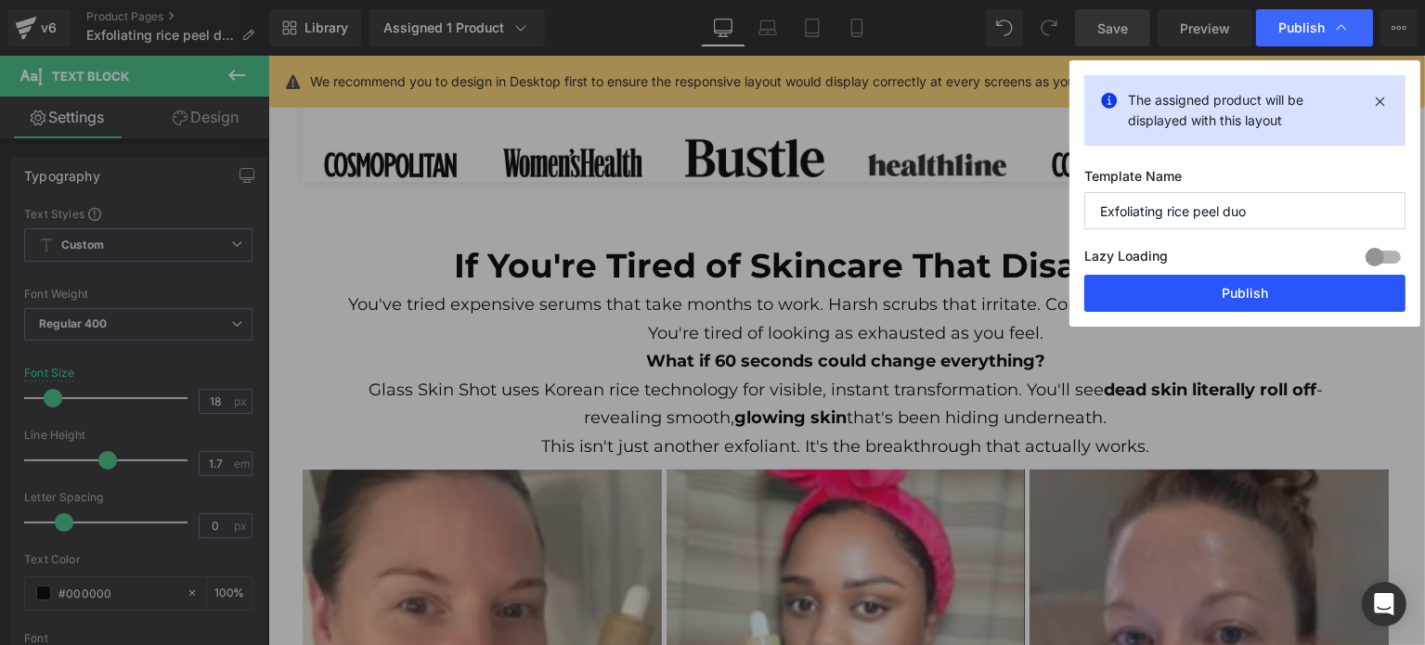
click at [1232, 285] on button "Publish" at bounding box center [1245, 293] width 321 height 37
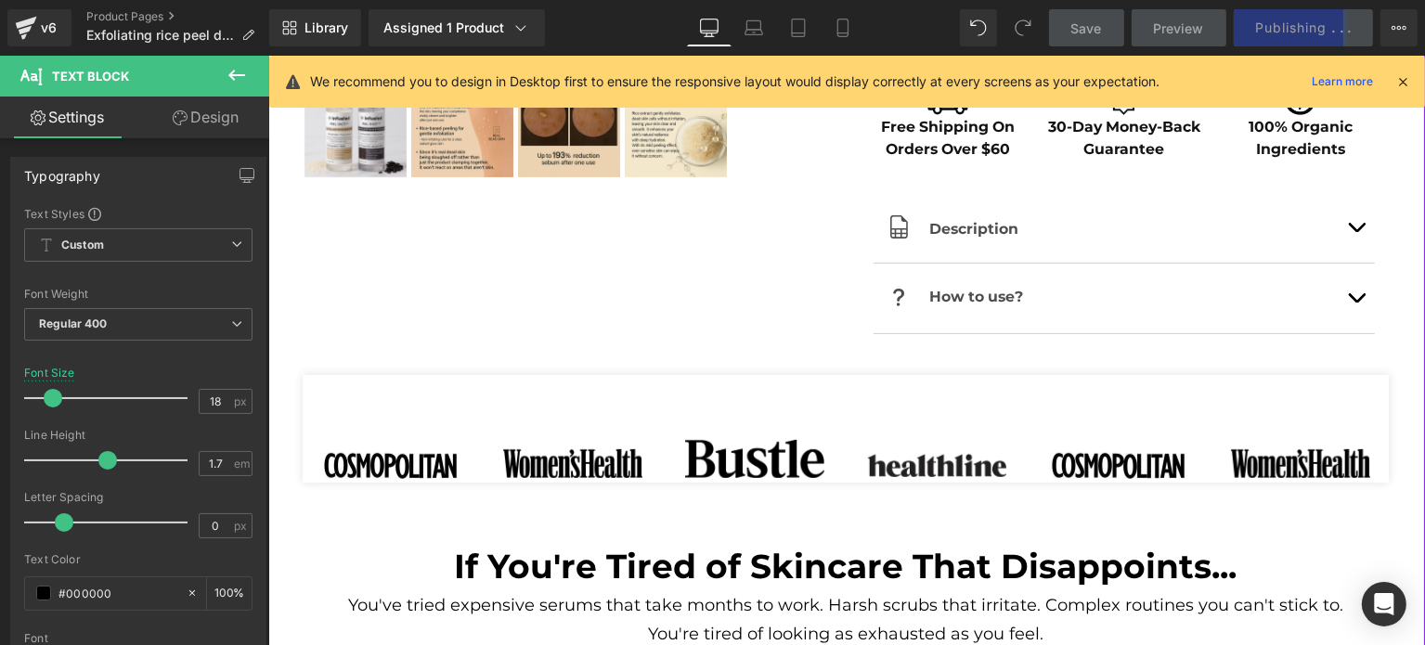
scroll to position [605, 0]
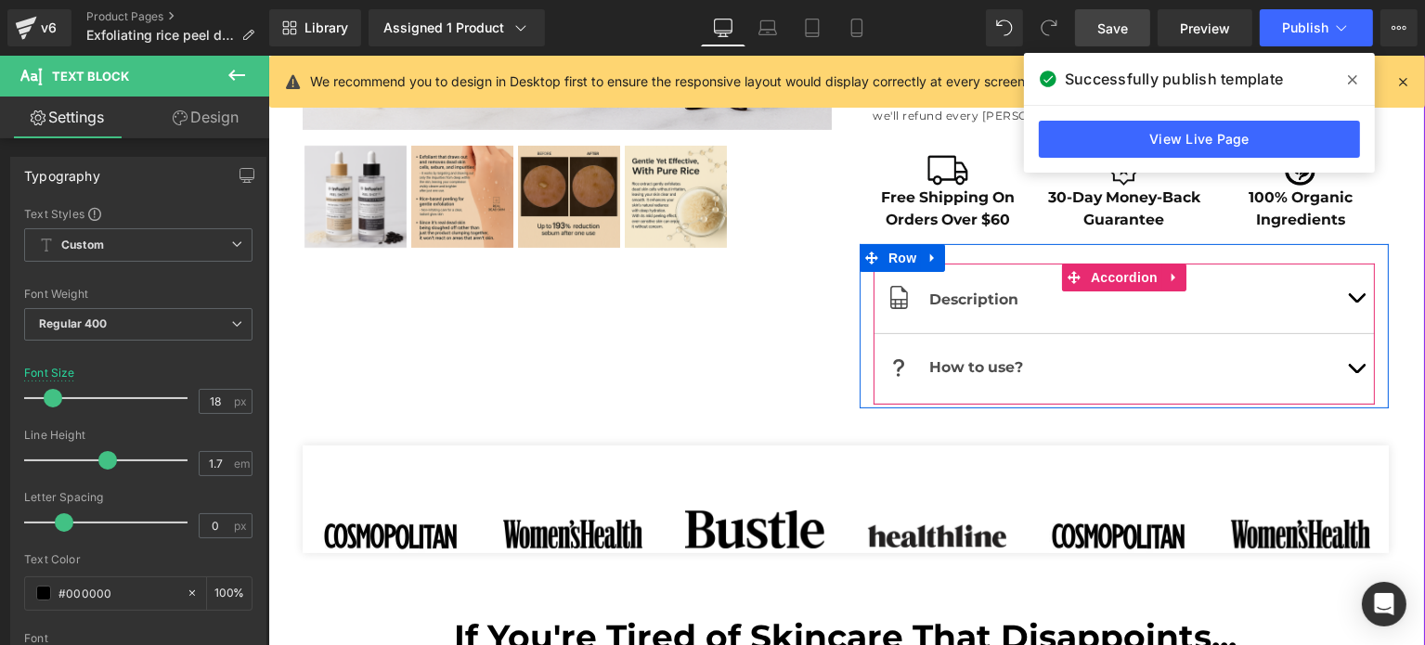
click at [1354, 305] on button "button" at bounding box center [1355, 299] width 37 height 70
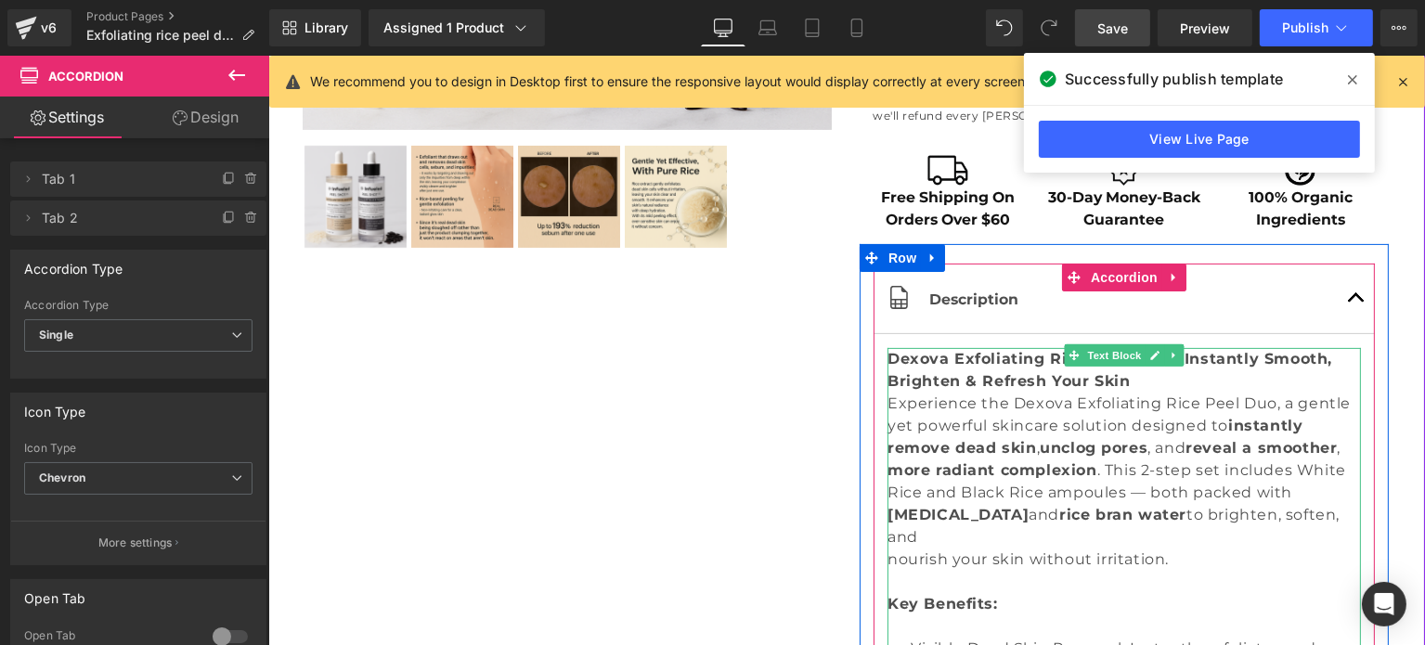
scroll to position [977, 0]
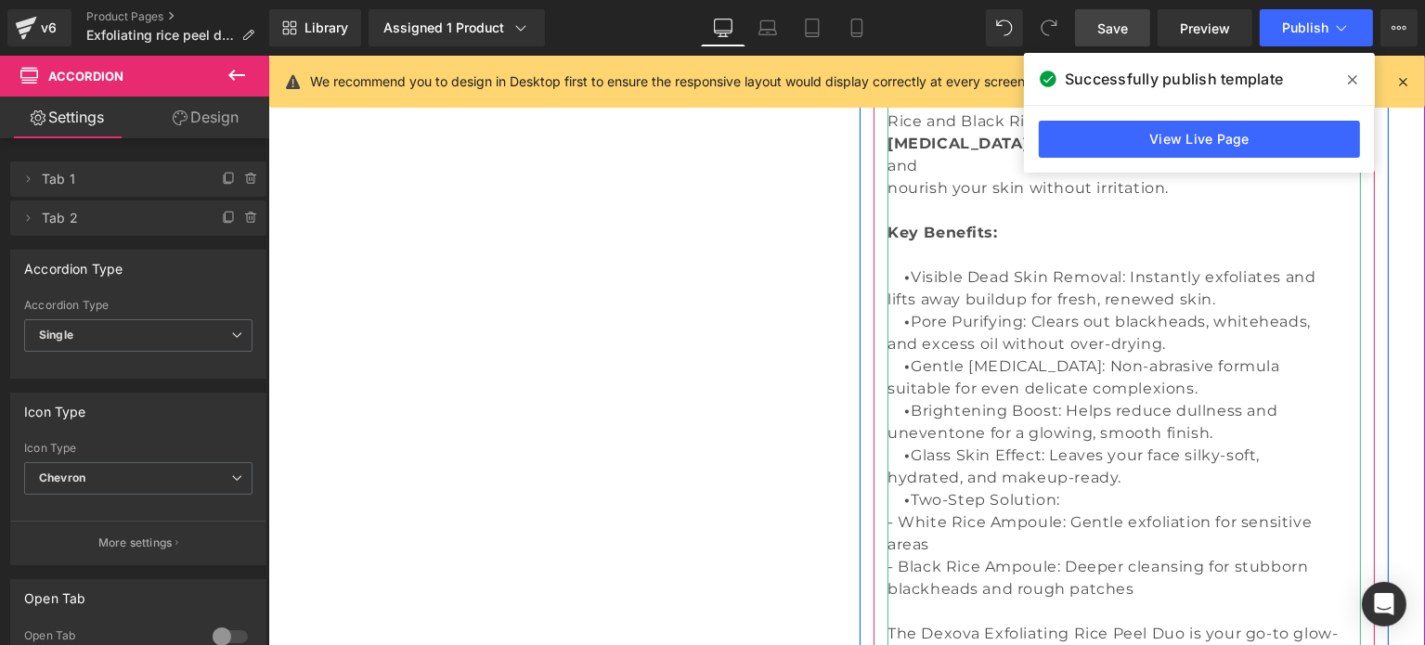
click at [1164, 424] on span "tone for a glowing, smooth finish." at bounding box center [1080, 433] width 265 height 18
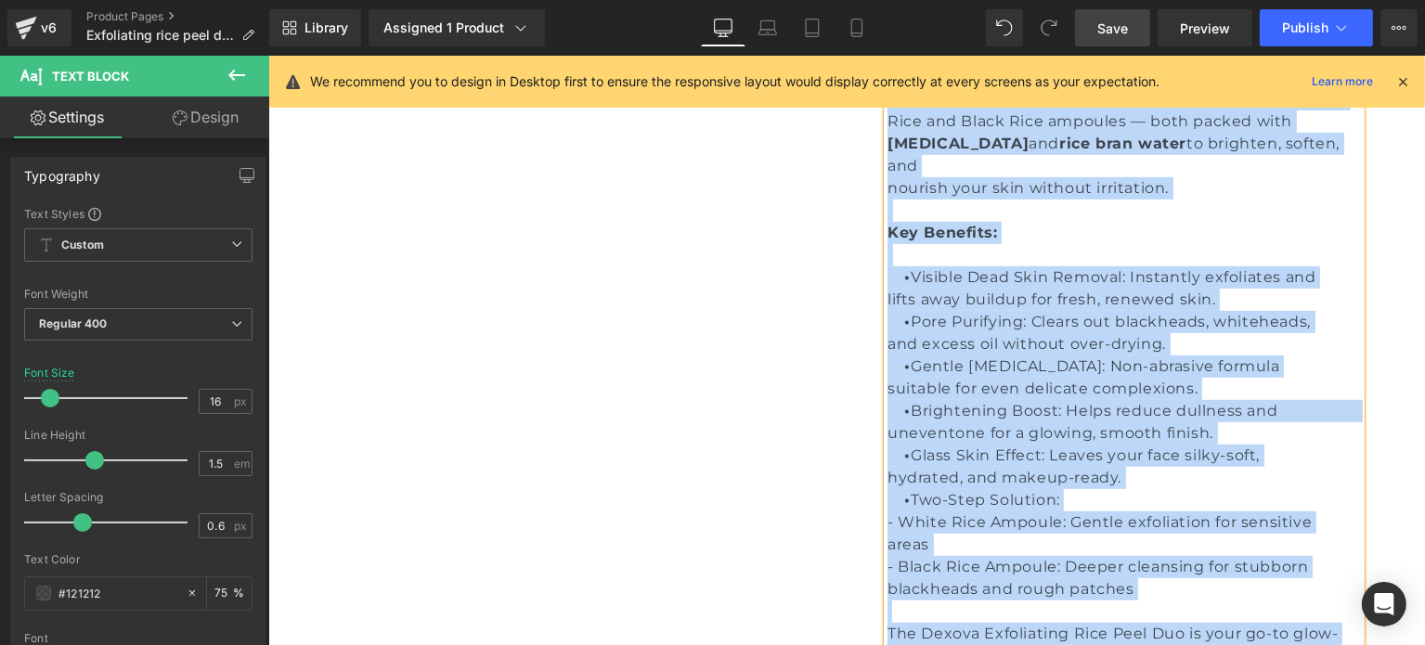
scroll to position [1348, 0]
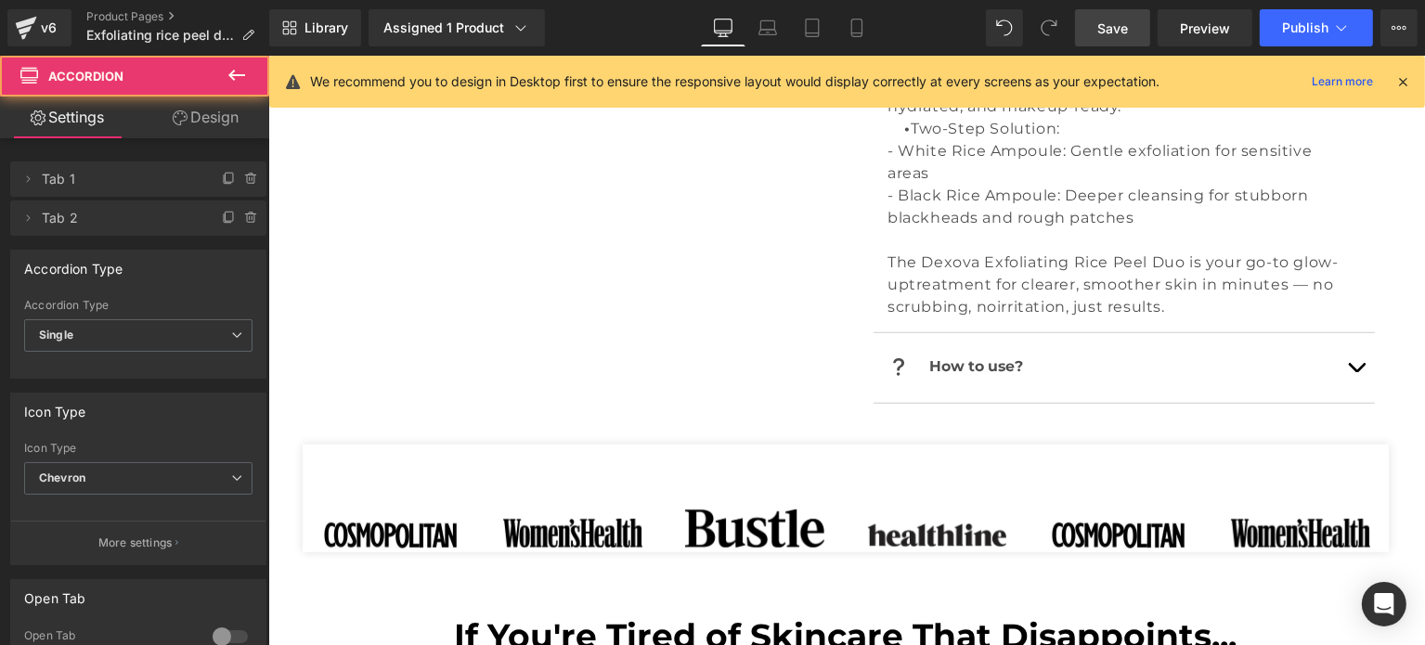
click at [1094, 276] on span "treatment for clearer, smoother skin in minutes — no scrubbing, no" at bounding box center [1110, 296] width 446 height 40
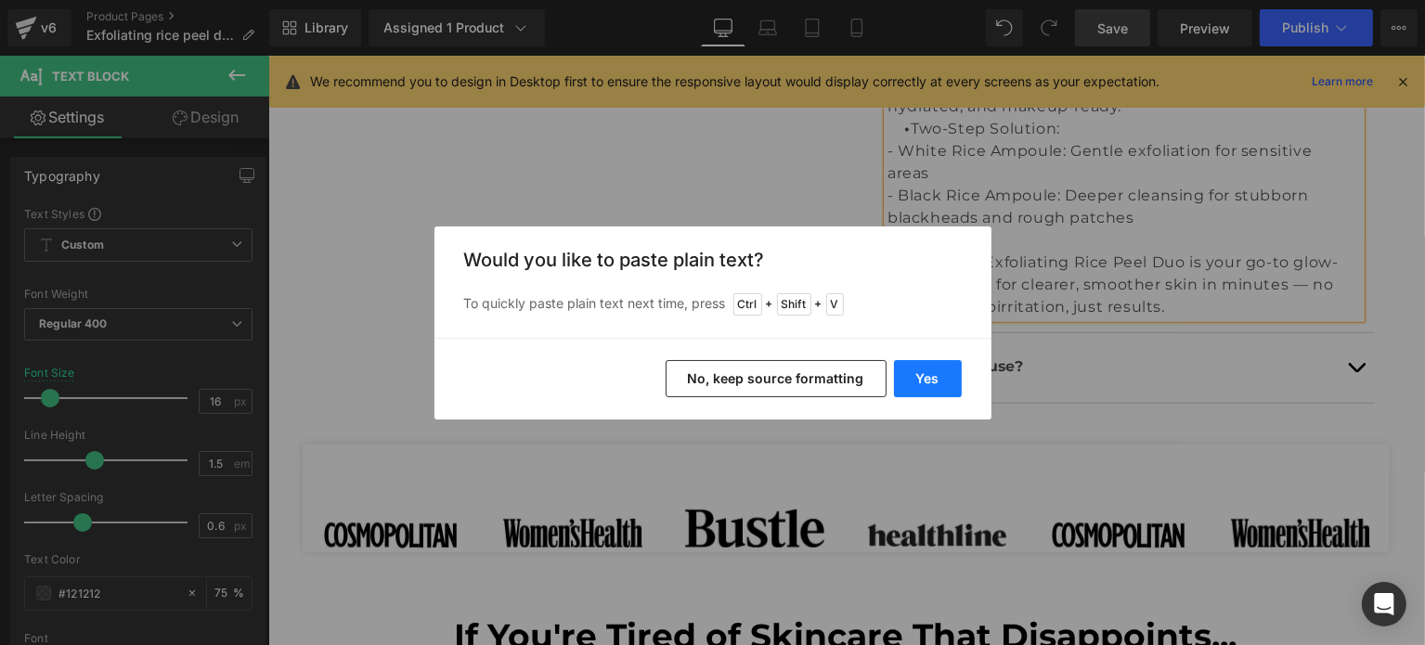
click at [914, 360] on button "Yes" at bounding box center [928, 378] width 68 height 37
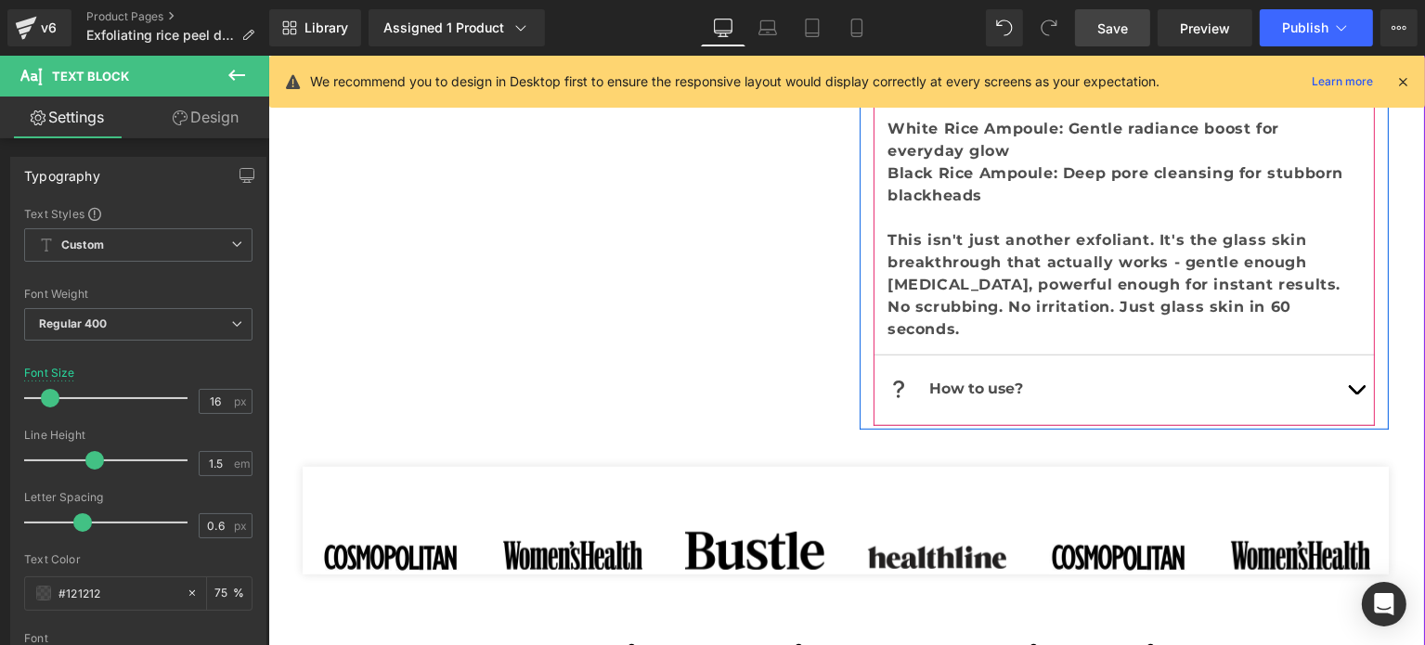
scroll to position [977, 0]
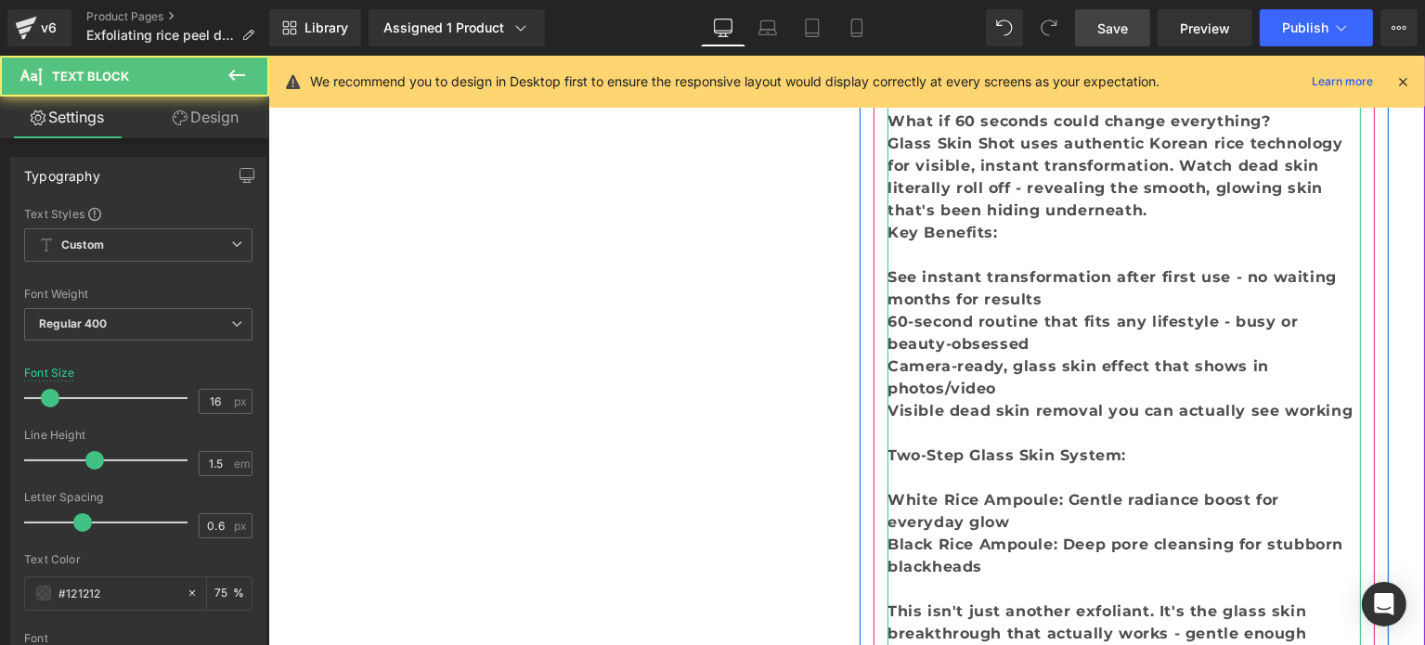
click at [1083, 311] on div "60-second routine that fits any lifestyle - busy or beauty-obsessed" at bounding box center [1124, 333] width 474 height 45
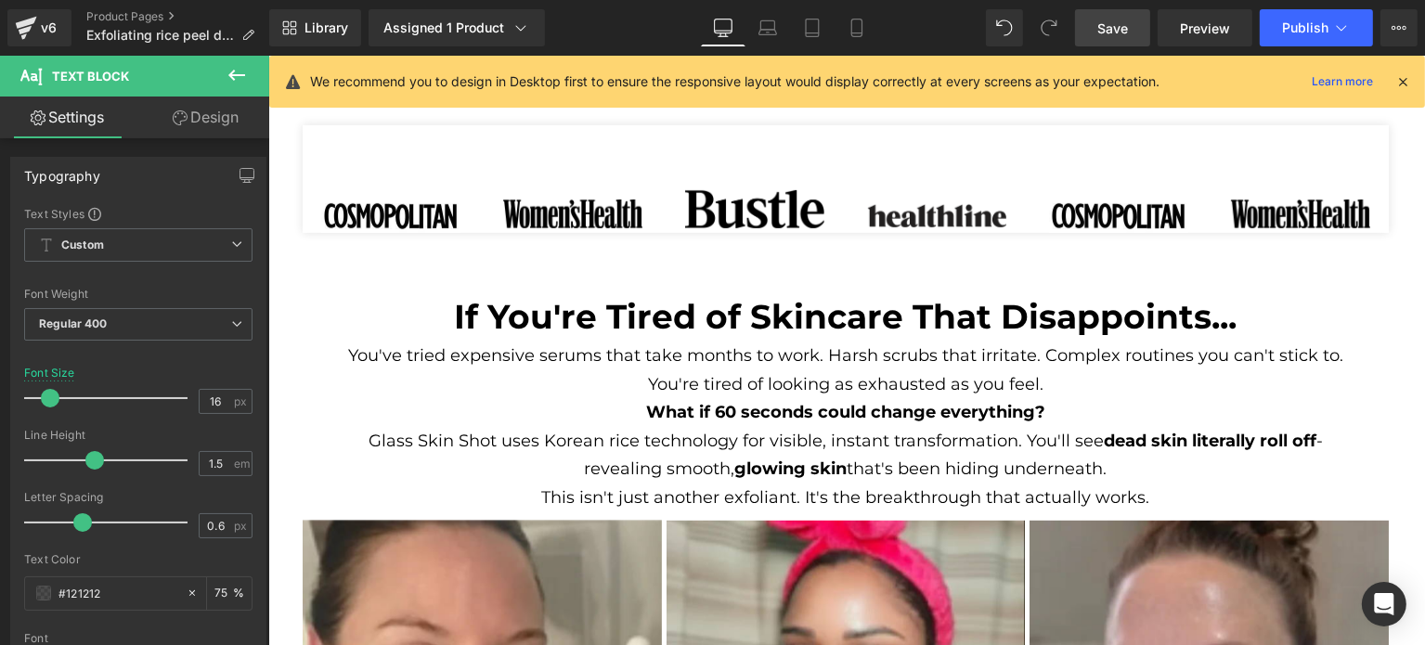
scroll to position [899, 0]
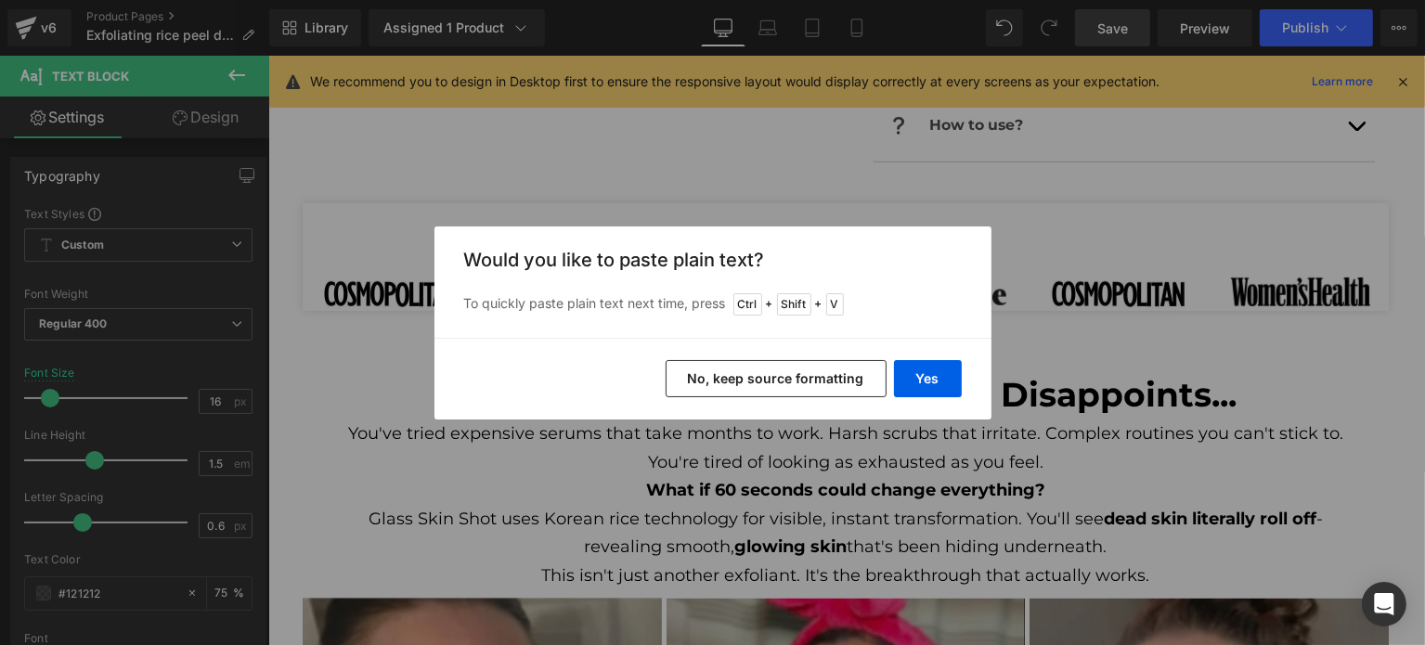
click at [849, 377] on button "No, keep source formatting" at bounding box center [776, 378] width 221 height 37
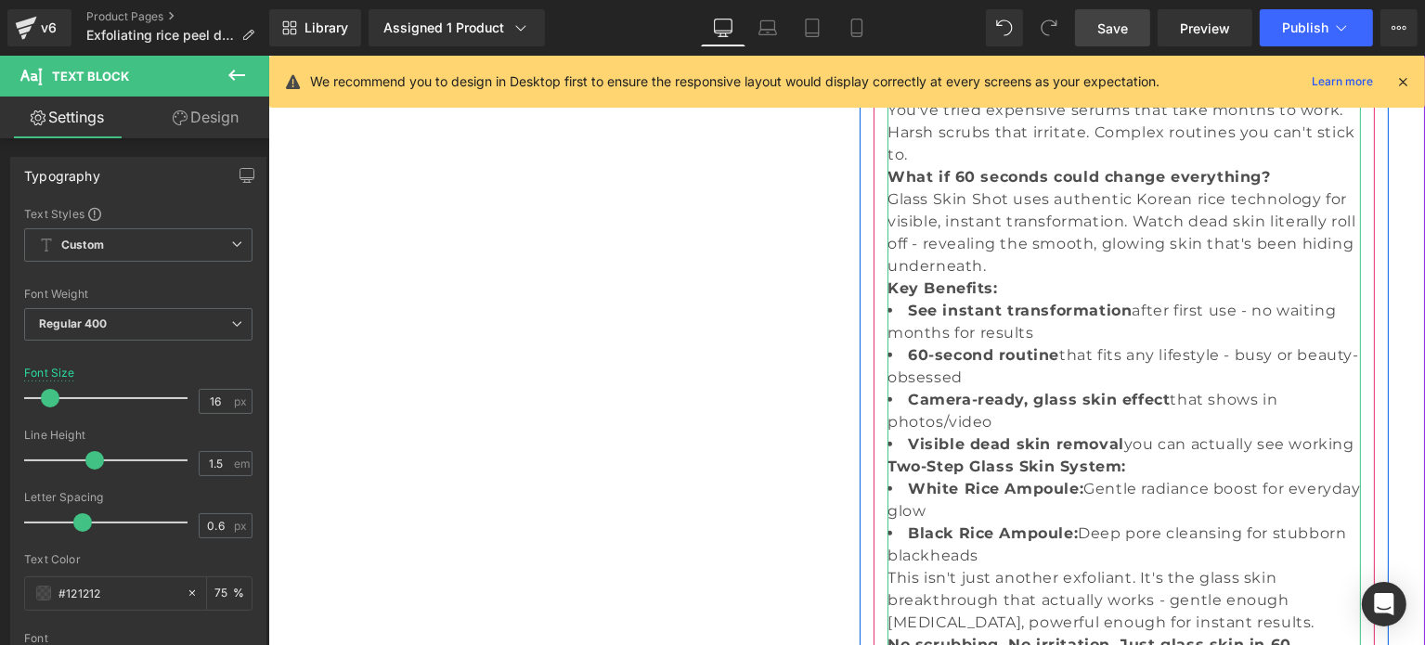
click at [915, 312] on strong "See instant transformation" at bounding box center [1019, 311] width 225 height 18
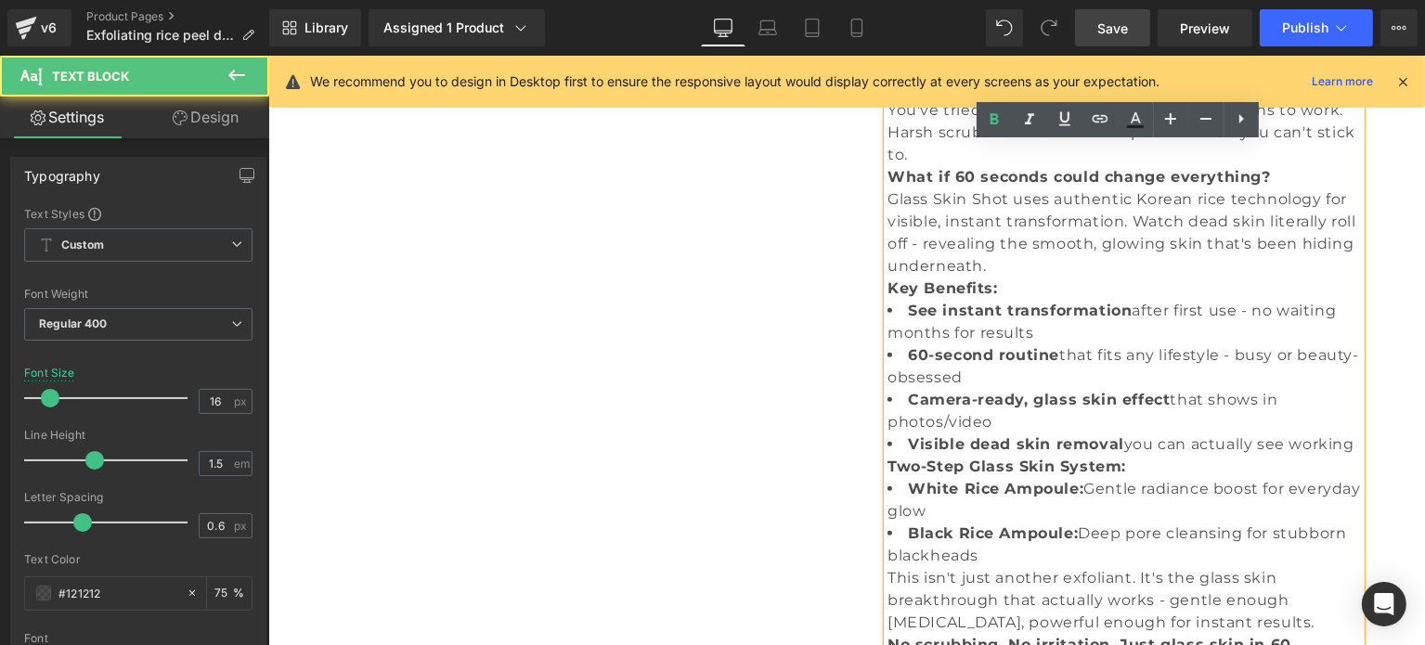
click at [887, 311] on li "See instant transformation after first use - no waiting months for results" at bounding box center [1124, 322] width 474 height 45
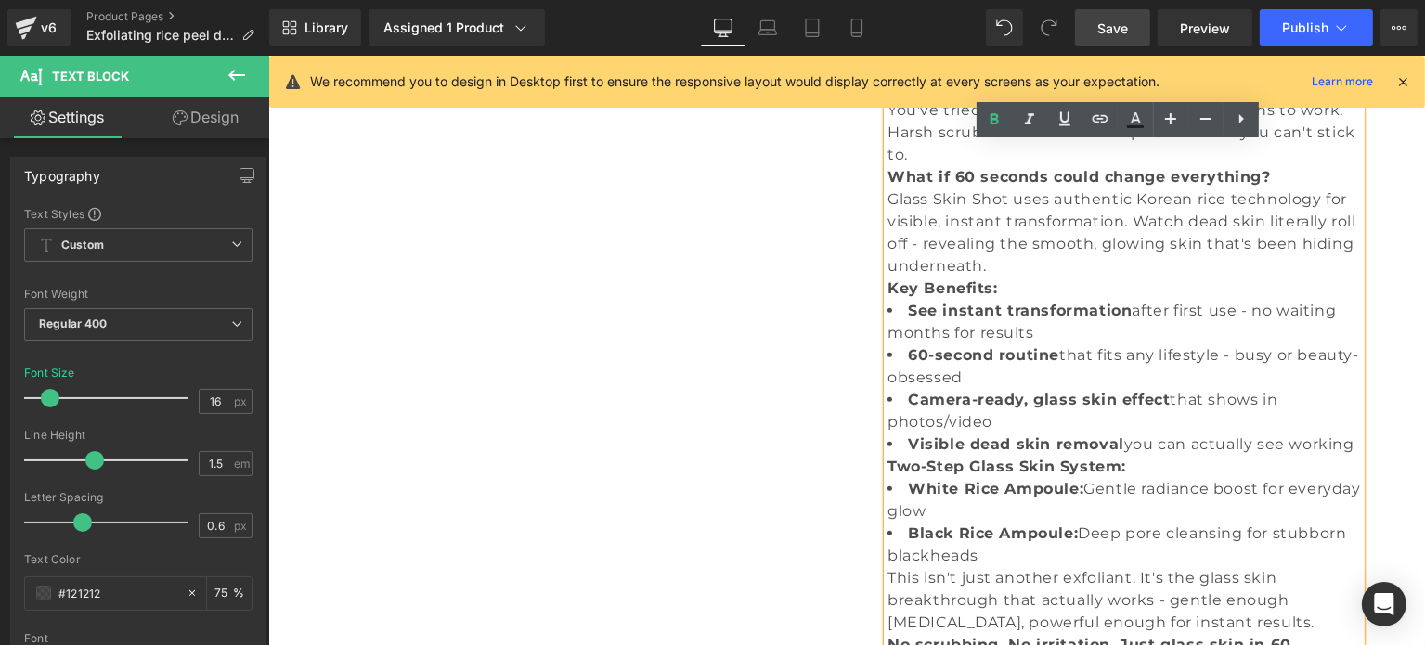
click at [989, 266] on p "Glass Skin Shot uses authentic Korean rice technology for visible, instant tran…" at bounding box center [1124, 232] width 474 height 89
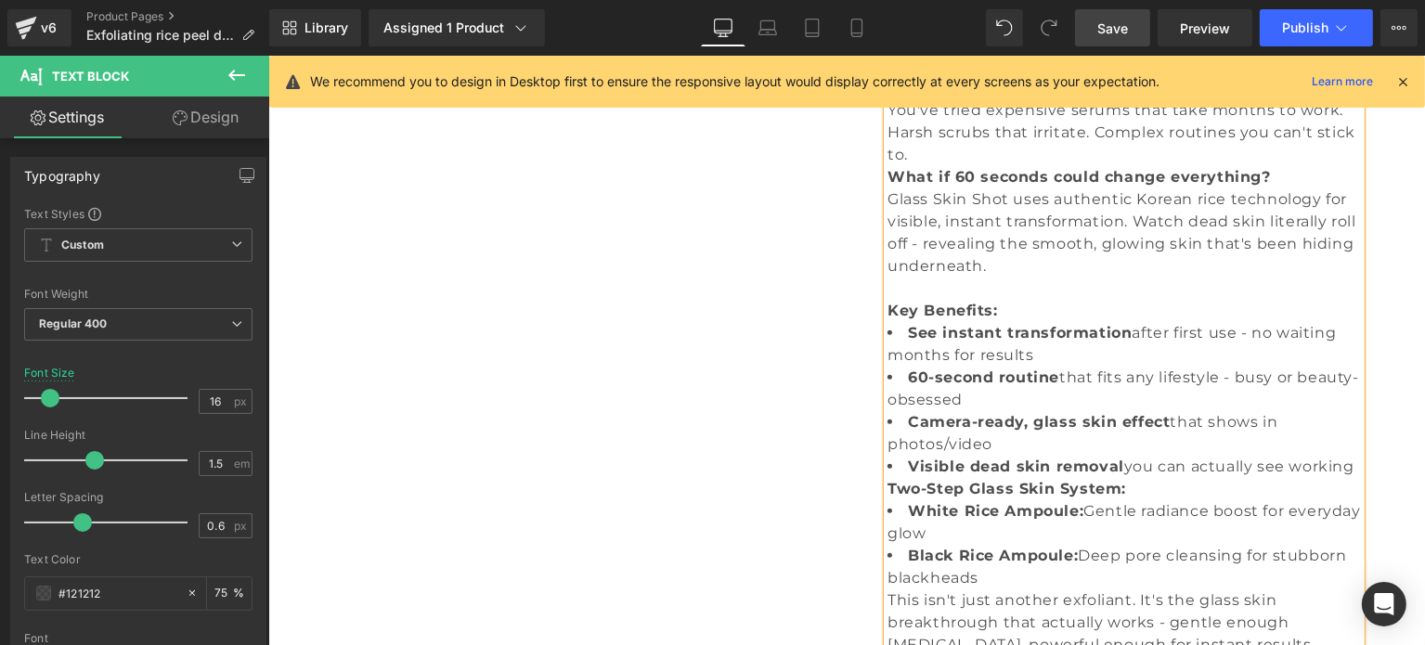
click at [1026, 278] on p "Glass Skin Shot uses authentic Korean rice technology for visible, instant tran…" at bounding box center [1124, 243] width 474 height 111
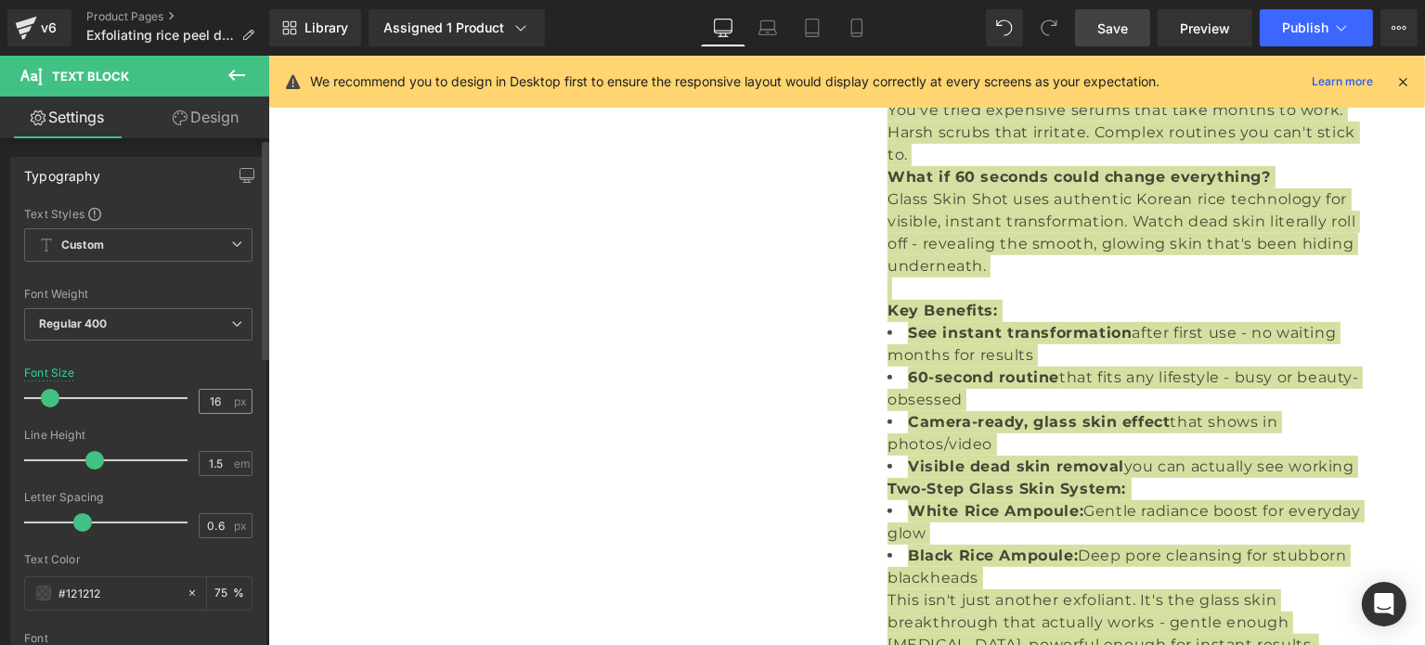
click at [199, 389] on div "16 px" at bounding box center [226, 401] width 54 height 25
click at [204, 390] on input "16" at bounding box center [216, 401] width 32 height 23
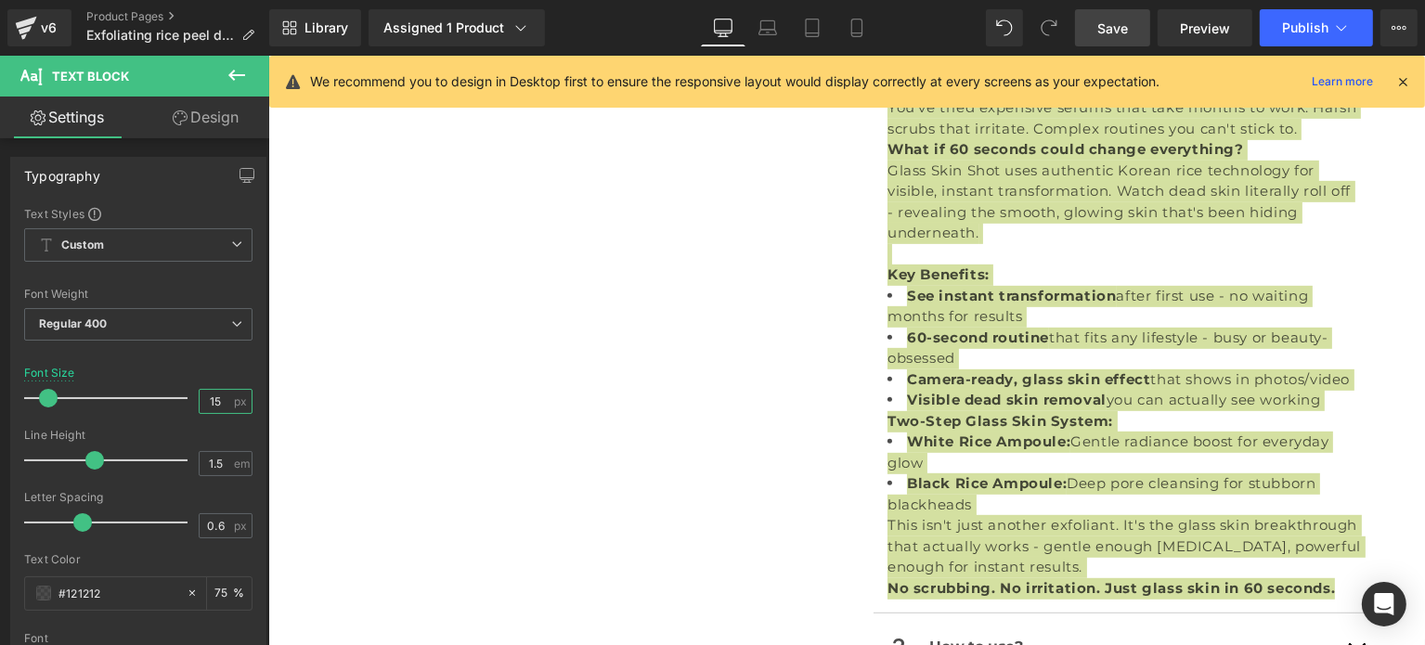
type input "14"
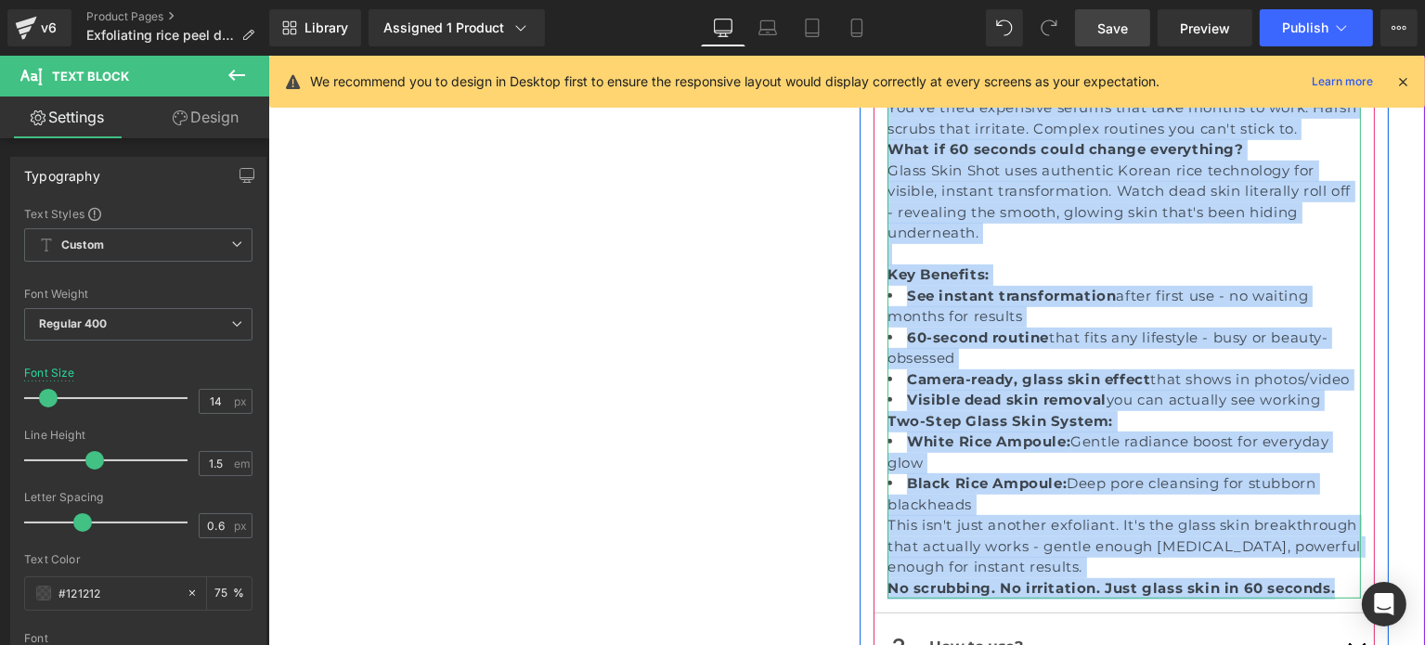
click at [1097, 273] on p "Key Benefits:" at bounding box center [1124, 275] width 474 height 21
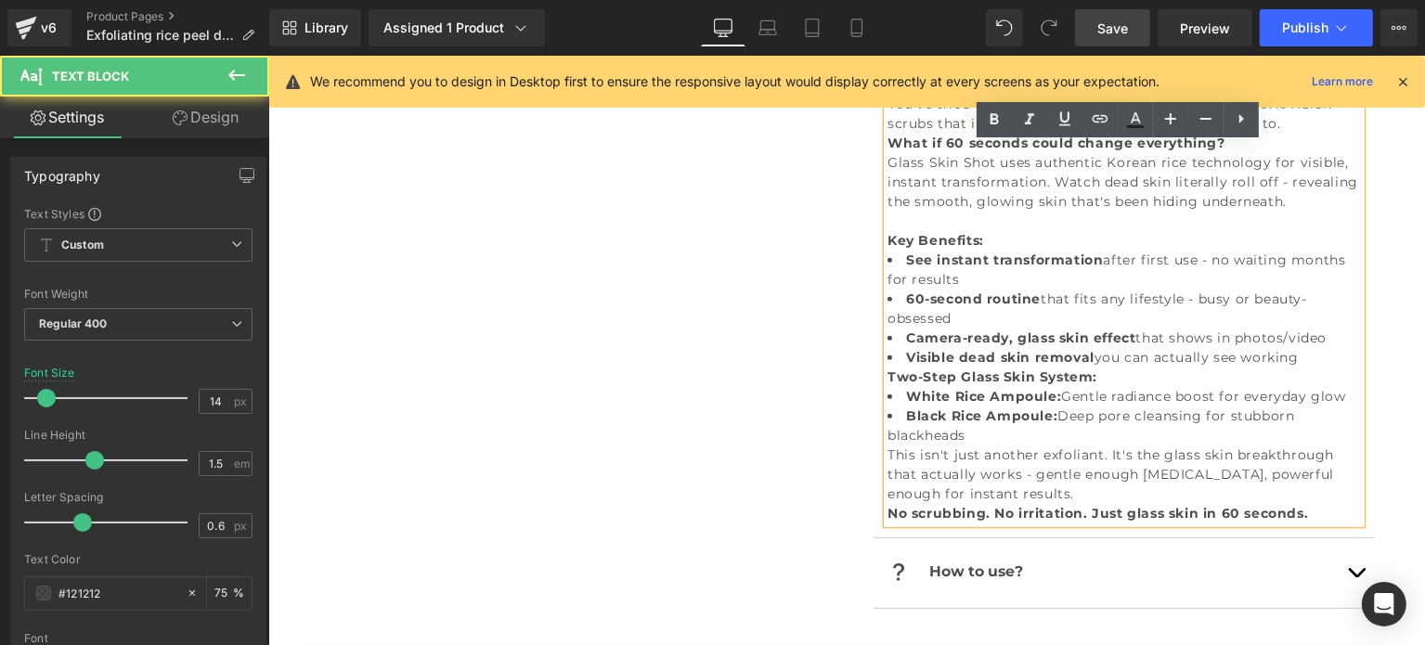
scroll to position [526, 0]
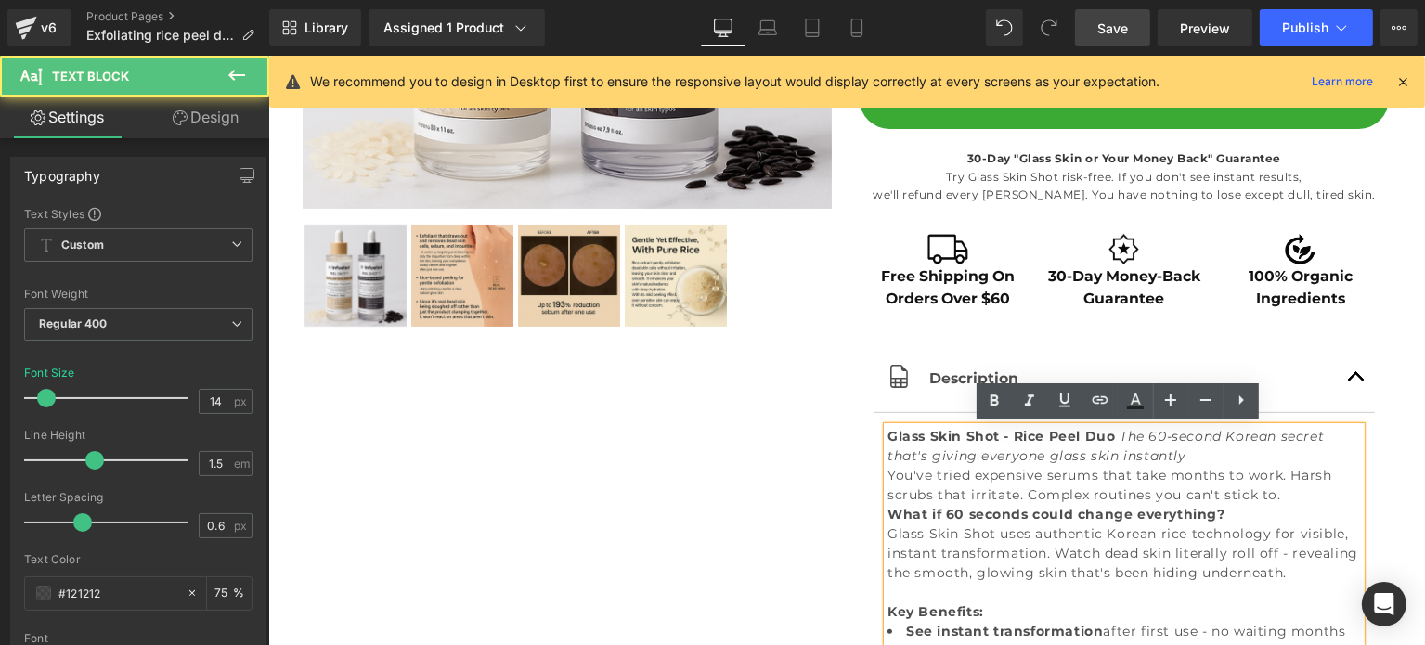
click at [1301, 493] on p "You've tried expensive serums that take months to work. Harsh scrubs that irrit…" at bounding box center [1124, 485] width 474 height 39
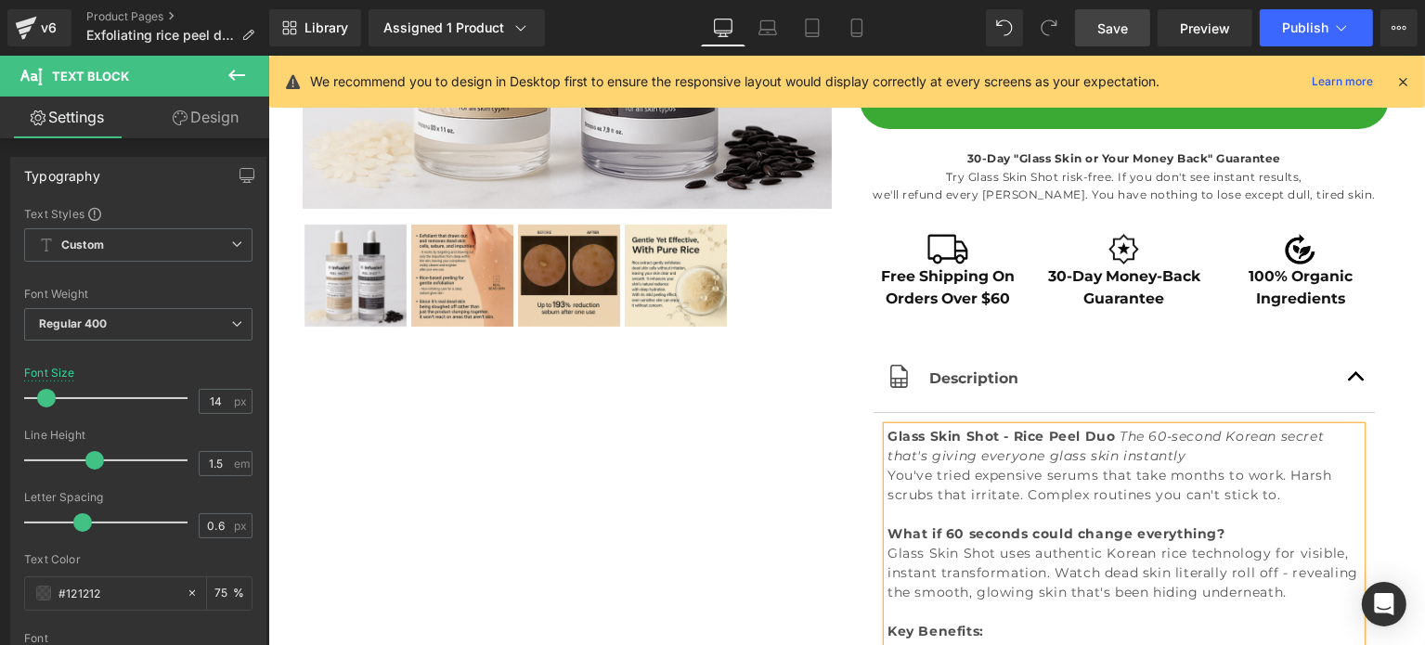
scroll to position [898, 0]
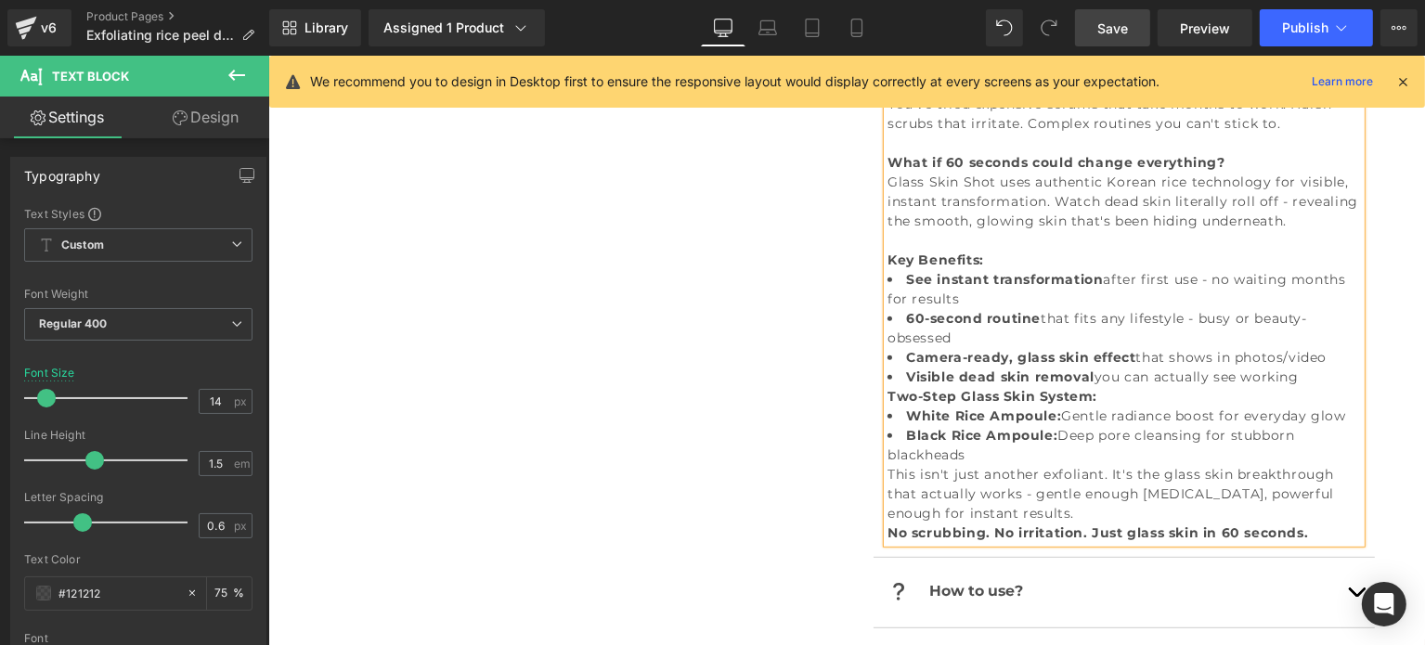
click at [1021, 456] on li "Black Rice Ampoule: Deep pore cleansing for stubborn blackheads" at bounding box center [1124, 445] width 474 height 39
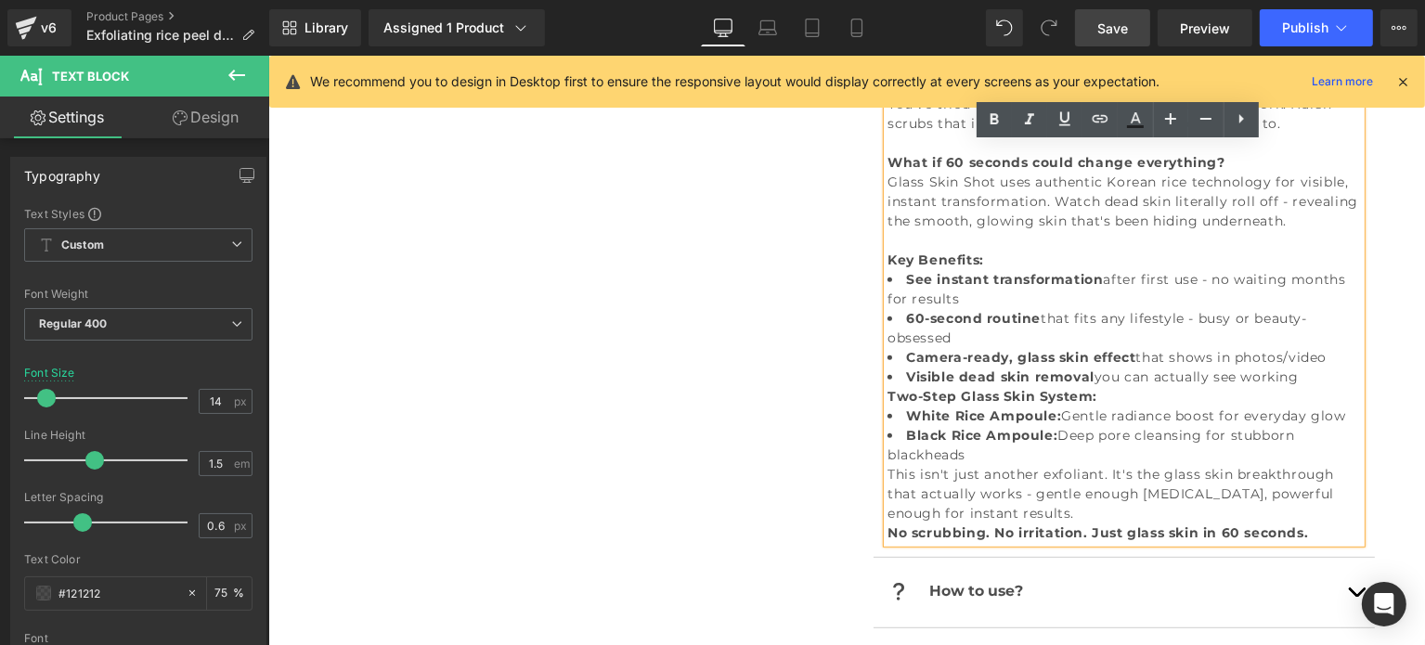
click at [1077, 508] on p "This isn't just another exfoliant. It's the glass skin breakthrough that actual…" at bounding box center [1124, 494] width 474 height 58
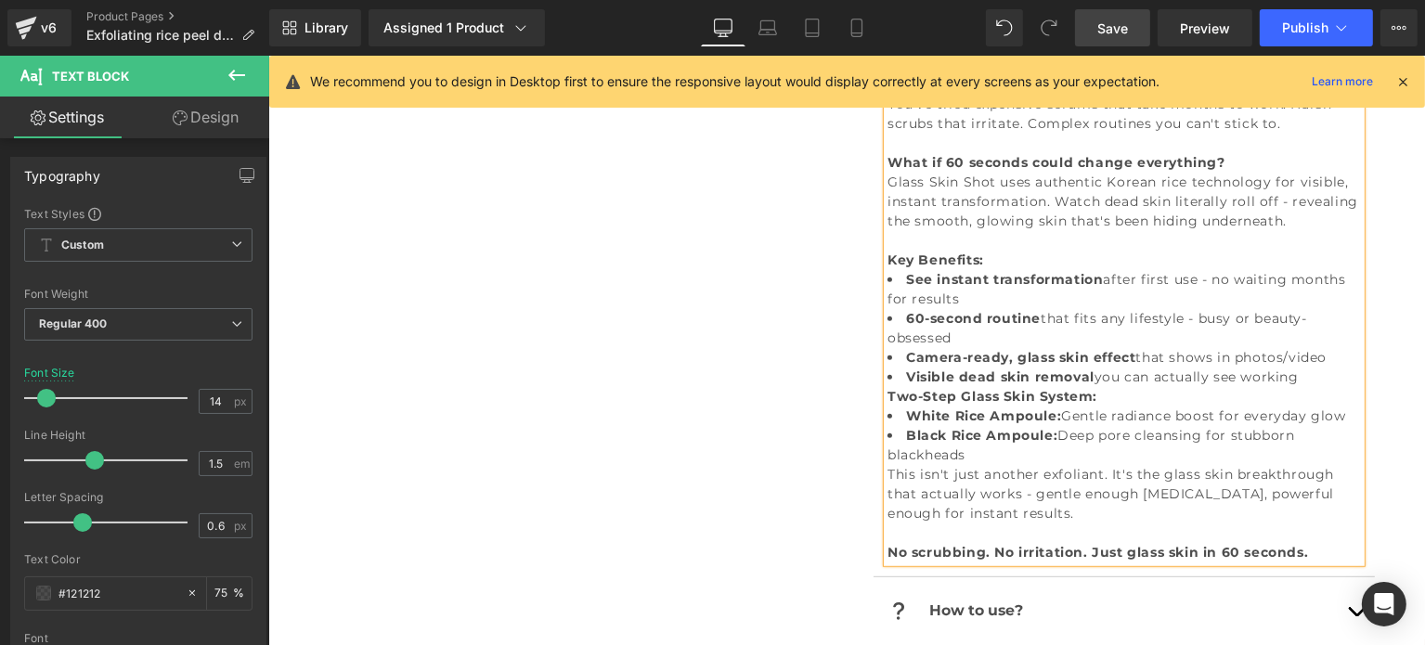
click at [1114, 47] on div "Library Assigned 1 Product Product Preview Exfoliating Rice Peel Duo Manage ass…" at bounding box center [847, 28] width 1156 height 56
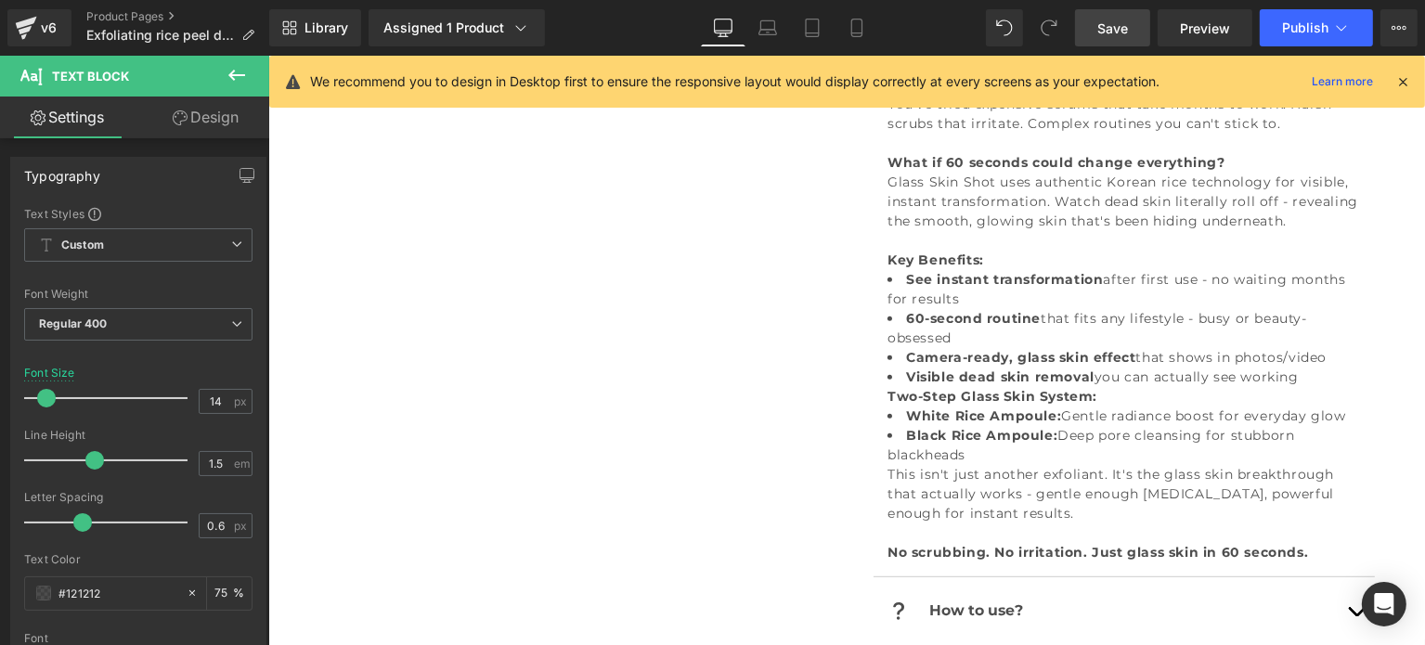
click at [1114, 38] on link "Save" at bounding box center [1112, 27] width 75 height 37
click at [1288, 39] on button "Publish" at bounding box center [1316, 27] width 113 height 37
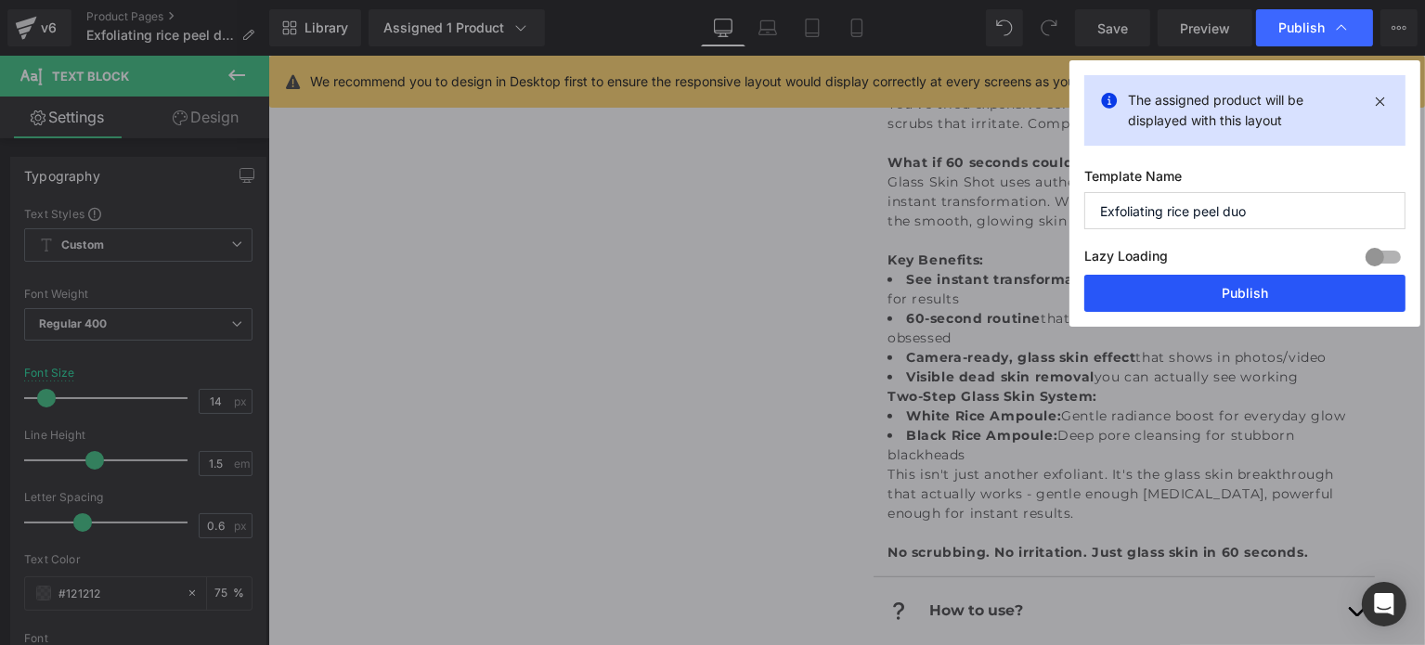
click at [1293, 305] on button "Publish" at bounding box center [1245, 293] width 321 height 37
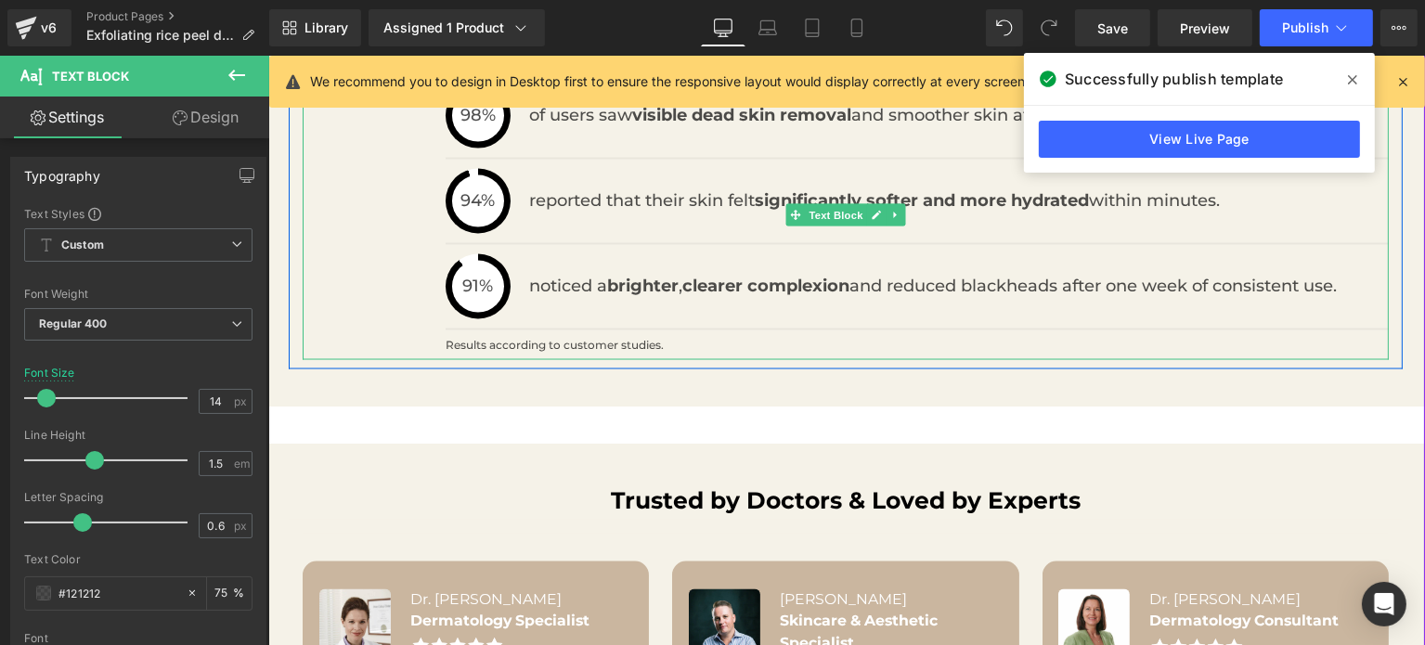
scroll to position [2755, 0]
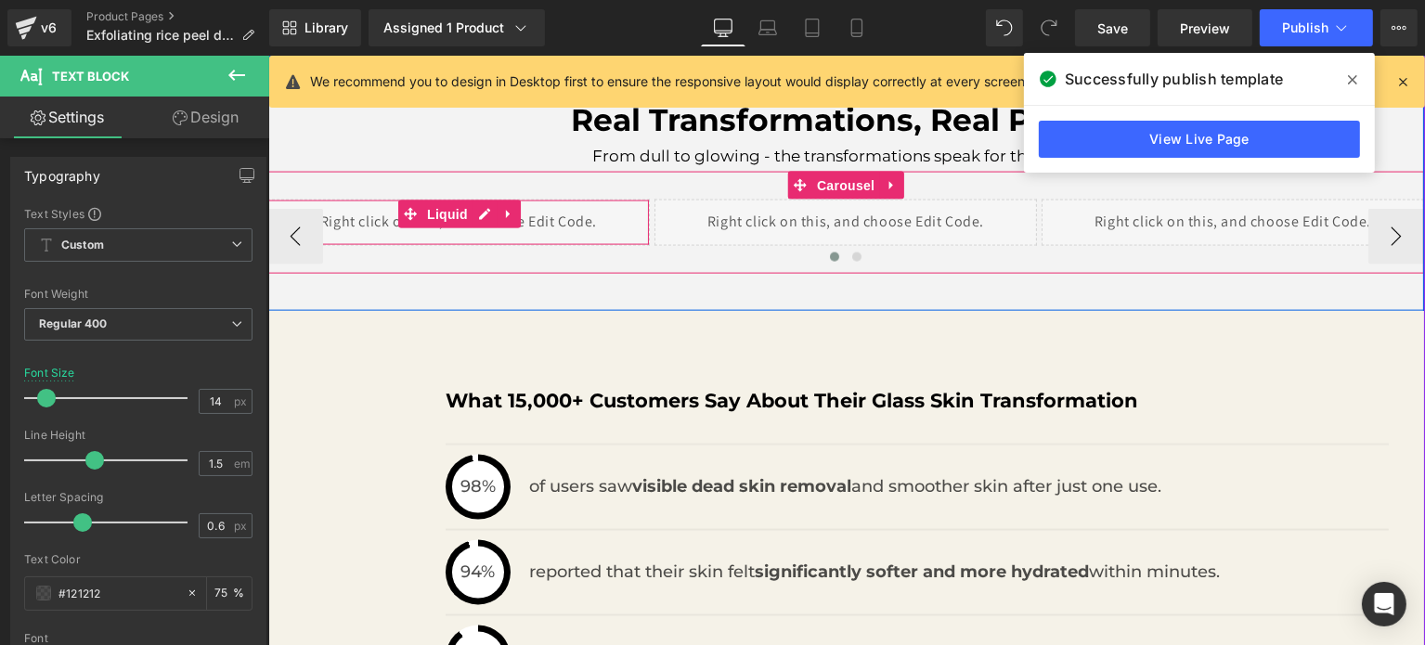
click at [537, 222] on div "Liquid" at bounding box center [457, 223] width 383 height 46
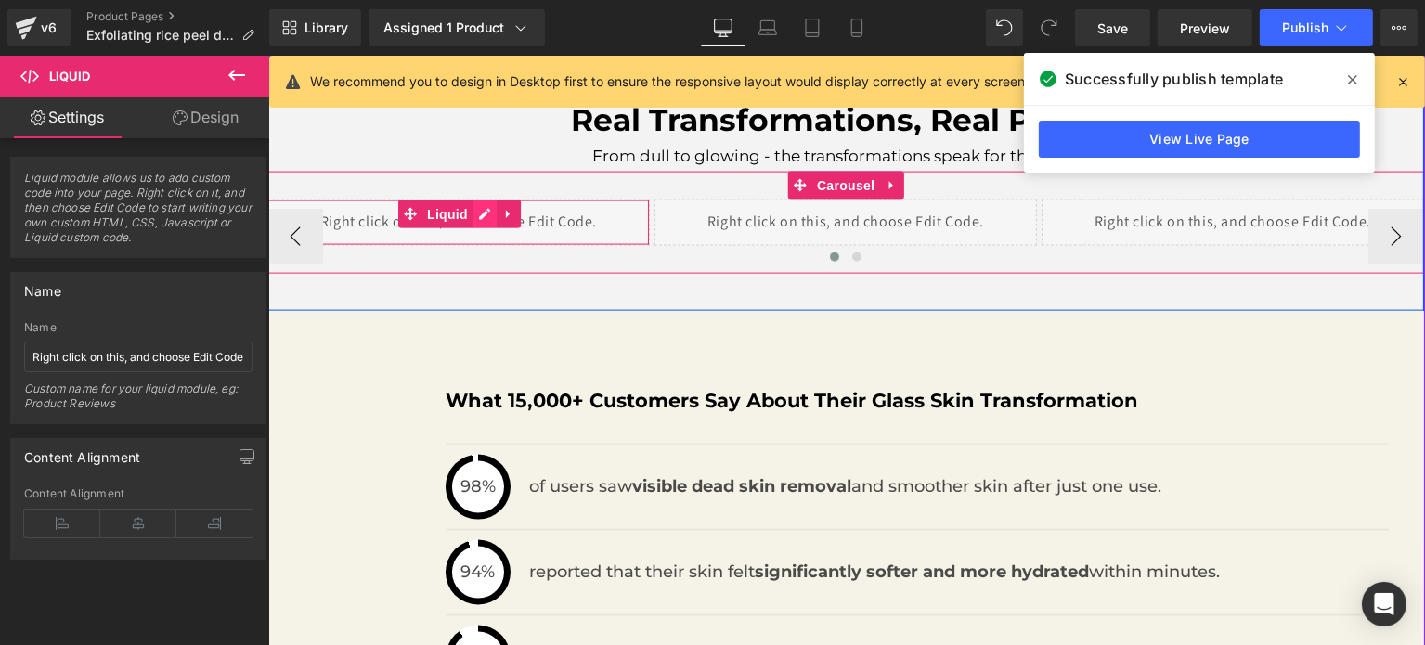
click at [481, 215] on div "Liquid" at bounding box center [457, 223] width 383 height 46
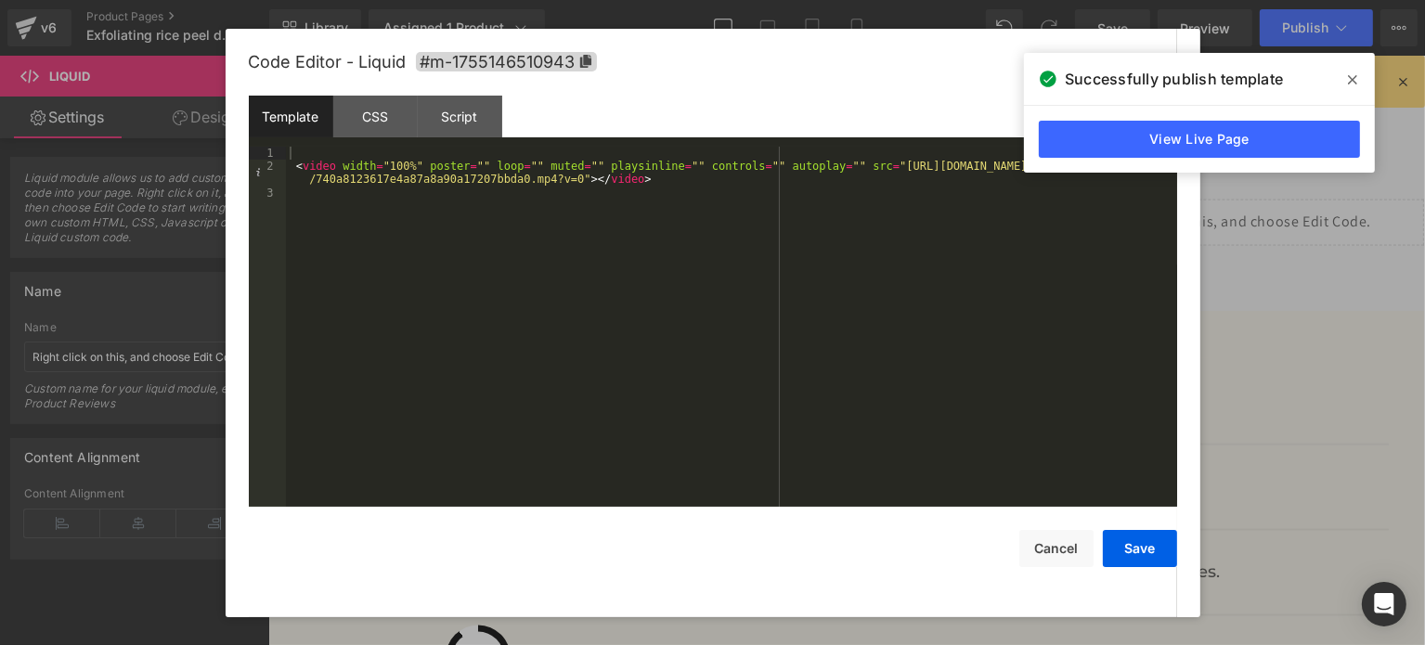
click at [1352, 84] on icon at bounding box center [1352, 79] width 9 height 15
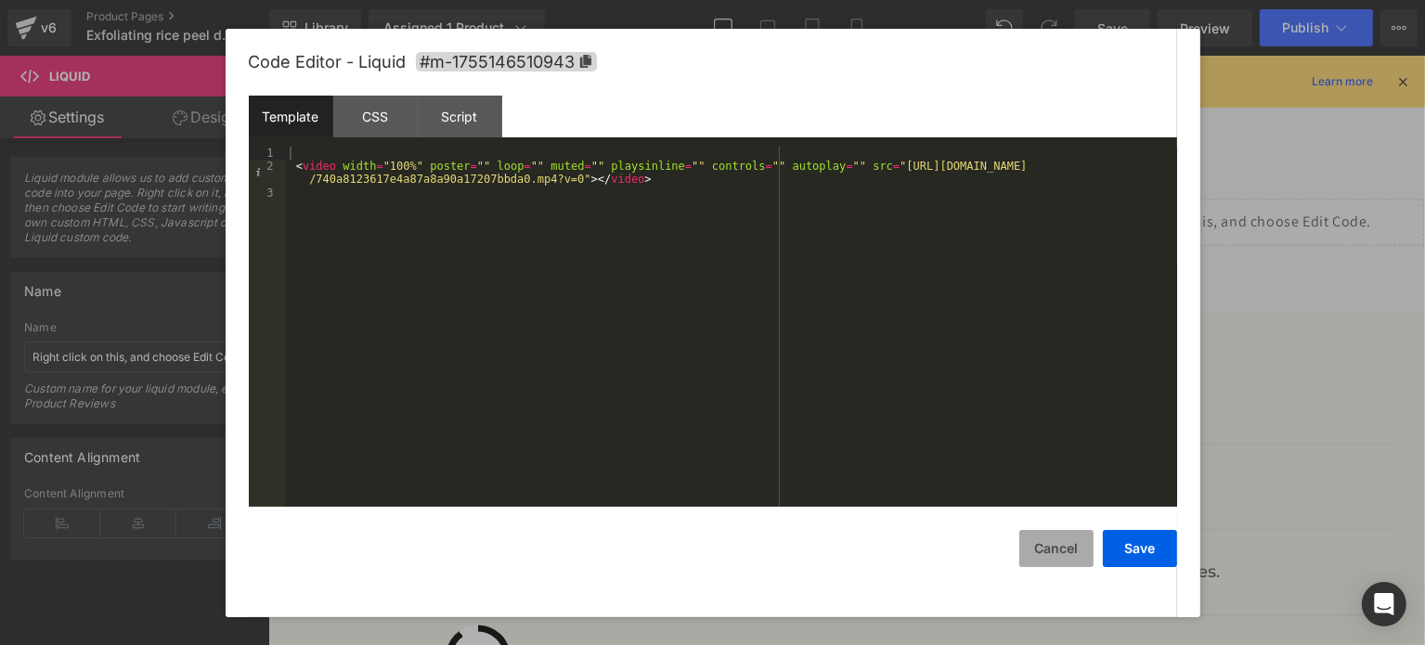
click at [1051, 565] on button "Cancel" at bounding box center [1057, 548] width 74 height 37
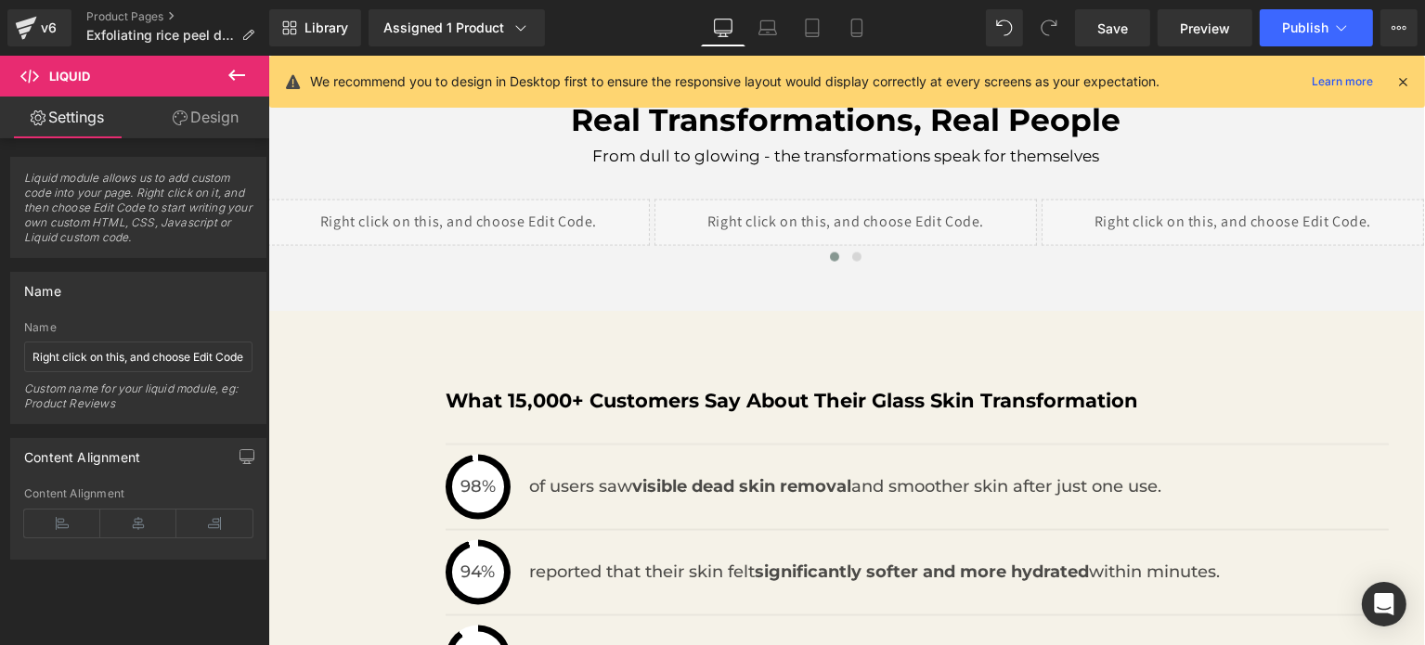
click at [1397, 71] on div "We recommend you to design in Desktop first to ensure the responsive layout wou…" at bounding box center [860, 82] width 1100 height 22
drag, startPoint x: 1403, startPoint y: 73, endPoint x: 225, endPoint y: 39, distance: 1178.8
click at [1403, 73] on icon at bounding box center [1403, 81] width 17 height 17
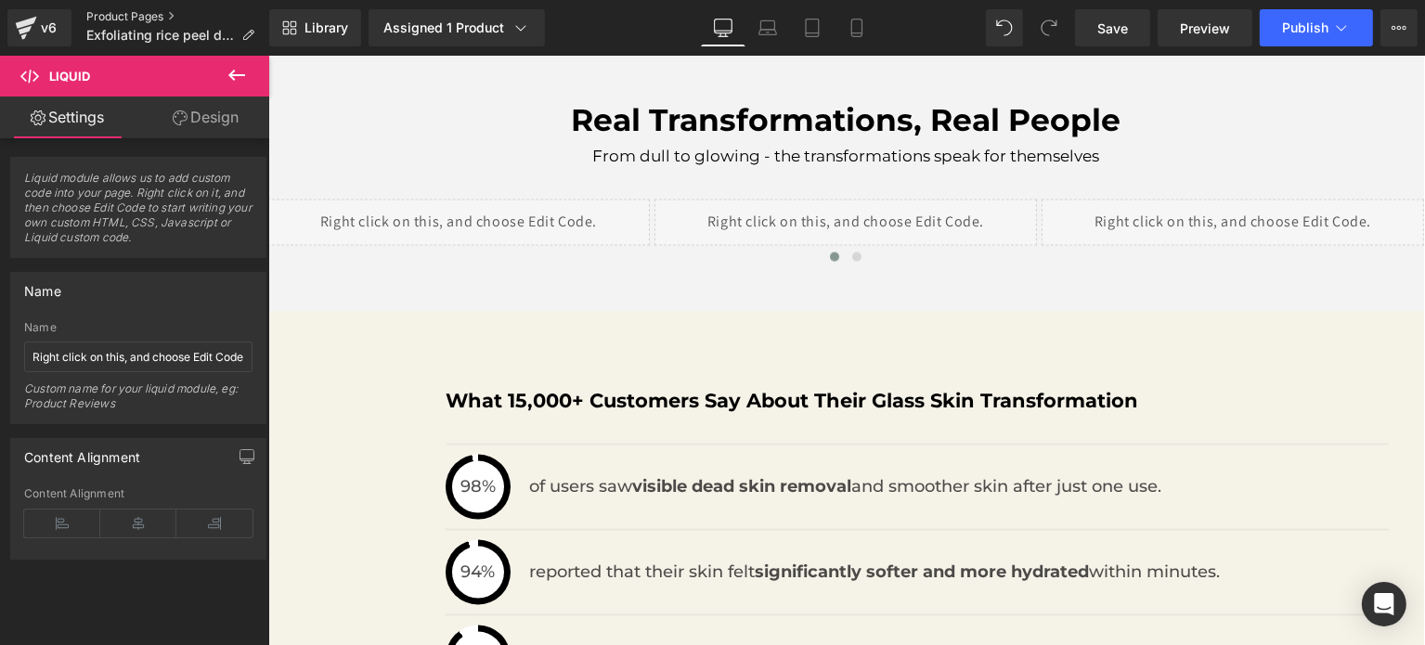
click at [122, 18] on link "Product Pages" at bounding box center [177, 16] width 183 height 15
